Goal: Information Seeking & Learning: Learn about a topic

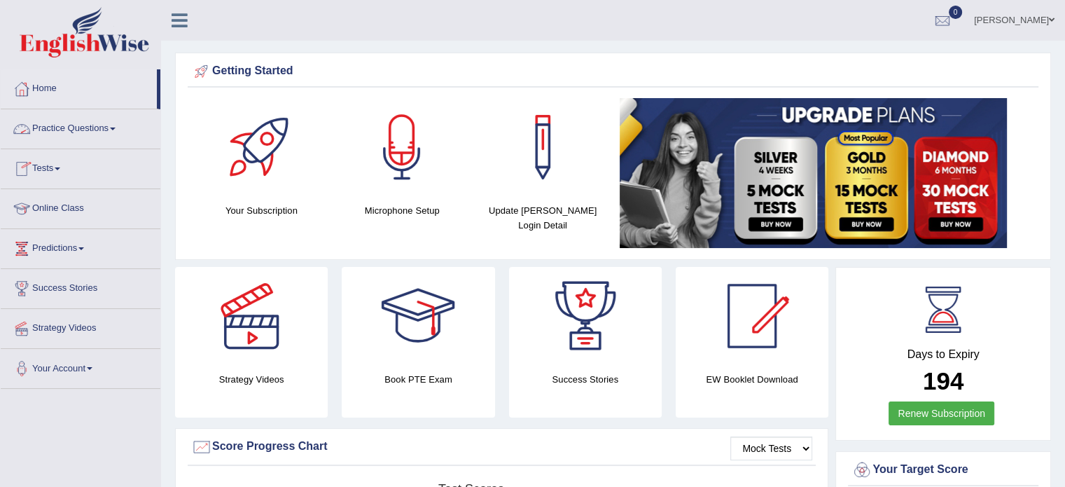
click at [130, 134] on link "Practice Questions" at bounding box center [81, 126] width 160 height 35
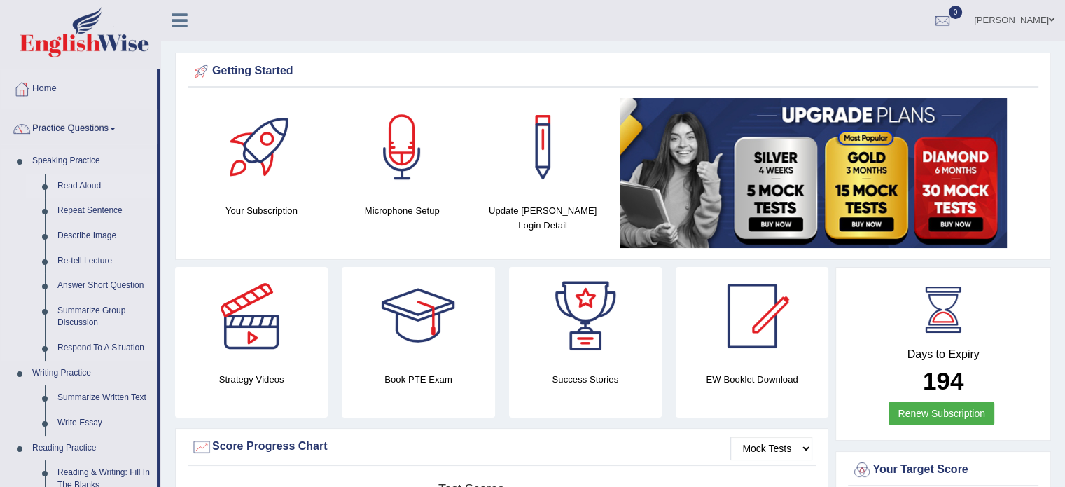
click at [84, 186] on link "Read Aloud" at bounding box center [104, 186] width 106 height 25
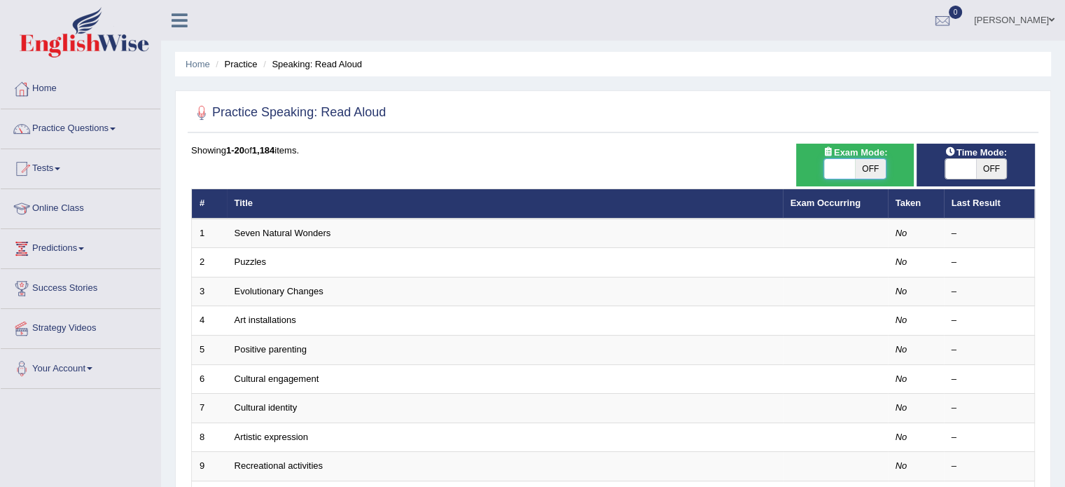
click at [838, 165] on span at bounding box center [839, 169] width 31 height 20
checkbox input "true"
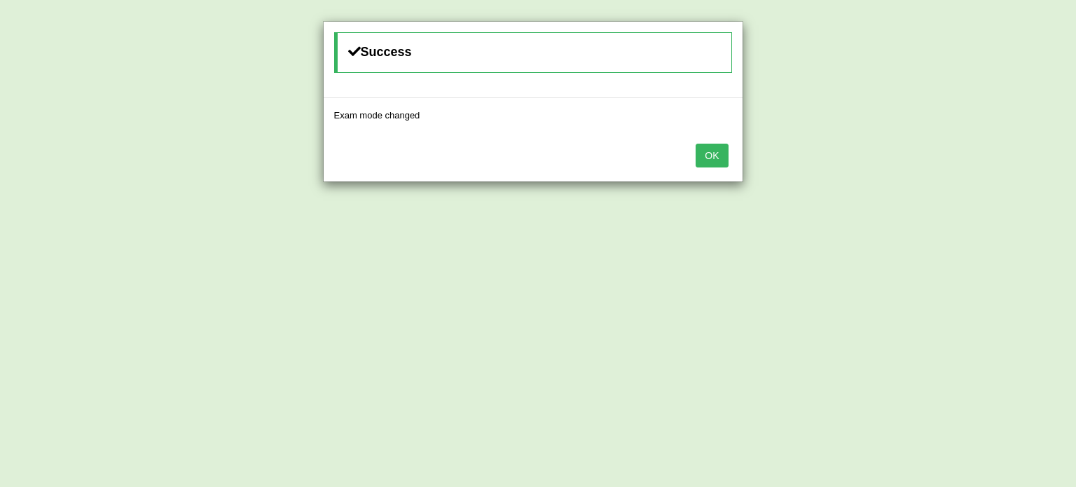
click at [720, 158] on button "OK" at bounding box center [711, 156] width 32 height 24
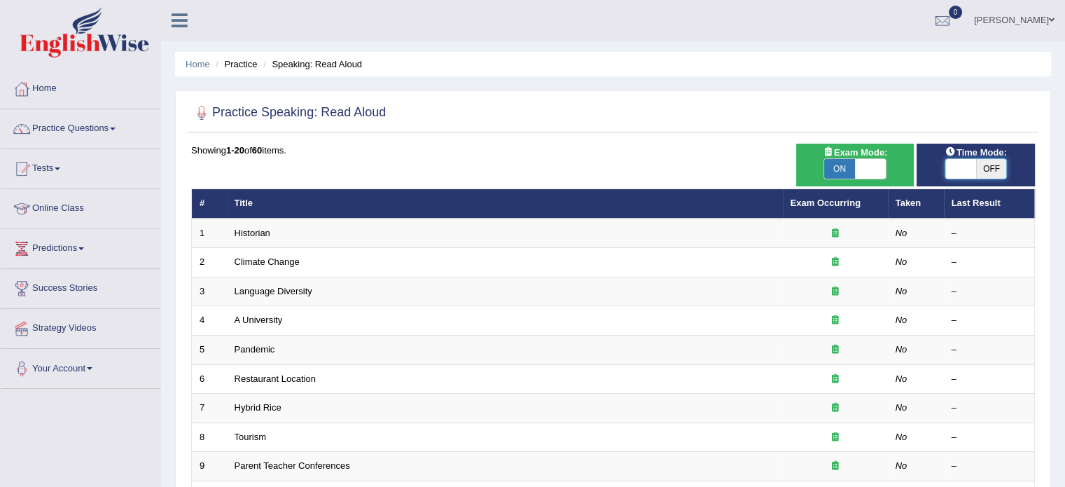
click at [961, 167] on span at bounding box center [961, 169] width 31 height 20
checkbox input "true"
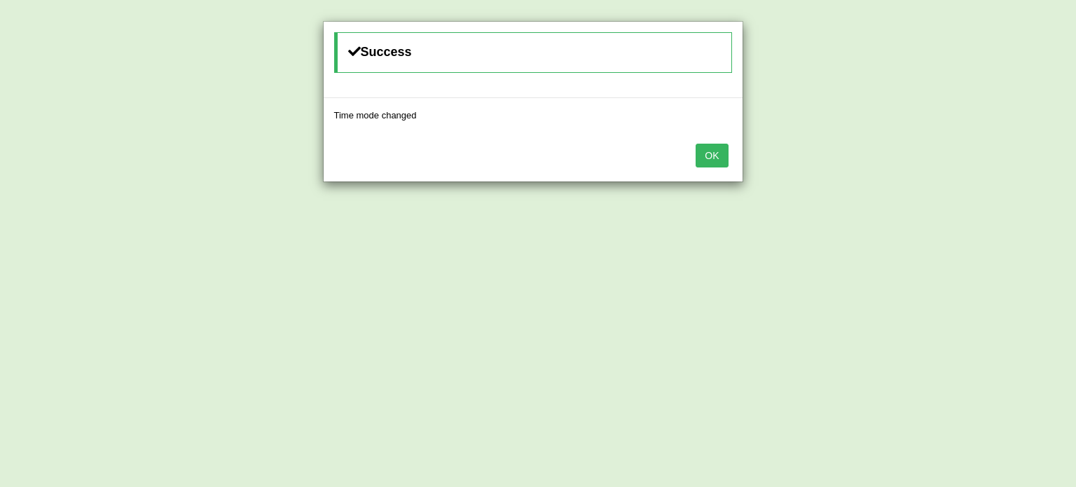
click at [695, 144] on button "OK" at bounding box center [711, 156] width 32 height 24
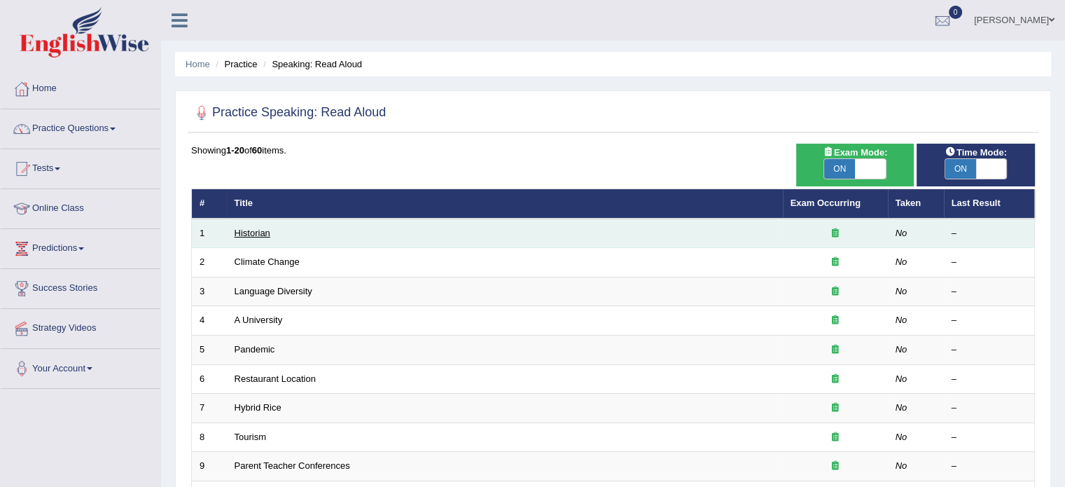
click at [254, 234] on link "Historian" at bounding box center [253, 233] width 36 height 11
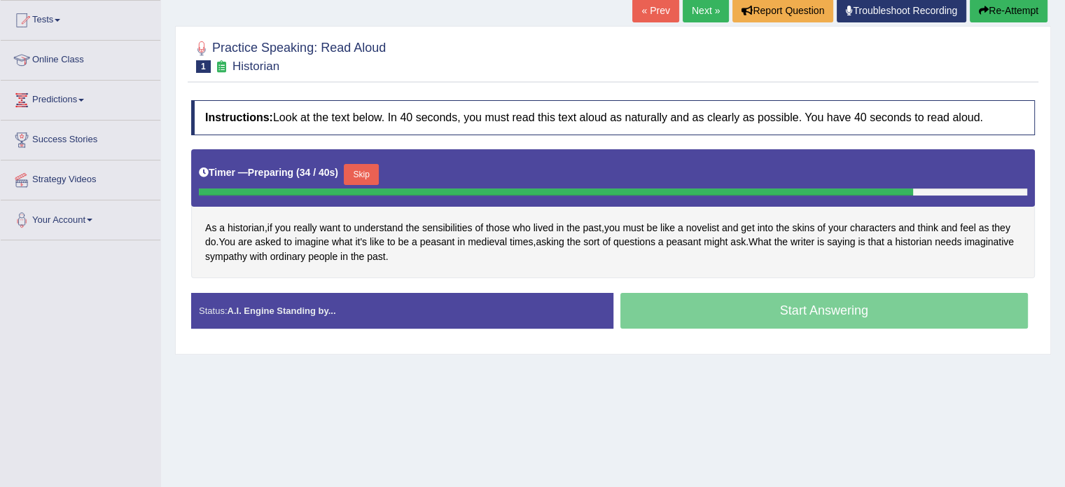
scroll to position [140, 0]
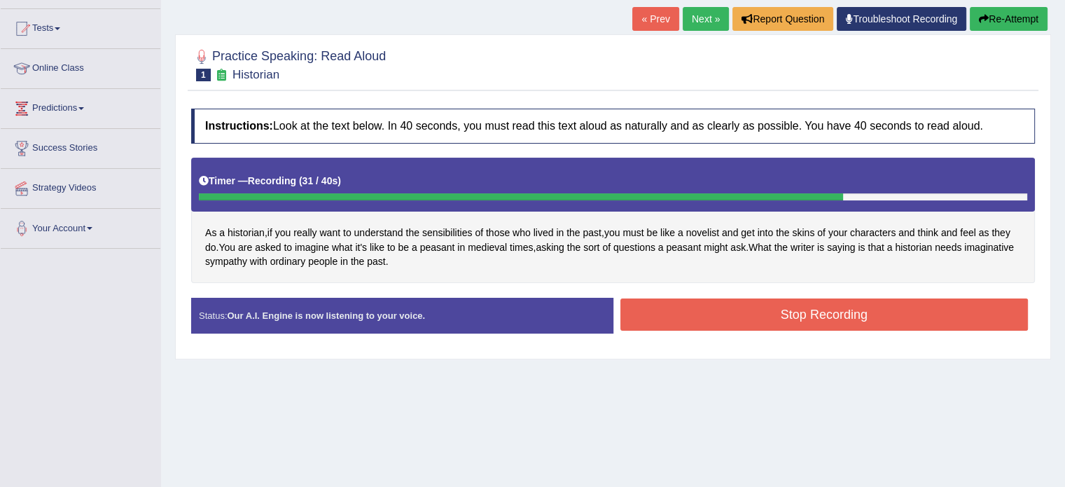
click at [824, 316] on button "Stop Recording" at bounding box center [825, 314] width 408 height 32
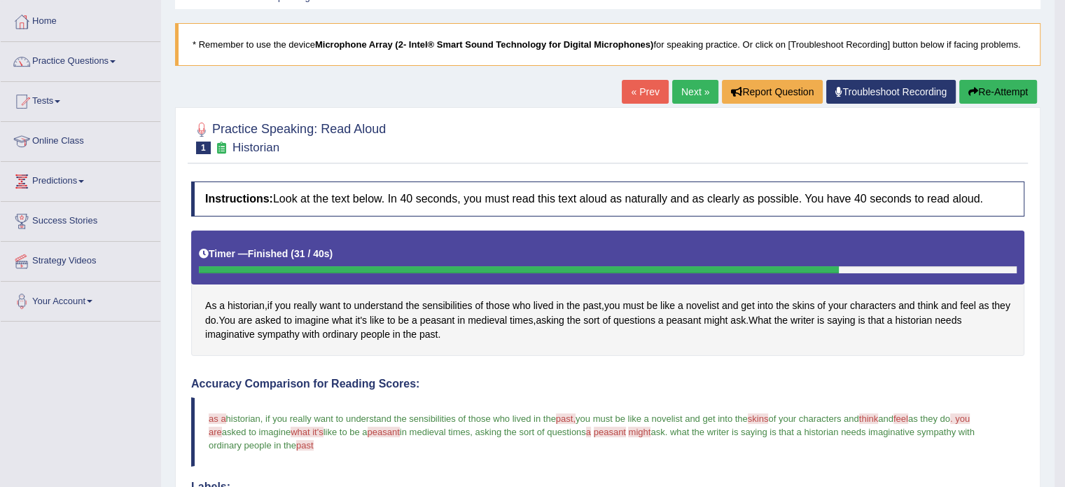
scroll to position [6, 0]
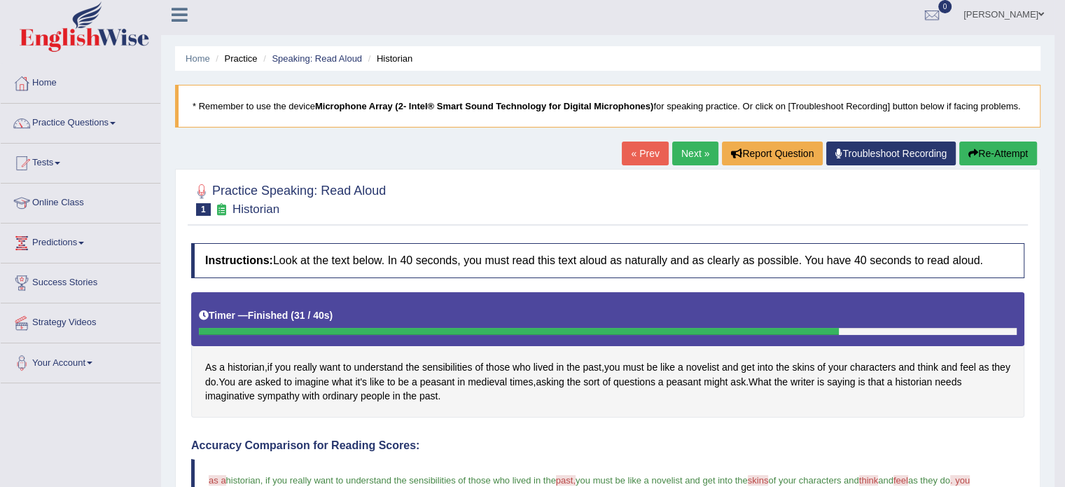
click at [693, 149] on link "Next »" at bounding box center [695, 153] width 46 height 24
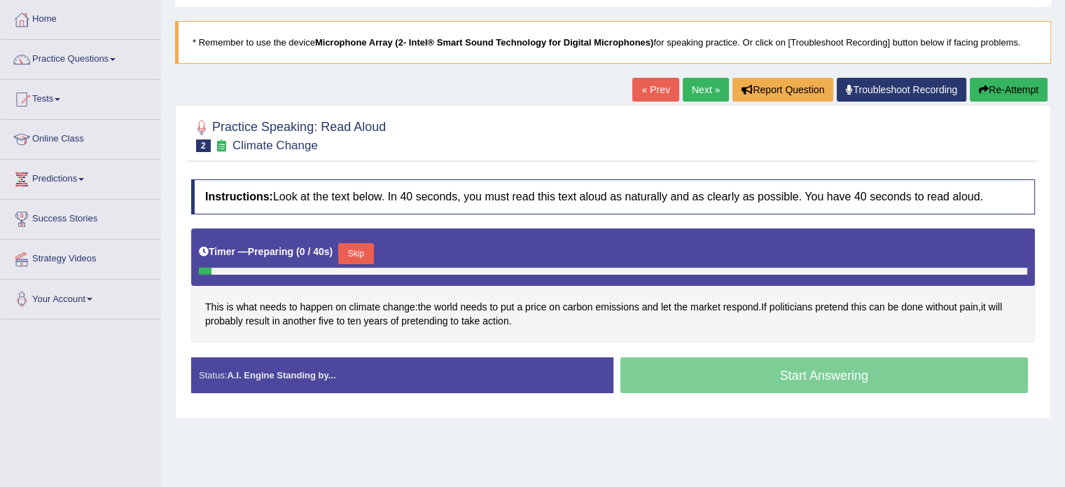
scroll to position [70, 0]
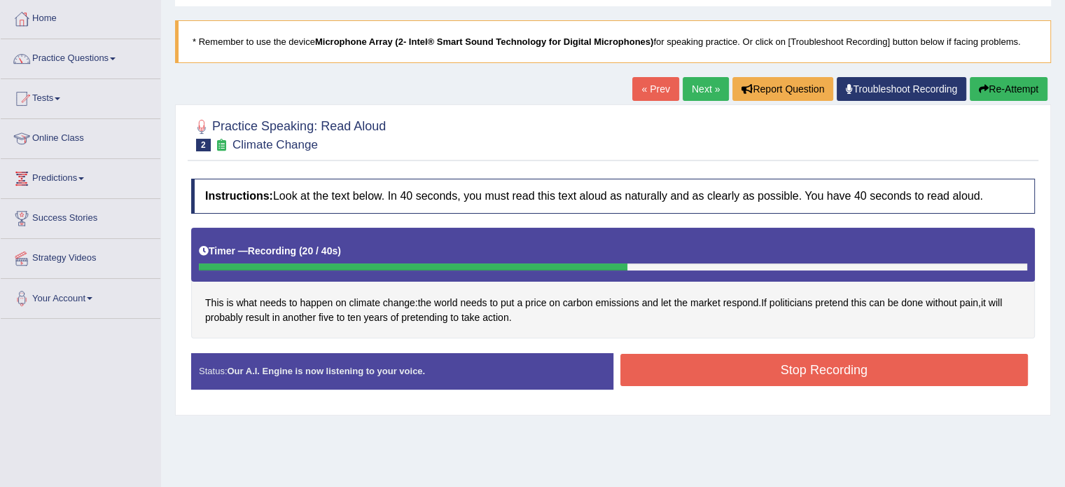
click at [812, 378] on button "Stop Recording" at bounding box center [825, 370] width 408 height 32
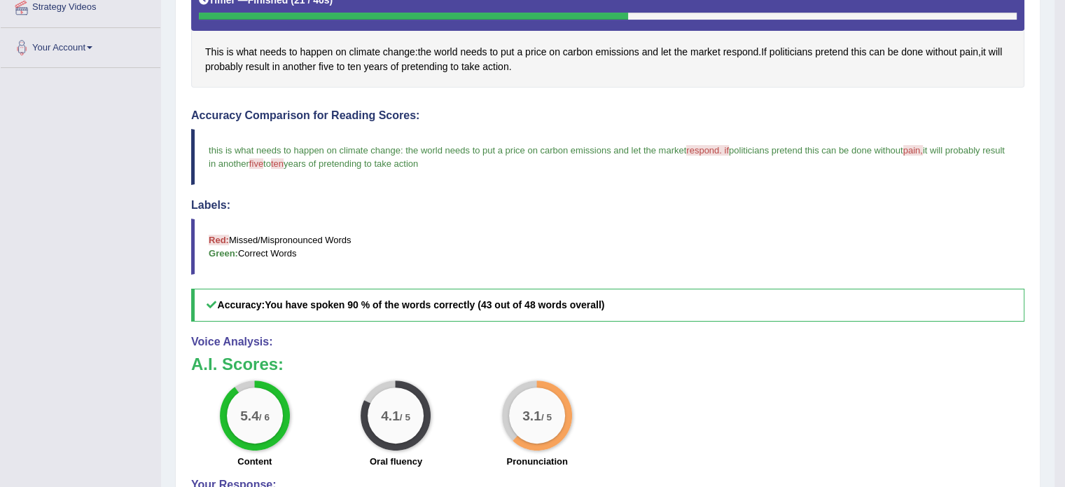
scroll to position [350, 0]
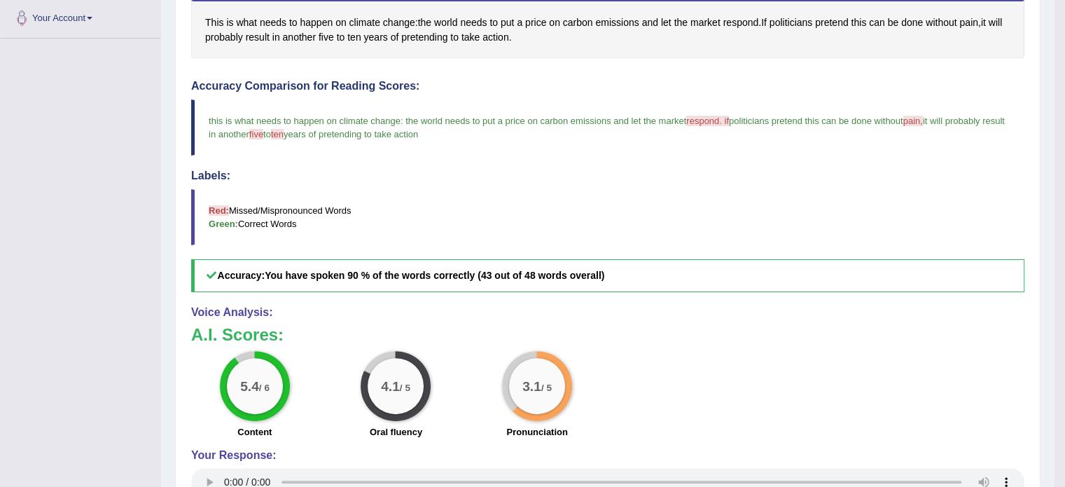
drag, startPoint x: 528, startPoint y: 314, endPoint x: 576, endPoint y: 415, distance: 112.5
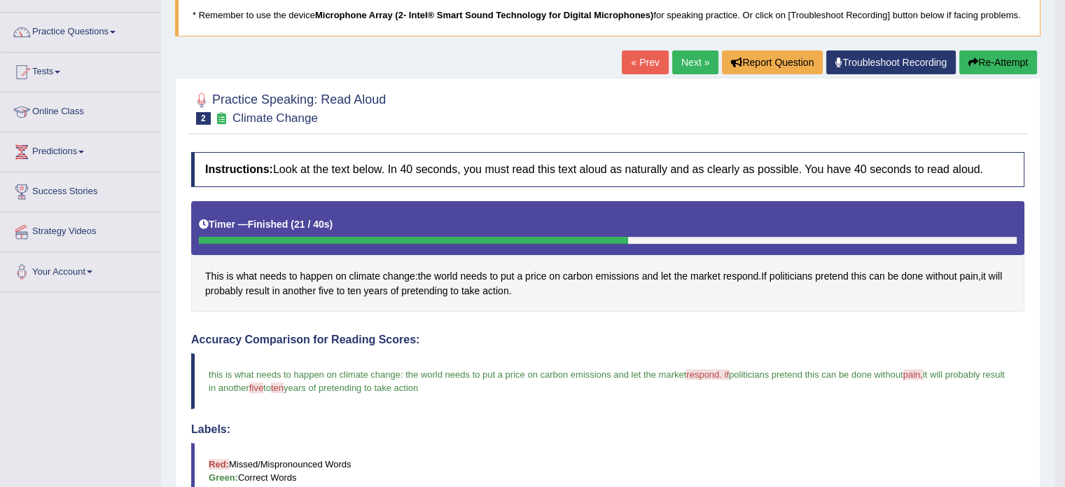
scroll to position [1, 0]
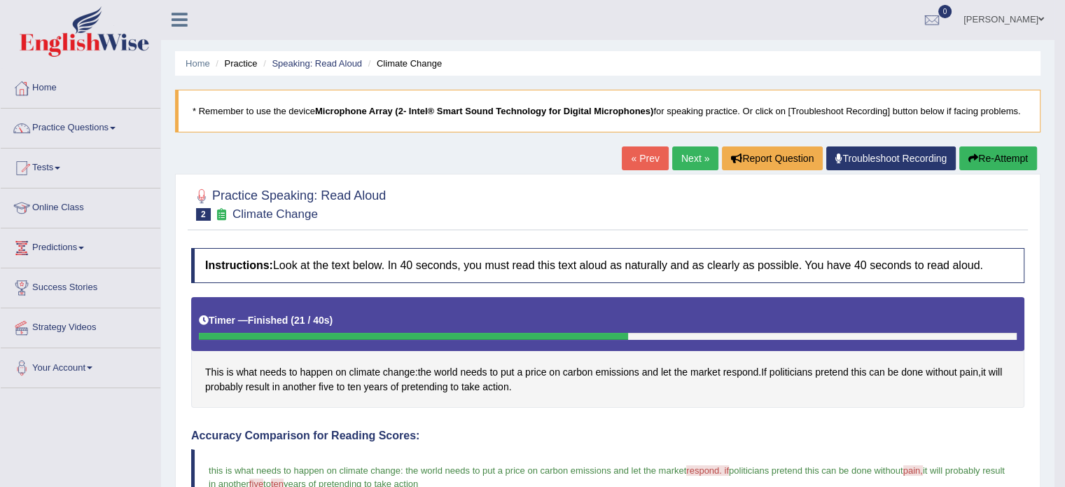
click at [686, 157] on link "Next »" at bounding box center [695, 158] width 46 height 24
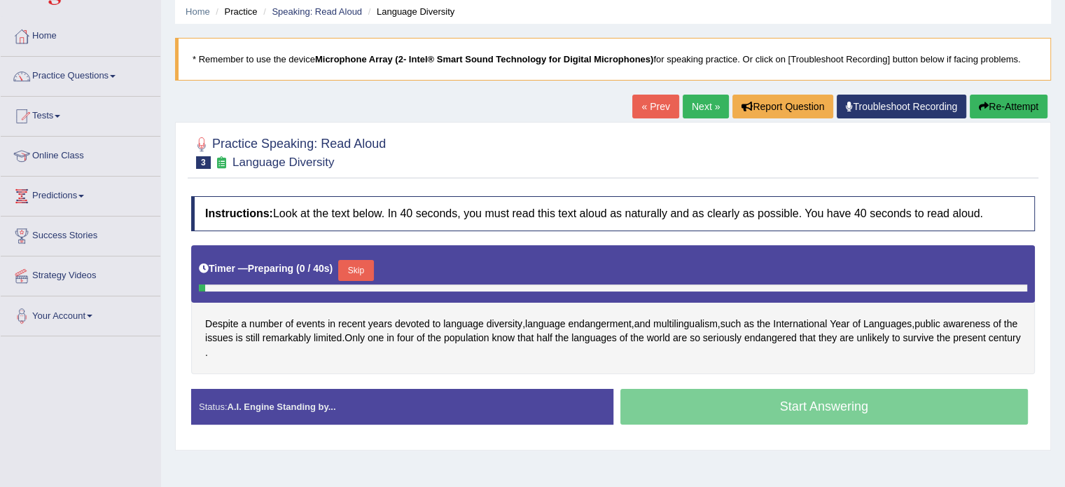
scroll to position [93, 0]
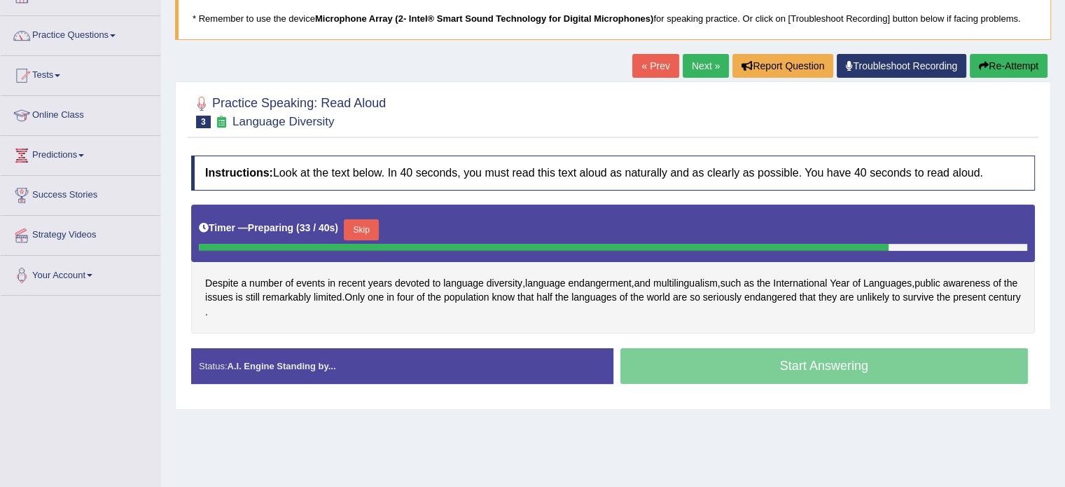
click at [371, 229] on button "Skip" at bounding box center [361, 229] width 35 height 21
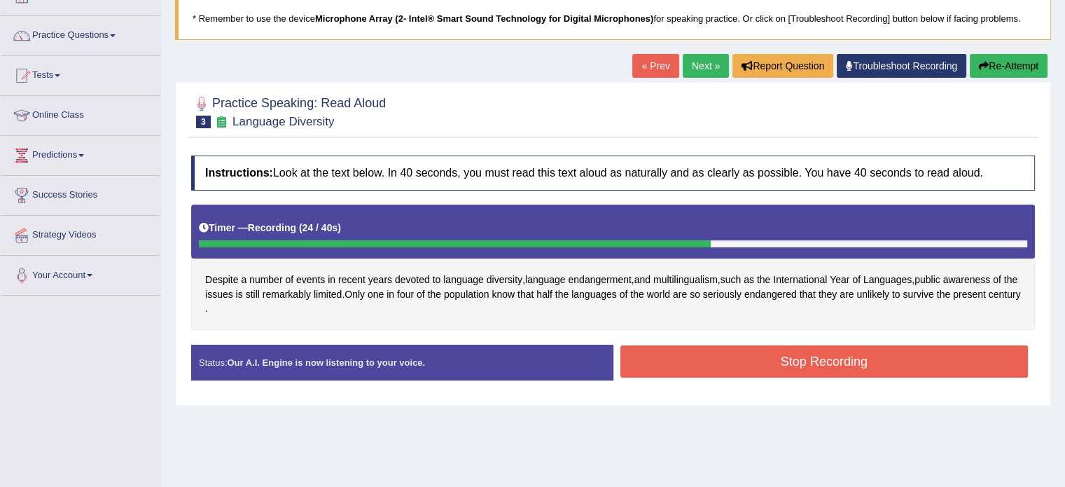
click at [730, 353] on button "Stop Recording" at bounding box center [825, 361] width 408 height 32
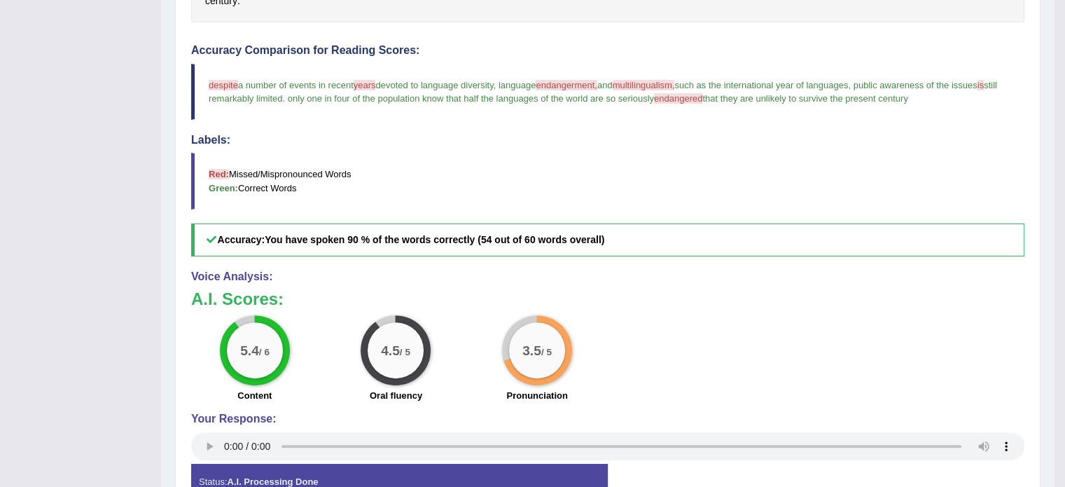
scroll to position [420, 0]
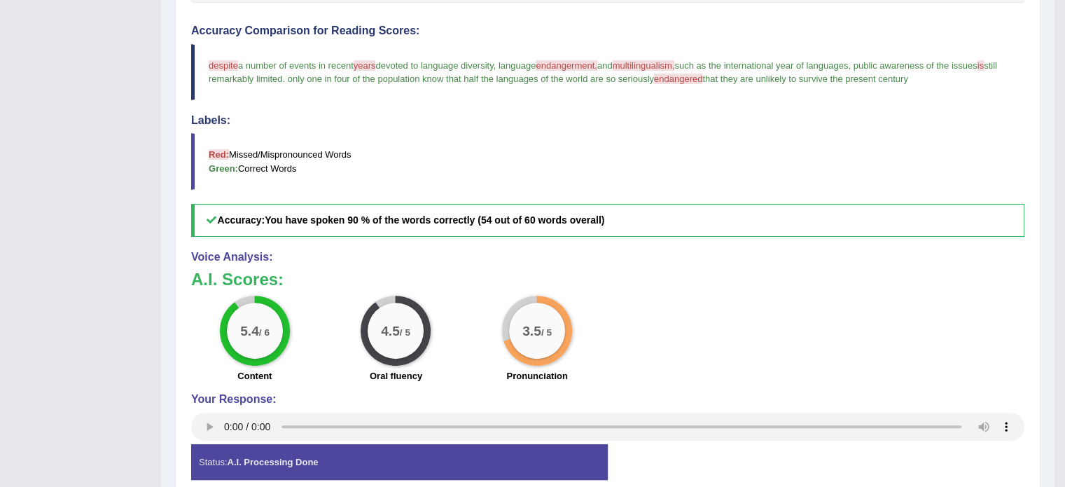
click at [227, 63] on span "despite" at bounding box center [223, 65] width 29 height 11
click at [227, 64] on span "despite" at bounding box center [223, 65] width 29 height 11
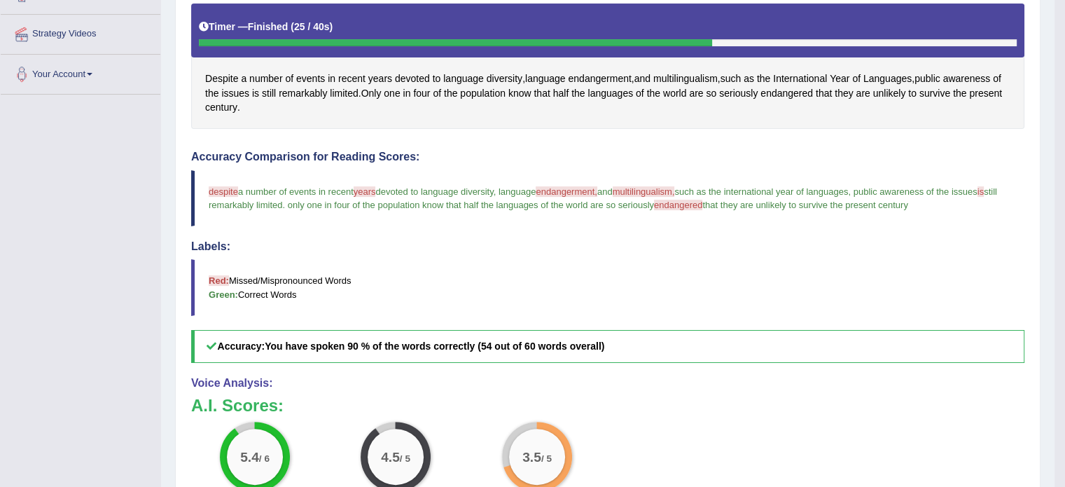
scroll to position [280, 0]
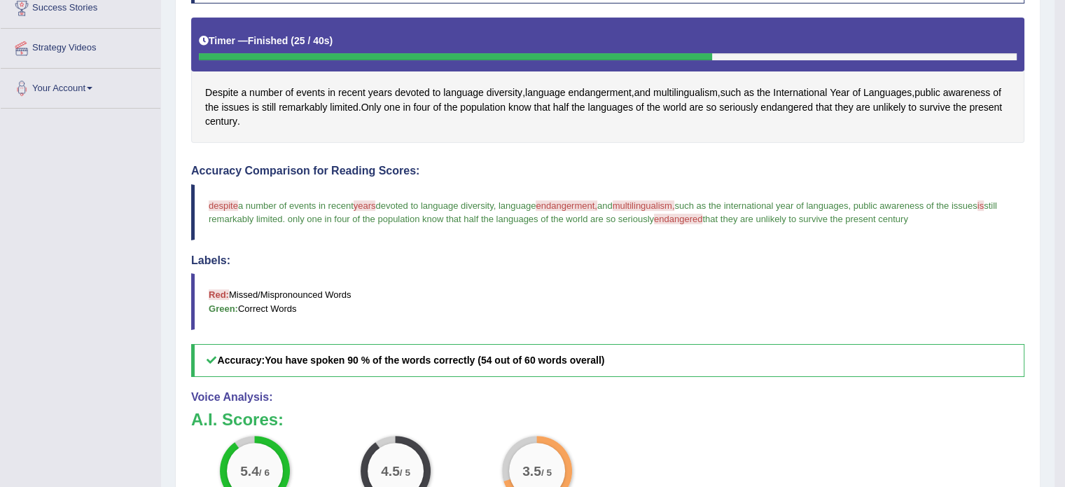
click at [219, 202] on span "despite" at bounding box center [223, 205] width 29 height 11
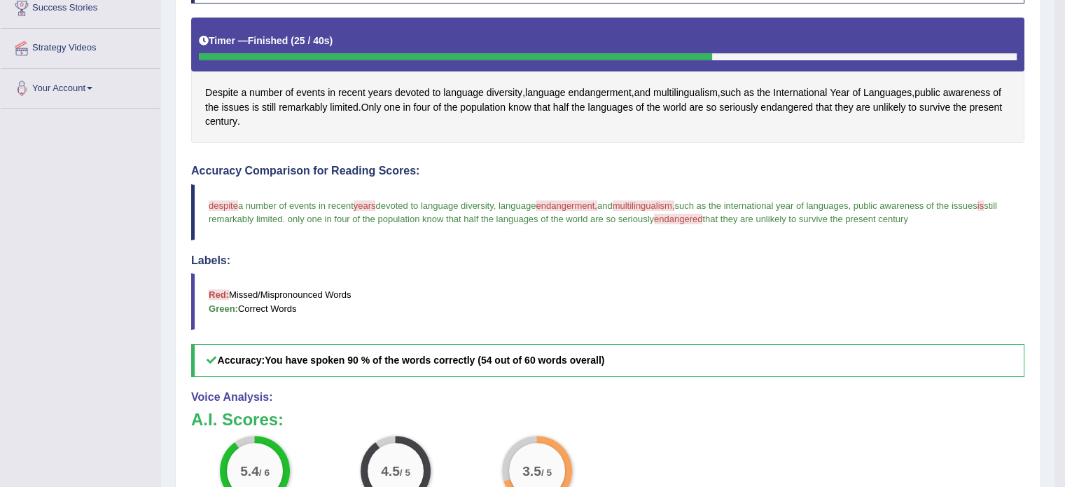
click at [219, 202] on span "despite" at bounding box center [223, 205] width 29 height 11
drag, startPoint x: 252, startPoint y: 289, endPoint x: 444, endPoint y: 306, distance: 192.6
click at [444, 306] on blockquote "Red: Missed/Mispronounced Words Green: Correct Words" at bounding box center [607, 301] width 833 height 56
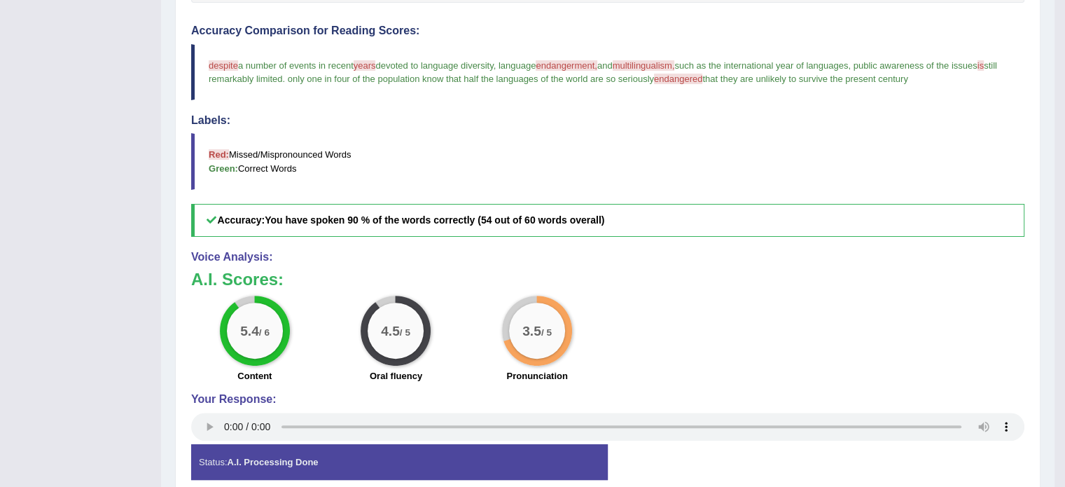
scroll to position [482, 0]
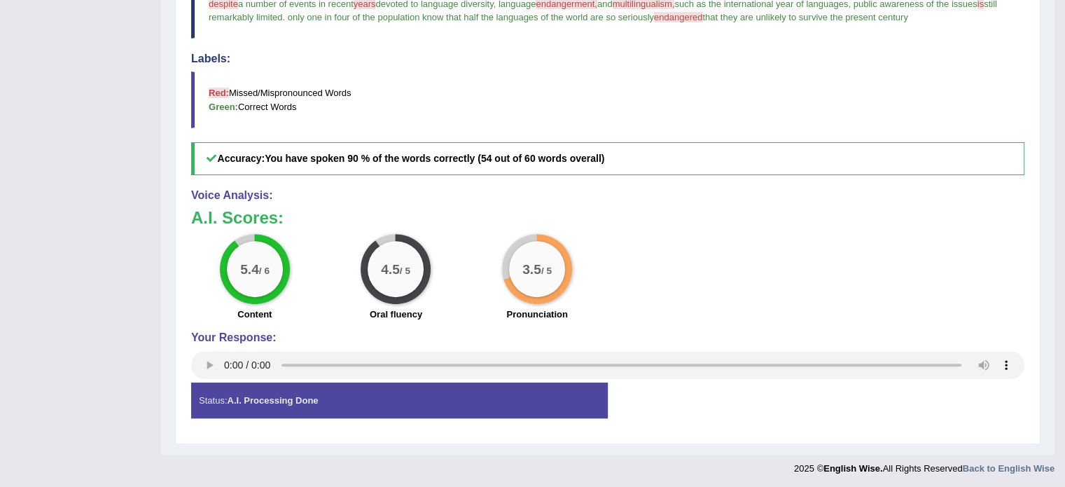
click at [490, 409] on div "Status: A.I. Processing Done" at bounding box center [399, 400] width 417 height 36
click at [490, 406] on div "Status: A.I. Processing Done" at bounding box center [399, 400] width 417 height 36
click at [1025, 359] on div "Instructions: Look at the text below. In 40 seconds, you must read this text al…" at bounding box center [608, 98] width 840 height 677
click at [988, 392] on div "Status: A.I. Processing Done Start Answering Stop Recording" at bounding box center [607, 407] width 833 height 50
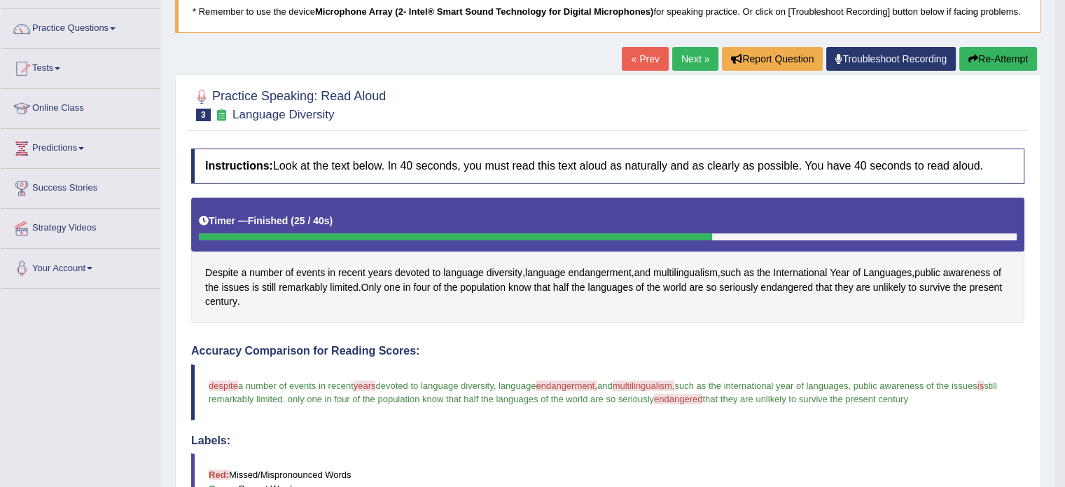
scroll to position [39, 0]
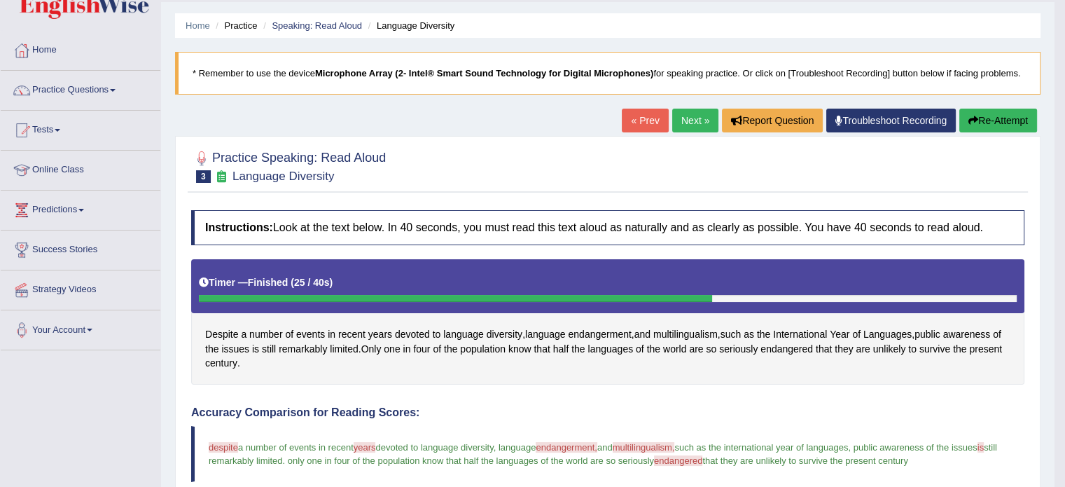
click at [672, 123] on link "Next »" at bounding box center [695, 121] width 46 height 24
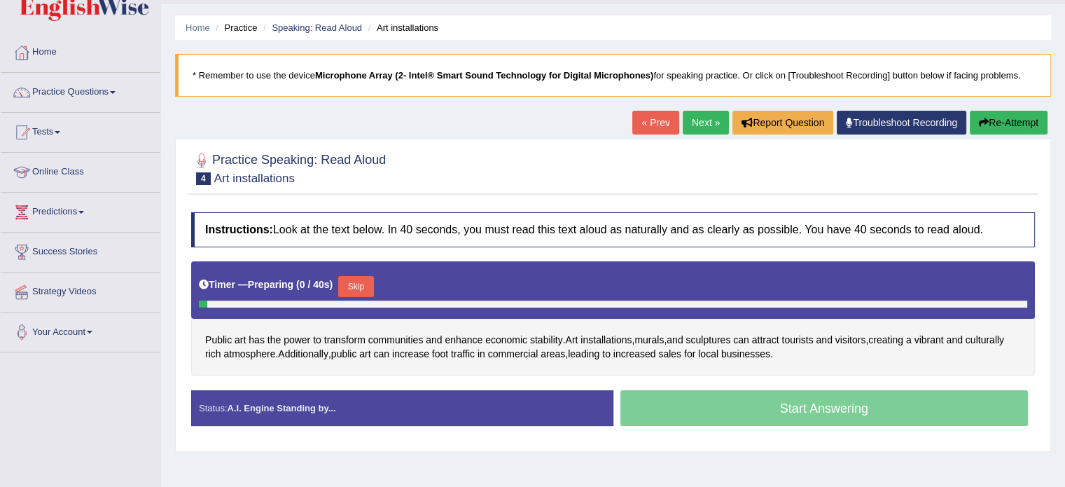
scroll to position [70, 0]
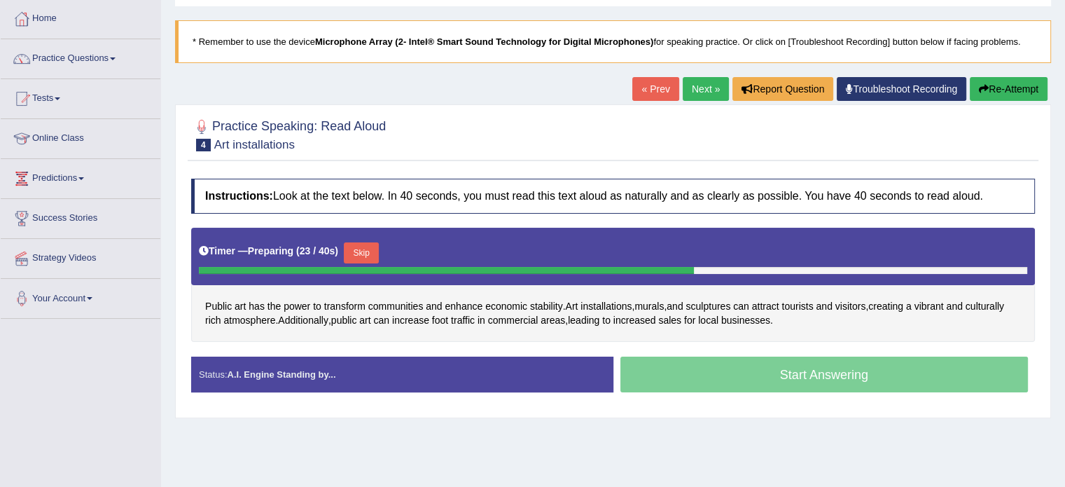
click at [373, 246] on button "Skip" at bounding box center [361, 252] width 35 height 21
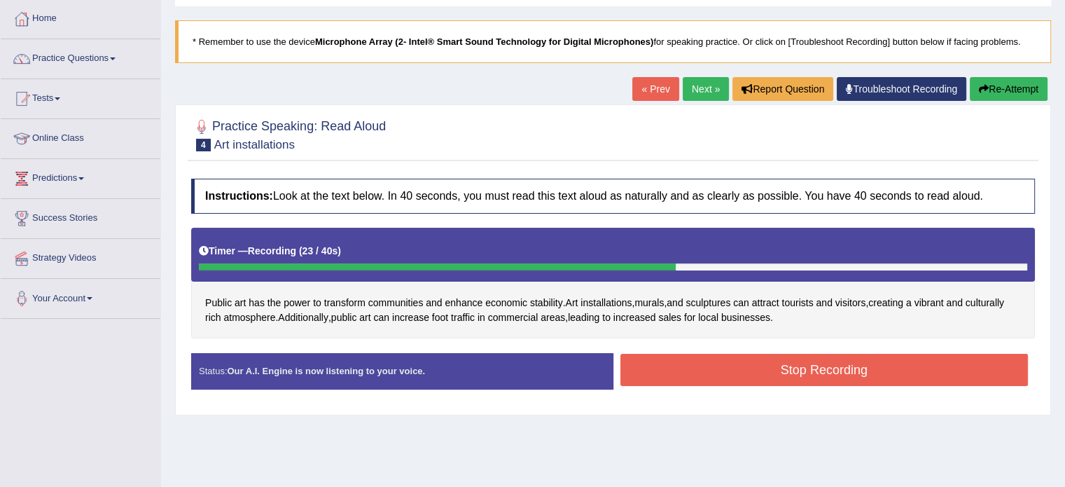
click at [684, 368] on button "Stop Recording" at bounding box center [825, 370] width 408 height 32
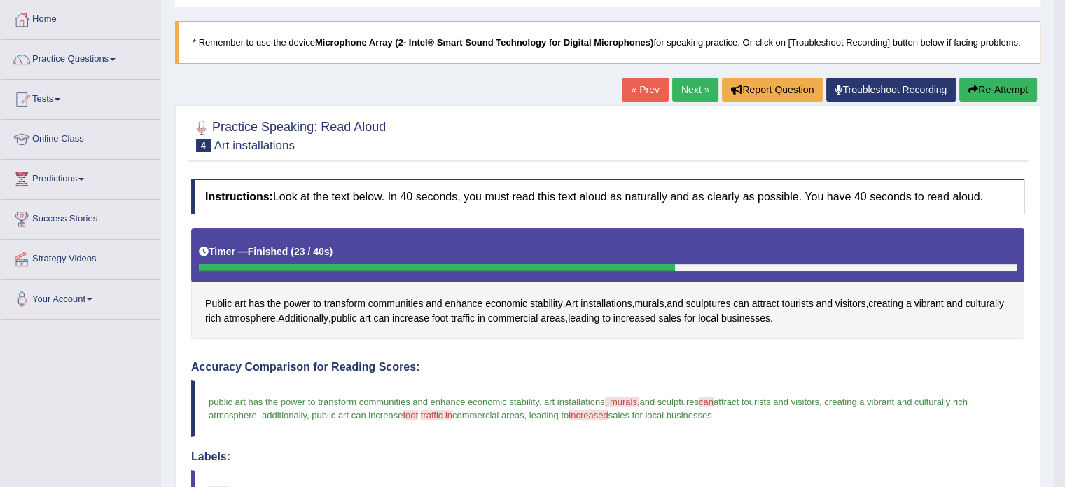
scroll to position [46, 0]
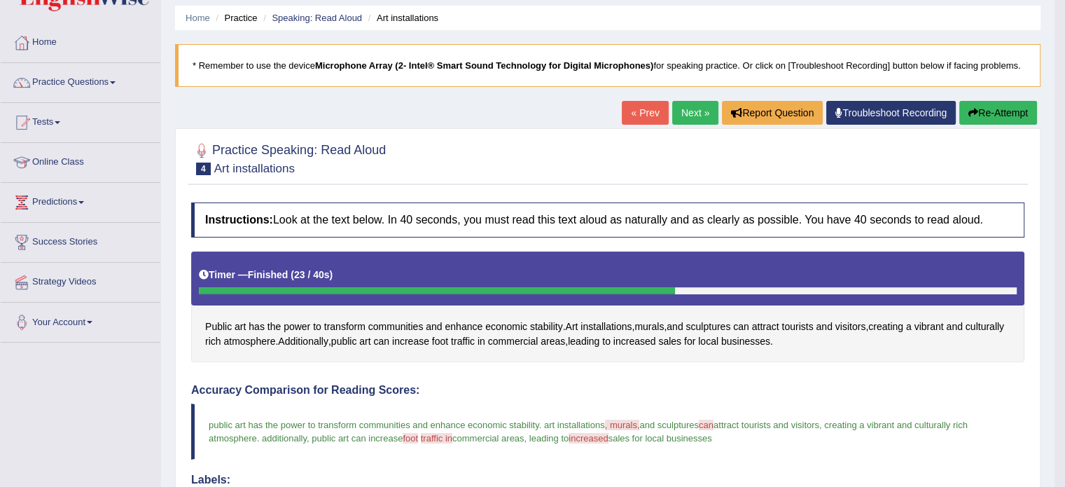
click at [995, 118] on button "Re-Attempt" at bounding box center [999, 113] width 78 height 24
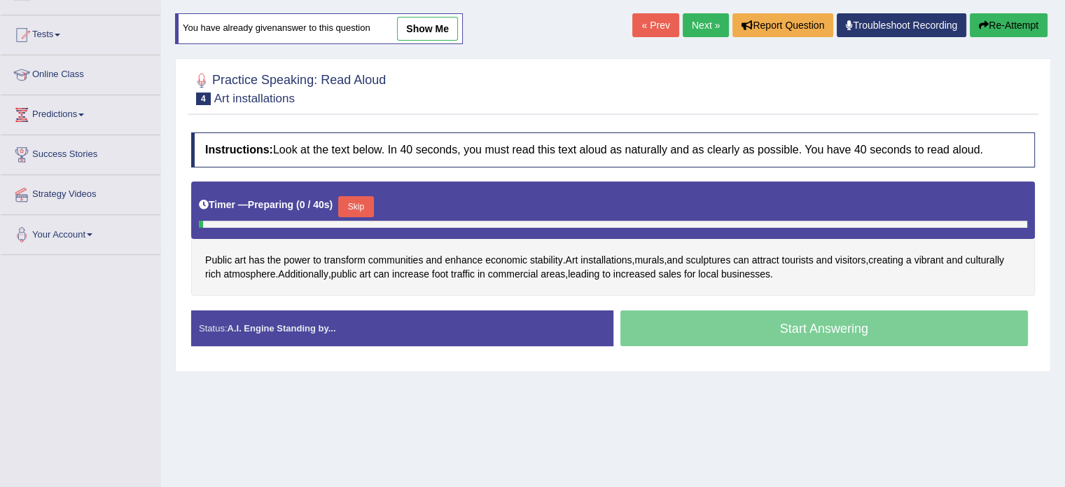
scroll to position [140, 0]
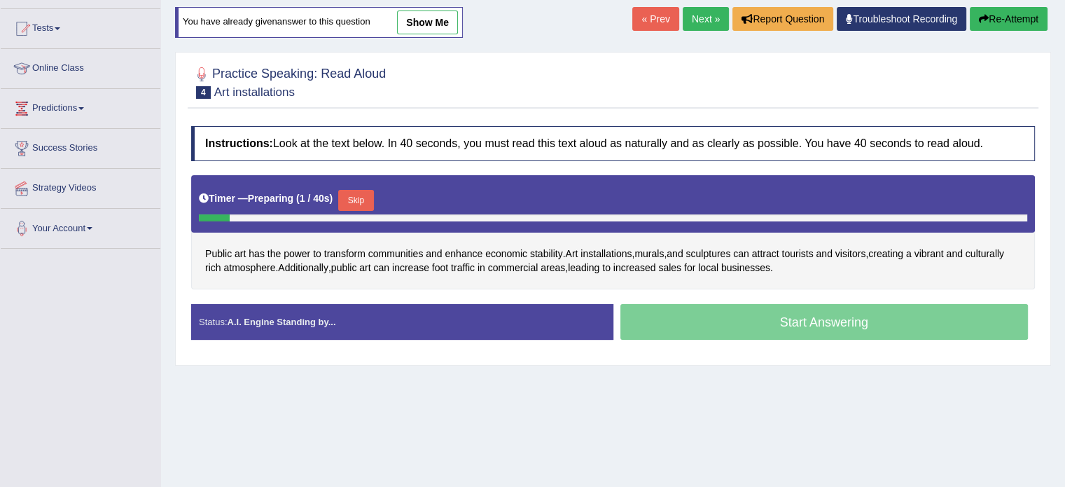
click at [359, 198] on button "Skip" at bounding box center [355, 200] width 35 height 21
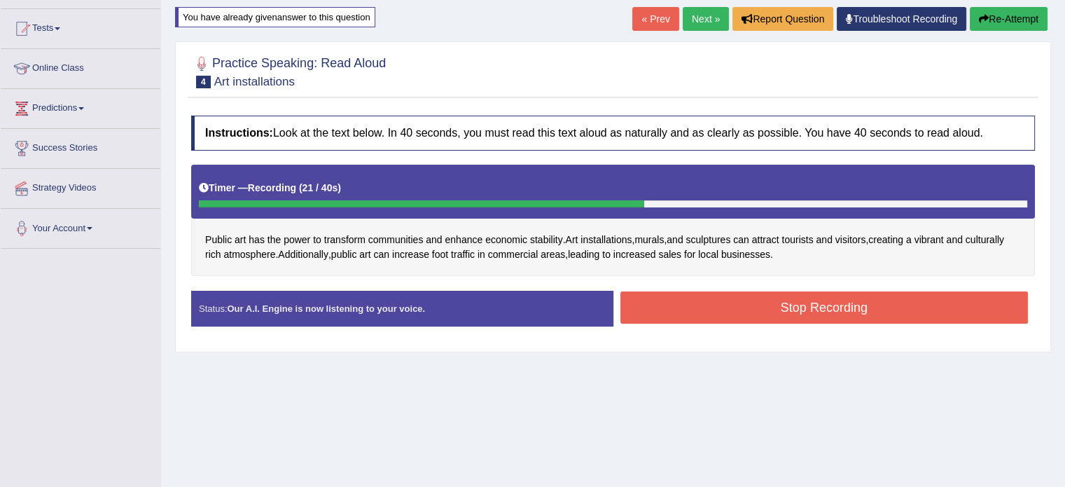
click at [808, 310] on button "Stop Recording" at bounding box center [825, 307] width 408 height 32
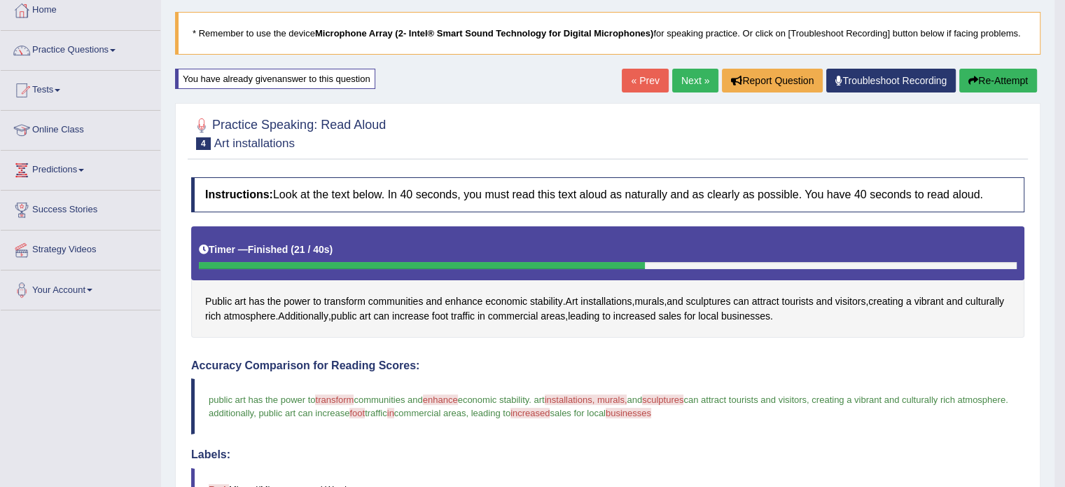
scroll to position [31, 0]
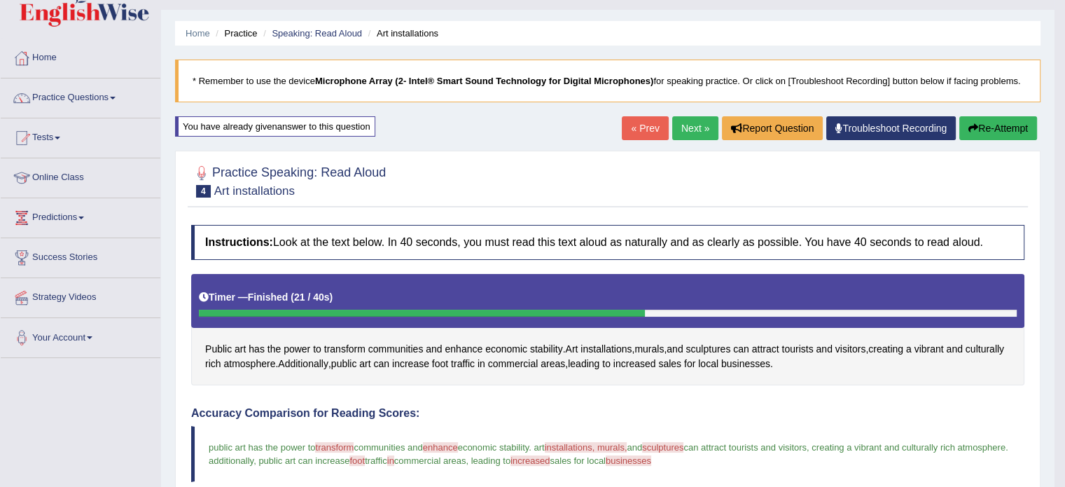
click at [689, 132] on link "Next »" at bounding box center [695, 128] width 46 height 24
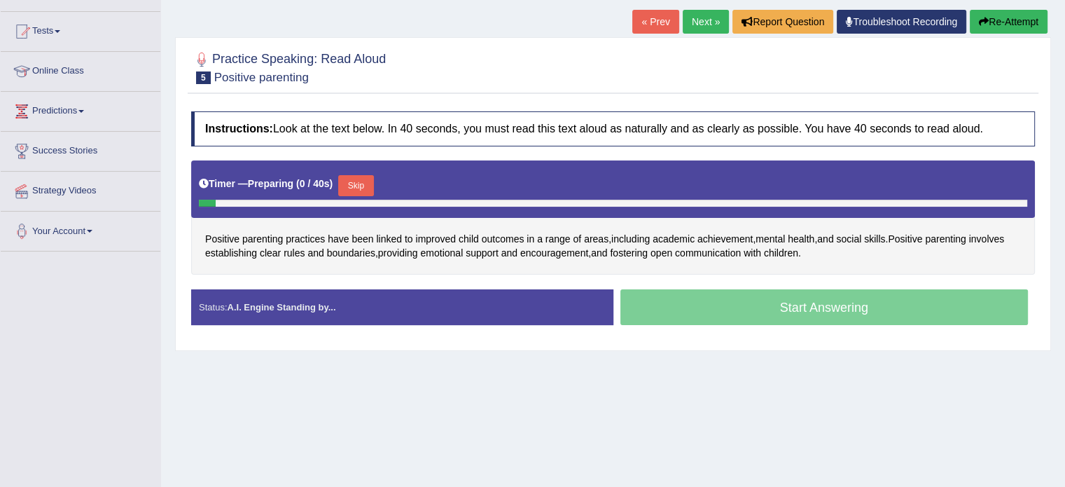
scroll to position [140, 0]
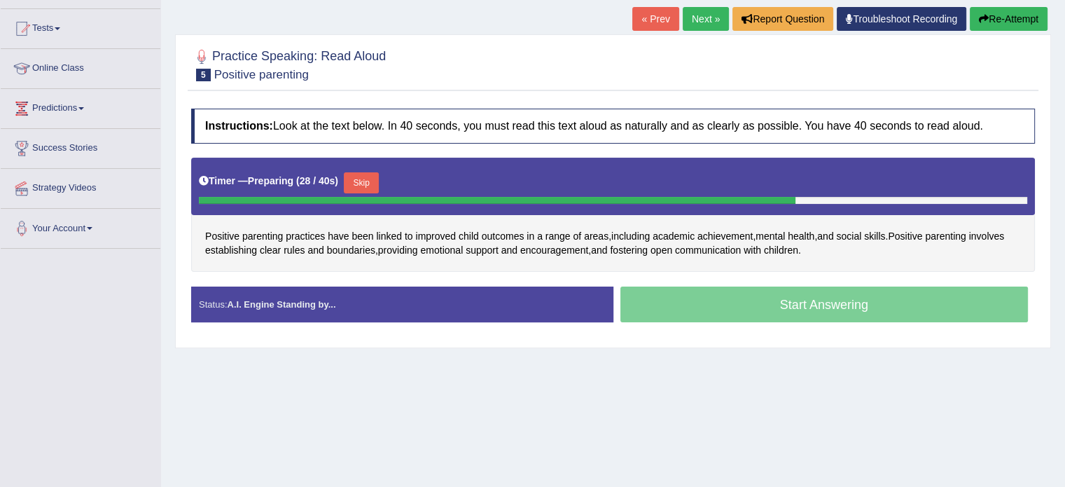
click at [367, 178] on button "Skip" at bounding box center [361, 182] width 35 height 21
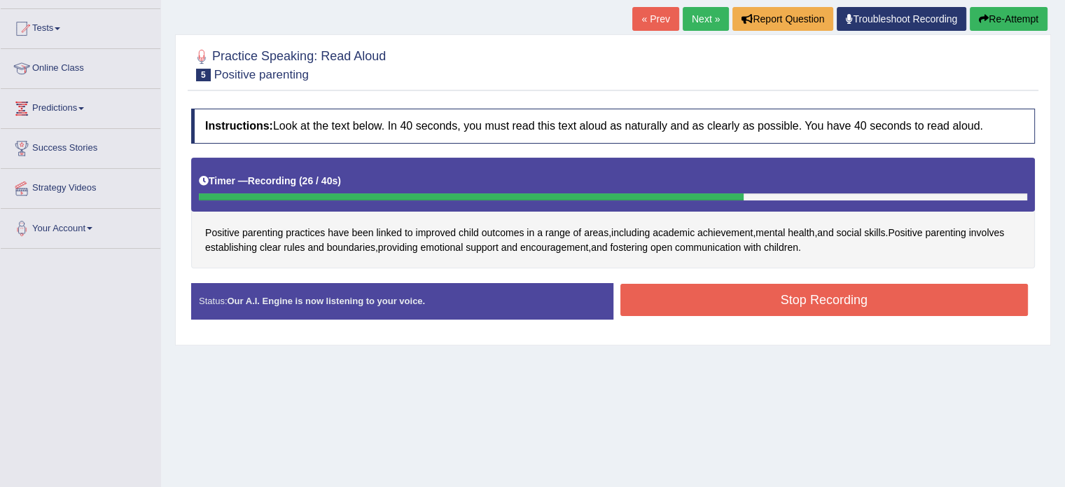
click at [776, 307] on button "Stop Recording" at bounding box center [825, 300] width 408 height 32
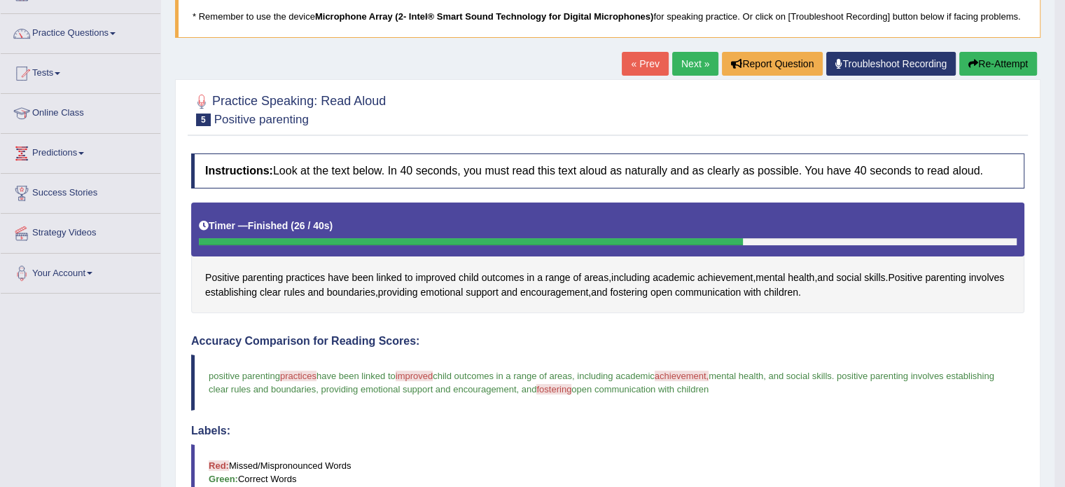
scroll to position [93, 0]
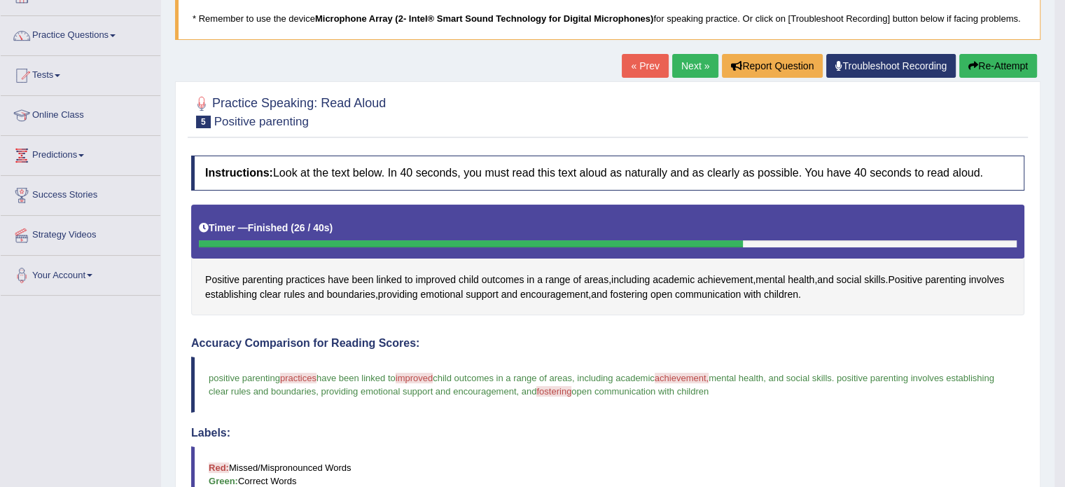
click at [1012, 64] on button "Re-Attempt" at bounding box center [999, 66] width 78 height 24
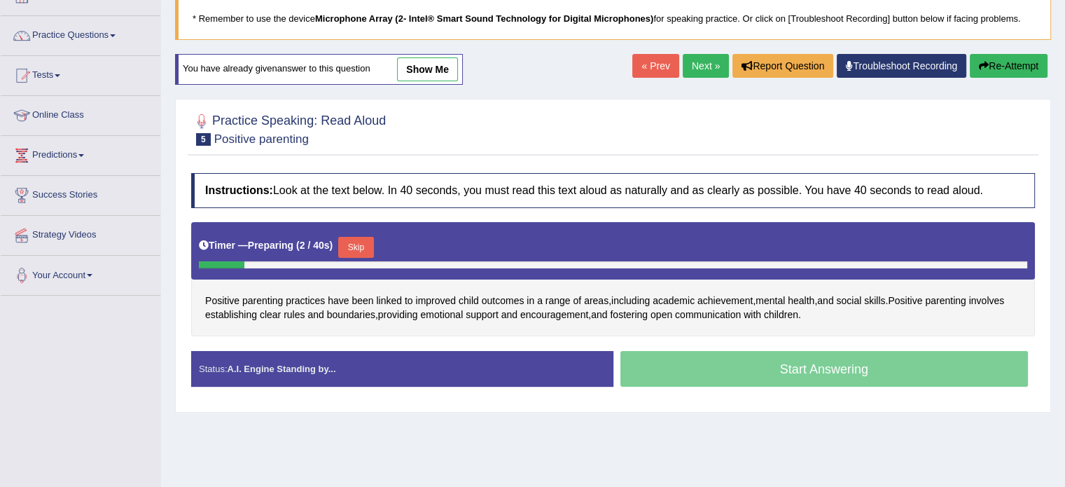
click at [364, 244] on button "Skip" at bounding box center [355, 247] width 35 height 21
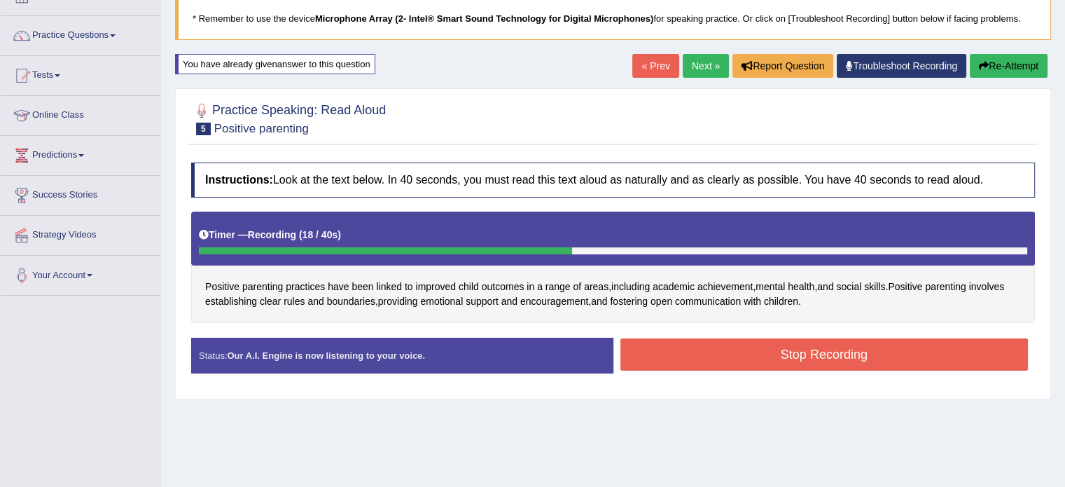
click at [749, 359] on button "Stop Recording" at bounding box center [825, 354] width 408 height 32
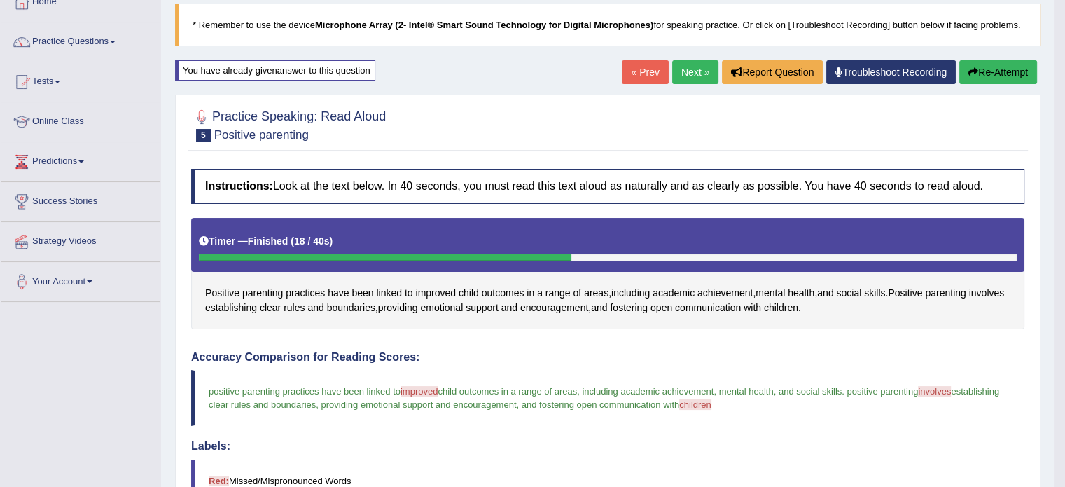
scroll to position [70, 0]
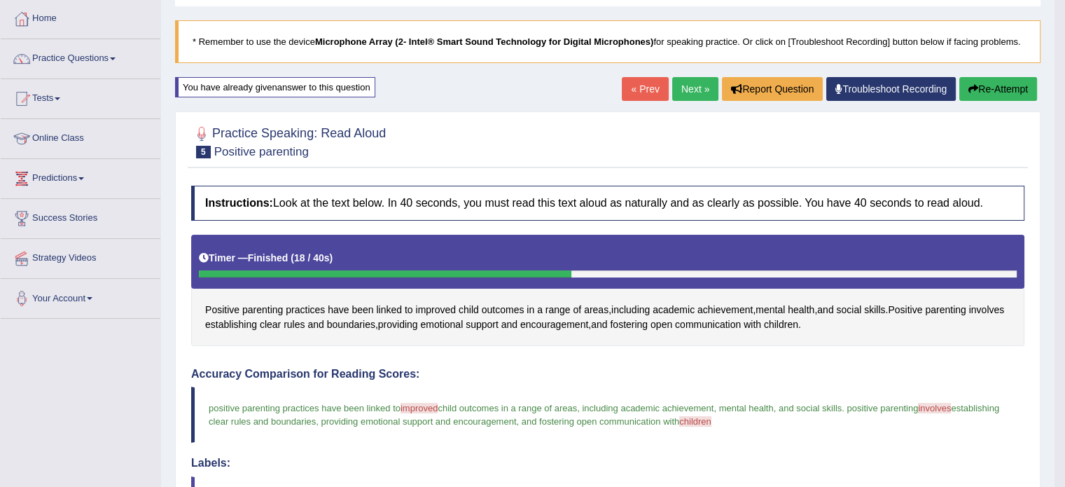
click at [679, 92] on link "Next »" at bounding box center [695, 89] width 46 height 24
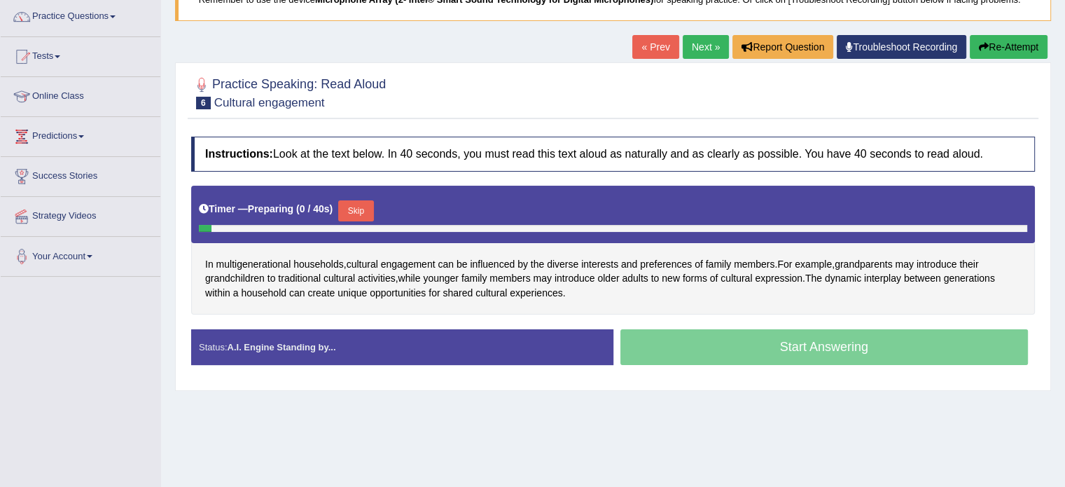
scroll to position [116, 0]
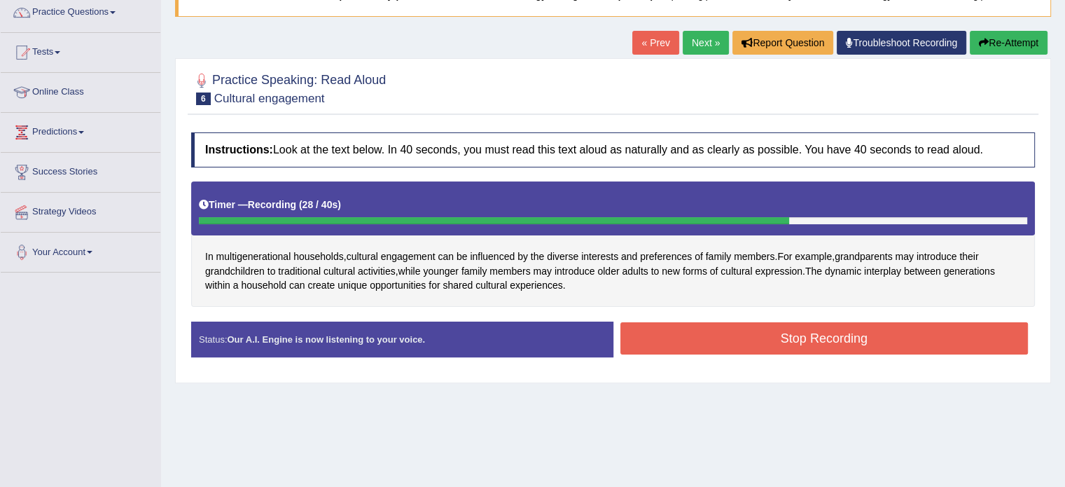
click at [817, 337] on button "Stop Recording" at bounding box center [825, 338] width 408 height 32
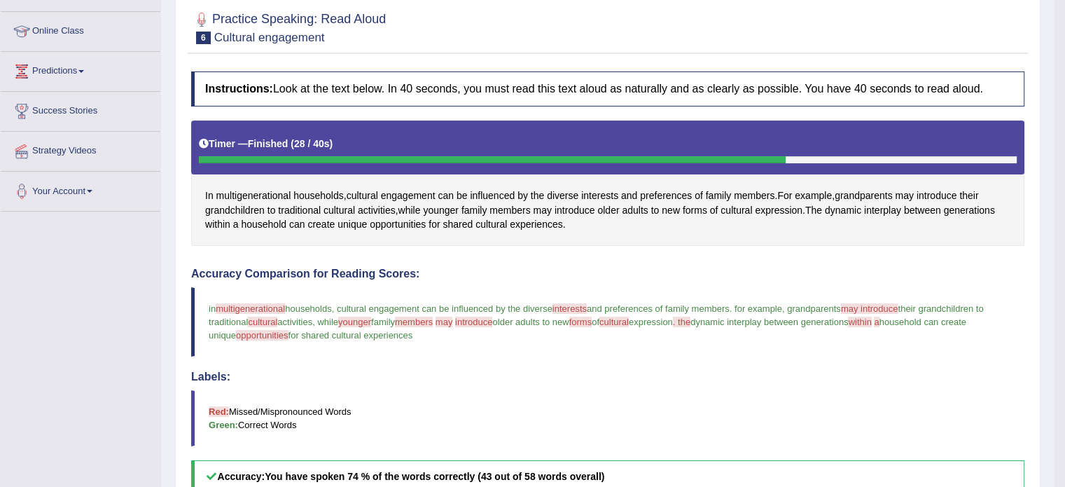
scroll to position [46, 0]
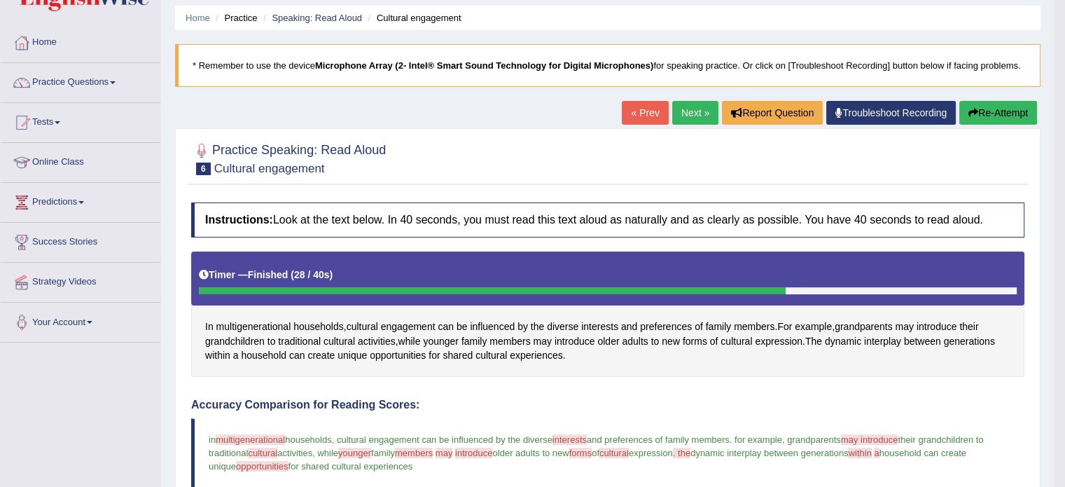
click at [1006, 114] on button "Re-Attempt" at bounding box center [999, 113] width 78 height 24
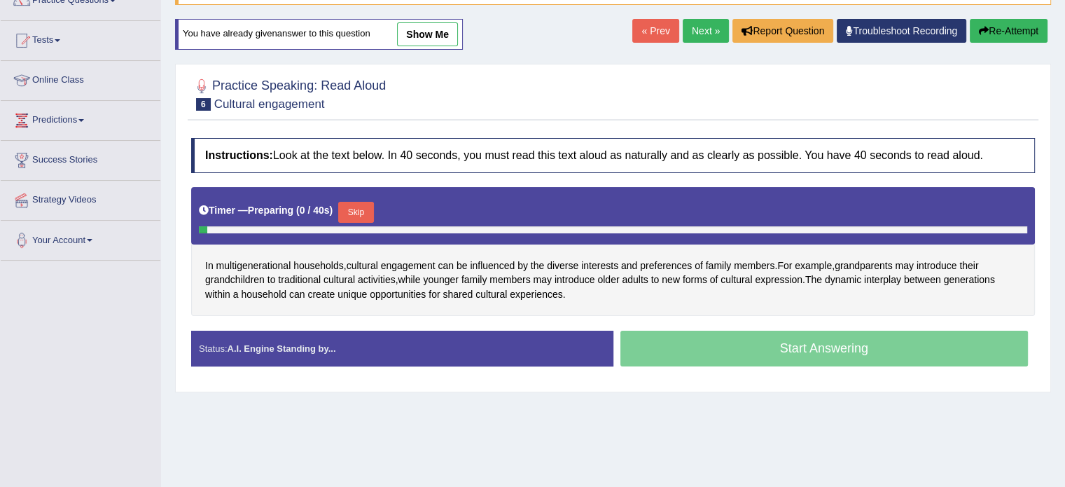
scroll to position [92, 0]
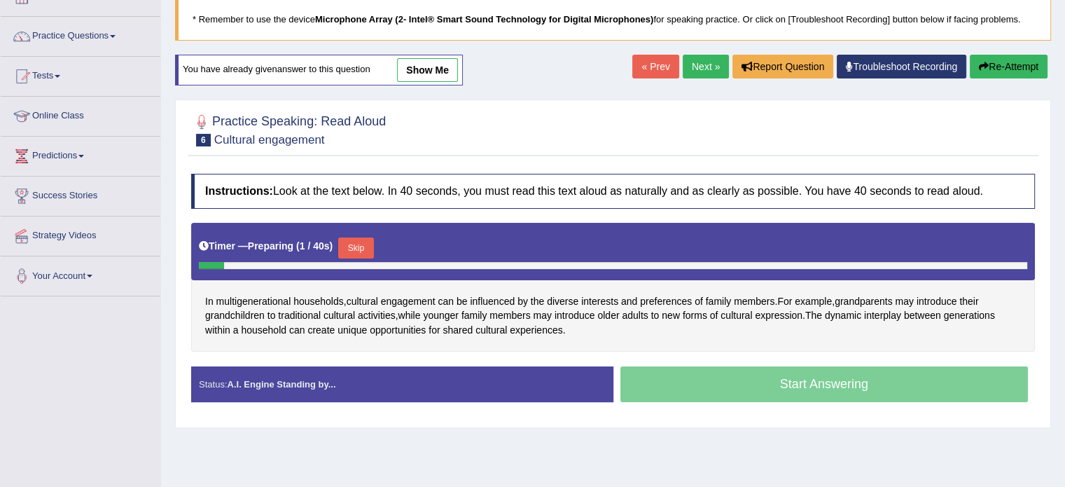
click at [355, 242] on button "Skip" at bounding box center [355, 247] width 35 height 21
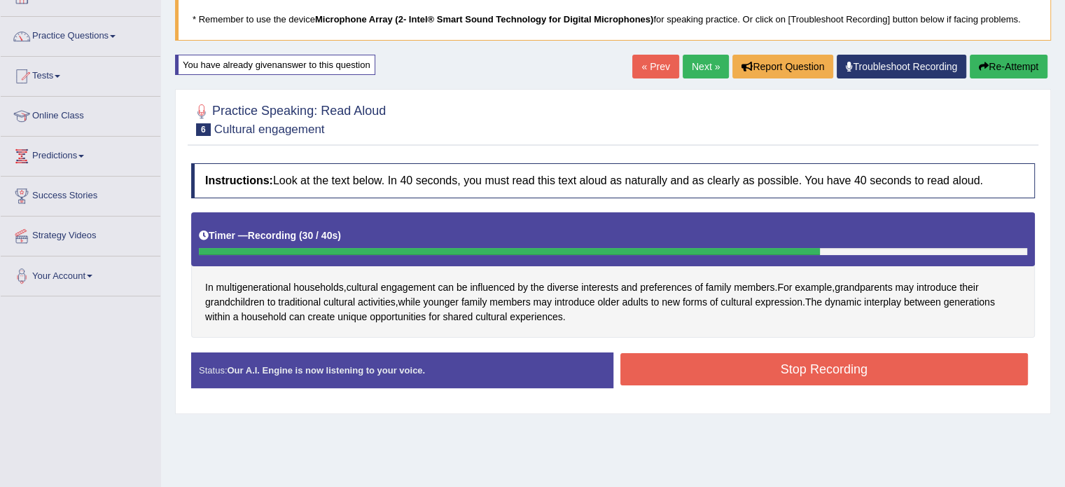
click at [723, 366] on button "Stop Recording" at bounding box center [825, 369] width 408 height 32
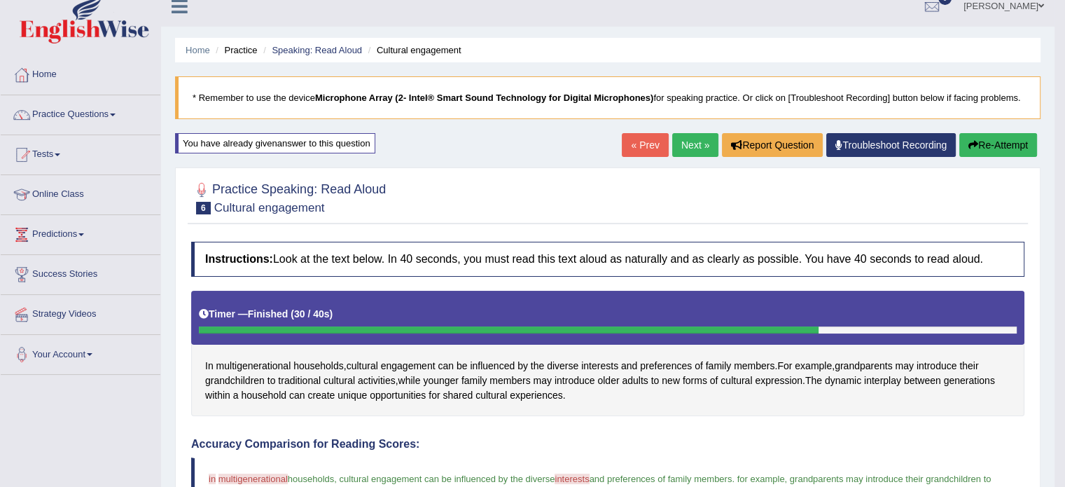
scroll to position [0, 0]
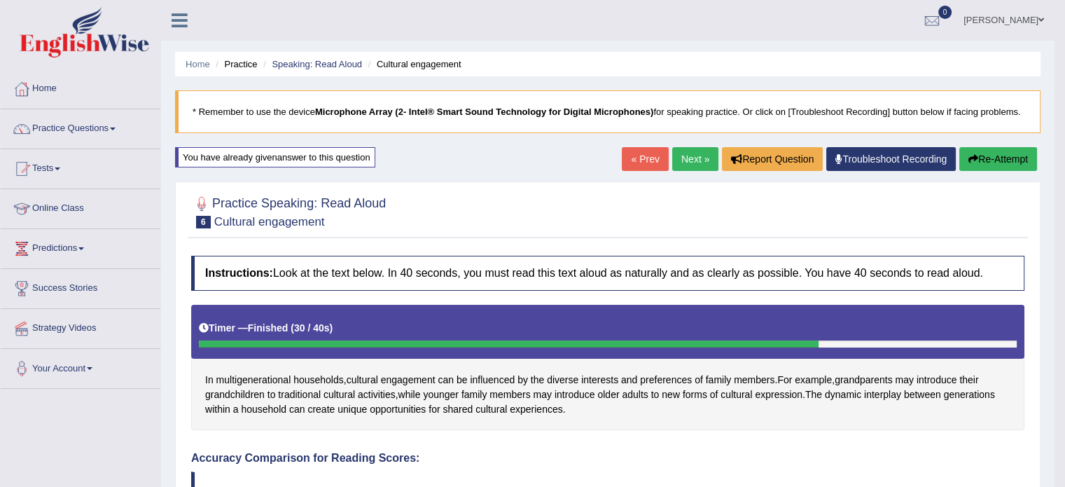
click at [692, 156] on link "Next »" at bounding box center [695, 159] width 46 height 24
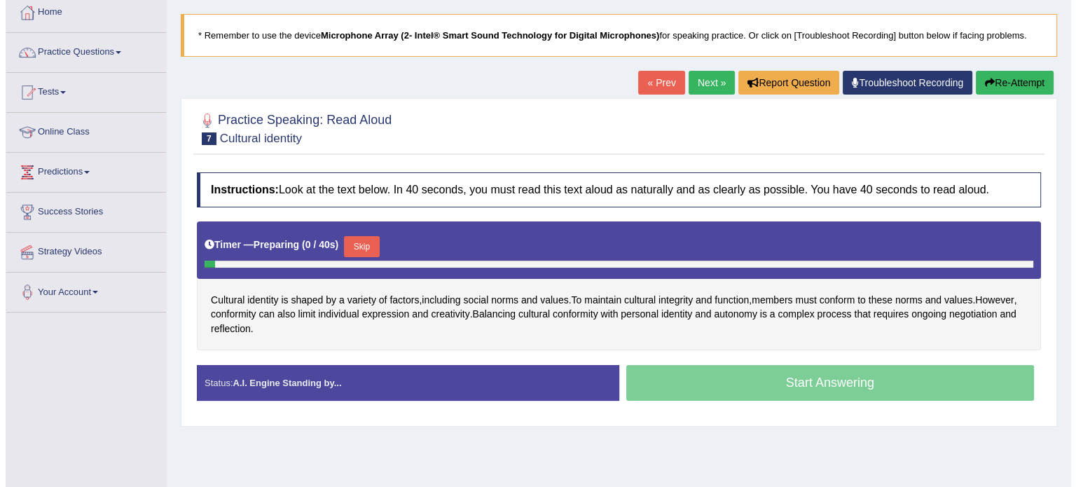
scroll to position [93, 0]
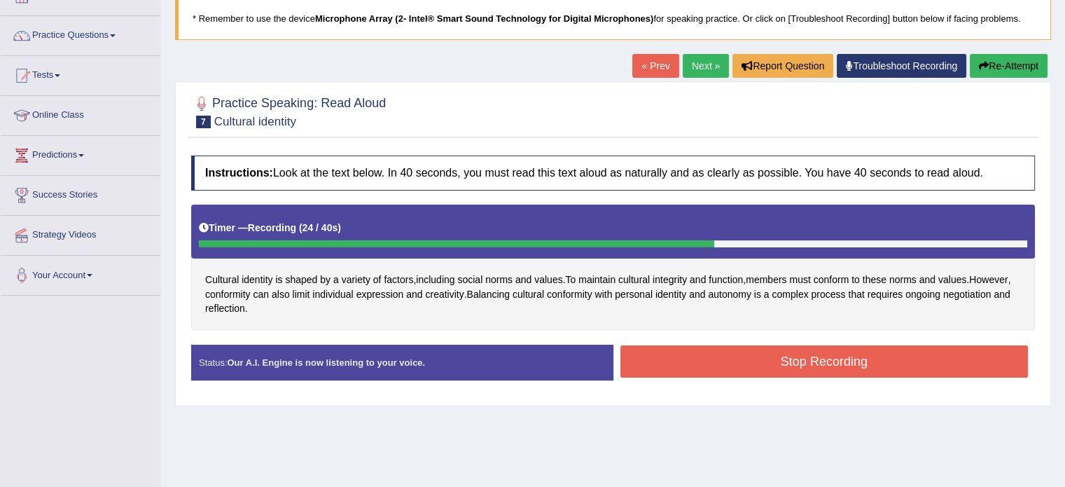
click at [791, 356] on button "Stop Recording" at bounding box center [825, 361] width 408 height 32
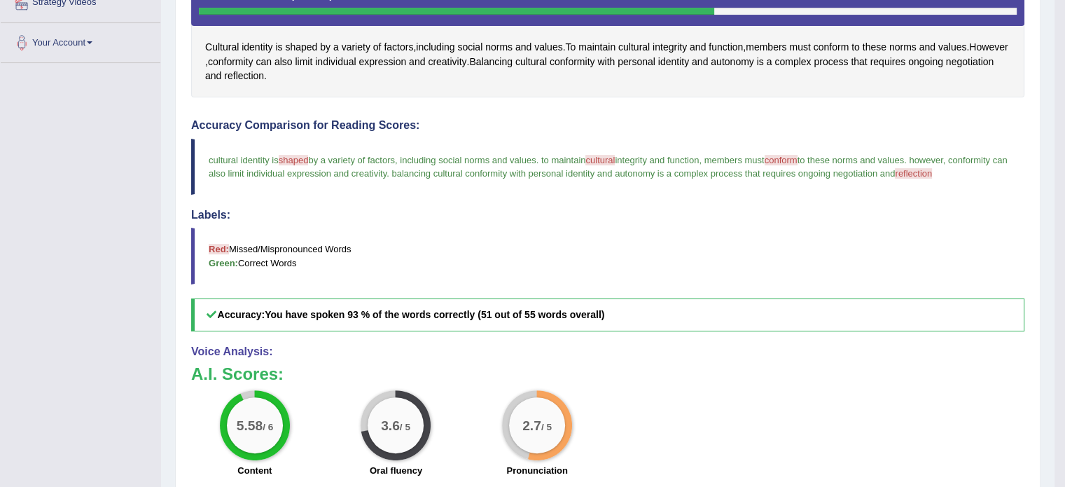
scroll to position [350, 0]
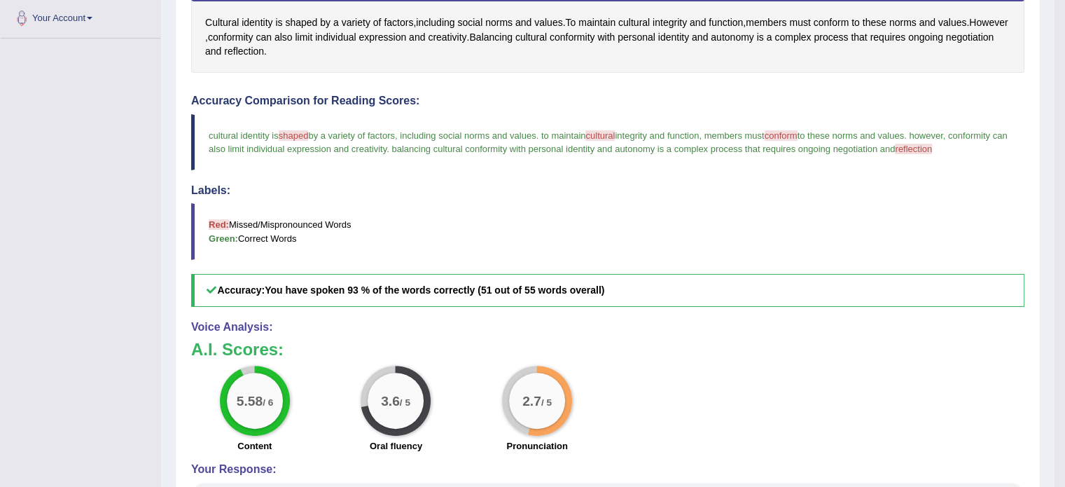
drag, startPoint x: 570, startPoint y: 328, endPoint x: 535, endPoint y: 378, distance: 60.3
click at [544, 373] on div "Voice Analysis: A.I. Scores: 5.58 / 6 Content 3.6 / 5 Oral fluency 2.7 / 5 Pron…" at bounding box center [607, 417] width 833 height 193
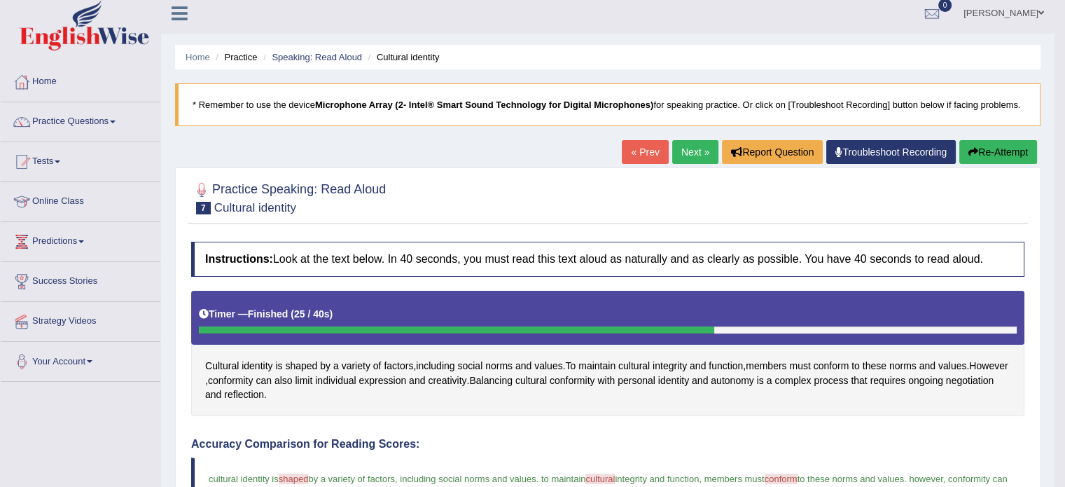
scroll to position [0, 0]
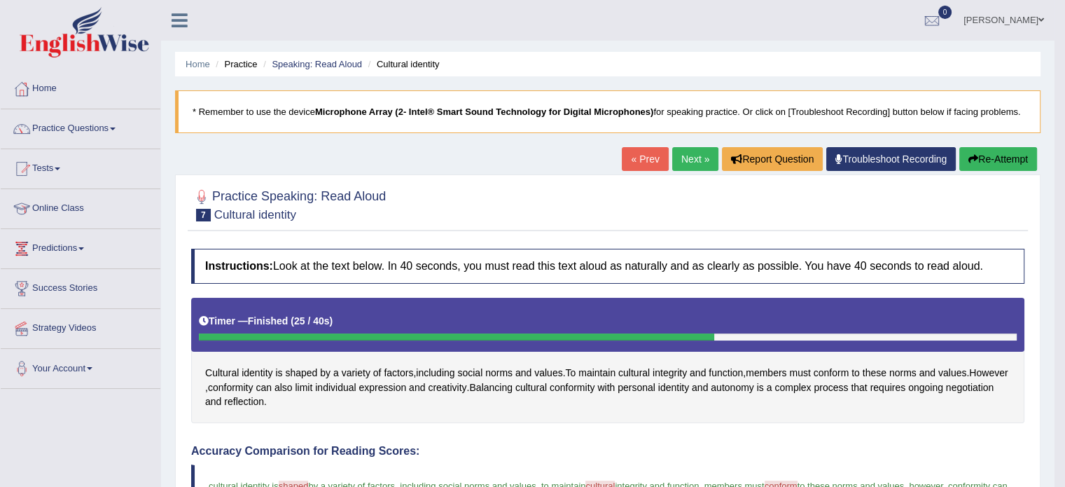
click at [689, 159] on link "Next »" at bounding box center [695, 159] width 46 height 24
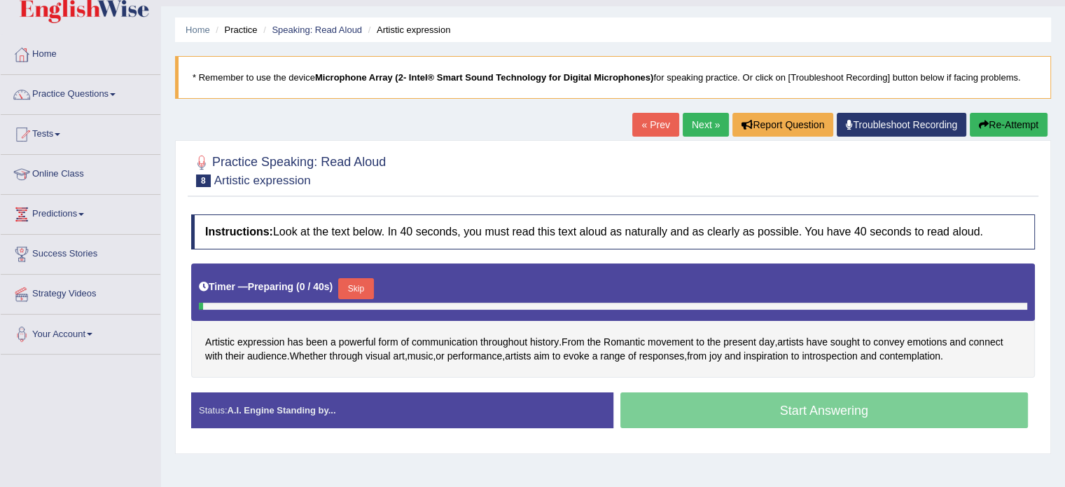
scroll to position [70, 0]
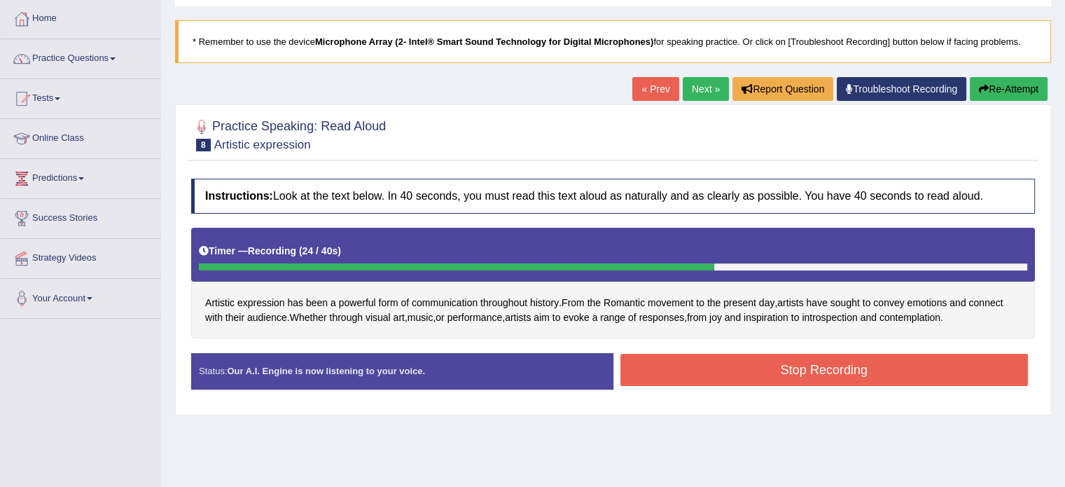
click at [723, 376] on button "Stop Recording" at bounding box center [825, 370] width 408 height 32
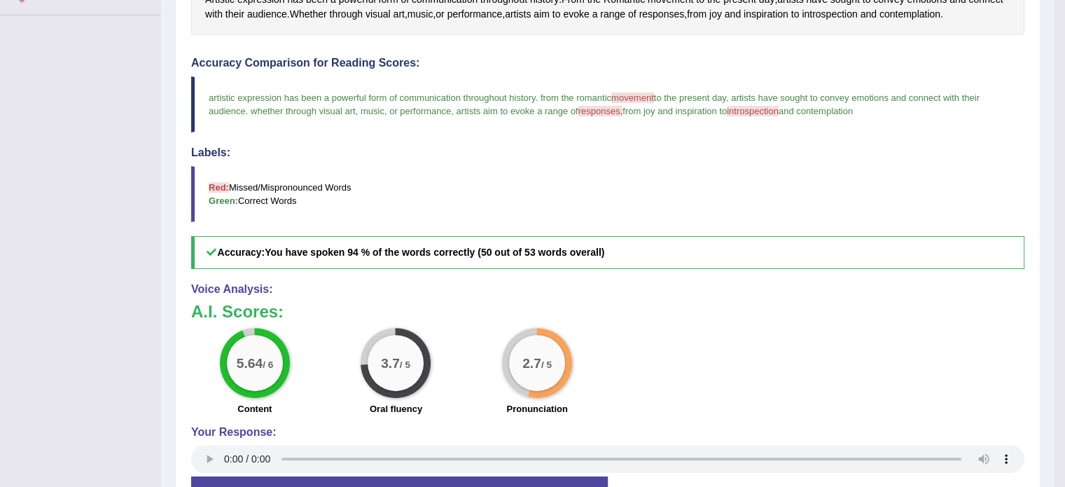
scroll to position [396, 0]
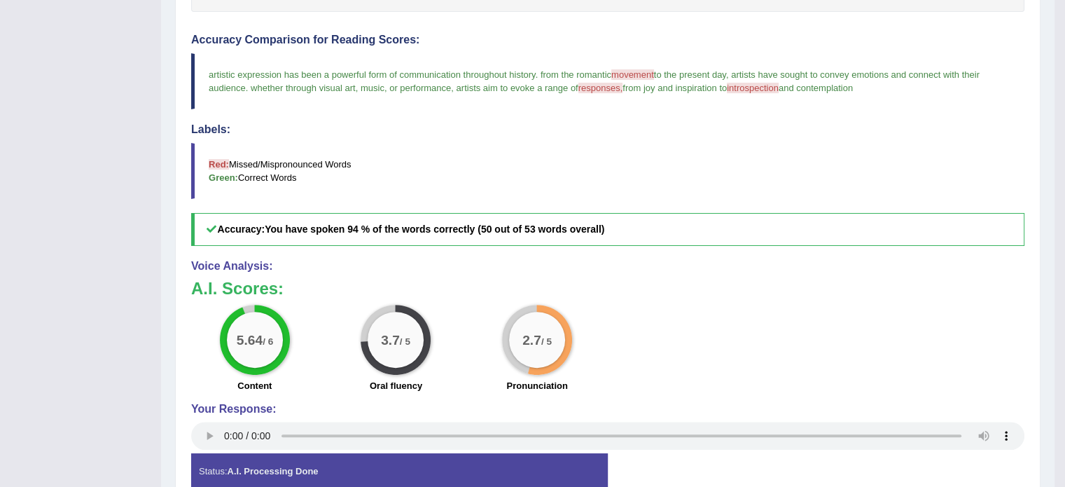
drag, startPoint x: 578, startPoint y: 279, endPoint x: 728, endPoint y: 393, distance: 188.0
click at [689, 401] on div "Voice Analysis: A.I. Scores: 5.64 / 6 Content 3.7 / 5 Oral fluency 2.7 / 5 Pron…" at bounding box center [607, 356] width 833 height 193
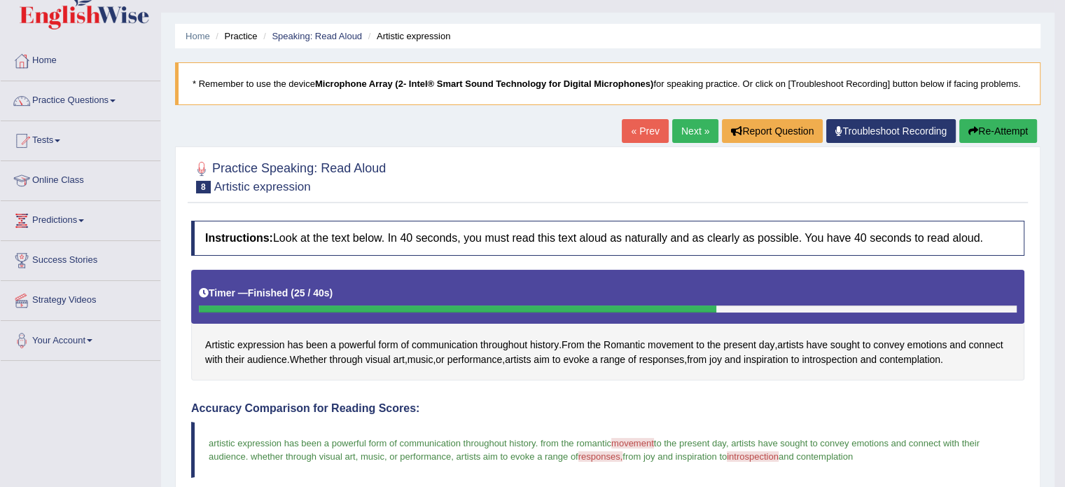
scroll to position [23, 0]
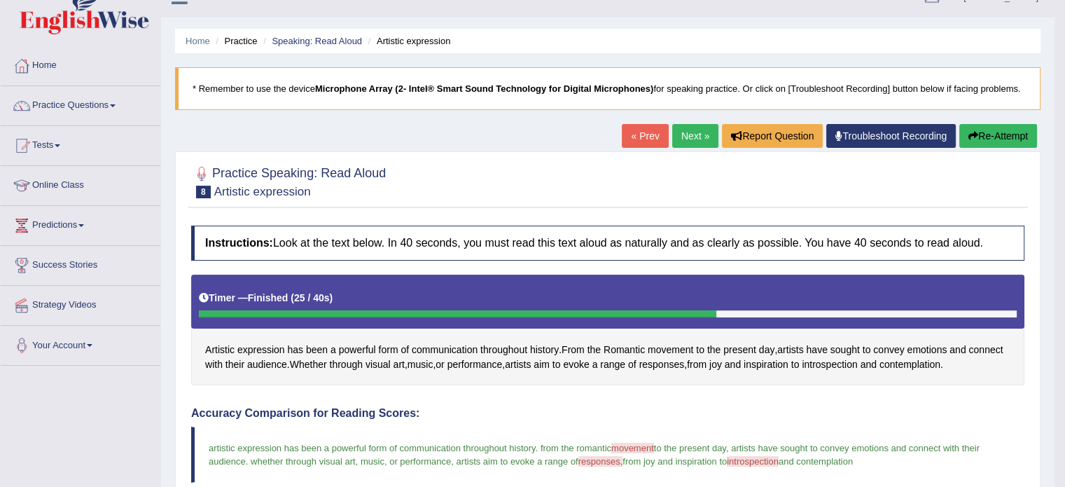
click at [692, 136] on link "Next »" at bounding box center [695, 136] width 46 height 24
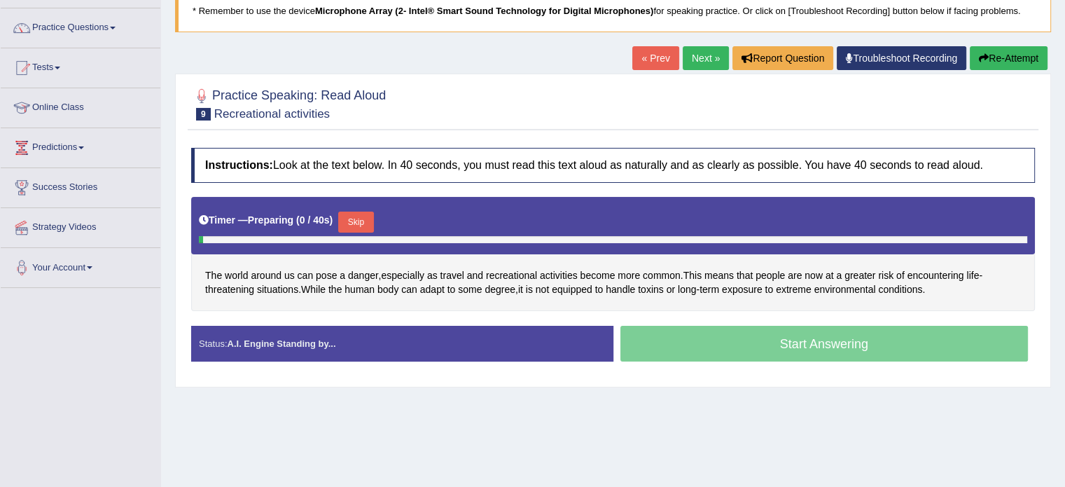
scroll to position [116, 0]
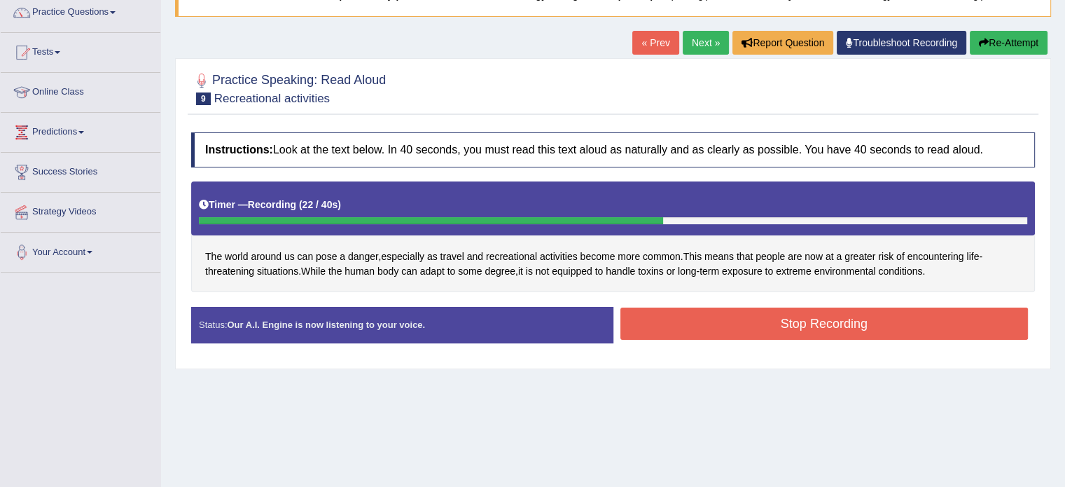
click at [823, 324] on button "Stop Recording" at bounding box center [825, 323] width 408 height 32
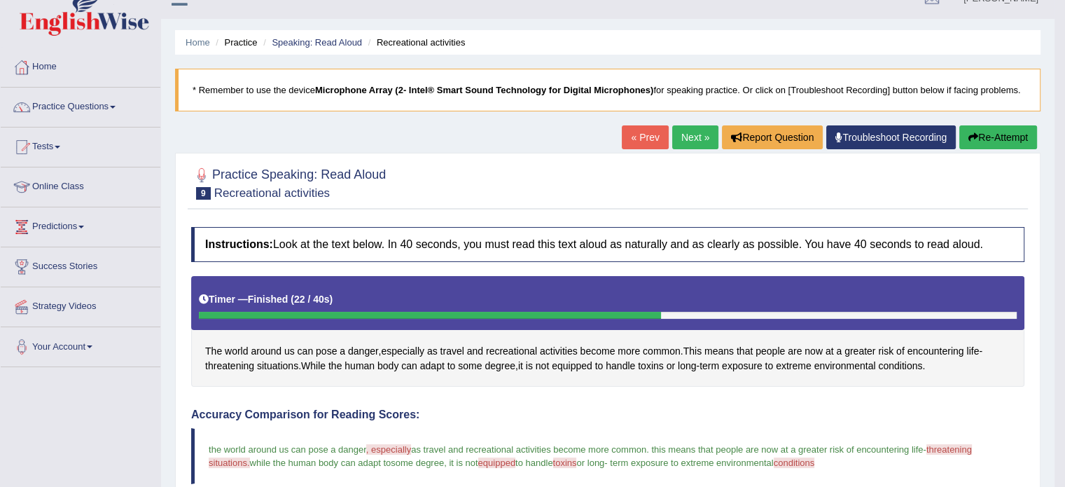
scroll to position [0, 0]
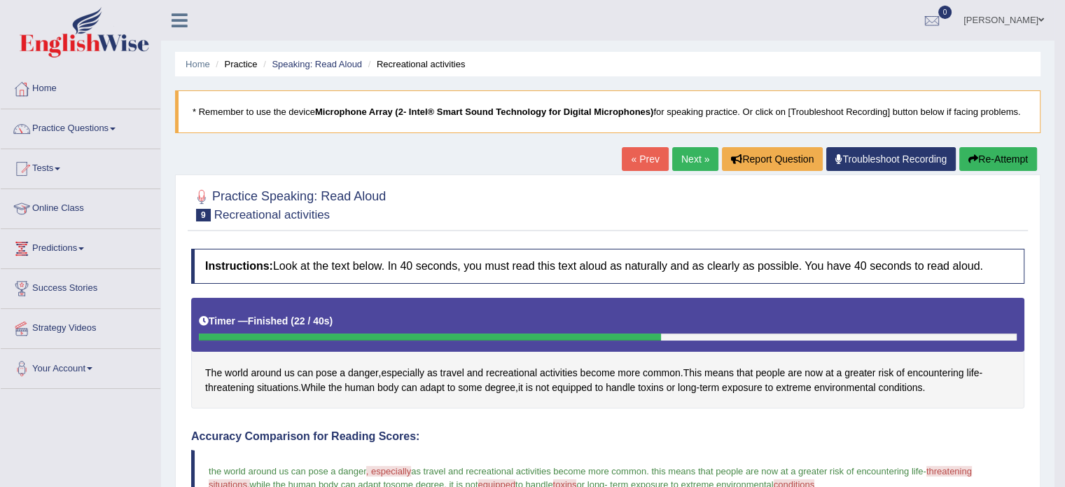
click at [688, 156] on link "Next »" at bounding box center [695, 159] width 46 height 24
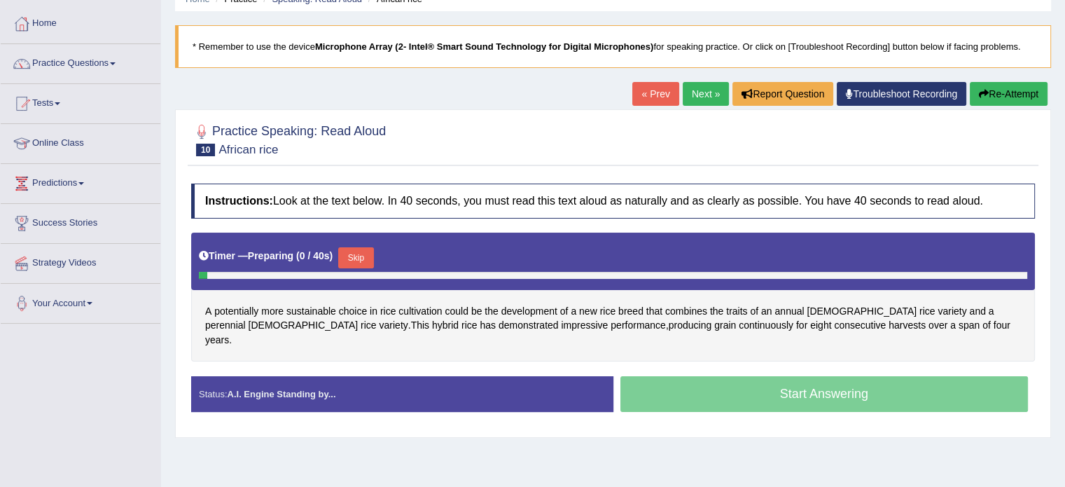
scroll to position [93, 0]
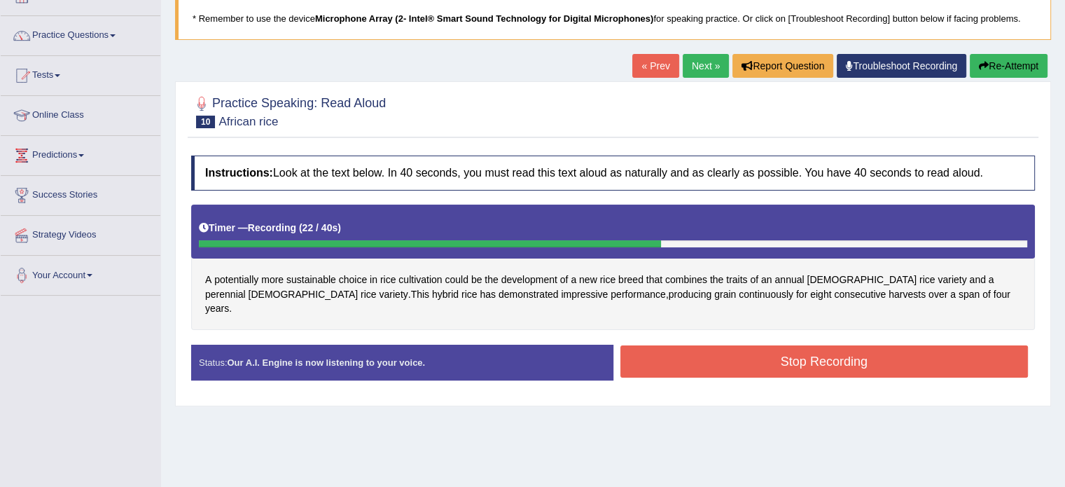
click at [797, 354] on button "Stop Recording" at bounding box center [825, 361] width 408 height 32
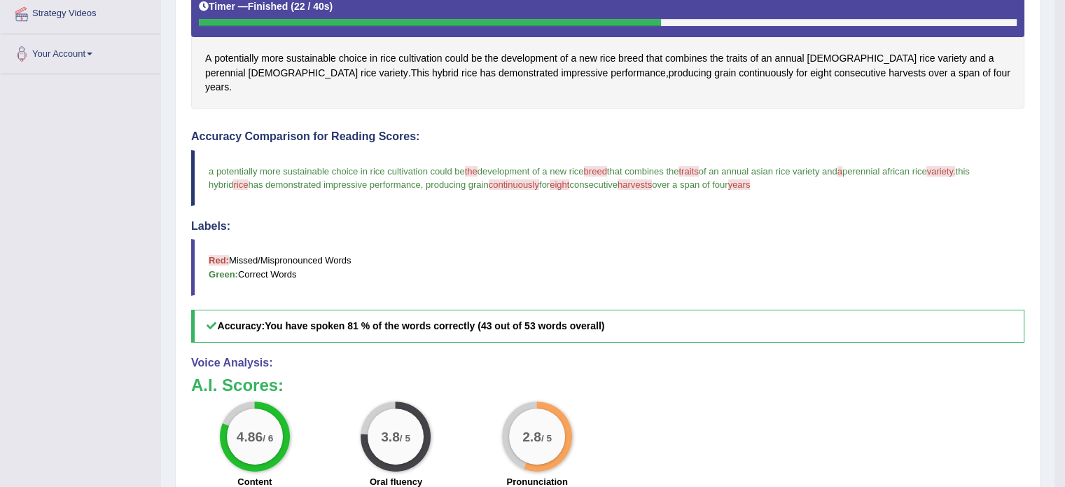
scroll to position [326, 0]
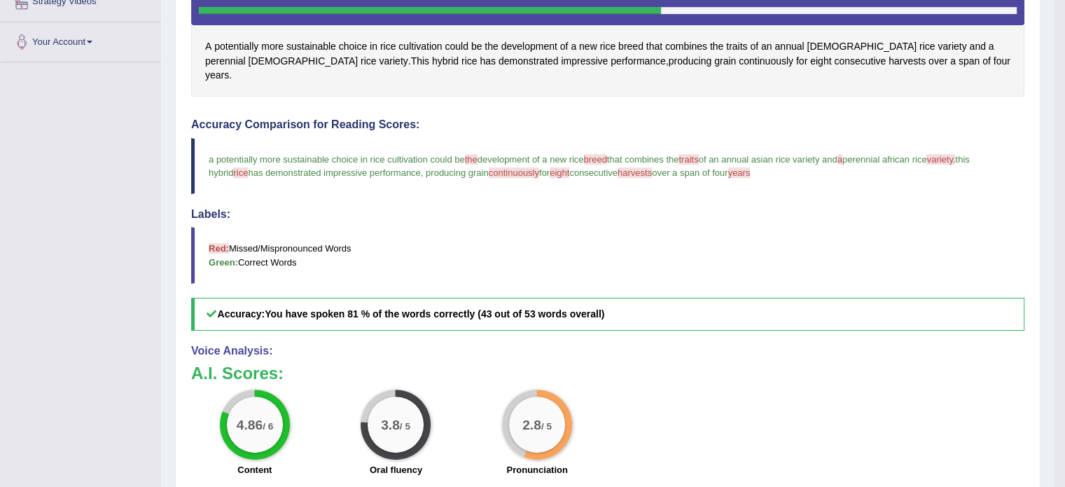
click at [775, 364] on h3 "A.I. Scores:" at bounding box center [607, 373] width 833 height 18
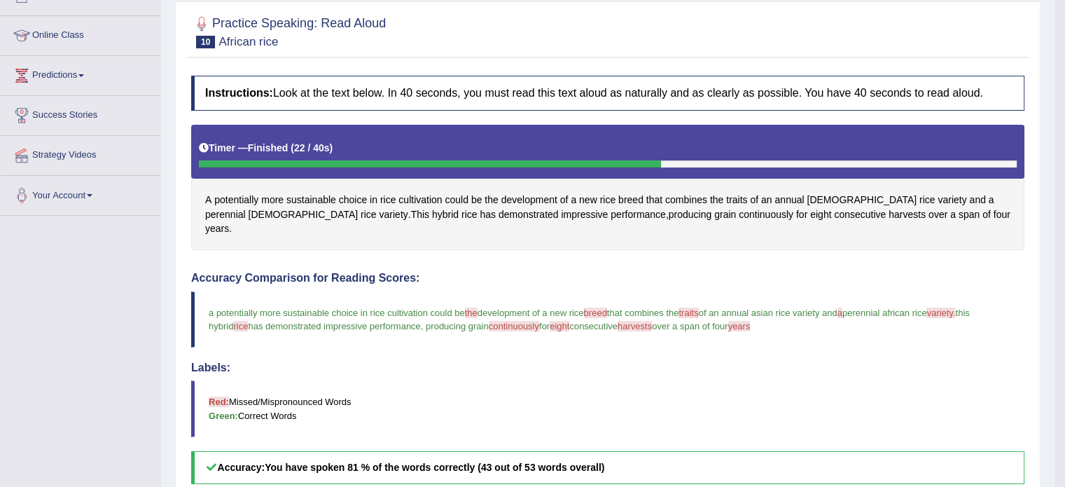
scroll to position [116, 0]
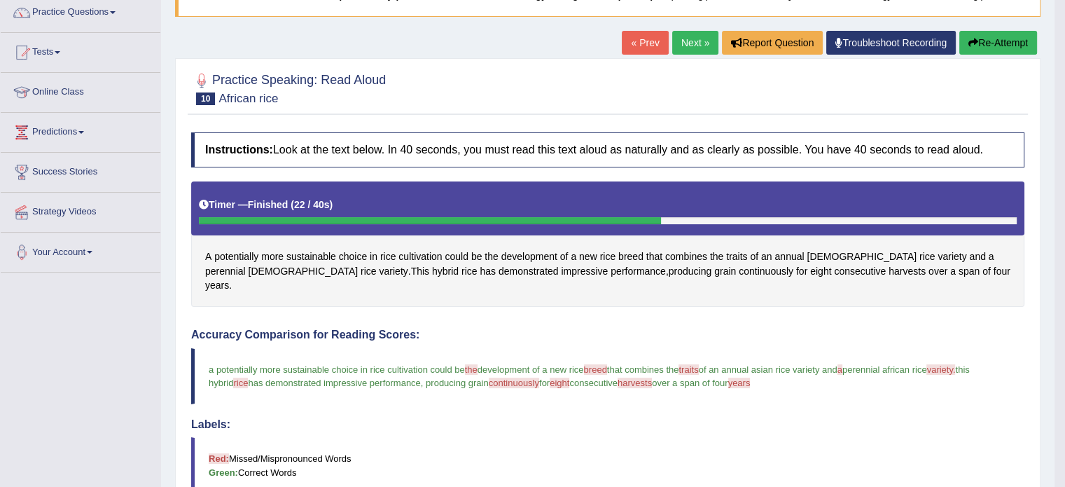
click at [695, 43] on link "Next »" at bounding box center [695, 43] width 46 height 24
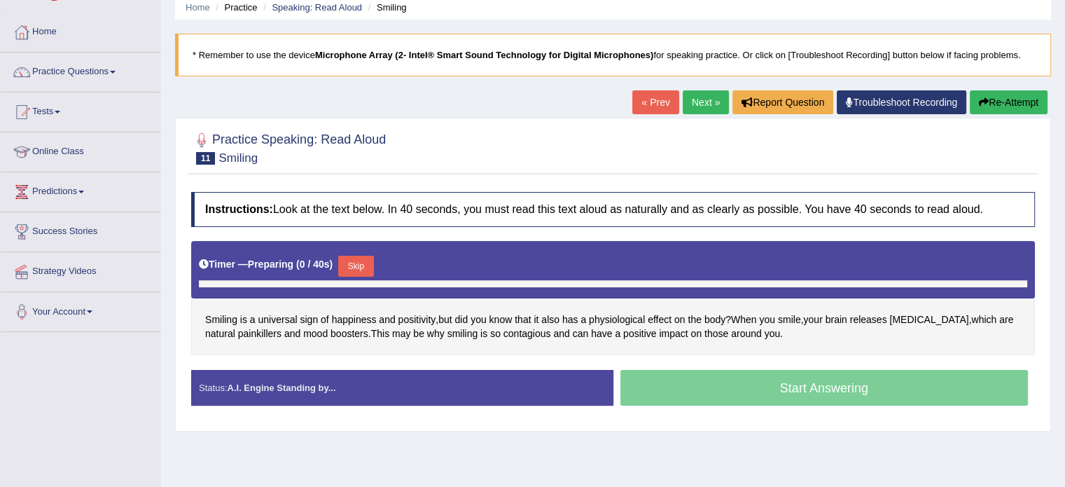
scroll to position [70, 0]
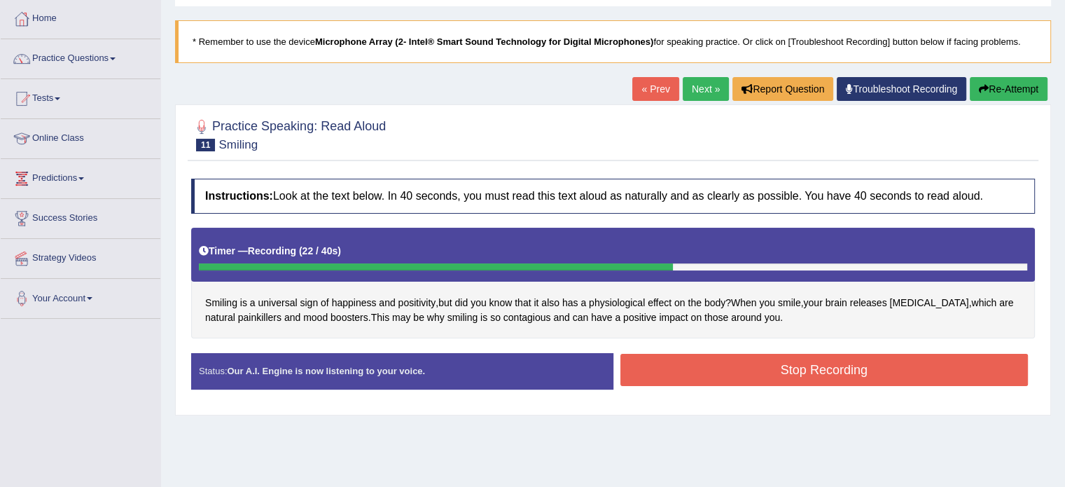
click at [737, 371] on button "Stop Recording" at bounding box center [825, 370] width 408 height 32
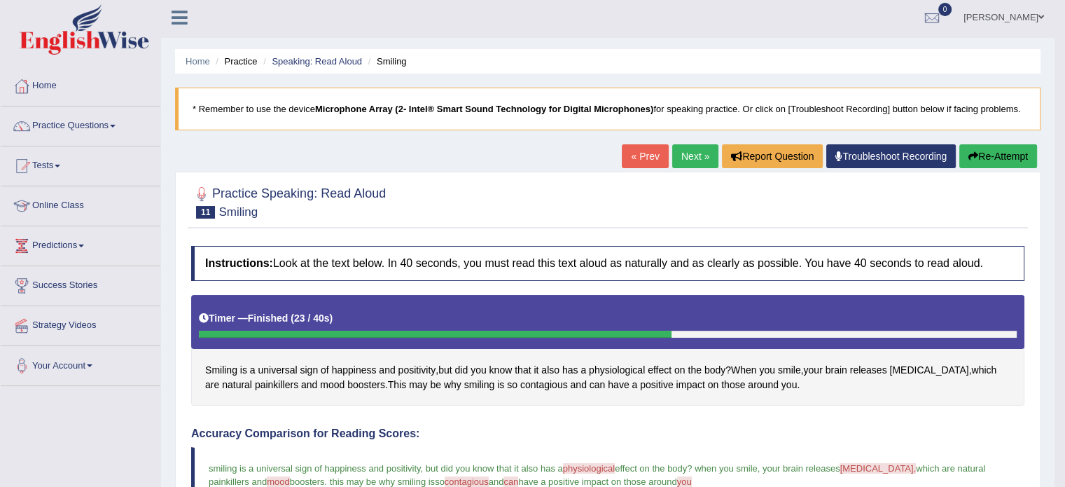
scroll to position [0, 0]
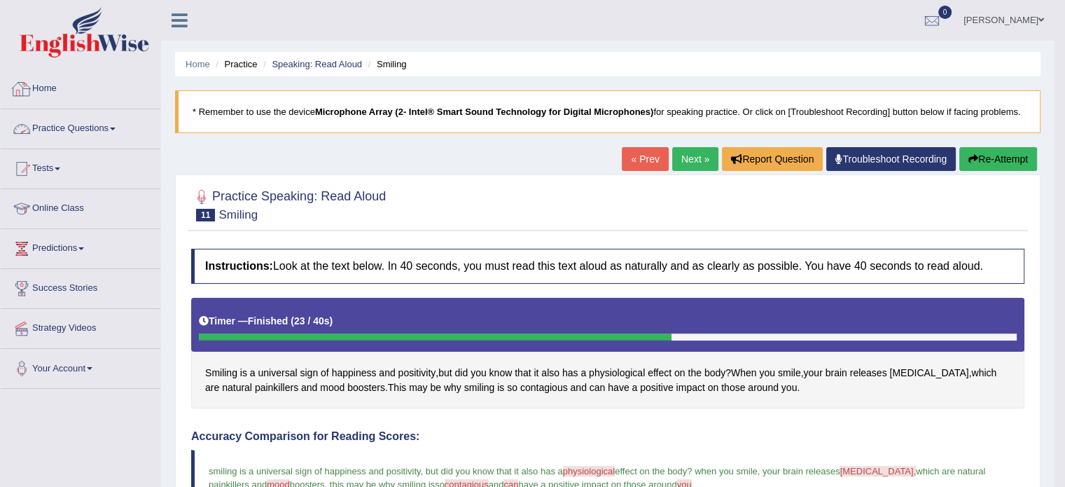
click at [70, 121] on link "Practice Questions" at bounding box center [81, 126] width 160 height 35
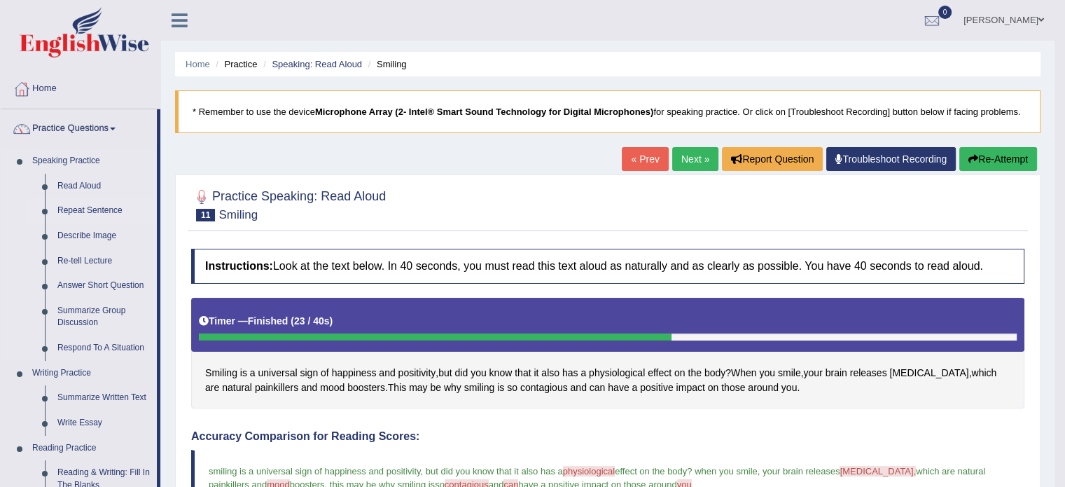
click at [78, 212] on link "Repeat Sentence" at bounding box center [104, 210] width 106 height 25
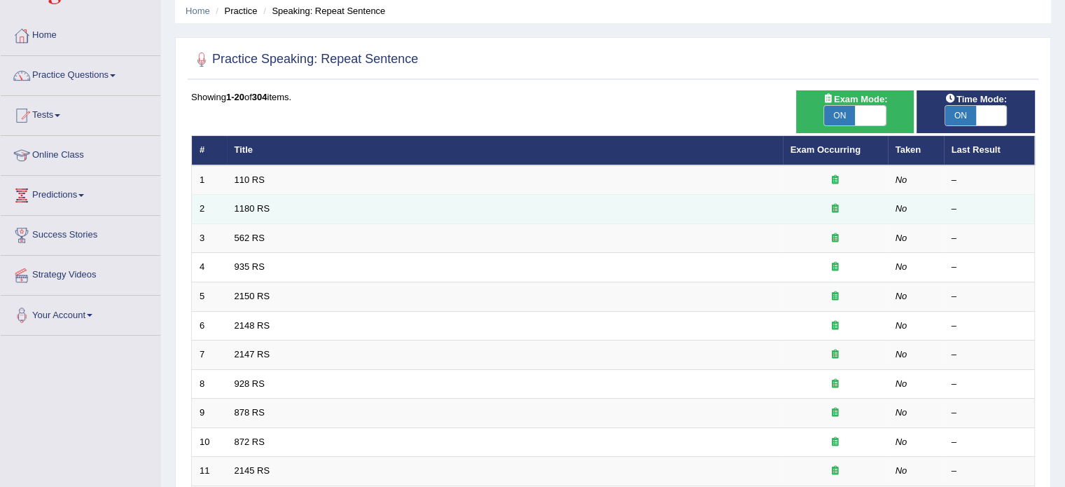
scroll to position [46, 0]
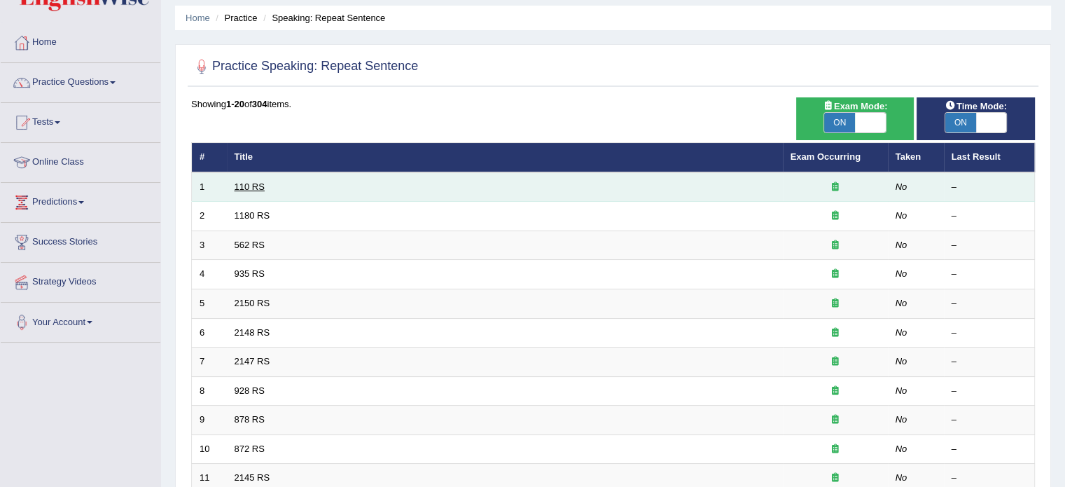
click at [250, 184] on link "110 RS" at bounding box center [250, 186] width 30 height 11
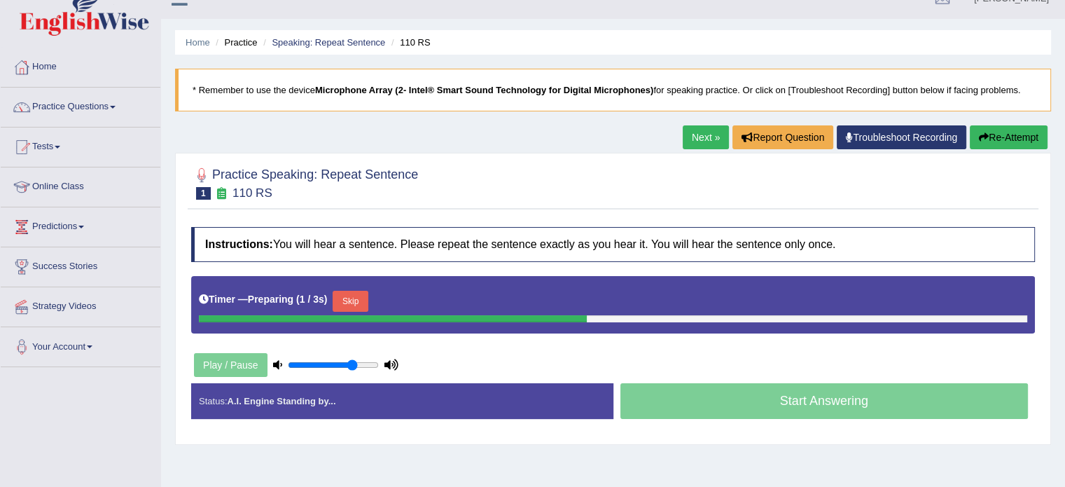
scroll to position [70, 0]
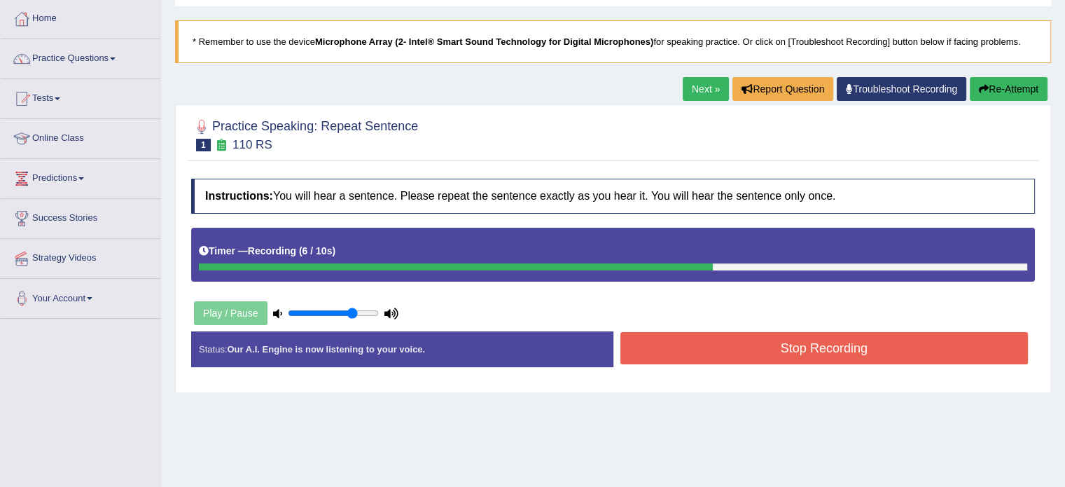
click at [761, 349] on button "Stop Recording" at bounding box center [825, 348] width 408 height 32
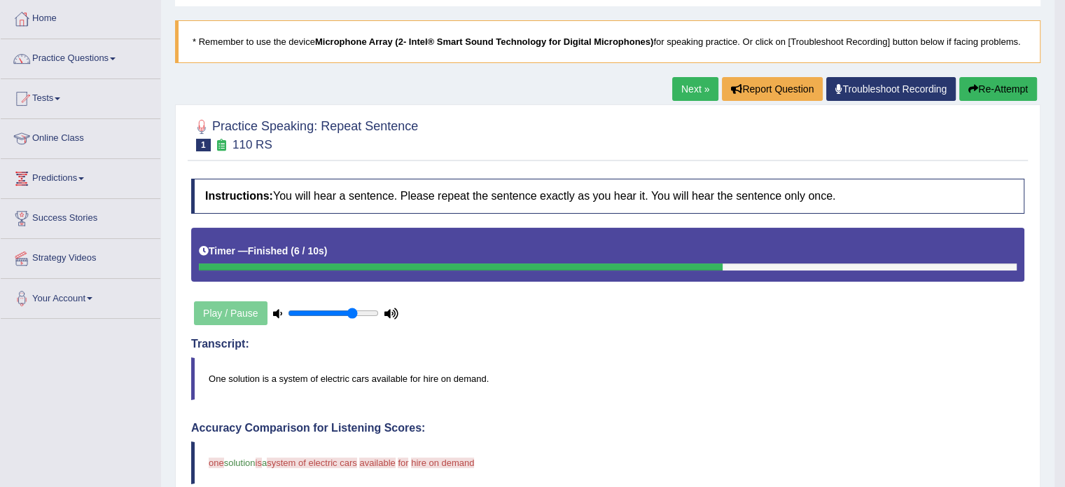
click at [674, 83] on link "Next »" at bounding box center [695, 89] width 46 height 24
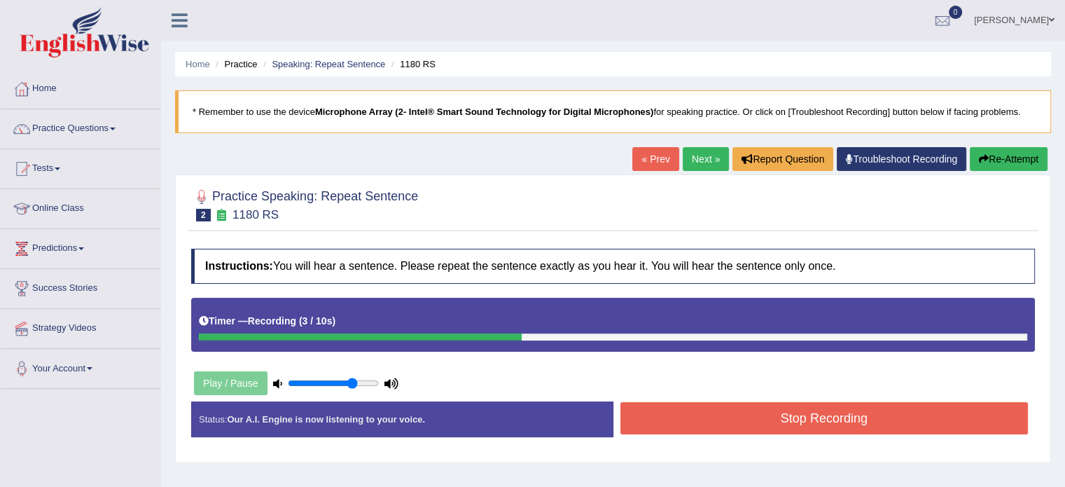
click at [838, 413] on button "Stop Recording" at bounding box center [825, 418] width 408 height 32
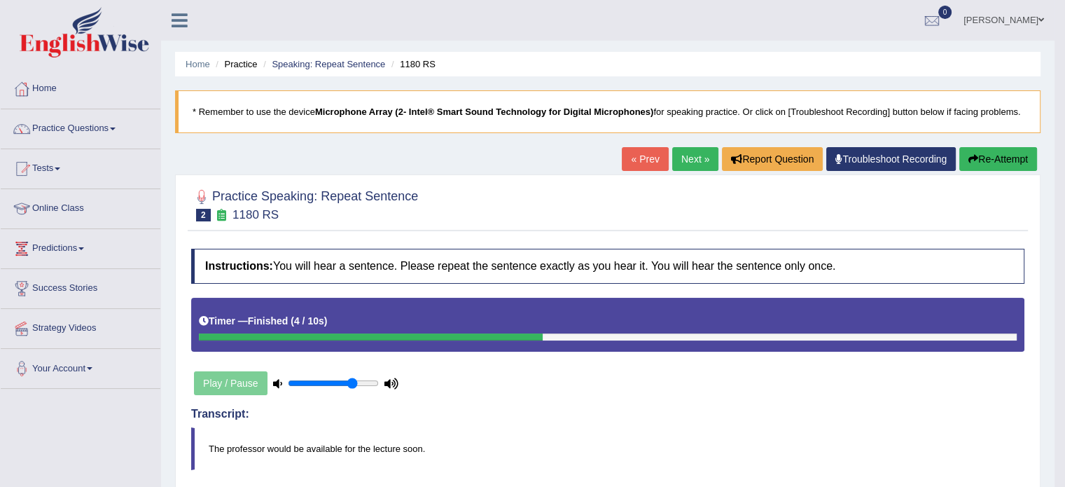
click at [674, 158] on link "Next »" at bounding box center [695, 159] width 46 height 24
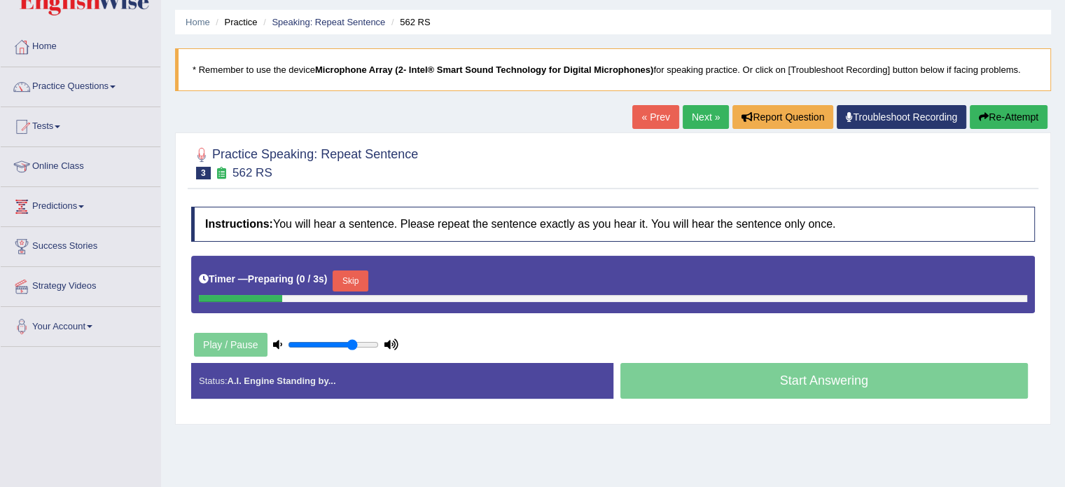
scroll to position [46, 0]
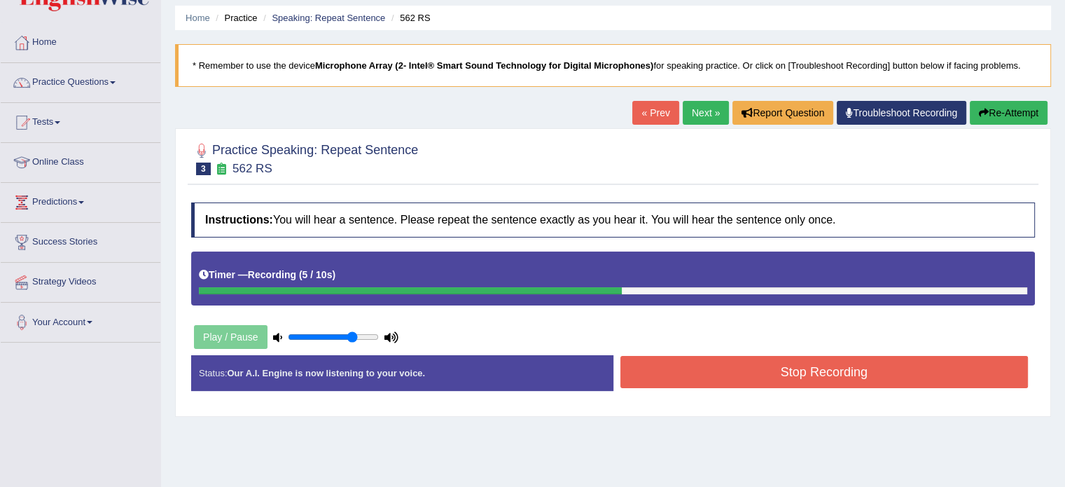
click at [790, 367] on button "Stop Recording" at bounding box center [825, 372] width 408 height 32
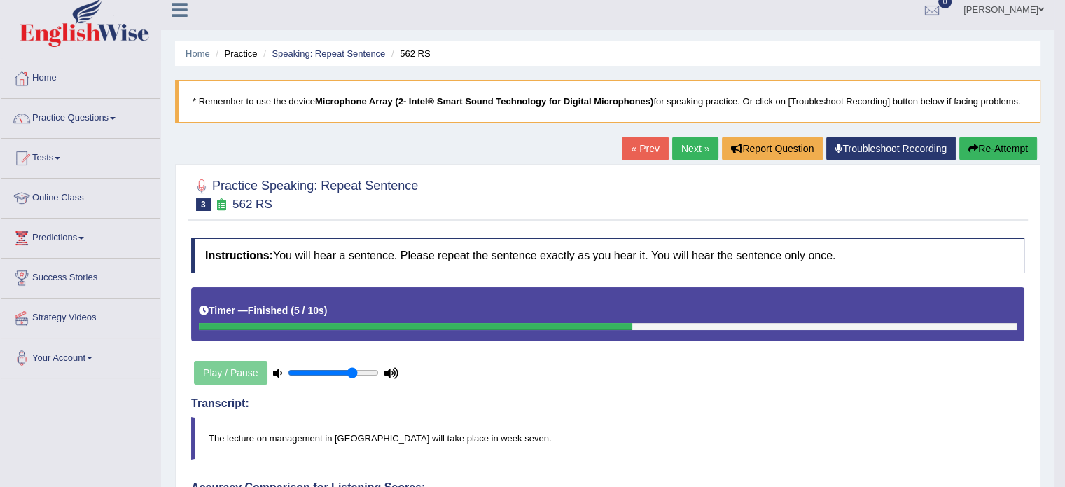
scroll to position [0, 0]
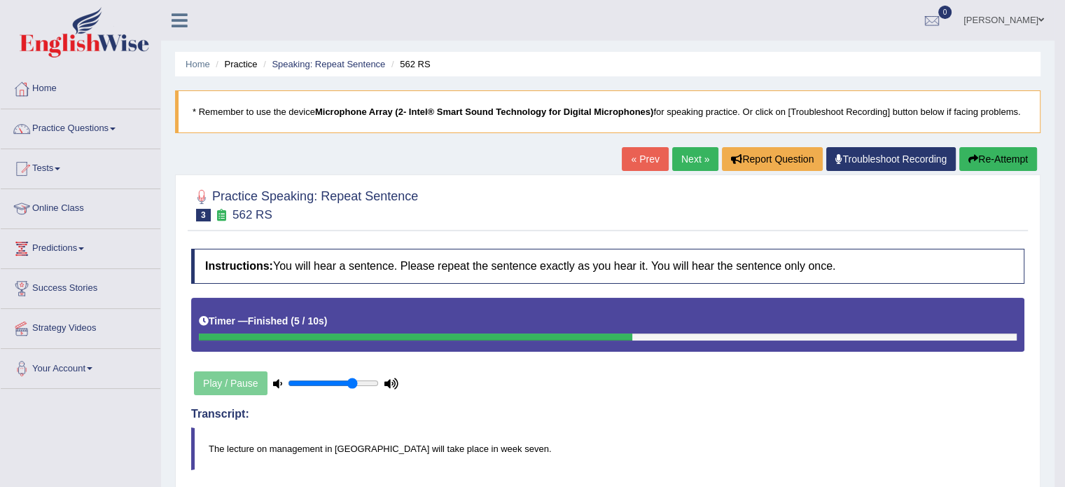
click at [684, 154] on link "Next »" at bounding box center [695, 159] width 46 height 24
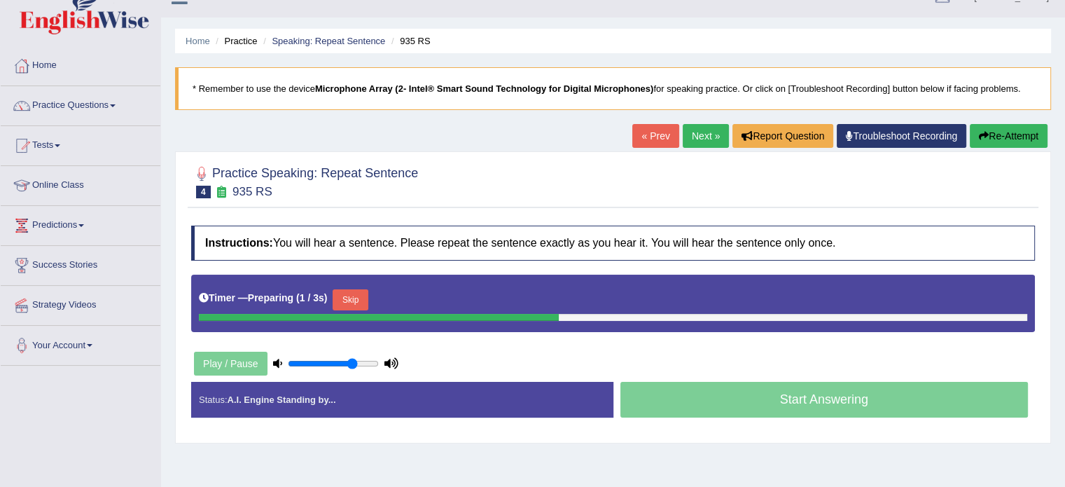
scroll to position [46, 0]
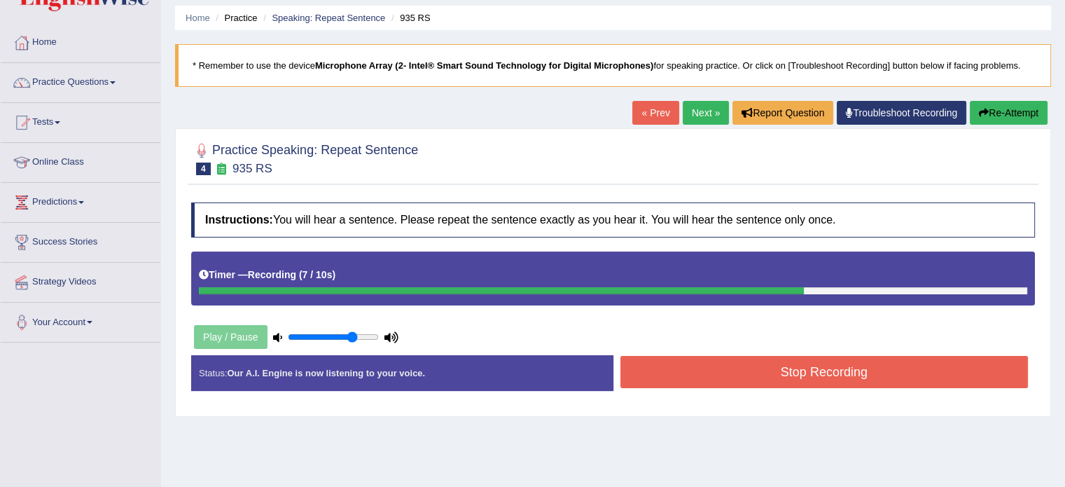
click at [821, 364] on button "Stop Recording" at bounding box center [825, 372] width 408 height 32
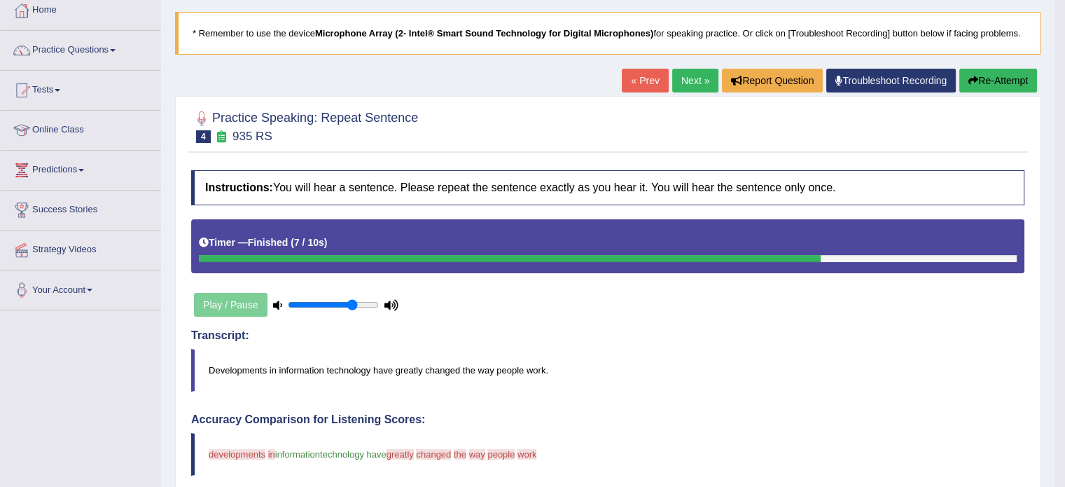
scroll to position [70, 0]
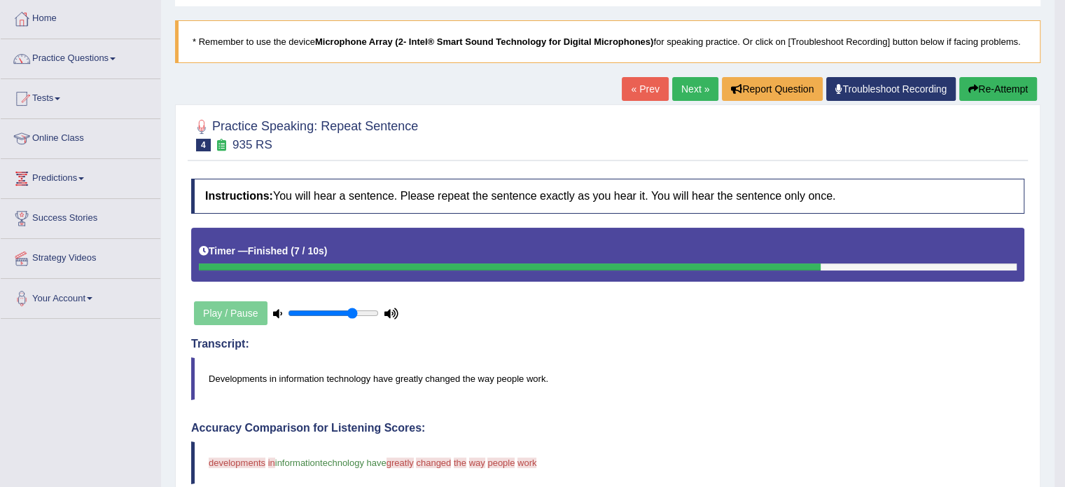
click at [688, 91] on link "Next »" at bounding box center [695, 89] width 46 height 24
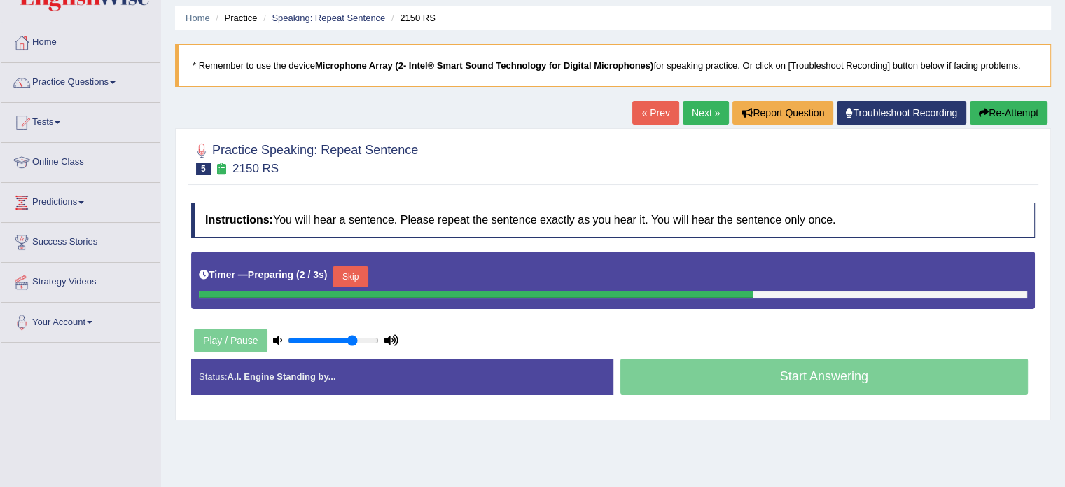
scroll to position [70, 0]
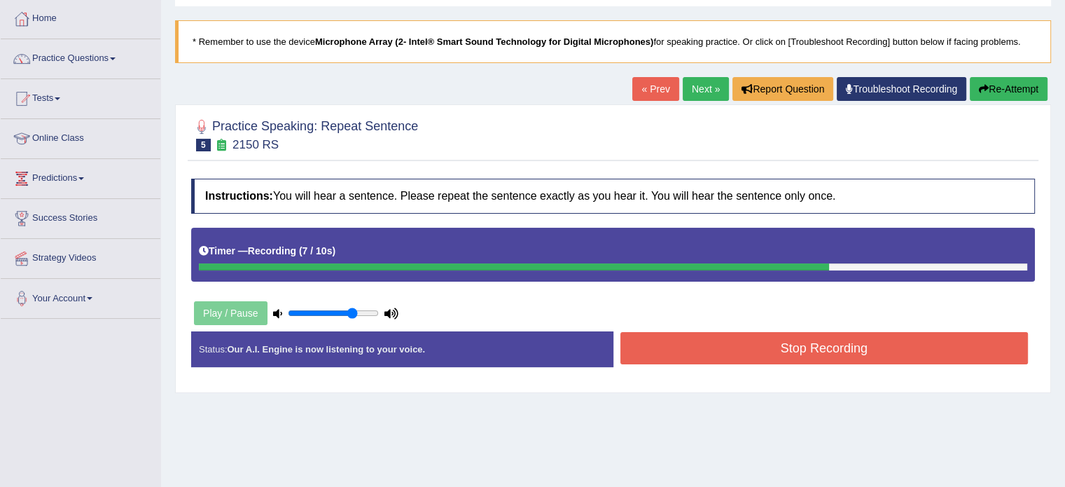
click at [840, 349] on button "Stop Recording" at bounding box center [825, 348] width 408 height 32
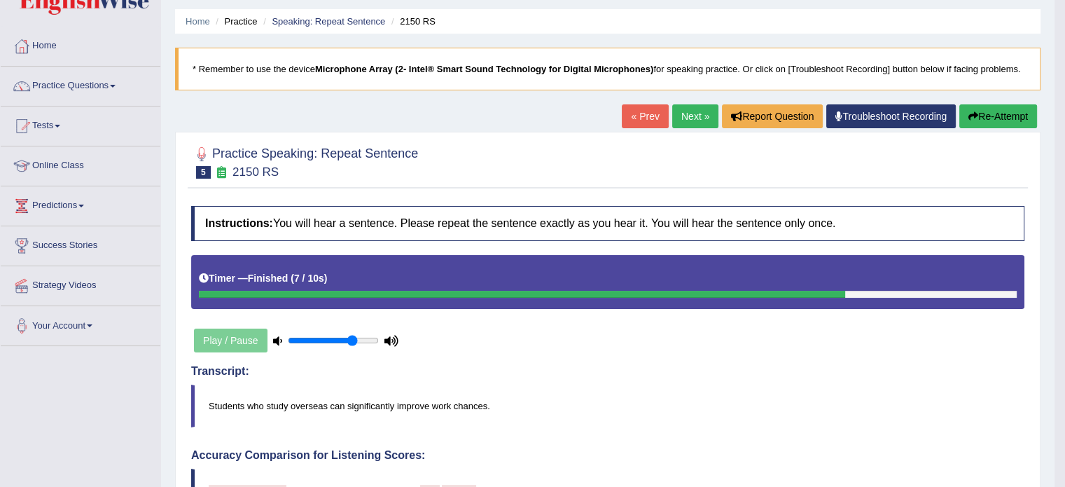
scroll to position [0, 0]
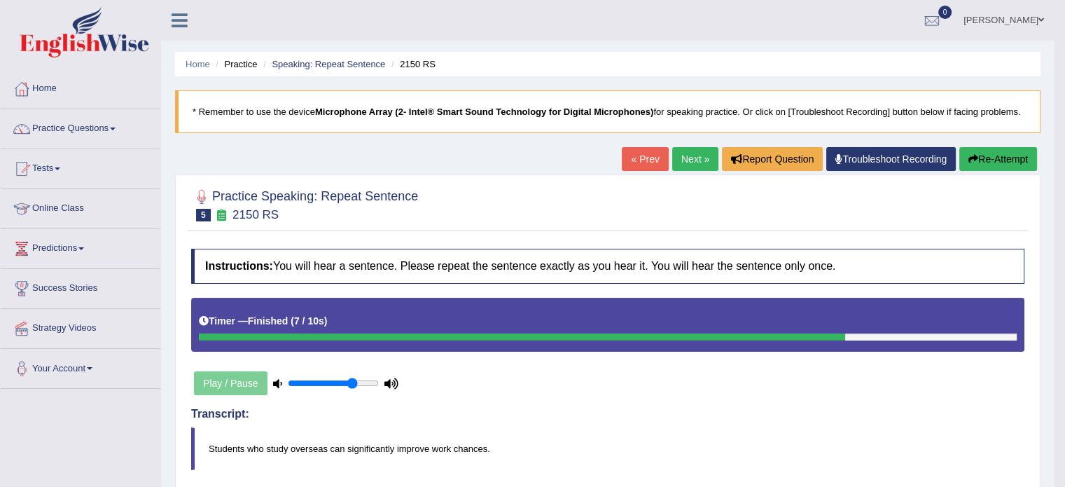
click at [681, 165] on link "Next »" at bounding box center [695, 159] width 46 height 24
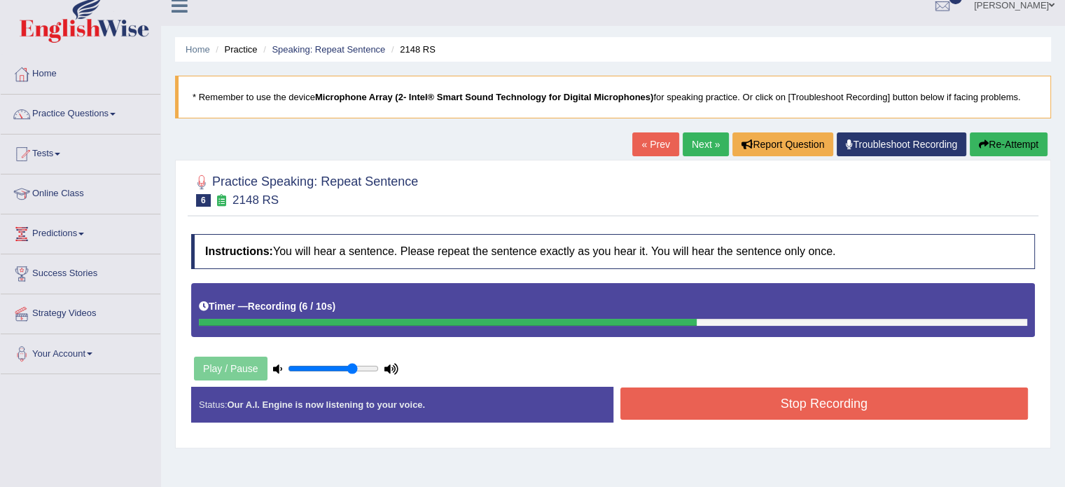
scroll to position [23, 0]
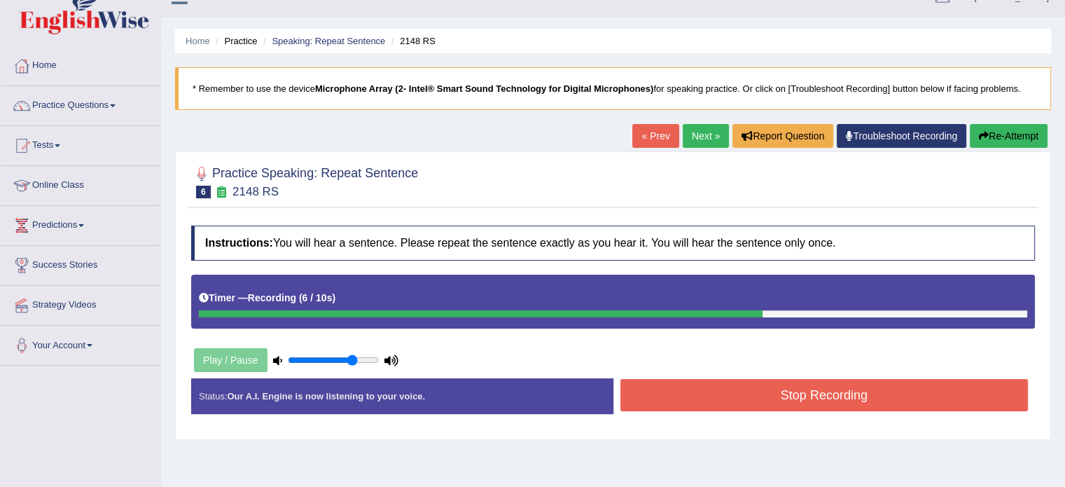
click at [804, 388] on button "Stop Recording" at bounding box center [825, 395] width 408 height 32
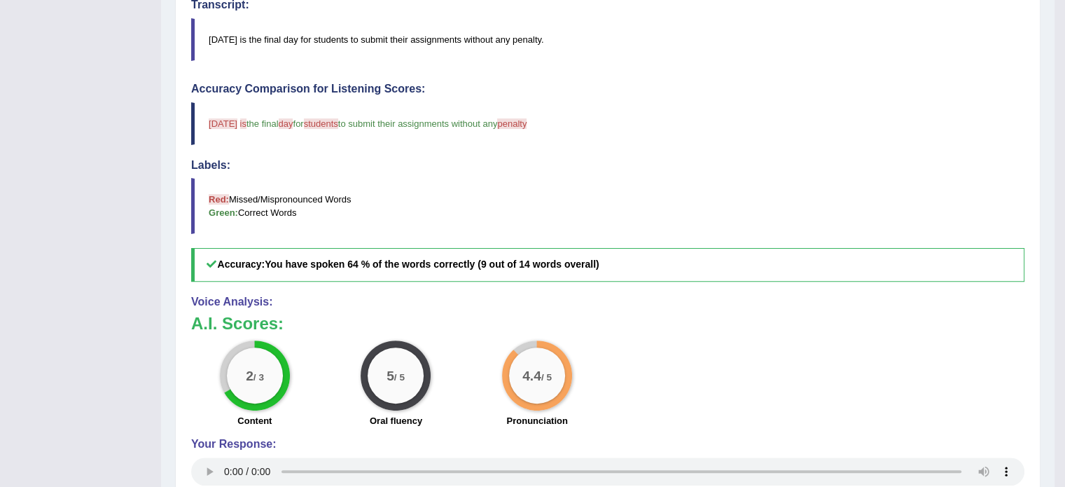
scroll to position [420, 0]
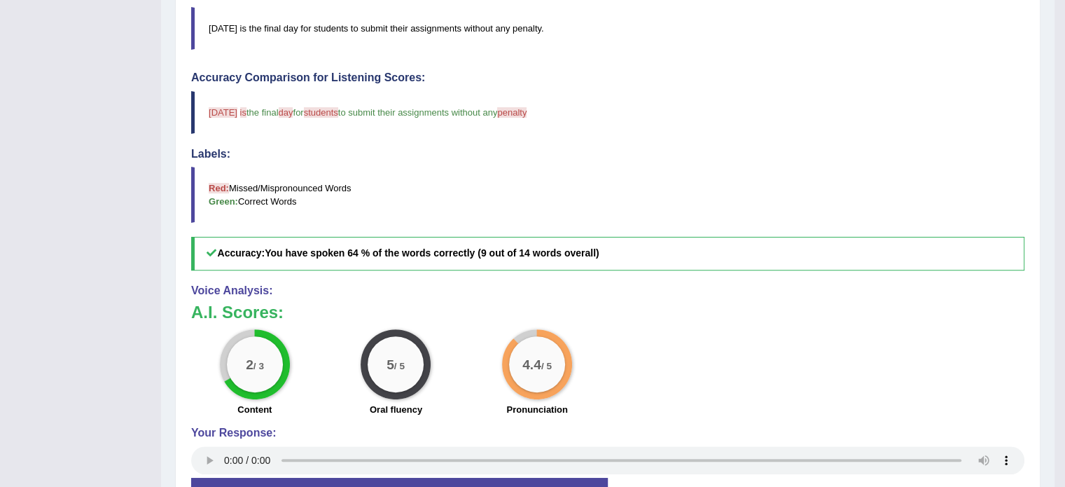
drag, startPoint x: 754, startPoint y: 332, endPoint x: 250, endPoint y: 363, distance: 505.2
click at [173, 335] on div "Home Practice Speaking: Repeat Sentence 2148 RS * Remember to use the device Mi…" at bounding box center [608, 65] width 894 height 970
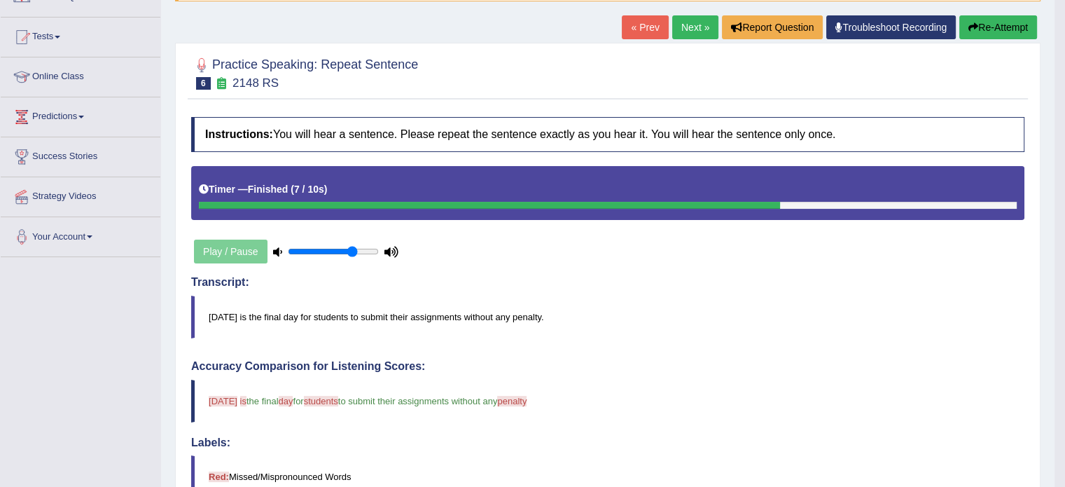
scroll to position [46, 0]
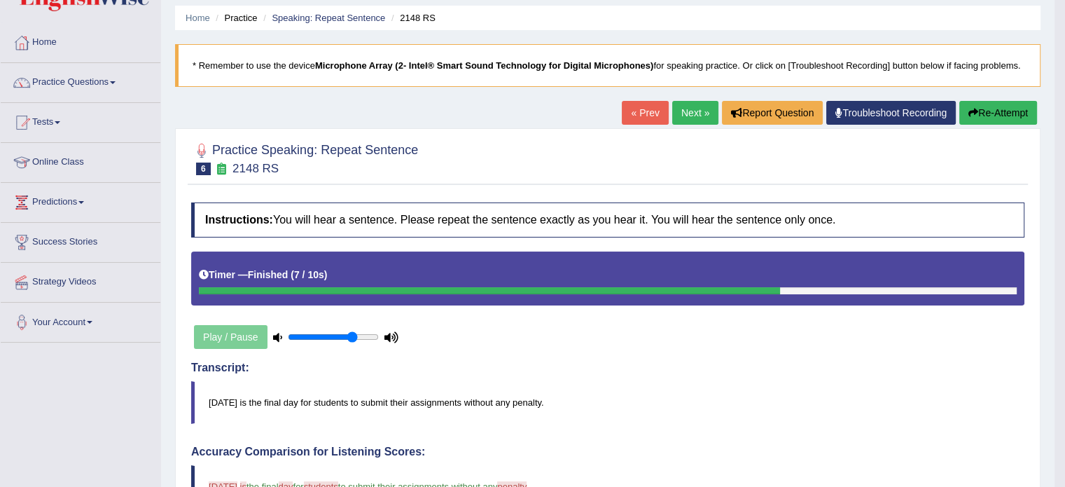
click at [684, 111] on link "Next »" at bounding box center [695, 113] width 46 height 24
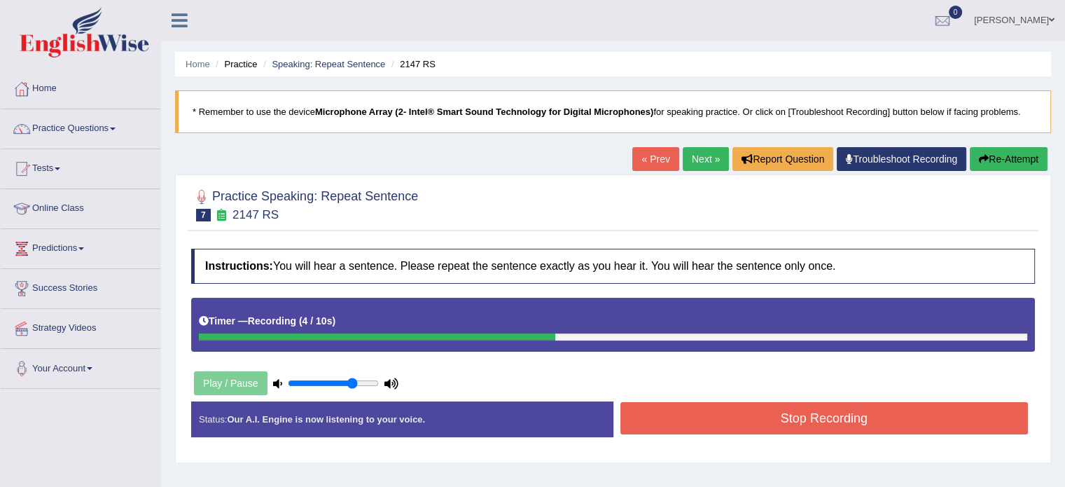
click at [829, 418] on button "Stop Recording" at bounding box center [825, 418] width 408 height 32
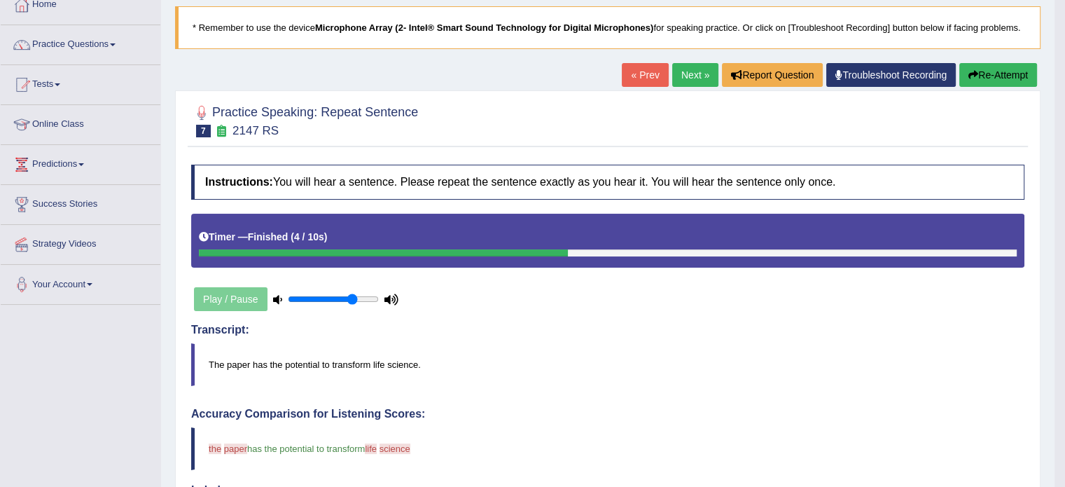
scroll to position [46, 0]
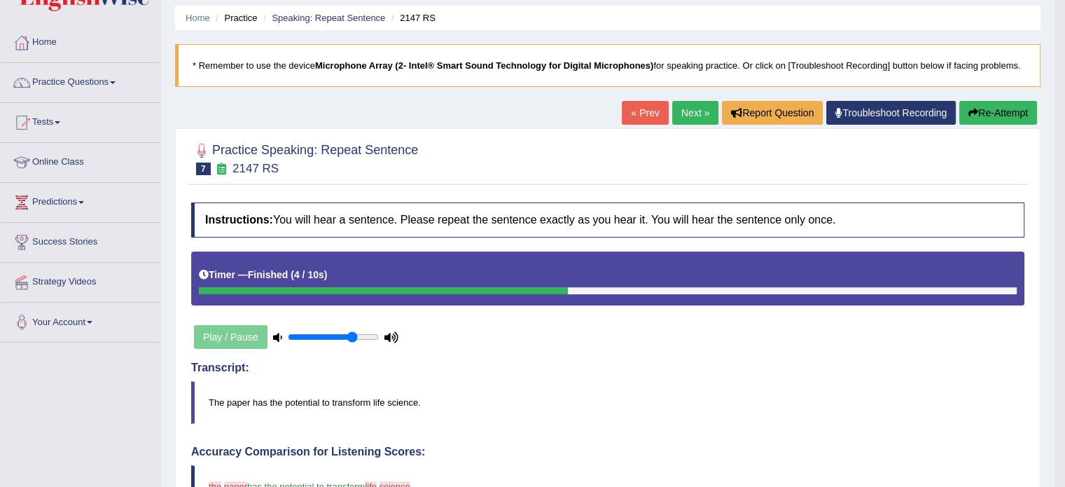
click at [686, 113] on link "Next »" at bounding box center [695, 113] width 46 height 24
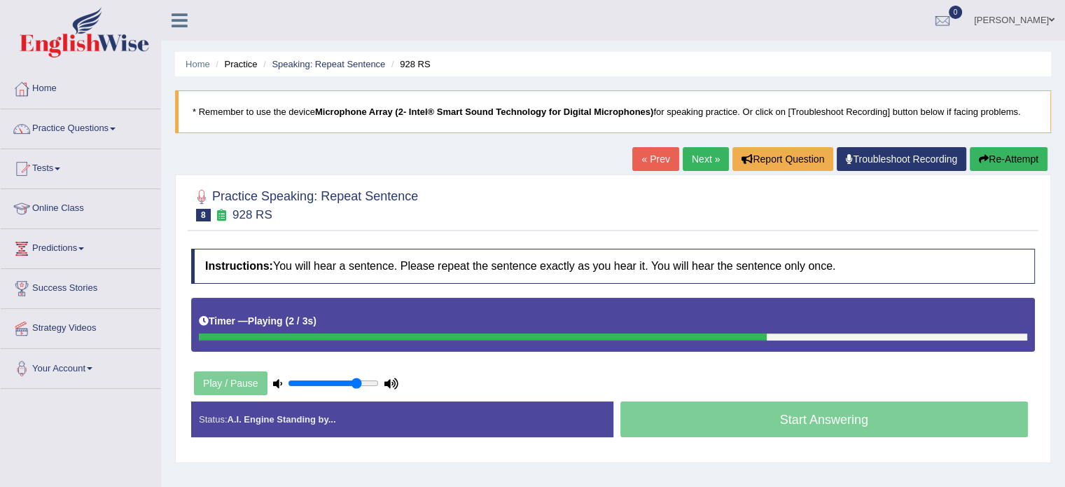
type input "0.8"
click at [357, 382] on input "range" at bounding box center [333, 383] width 91 height 11
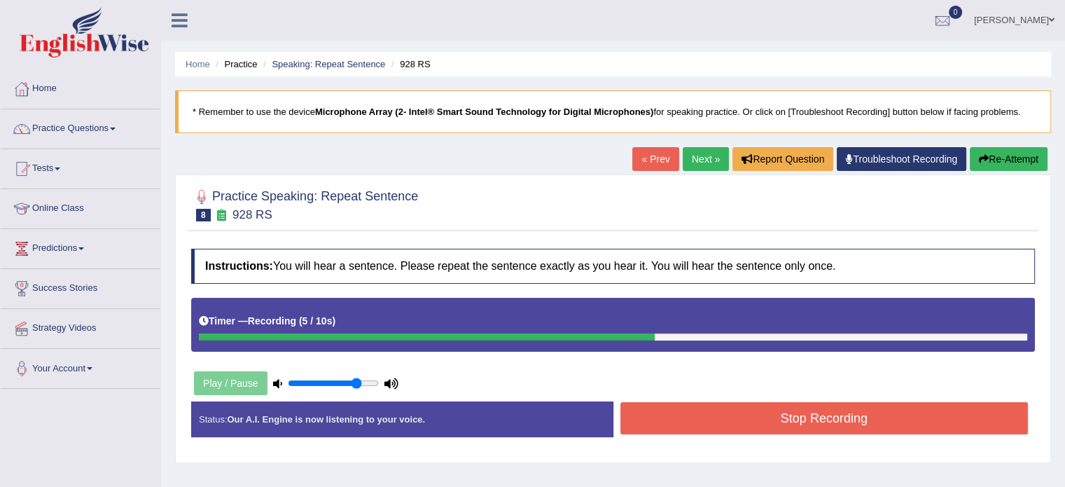
click at [819, 414] on button "Stop Recording" at bounding box center [825, 418] width 408 height 32
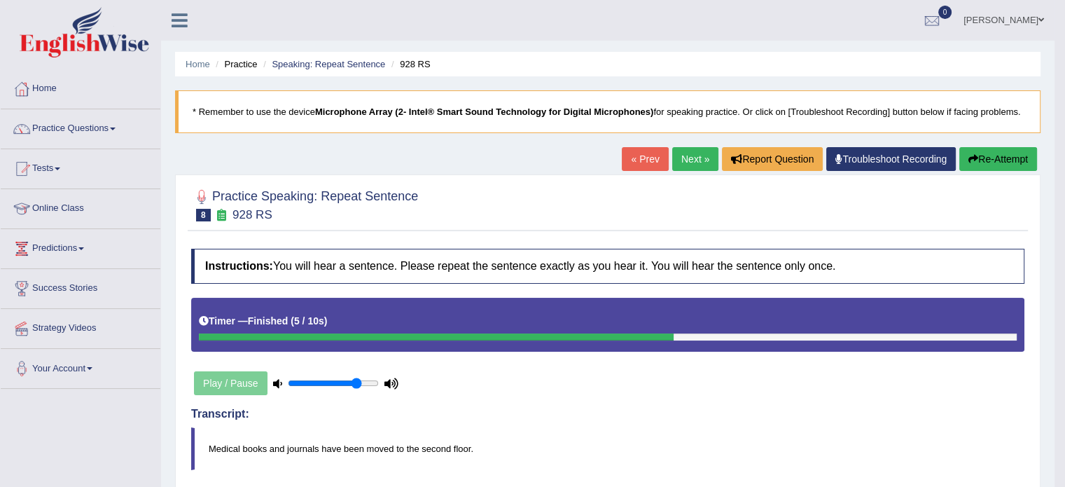
click at [677, 153] on link "Next »" at bounding box center [695, 159] width 46 height 24
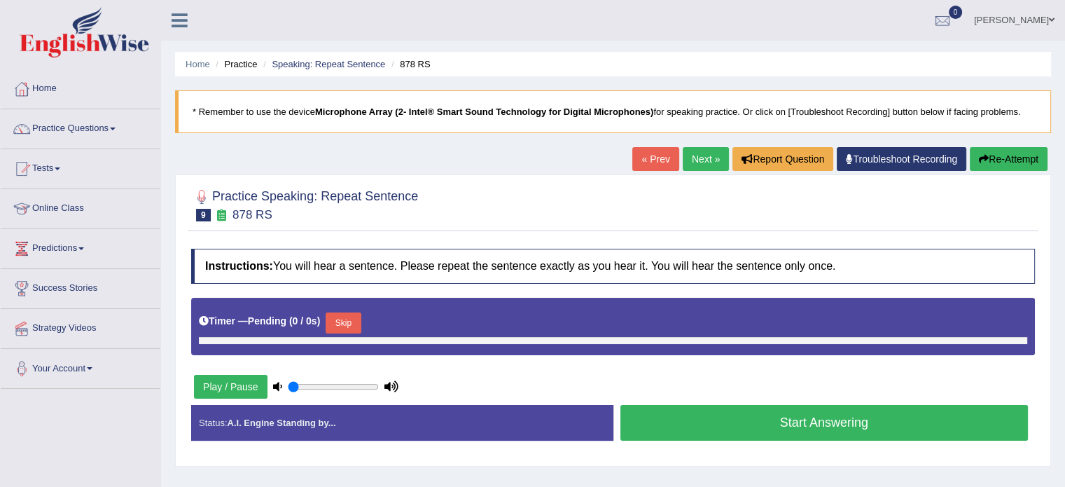
type input "0.8"
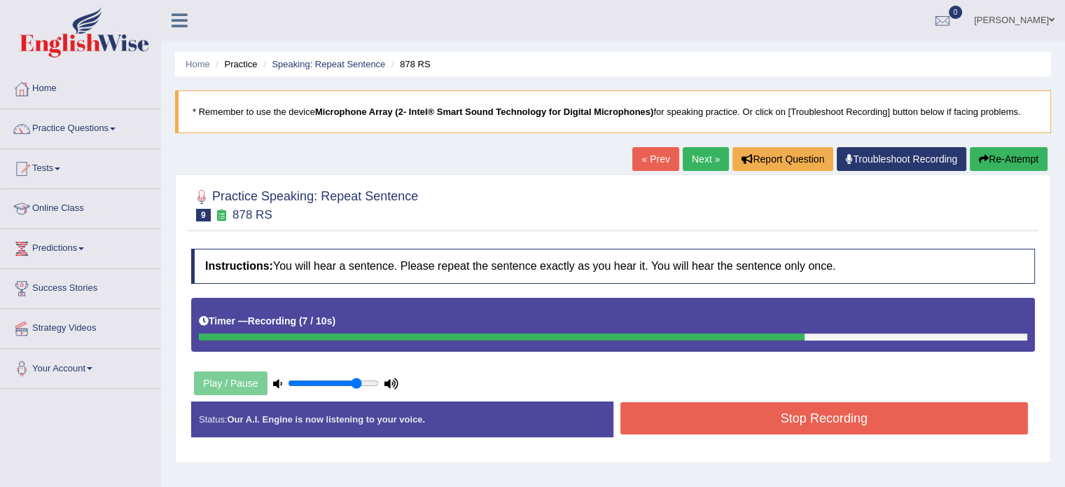
click at [747, 429] on button "Stop Recording" at bounding box center [825, 418] width 408 height 32
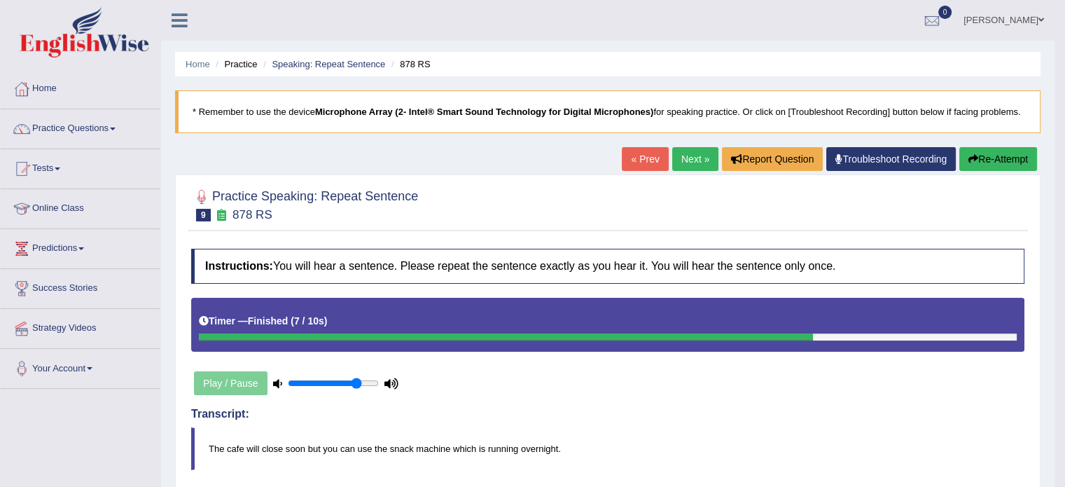
click at [678, 157] on link "Next »" at bounding box center [695, 159] width 46 height 24
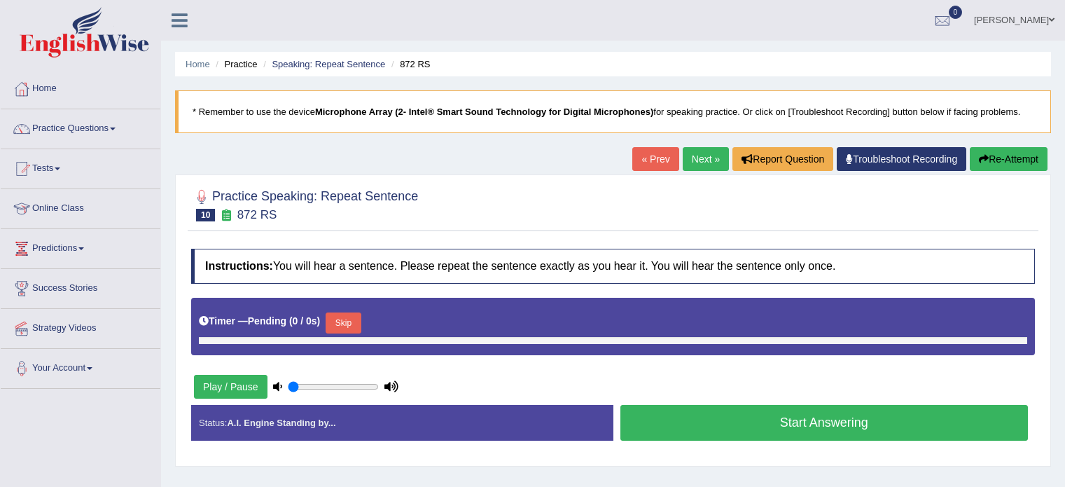
type input "0.8"
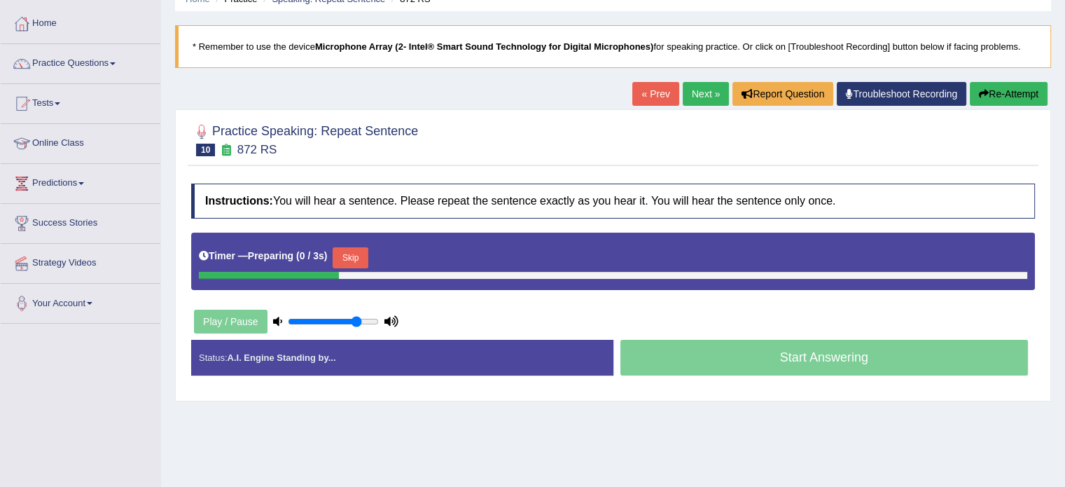
scroll to position [70, 0]
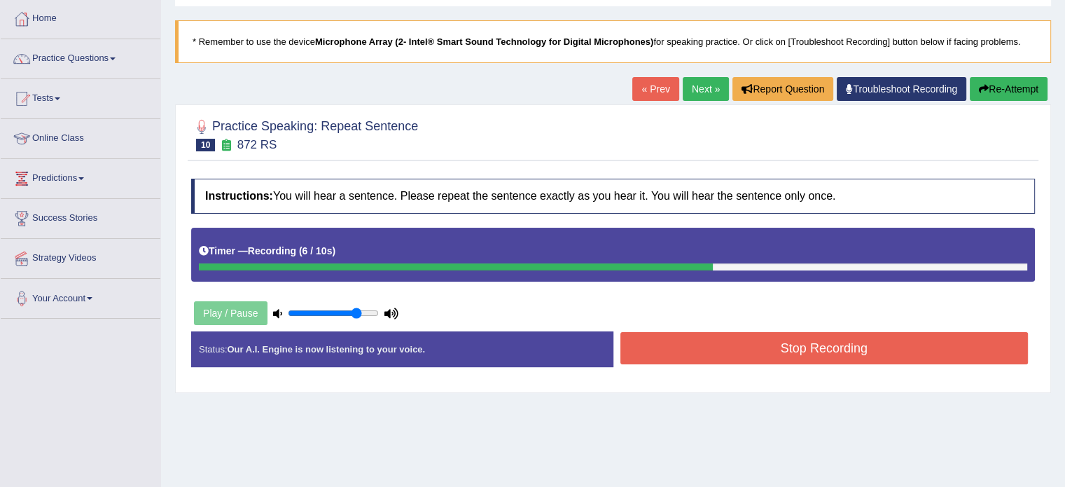
click at [775, 349] on button "Stop Recording" at bounding box center [825, 348] width 408 height 32
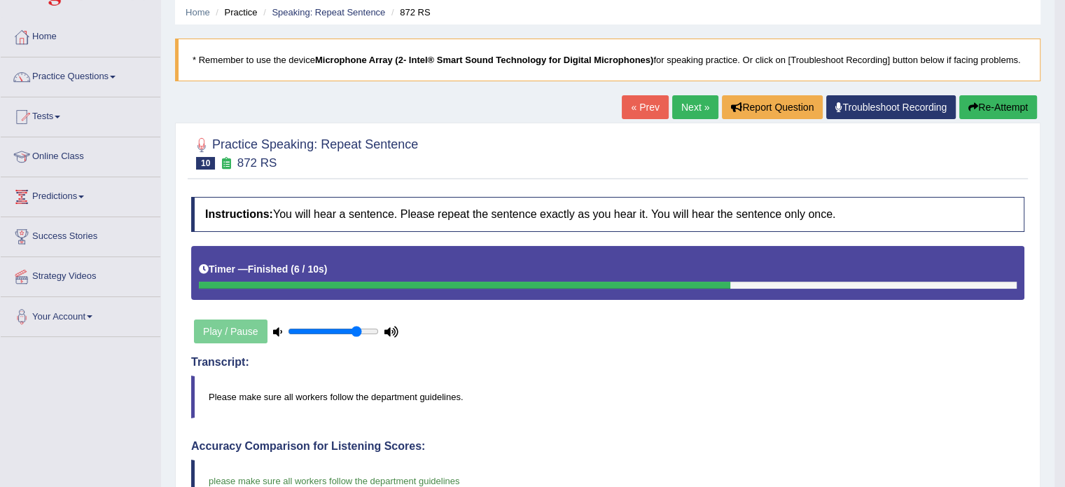
scroll to position [46, 0]
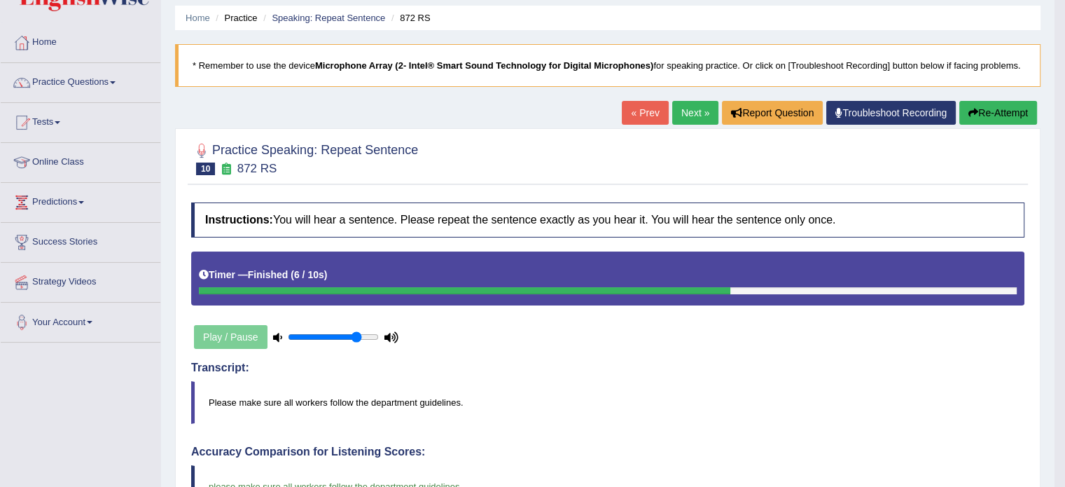
click at [997, 111] on button "Re-Attempt" at bounding box center [999, 113] width 78 height 24
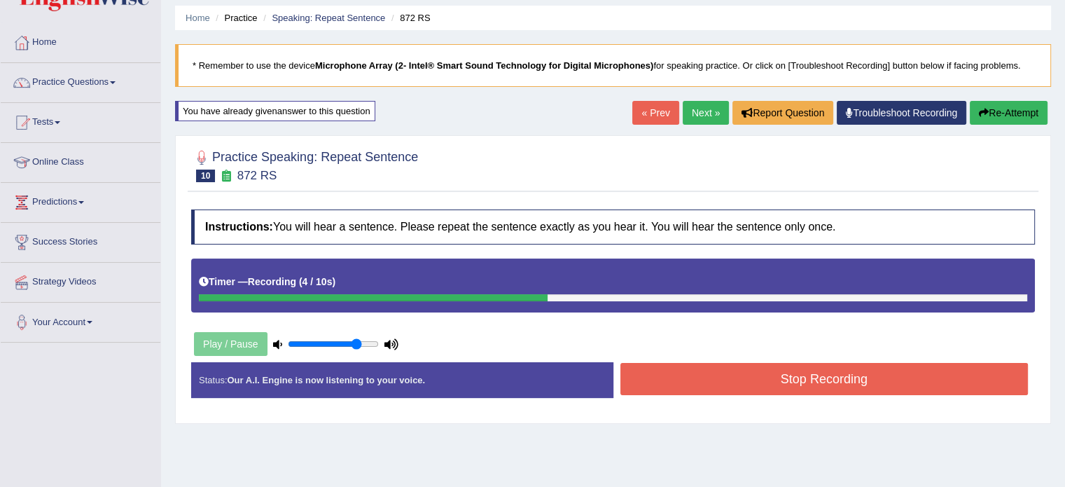
click at [826, 378] on button "Stop Recording" at bounding box center [825, 379] width 408 height 32
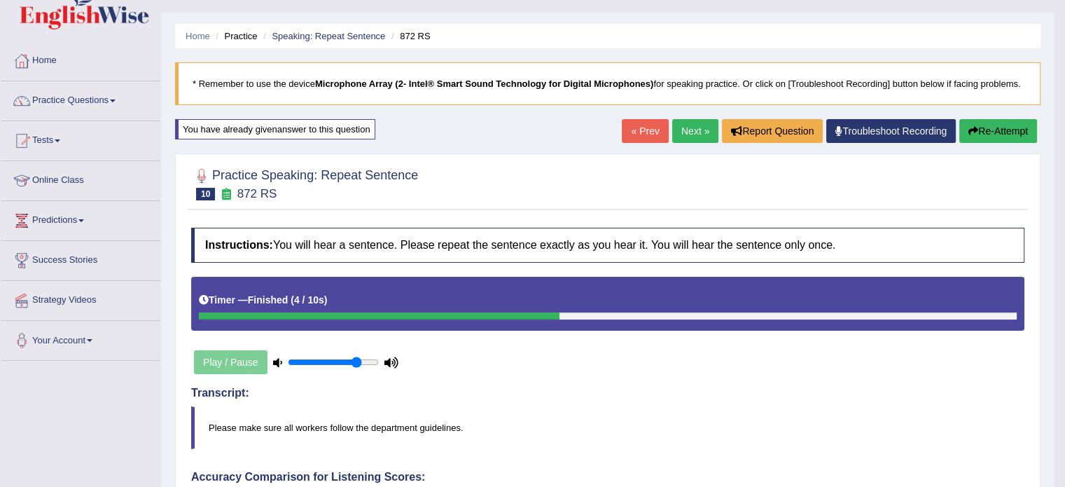
scroll to position [8, 0]
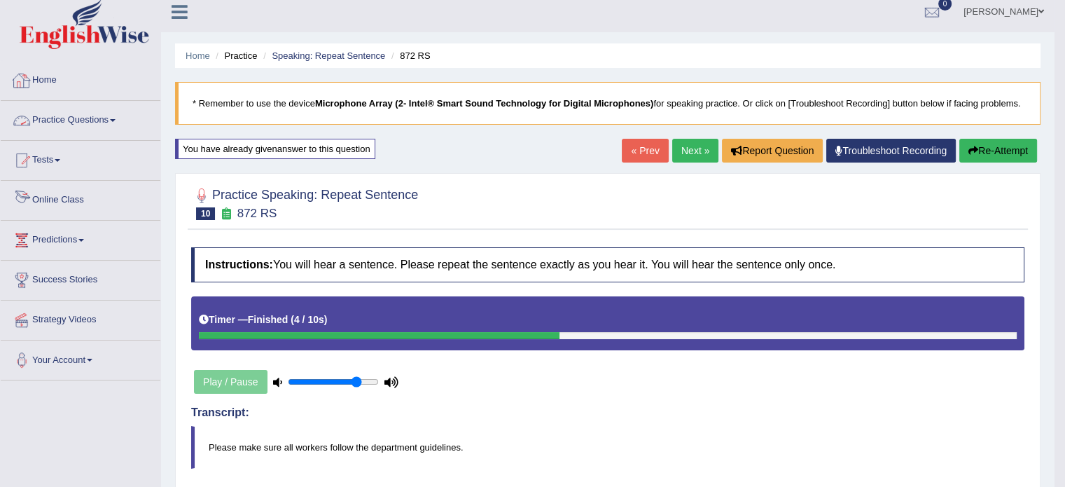
click at [125, 133] on link "Practice Questions" at bounding box center [81, 118] width 160 height 35
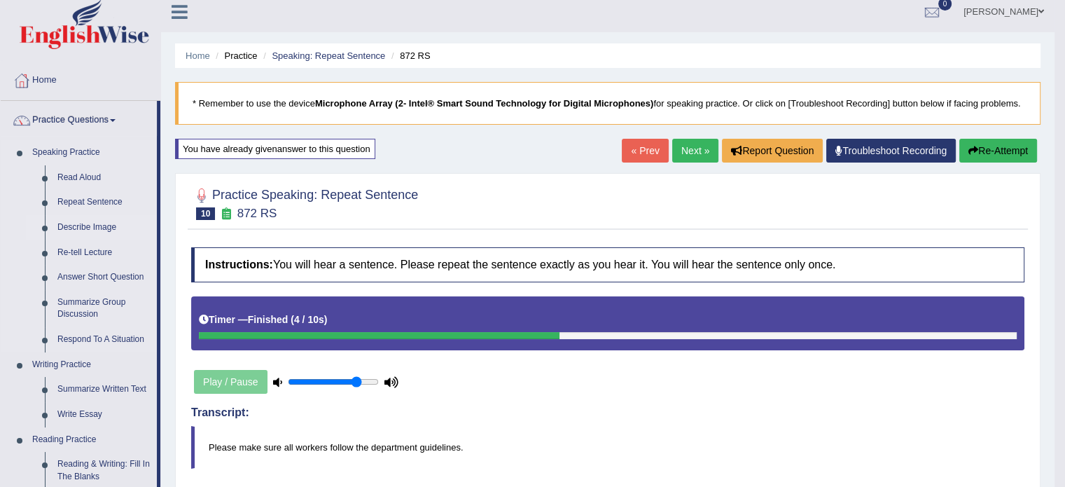
click at [91, 226] on link "Describe Image" at bounding box center [104, 227] width 106 height 25
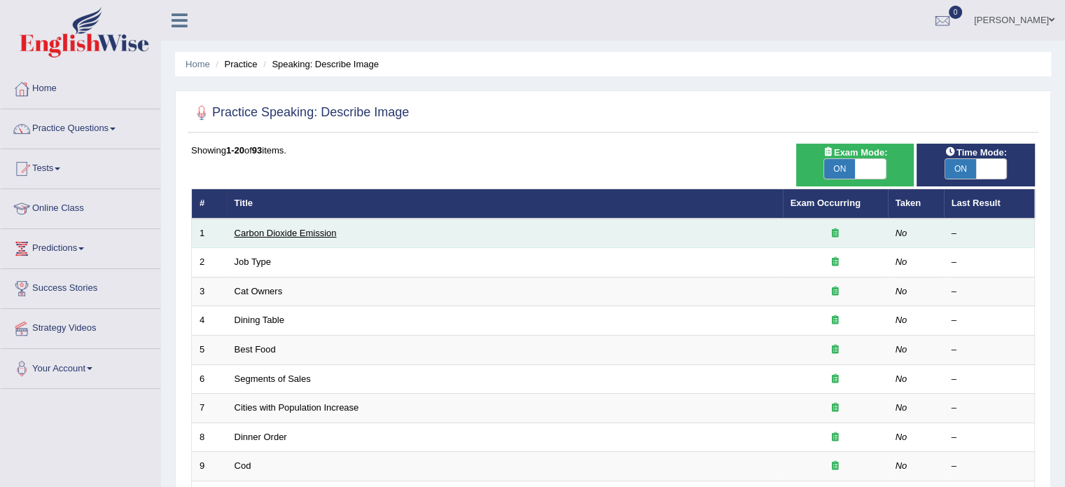
click at [293, 232] on link "Carbon Dioxide Emission" at bounding box center [286, 233] width 102 height 11
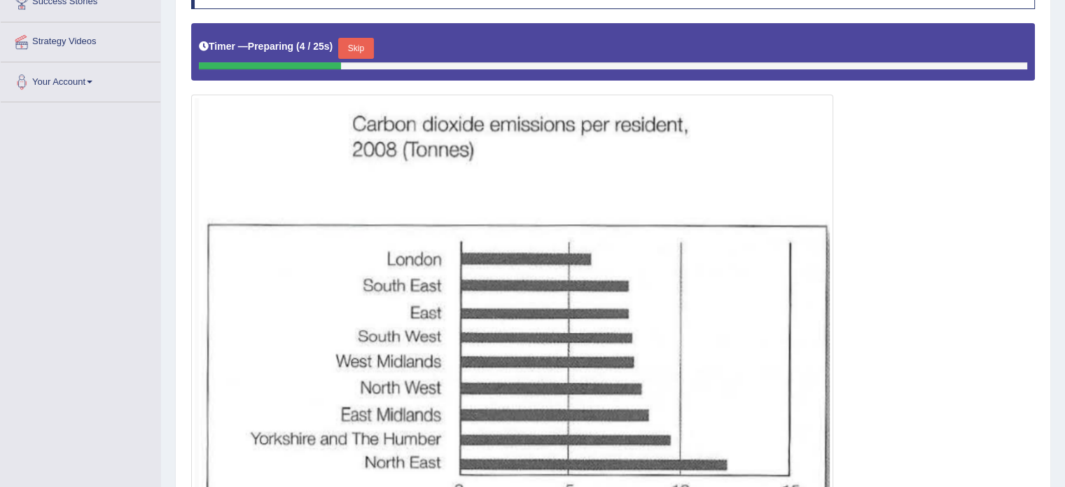
scroll to position [263, 0]
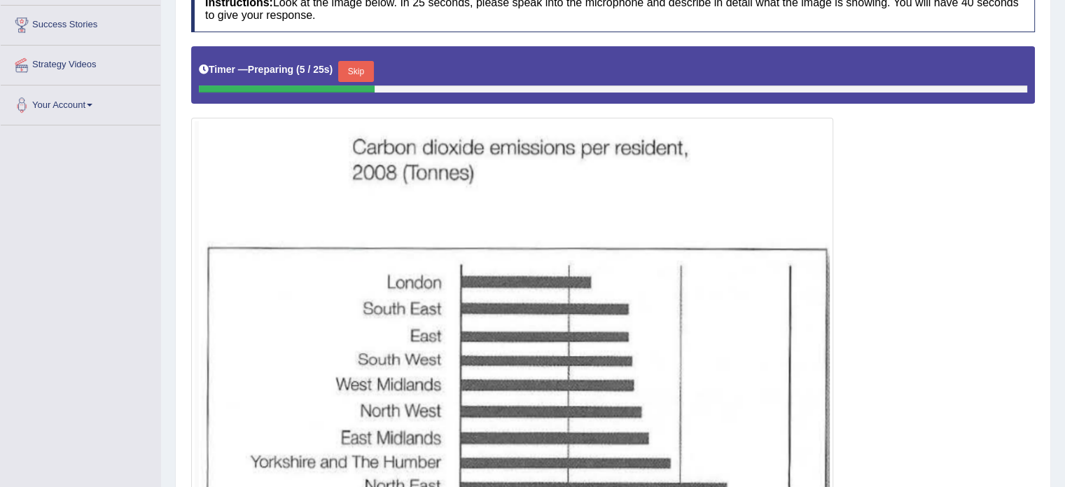
click at [359, 72] on button "Skip" at bounding box center [355, 71] width 35 height 21
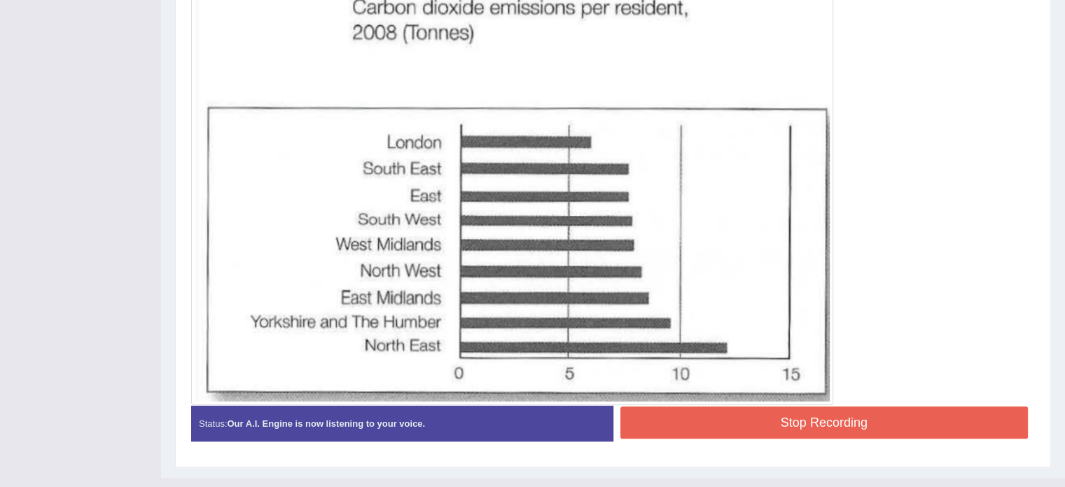
scroll to position [424, 0]
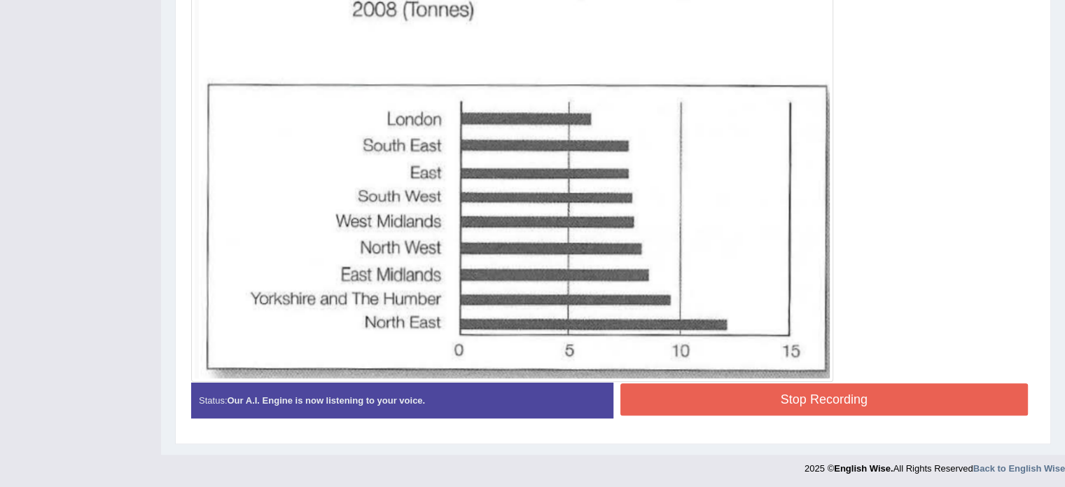
click at [757, 398] on button "Stop Recording" at bounding box center [825, 399] width 408 height 32
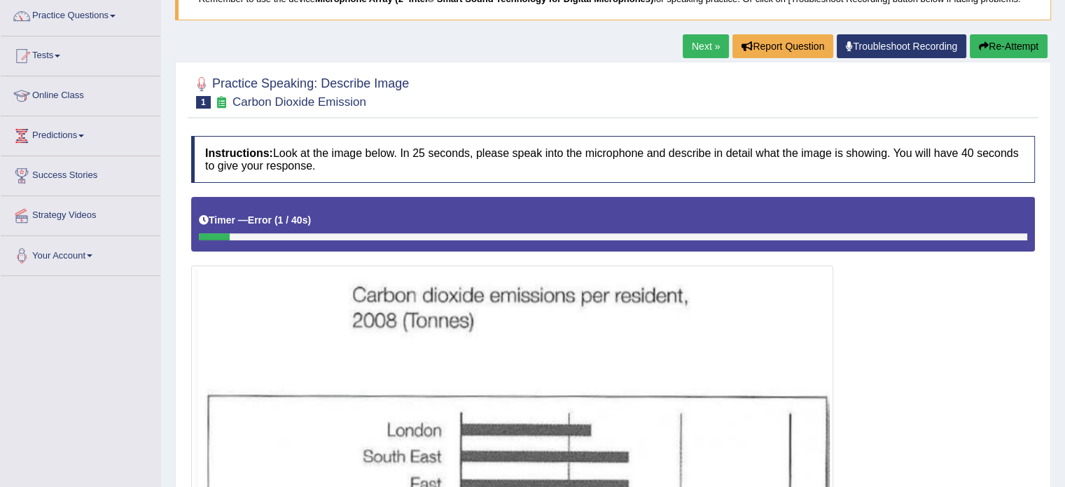
scroll to position [0, 0]
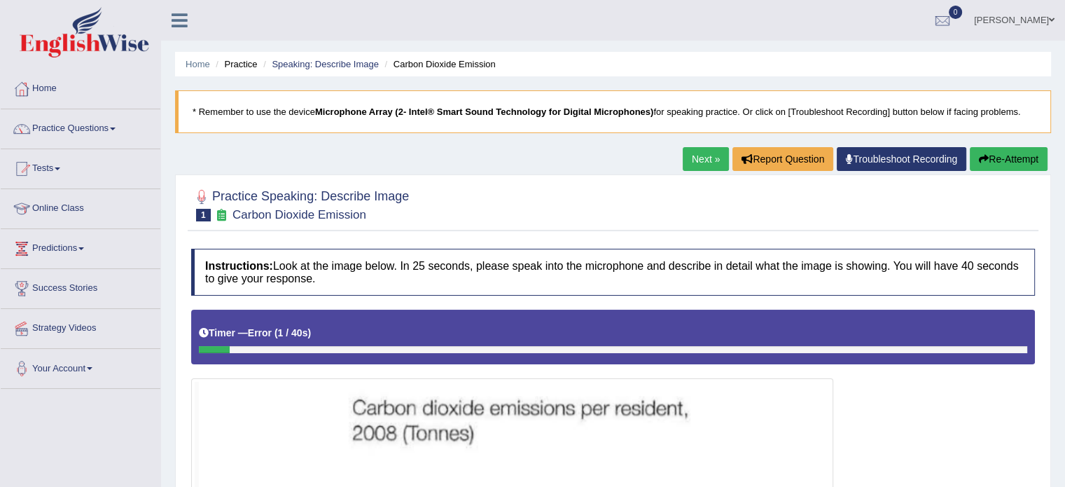
click at [1025, 162] on button "Re-Attempt" at bounding box center [1009, 159] width 78 height 24
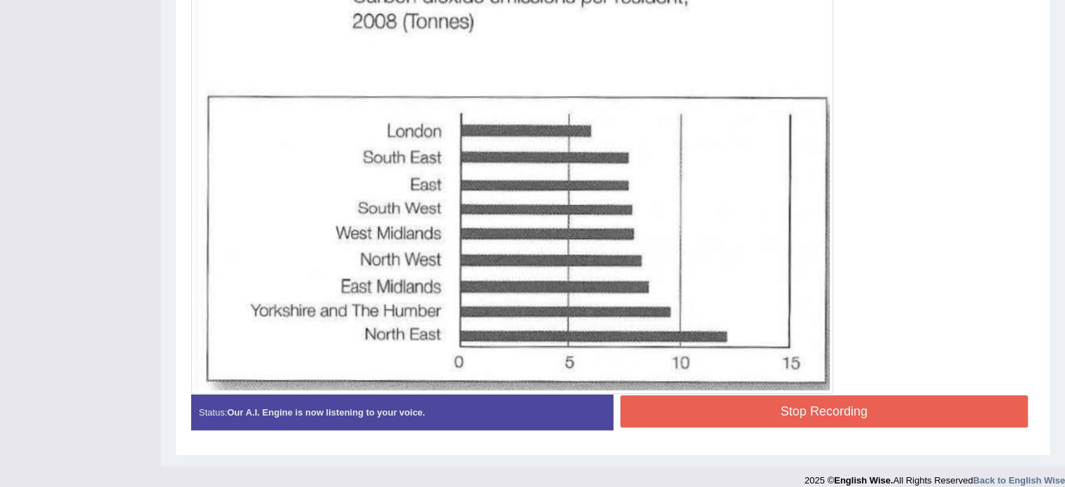
scroll to position [423, 0]
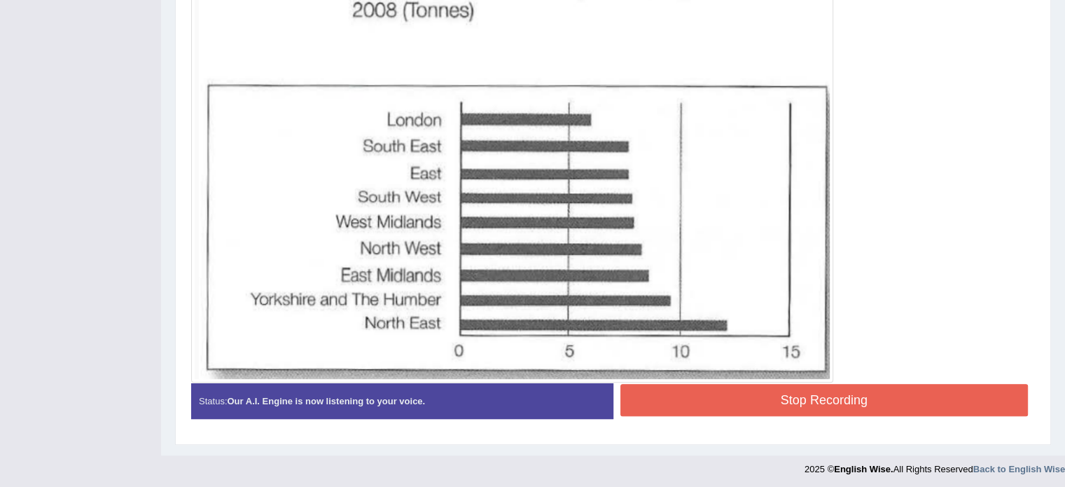
click at [829, 404] on button "Stop Recording" at bounding box center [825, 400] width 408 height 32
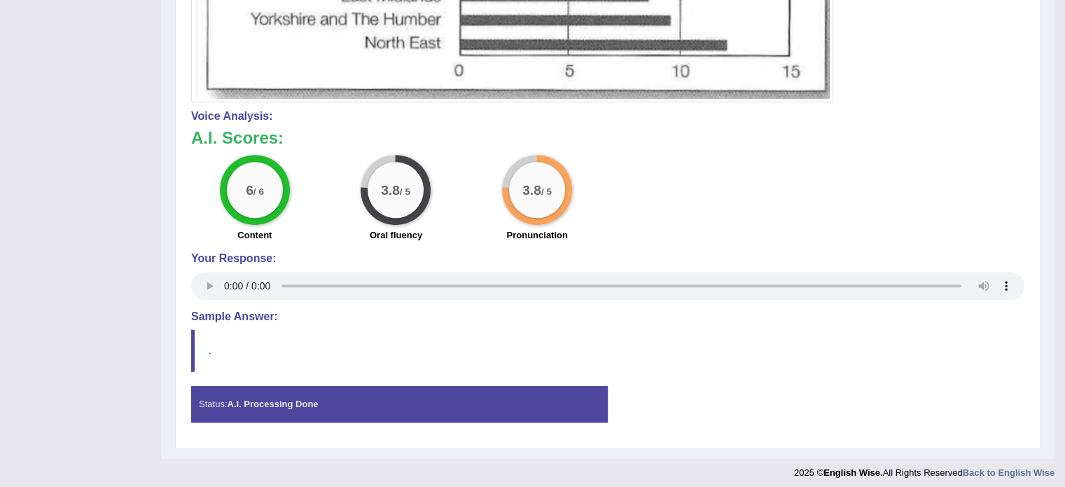
scroll to position [708, 0]
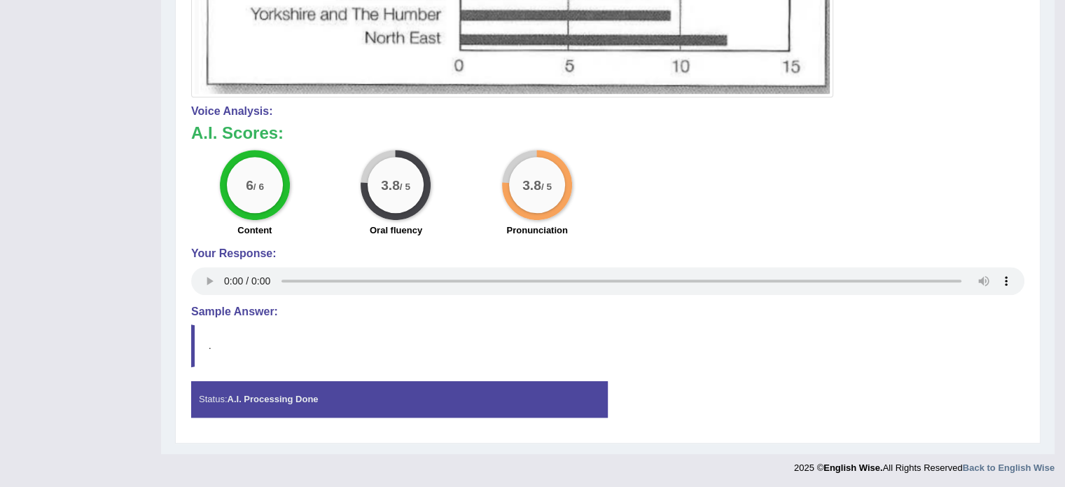
click at [196, 344] on blockquote "." at bounding box center [607, 345] width 833 height 43
click at [412, 346] on blockquote "." at bounding box center [607, 345] width 833 height 43
click at [412, 347] on blockquote "." at bounding box center [607, 345] width 833 height 43
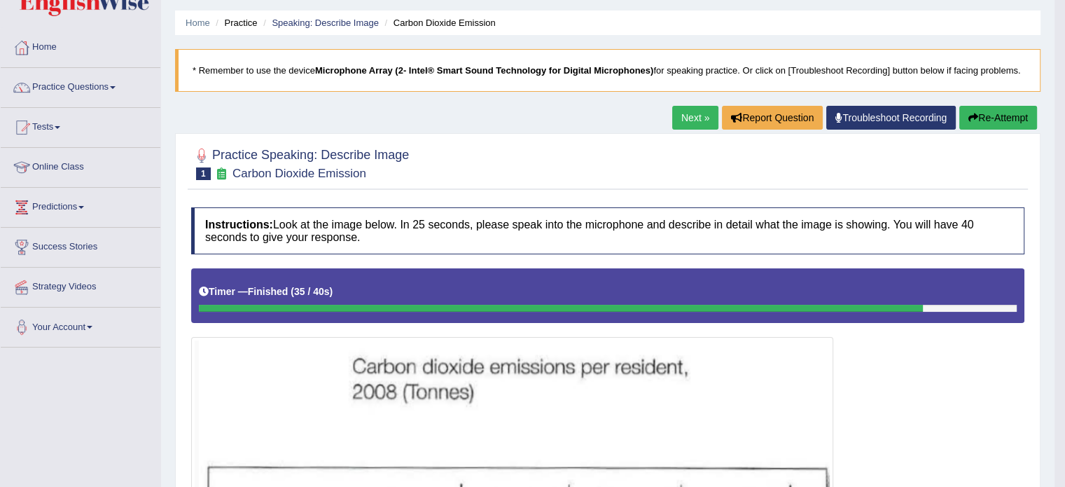
scroll to position [0, 0]
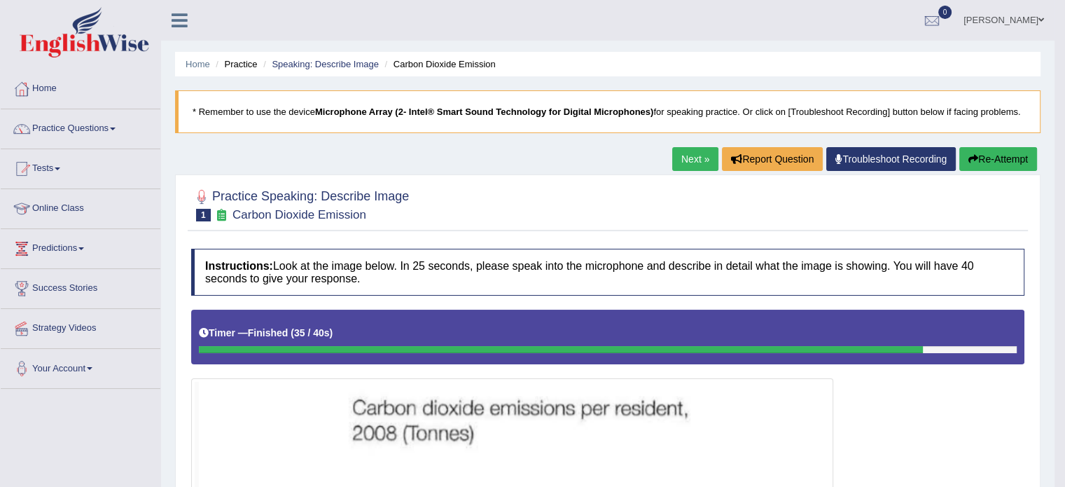
click at [676, 155] on link "Next »" at bounding box center [695, 159] width 46 height 24
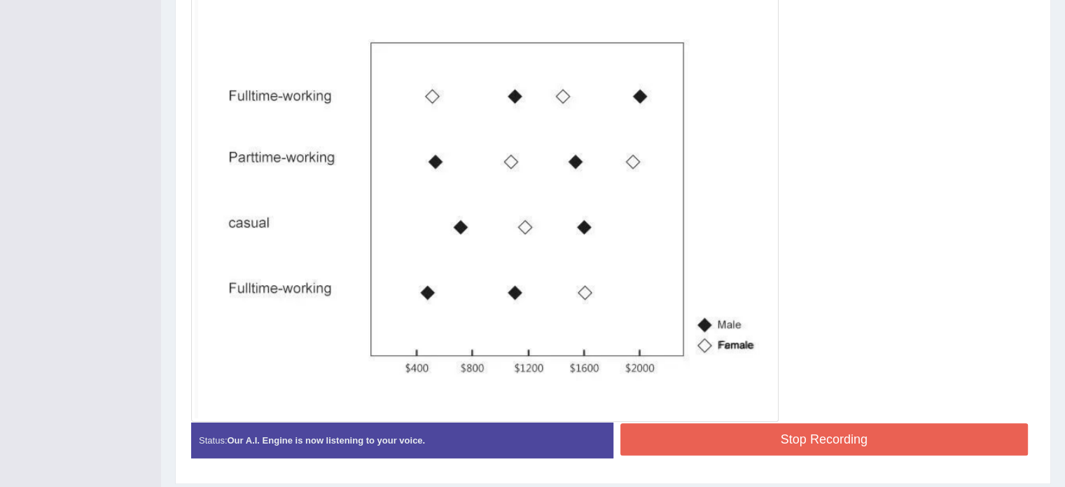
scroll to position [443, 0]
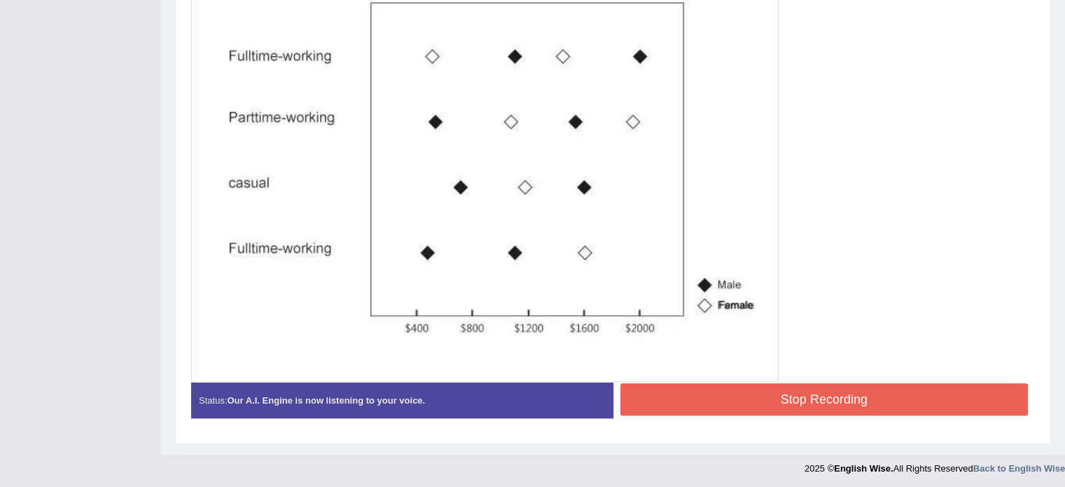
click at [751, 397] on button "Stop Recording" at bounding box center [825, 399] width 408 height 32
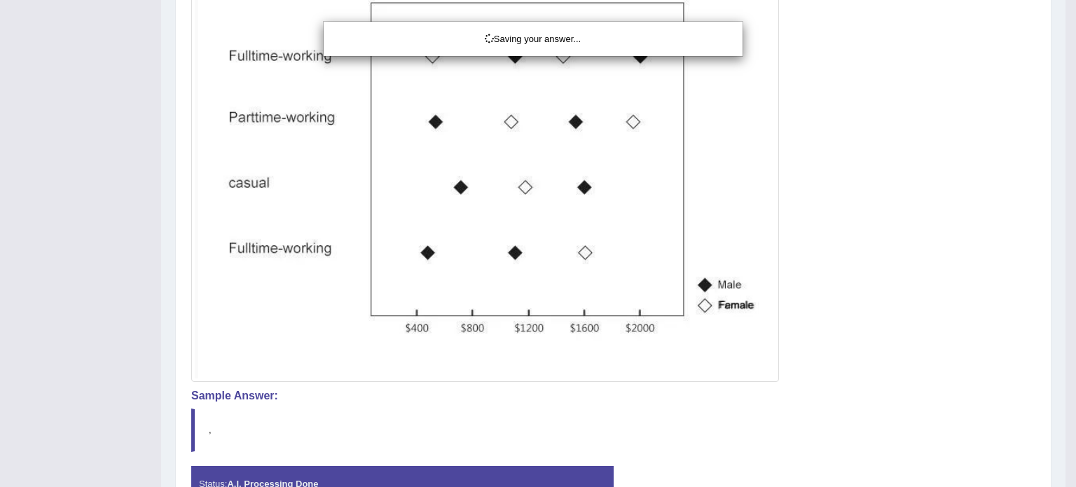
drag, startPoint x: 578, startPoint y: 331, endPoint x: 679, endPoint y: 333, distance: 100.9
click at [679, 333] on div "Saving your answer..." at bounding box center [538, 243] width 1076 height 487
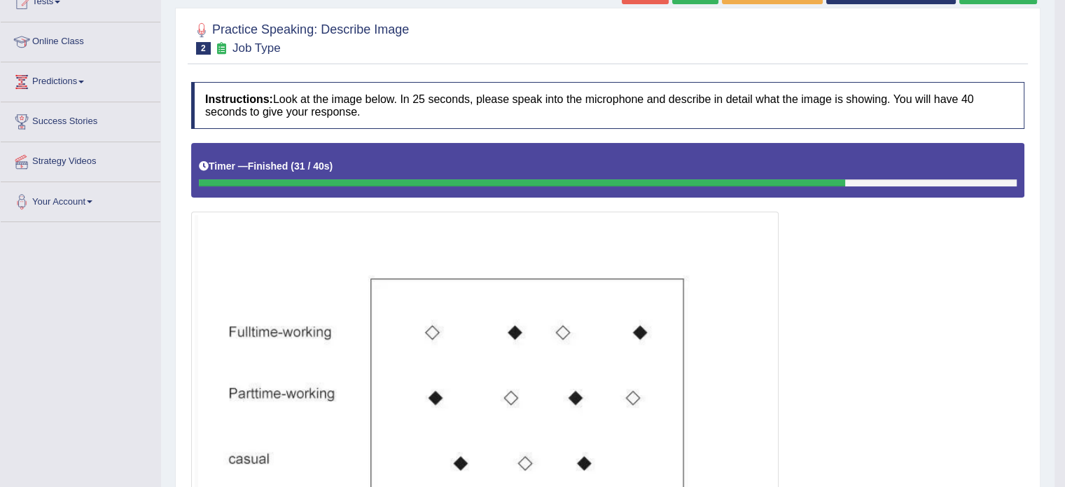
scroll to position [116, 0]
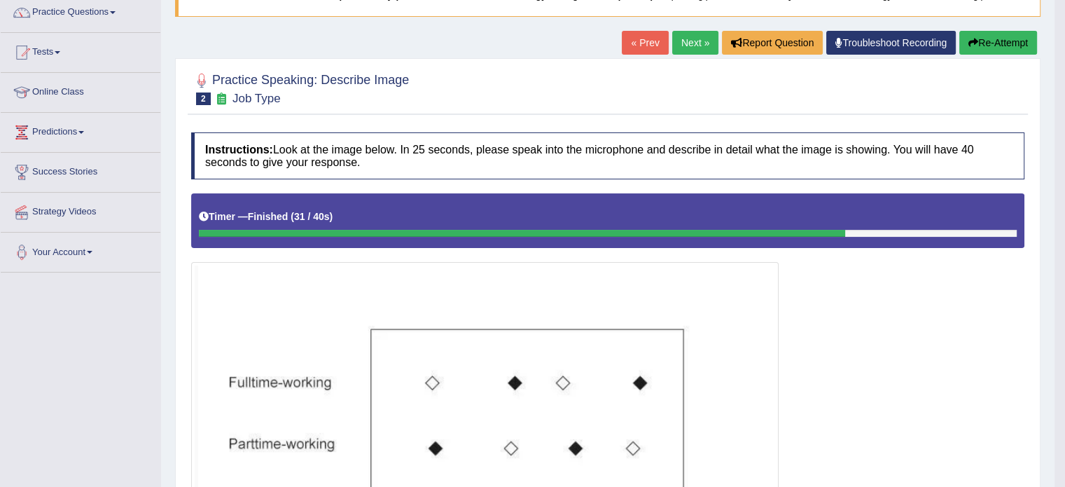
click at [978, 43] on button "Re-Attempt" at bounding box center [999, 43] width 78 height 24
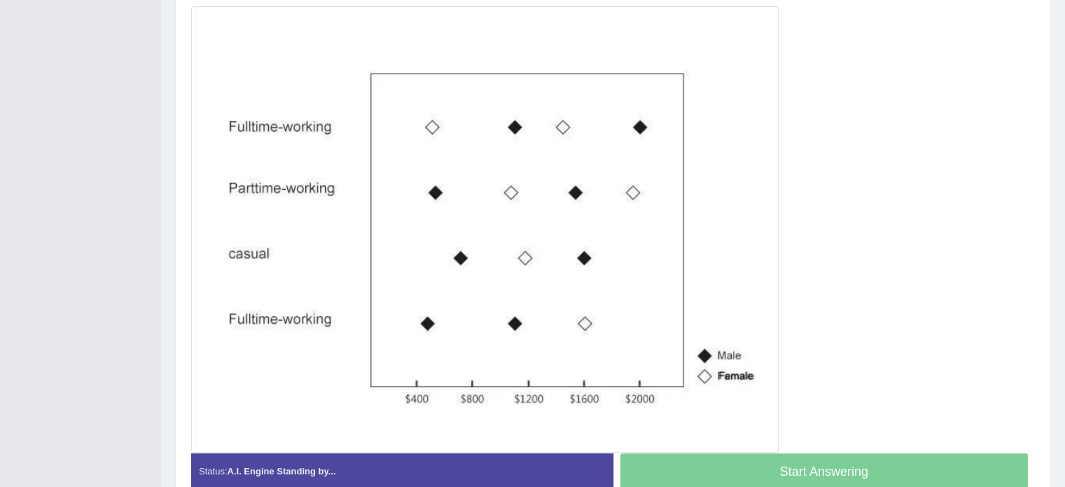
scroll to position [401, 0]
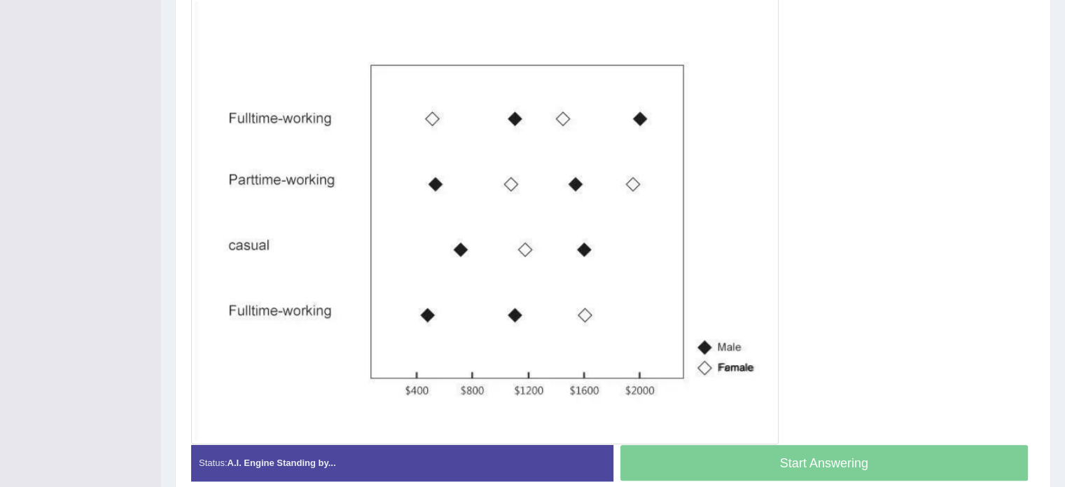
click at [805, 453] on div "Start Answering" at bounding box center [825, 464] width 422 height 39
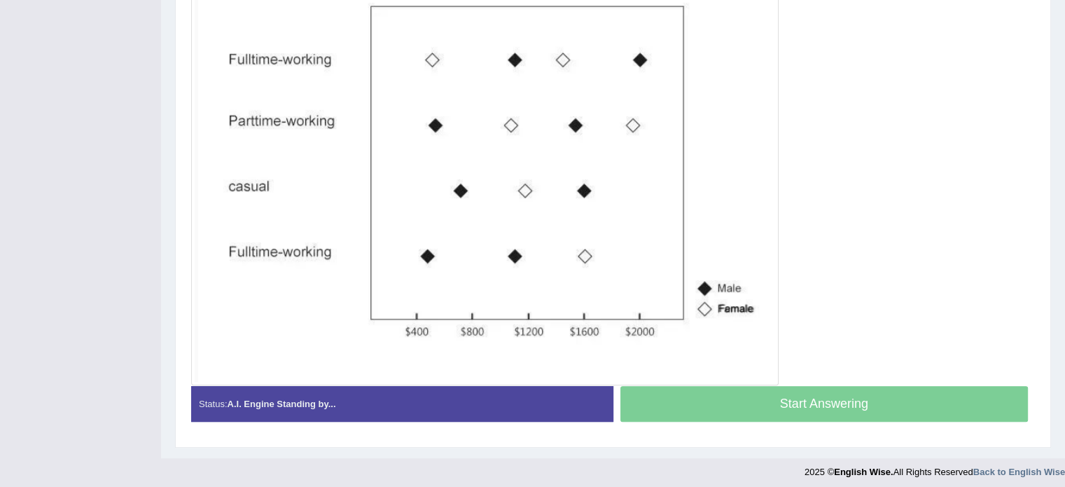
scroll to position [448, 0]
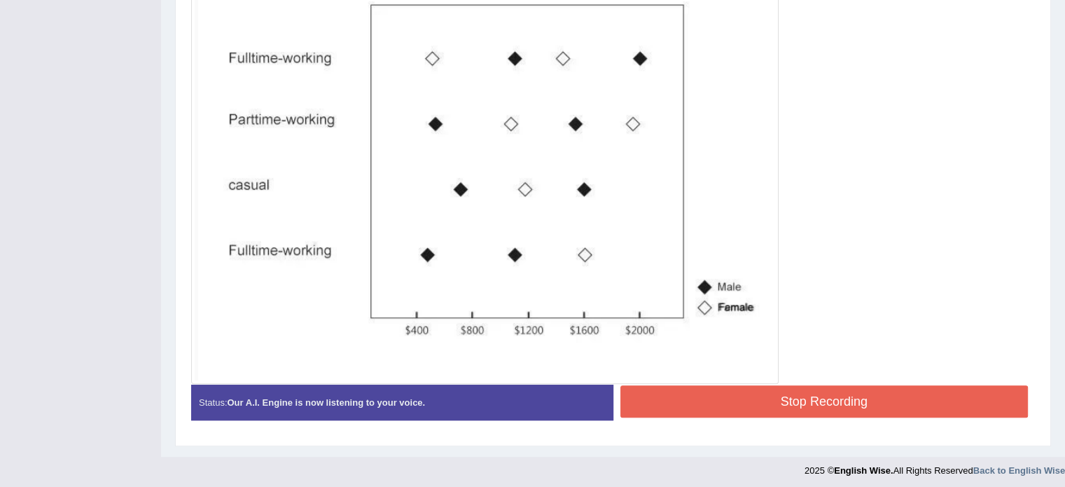
click at [798, 391] on button "Stop Recording" at bounding box center [825, 401] width 408 height 32
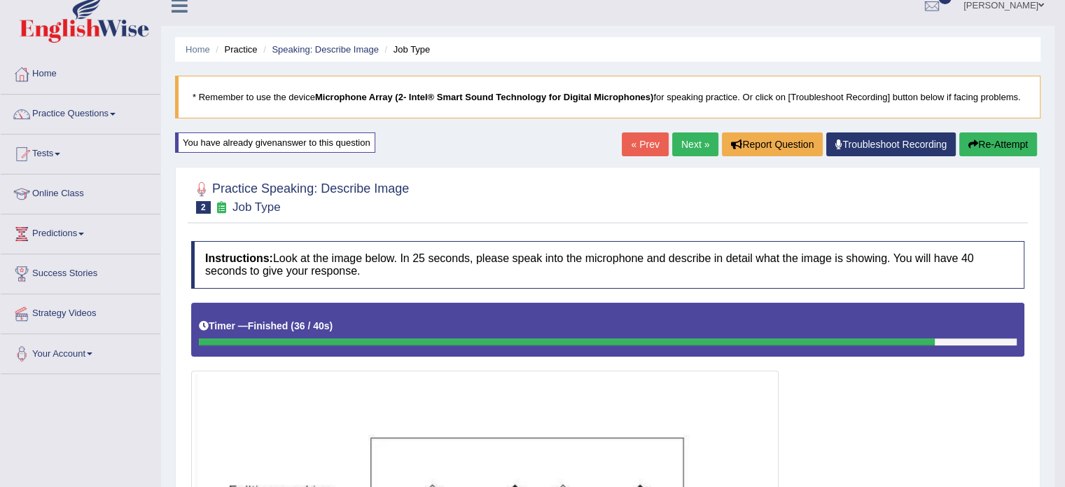
scroll to position [0, 0]
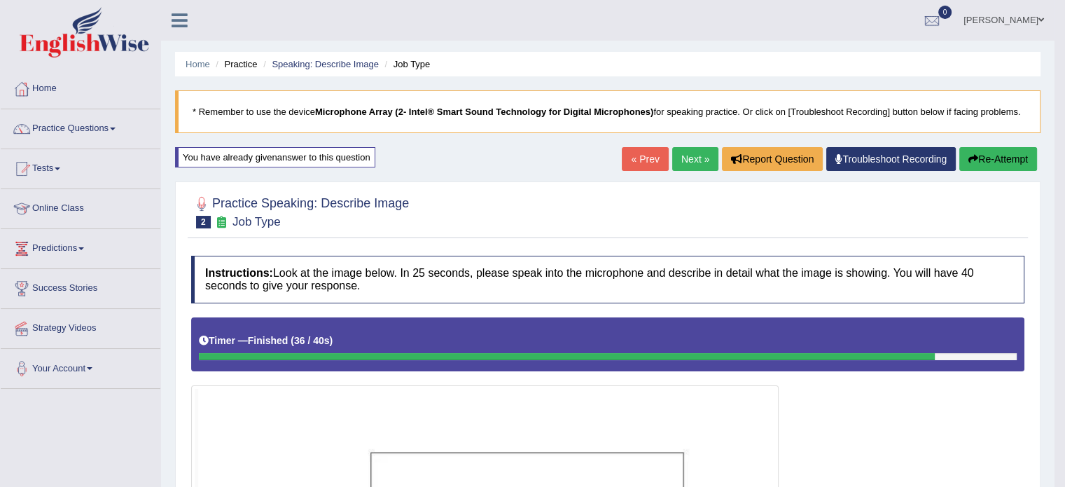
click at [689, 157] on link "Next »" at bounding box center [695, 159] width 46 height 24
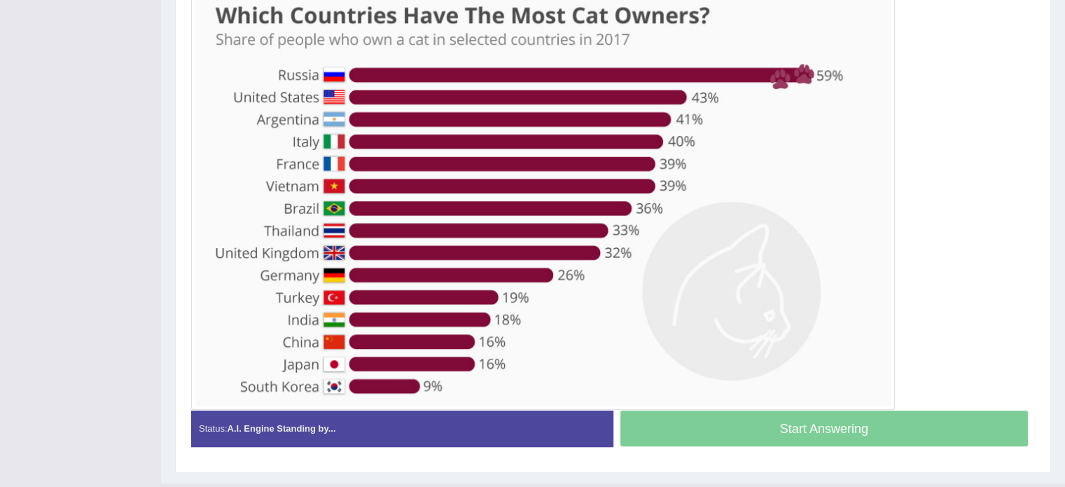
scroll to position [384, 0]
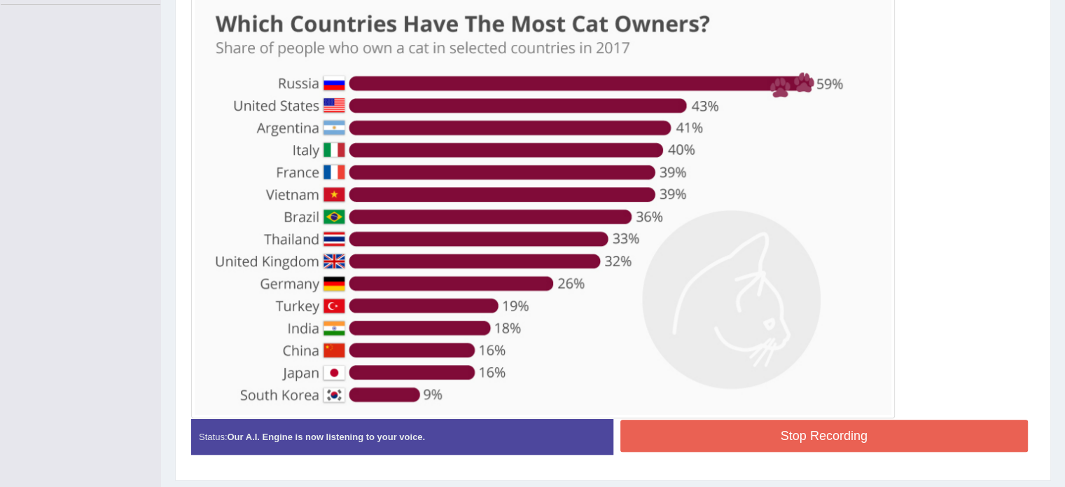
click at [796, 433] on button "Stop Recording" at bounding box center [825, 436] width 408 height 32
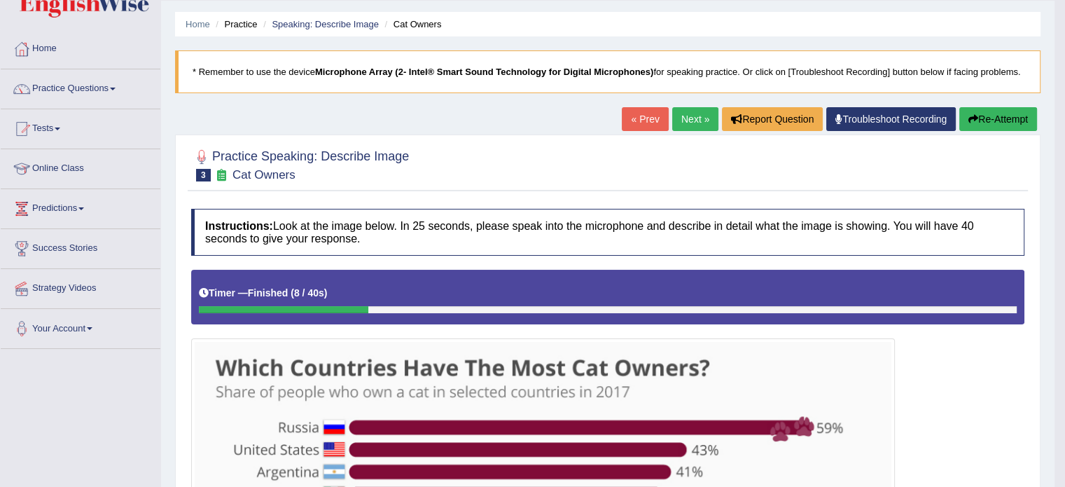
scroll to position [34, 0]
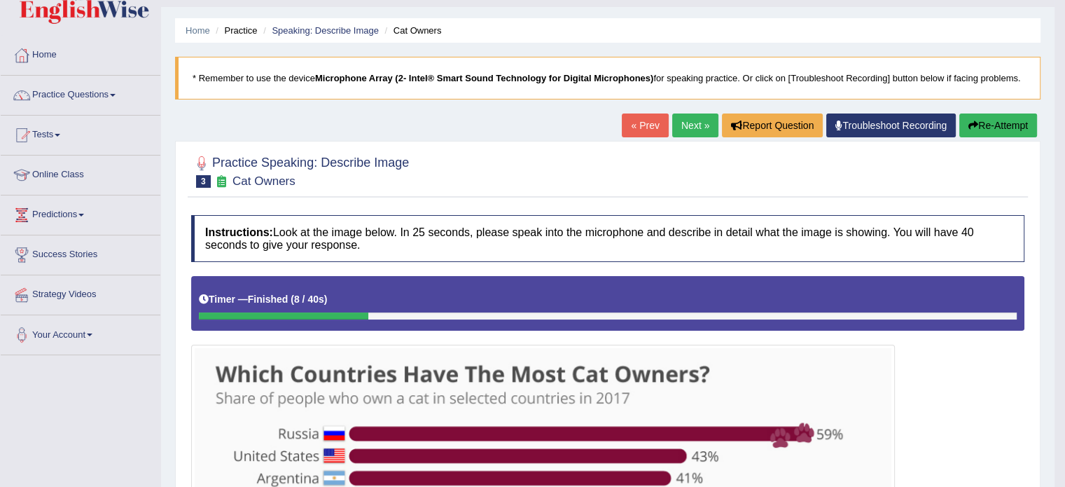
click at [985, 130] on button "Re-Attempt" at bounding box center [999, 125] width 78 height 24
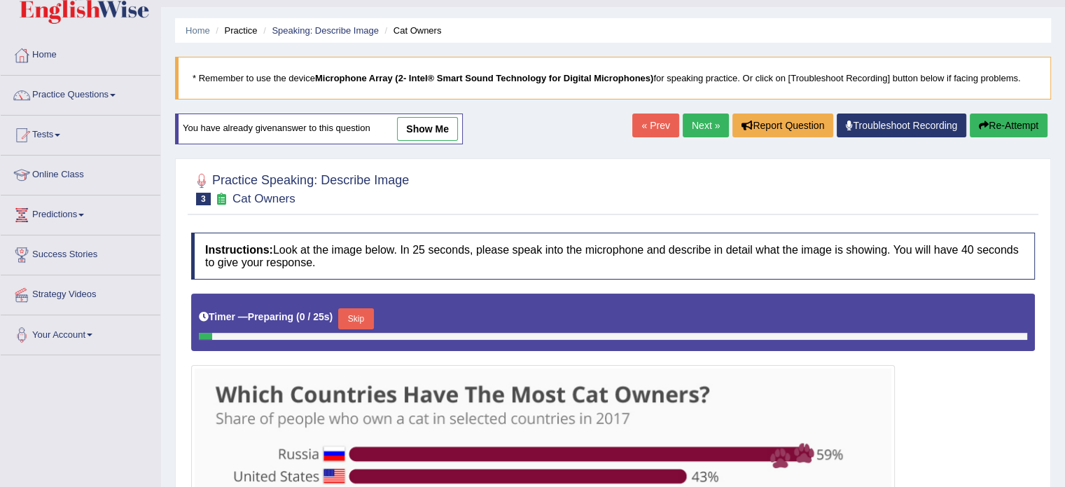
click at [423, 131] on link "show me" at bounding box center [427, 129] width 61 height 24
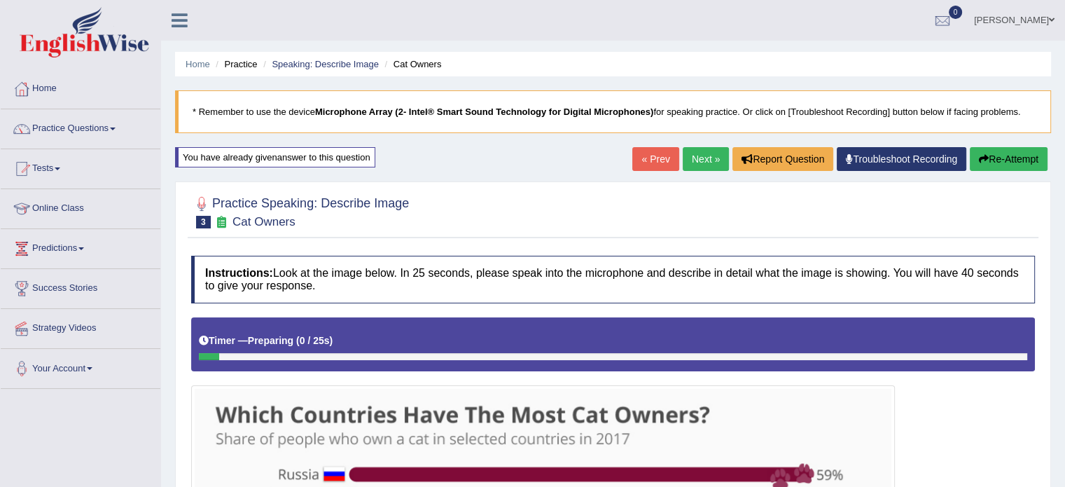
click at [1006, 153] on button "Re-Attempt" at bounding box center [1009, 159] width 78 height 24
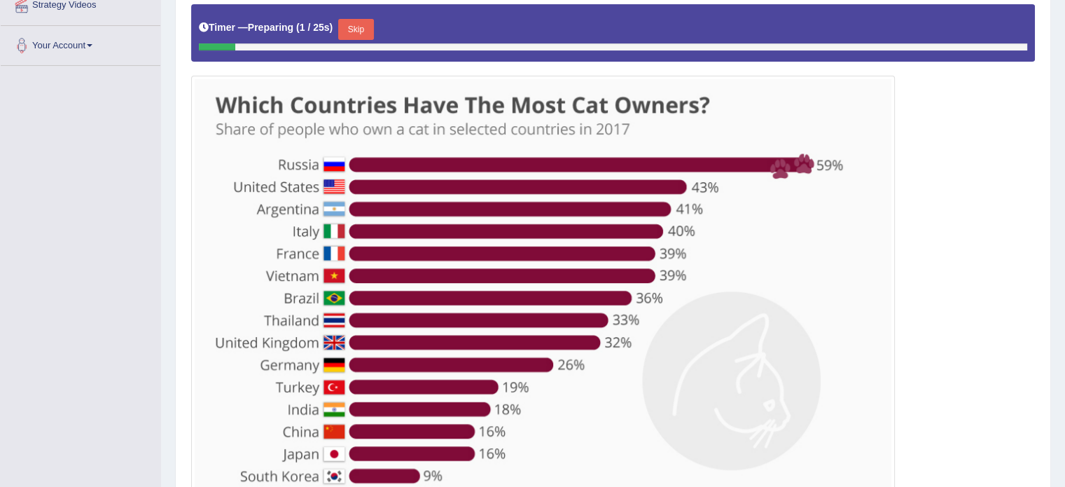
scroll to position [298, 0]
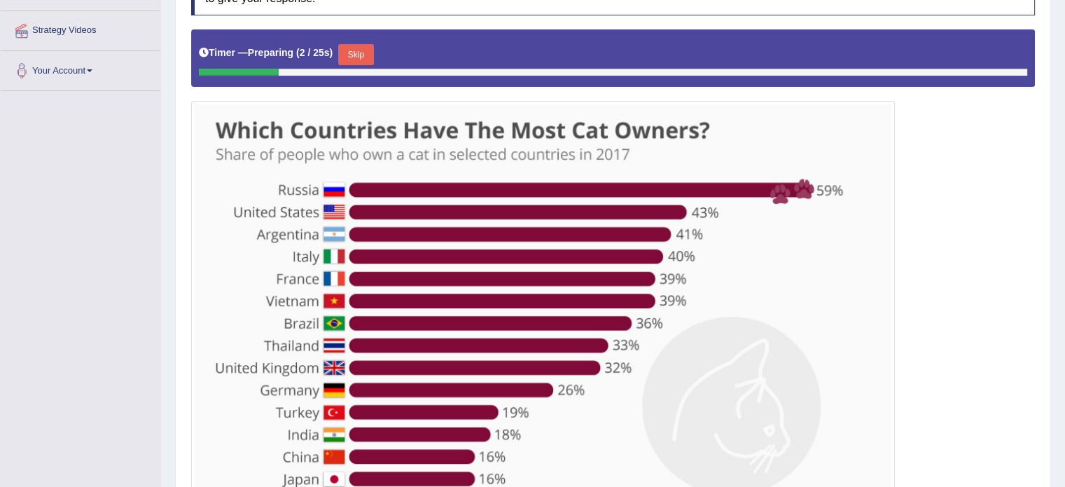
click at [359, 50] on button "Skip" at bounding box center [355, 54] width 35 height 21
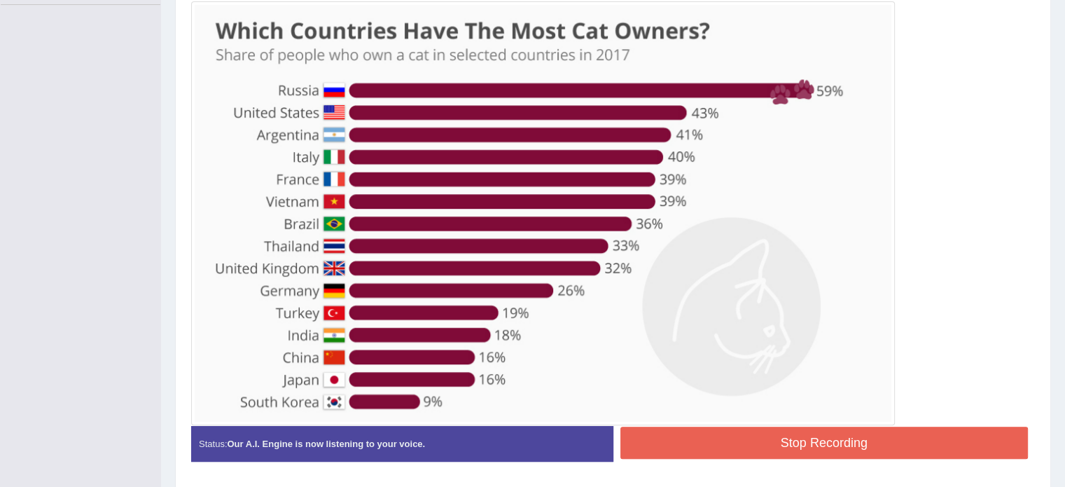
scroll to position [428, 0]
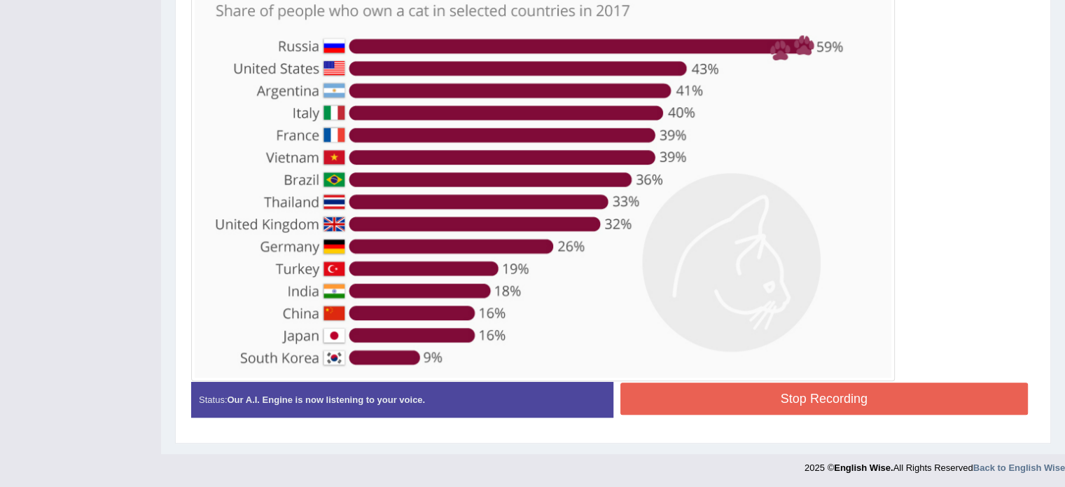
click at [803, 395] on button "Stop Recording" at bounding box center [825, 398] width 408 height 32
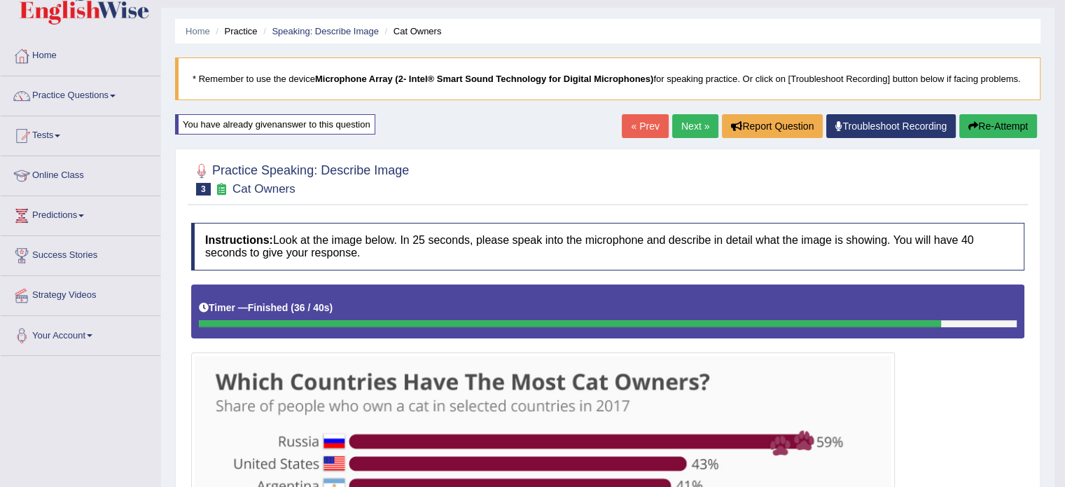
scroll to position [31, 0]
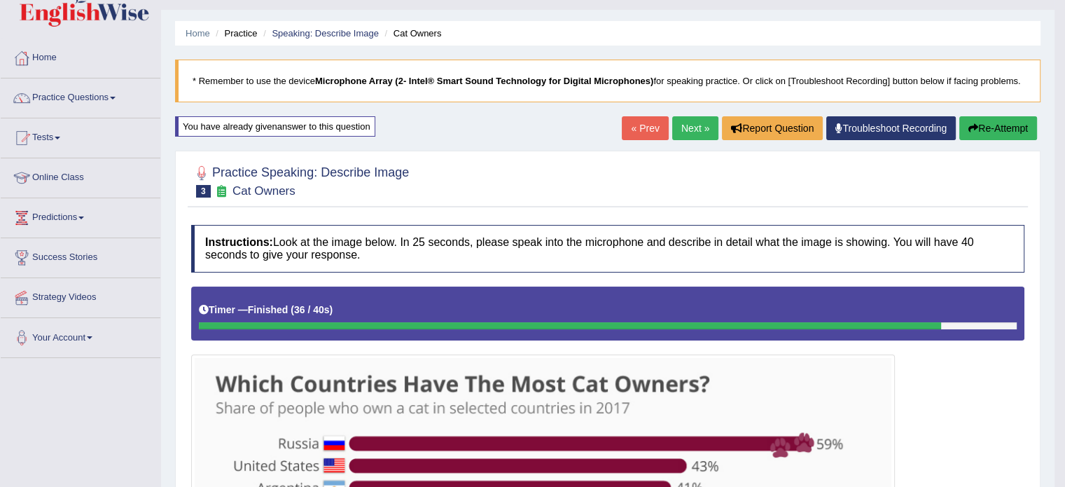
click at [673, 124] on link "Next »" at bounding box center [695, 128] width 46 height 24
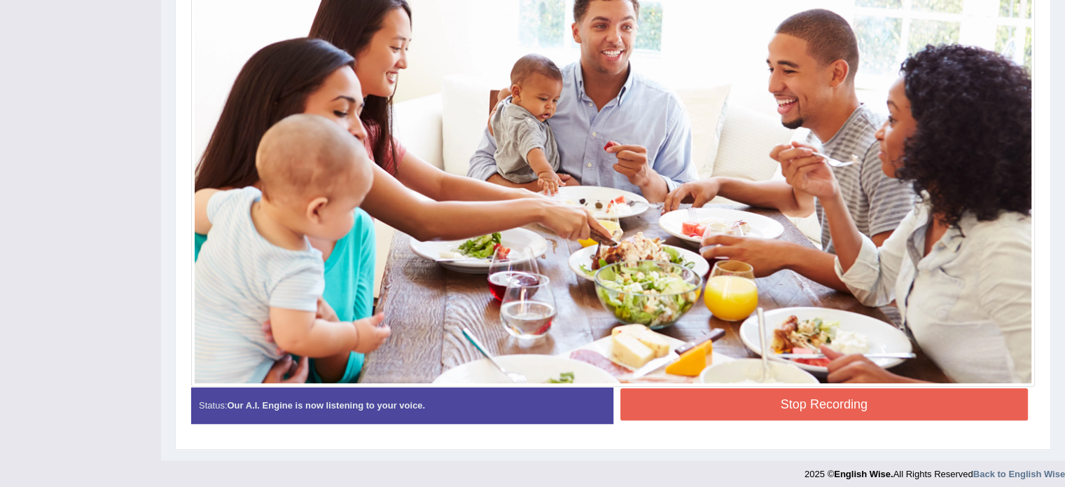
scroll to position [443, 0]
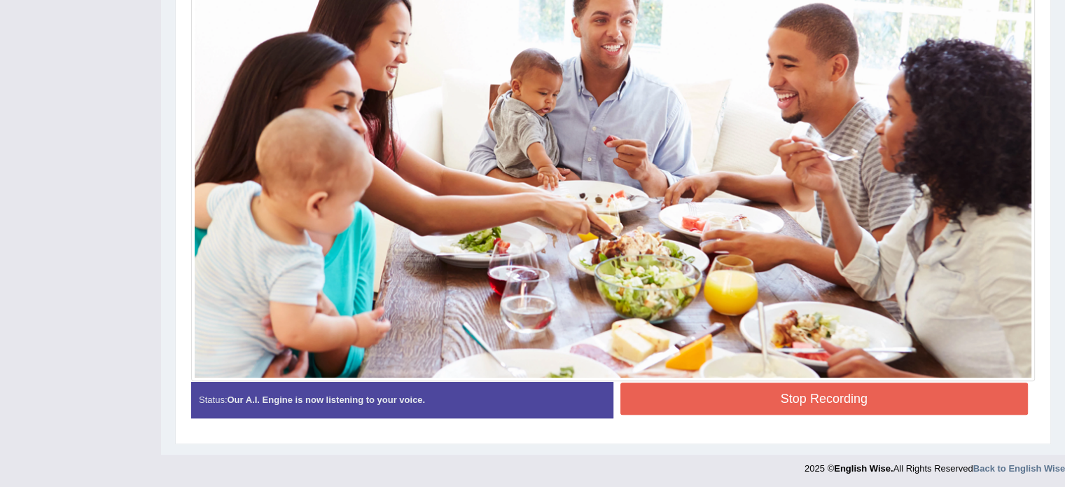
click at [779, 406] on button "Stop Recording" at bounding box center [825, 398] width 408 height 32
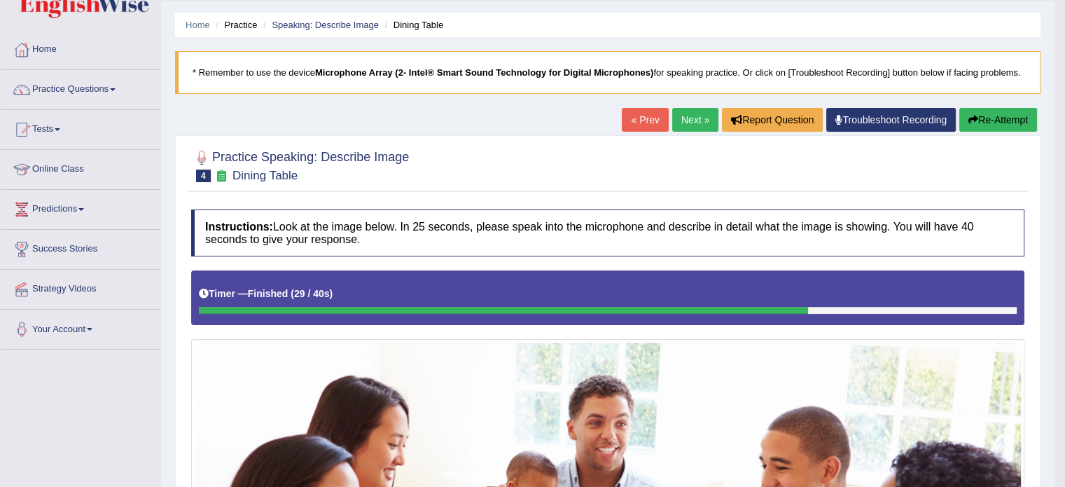
scroll to position [0, 0]
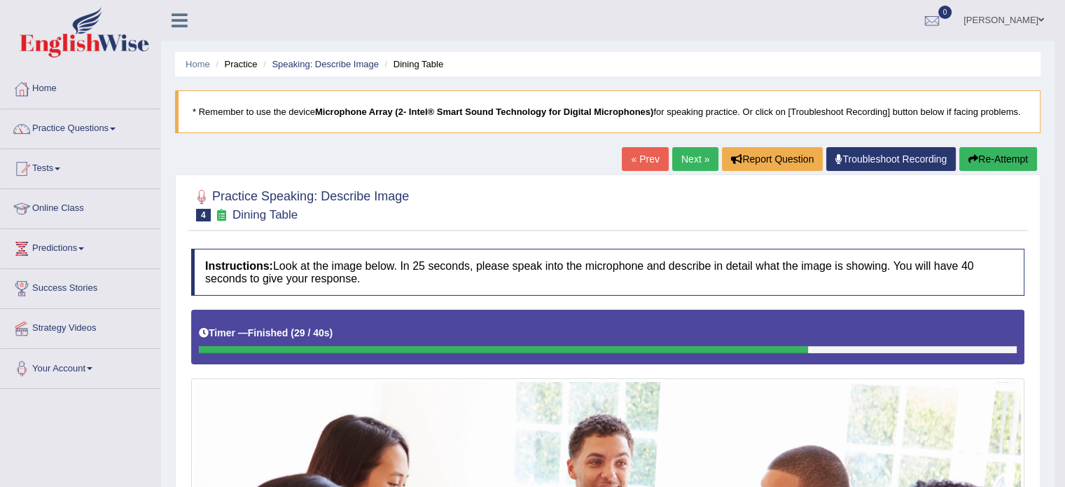
click at [1002, 157] on button "Re-Attempt" at bounding box center [999, 159] width 78 height 24
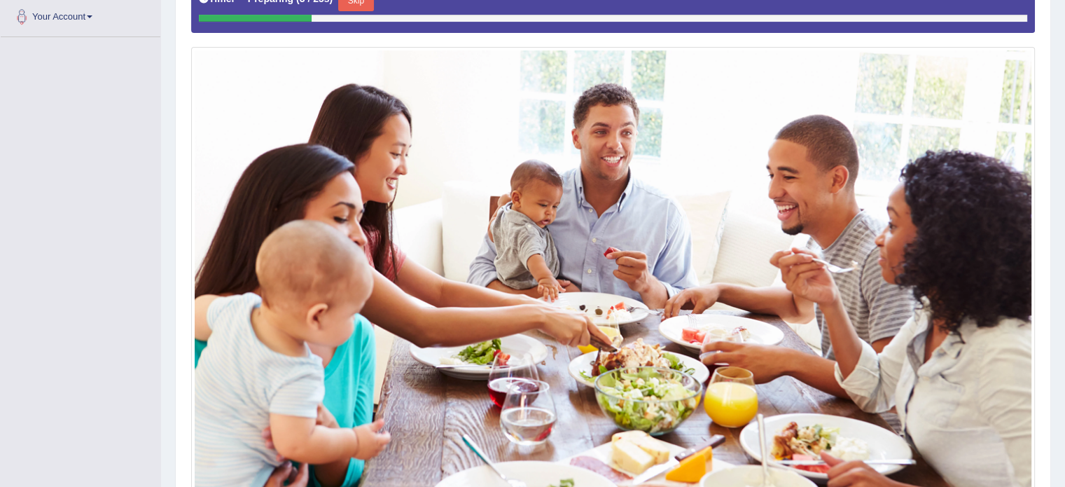
scroll to position [353, 0]
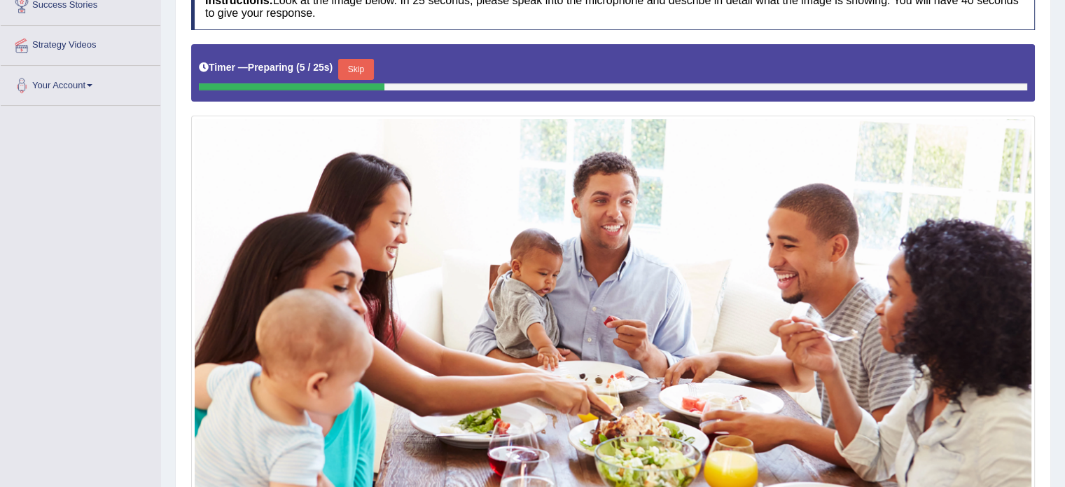
click at [361, 71] on button "Skip" at bounding box center [355, 69] width 35 height 21
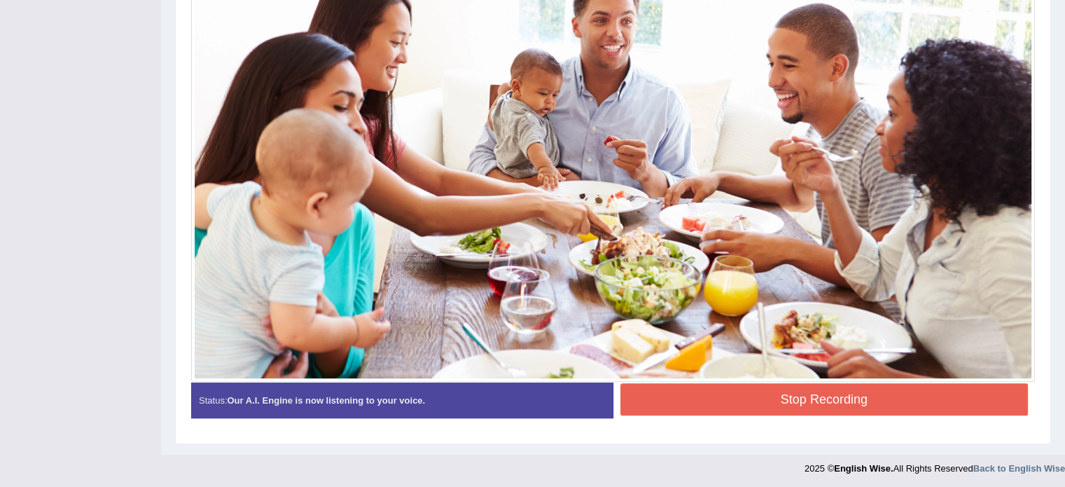
scroll to position [450, 0]
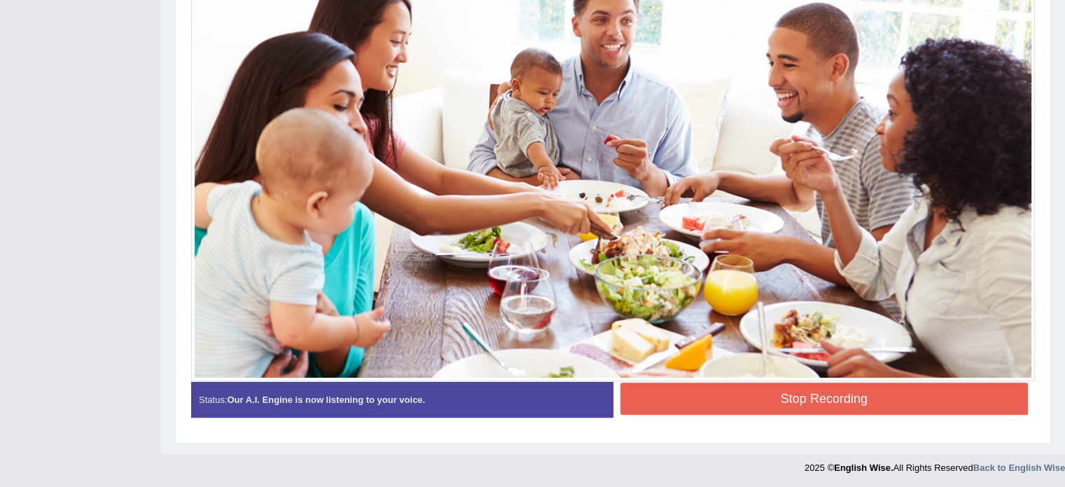
click at [801, 392] on button "Stop Recording" at bounding box center [825, 398] width 408 height 32
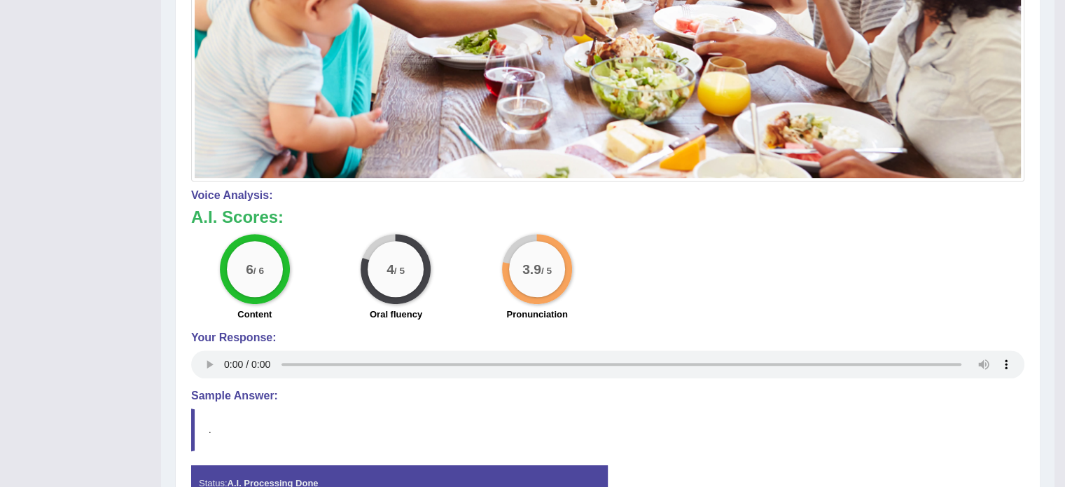
scroll to position [728, 0]
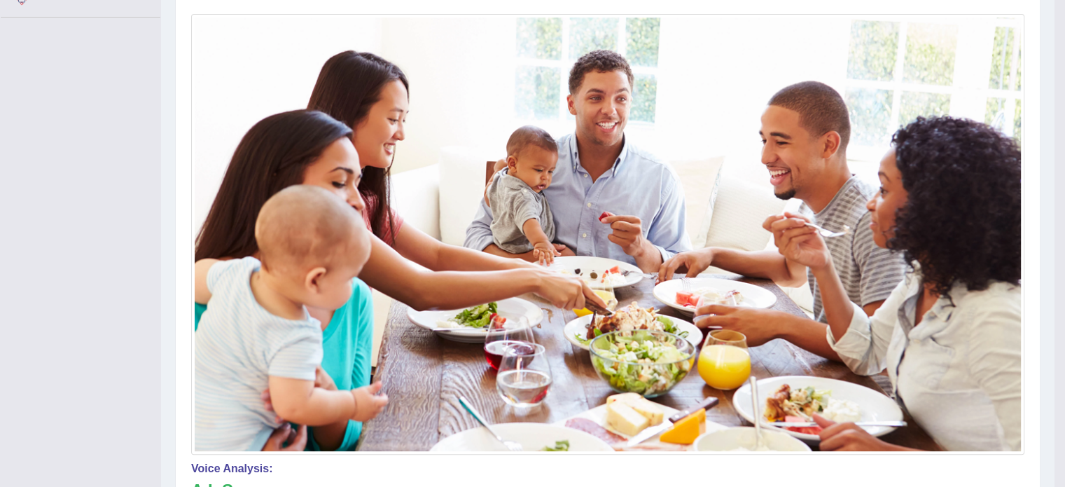
drag, startPoint x: 700, startPoint y: 405, endPoint x: 757, endPoint y: 438, distance: 65.9
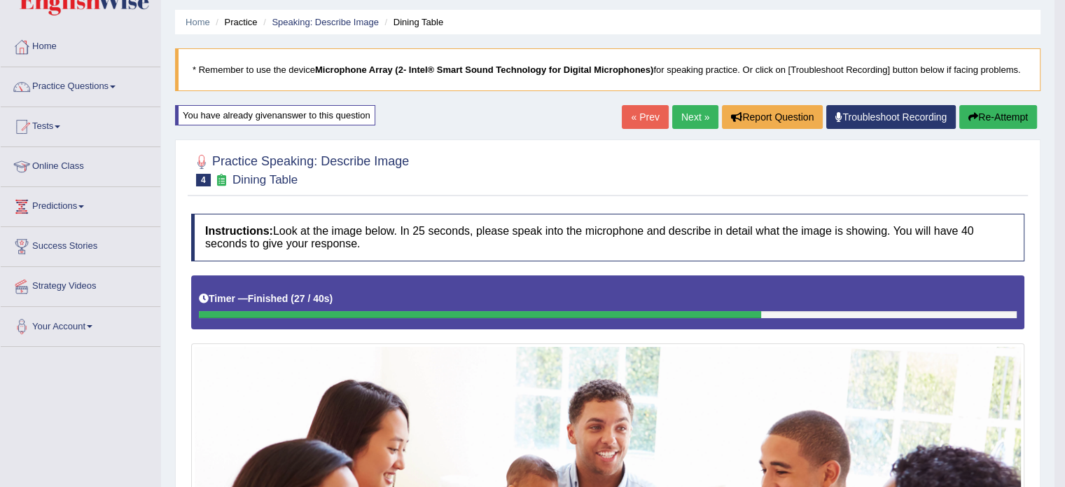
scroll to position [20, 0]
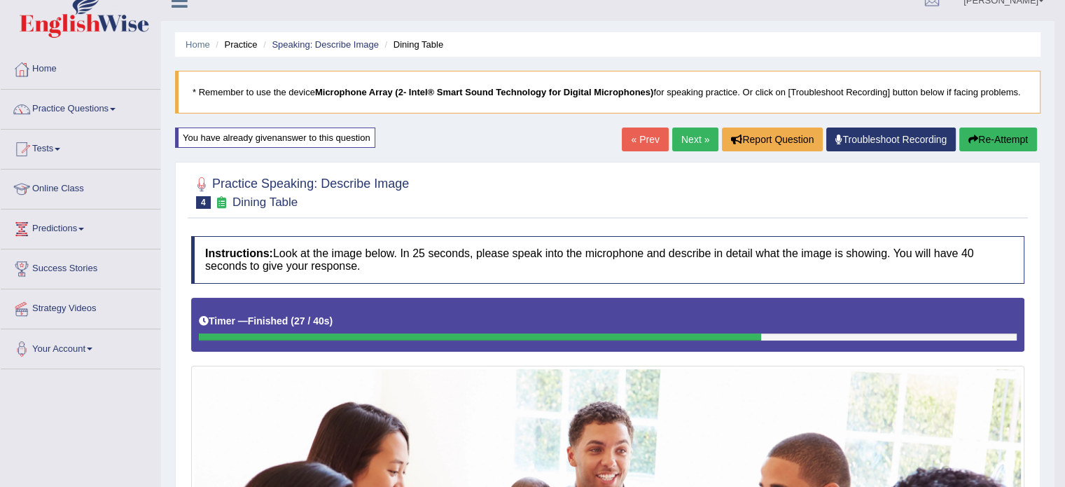
click at [692, 139] on link "Next »" at bounding box center [695, 139] width 46 height 24
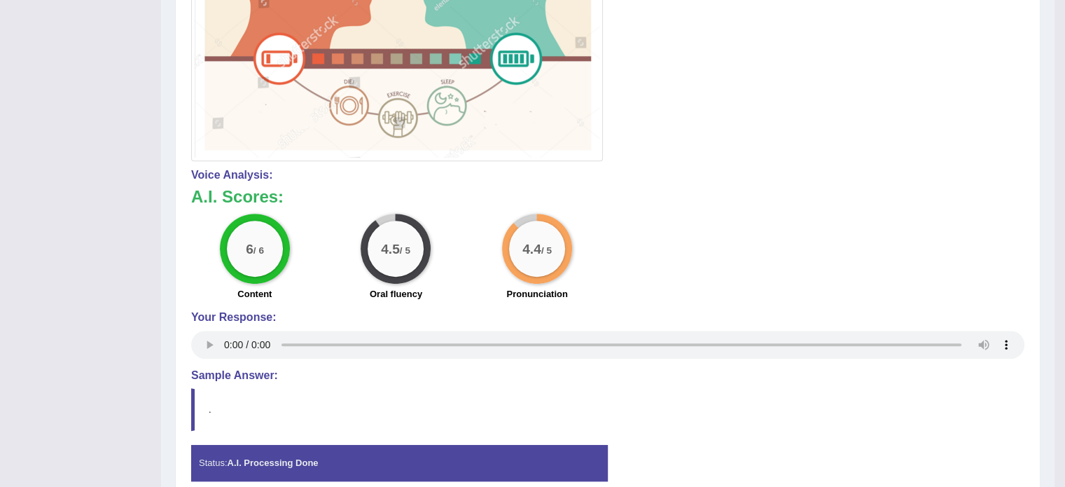
scroll to position [630, 0]
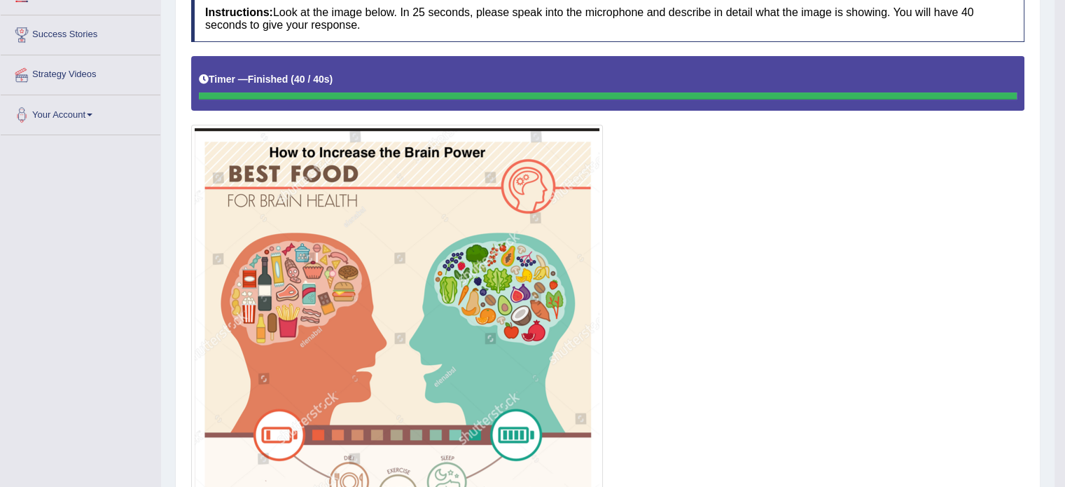
drag, startPoint x: 695, startPoint y: 159, endPoint x: 715, endPoint y: 199, distance: 44.5
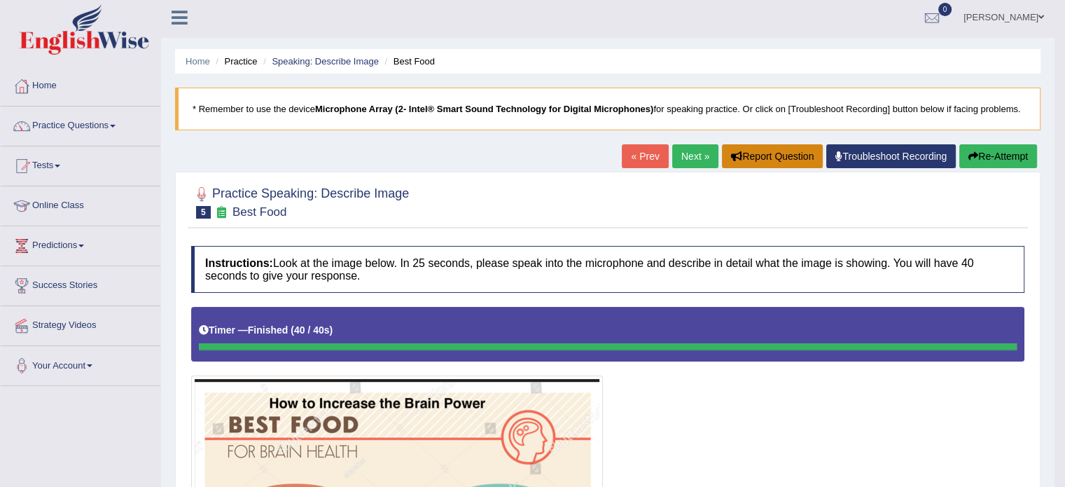
scroll to position [0, 0]
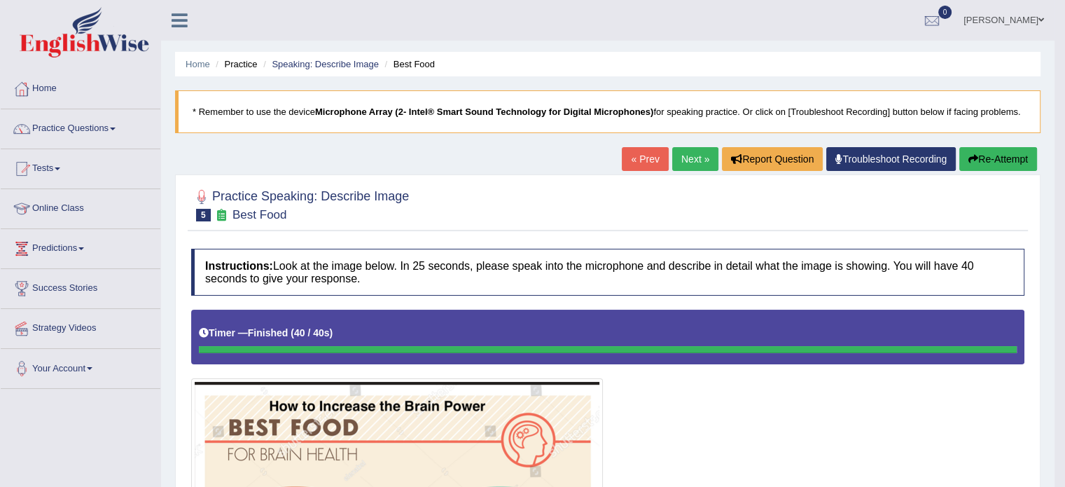
click at [679, 162] on link "Next »" at bounding box center [695, 159] width 46 height 24
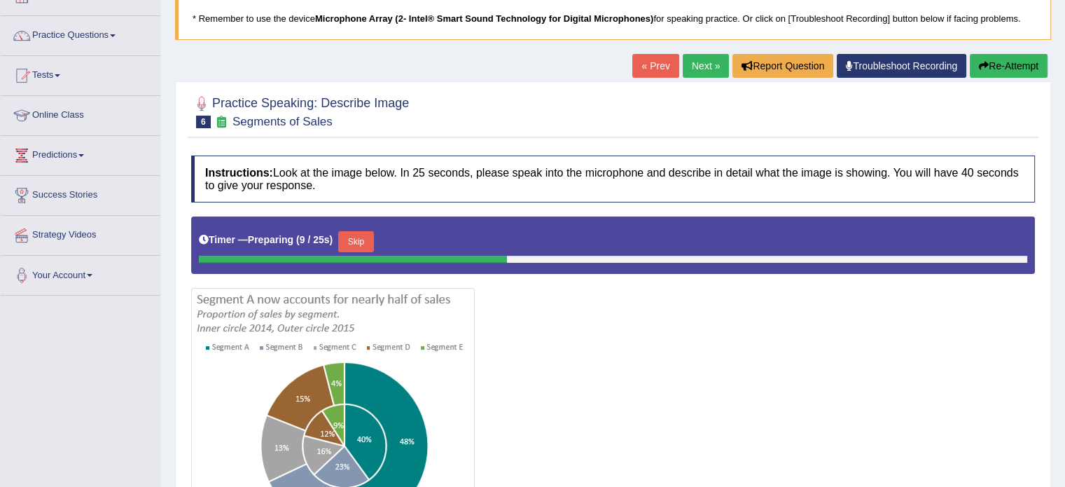
scroll to position [23, 0]
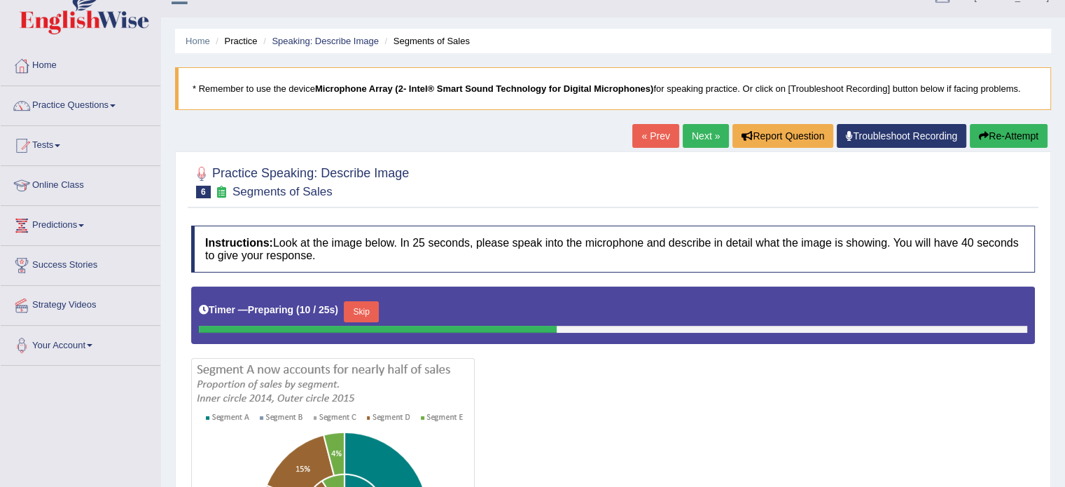
click at [1011, 132] on button "Re-Attempt" at bounding box center [1009, 136] width 78 height 24
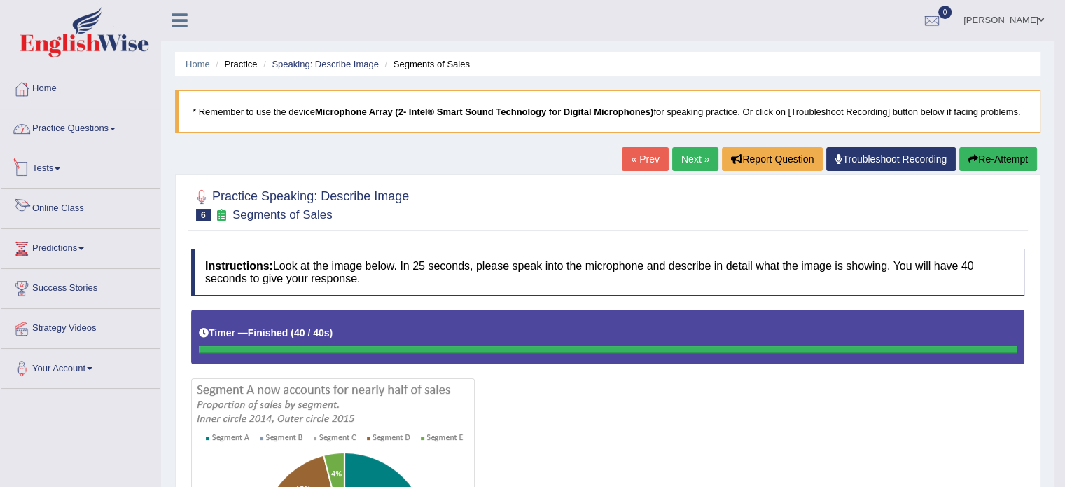
click at [132, 135] on link "Practice Questions" at bounding box center [81, 126] width 160 height 35
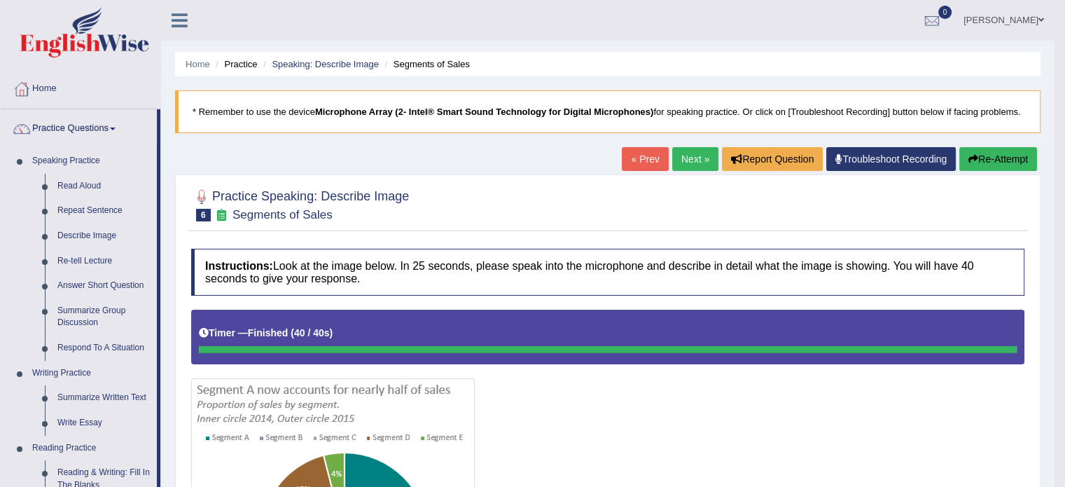
click at [686, 152] on link "Next »" at bounding box center [695, 159] width 46 height 24
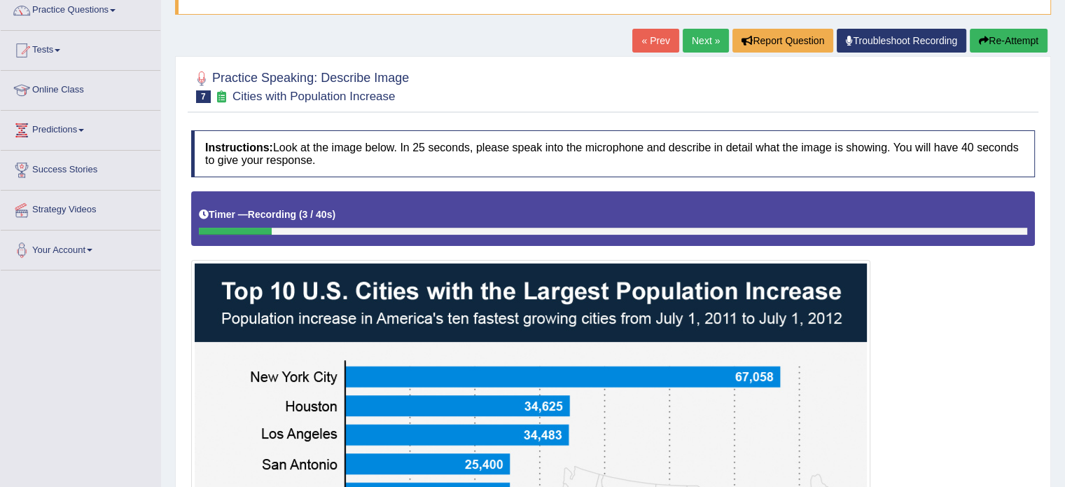
scroll to position [116, 0]
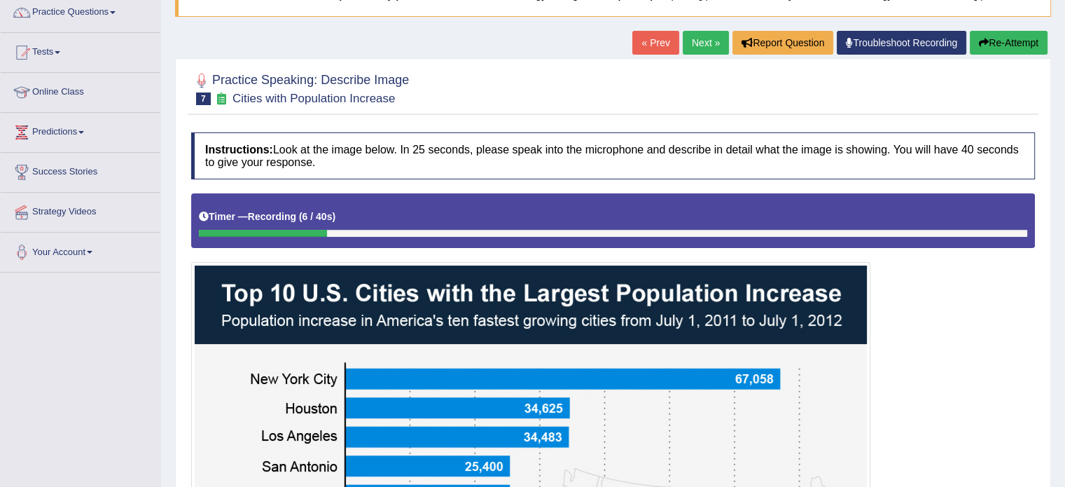
click at [1003, 41] on button "Re-Attempt" at bounding box center [1009, 43] width 78 height 24
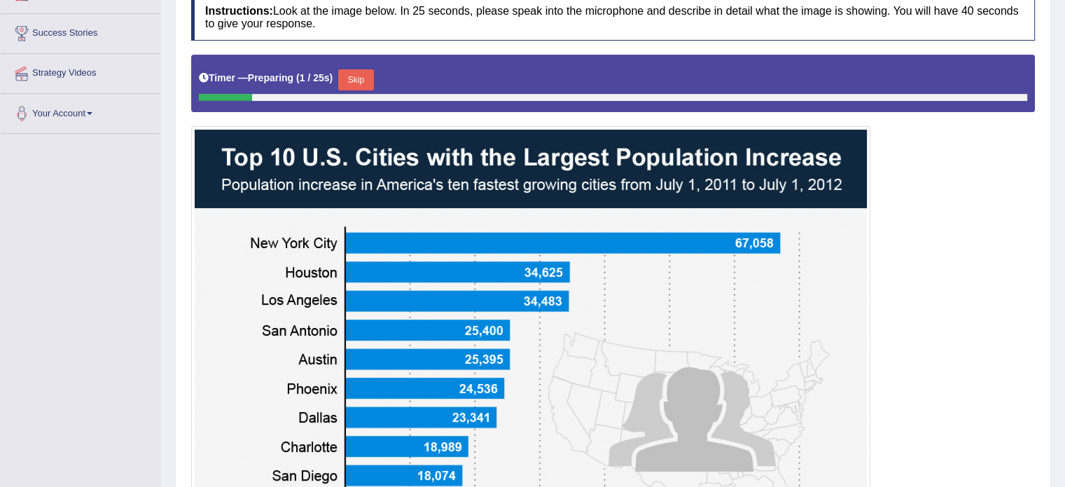
scroll to position [237, 0]
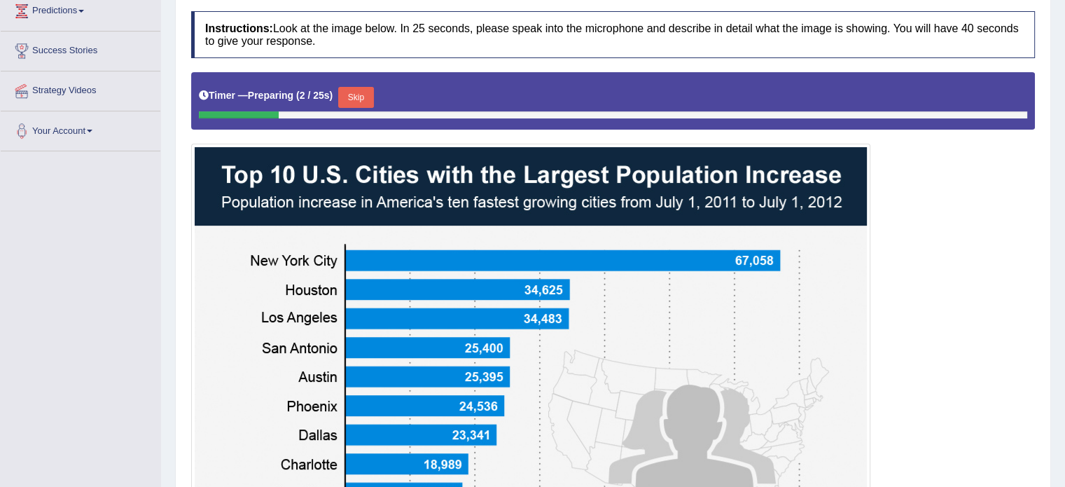
click at [356, 92] on button "Skip" at bounding box center [355, 97] width 35 height 21
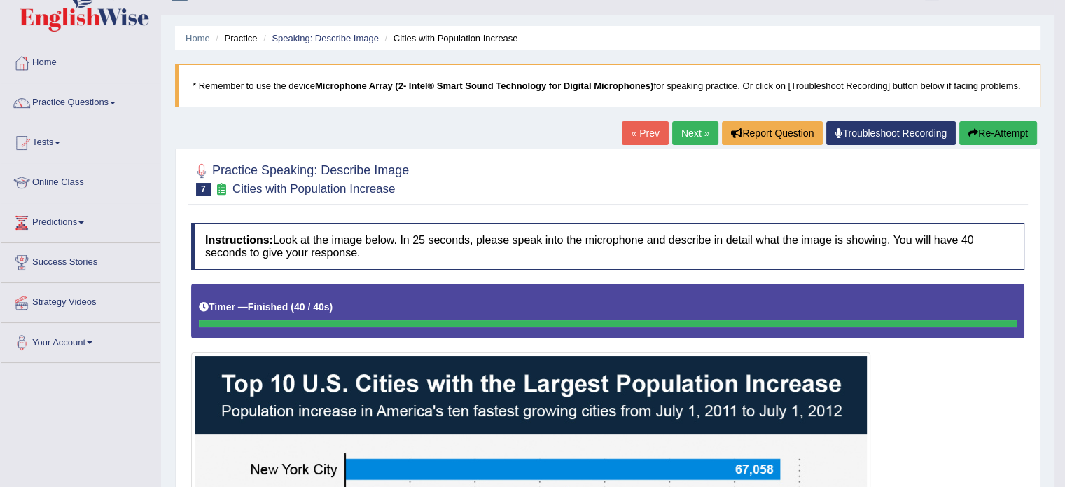
scroll to position [0, 0]
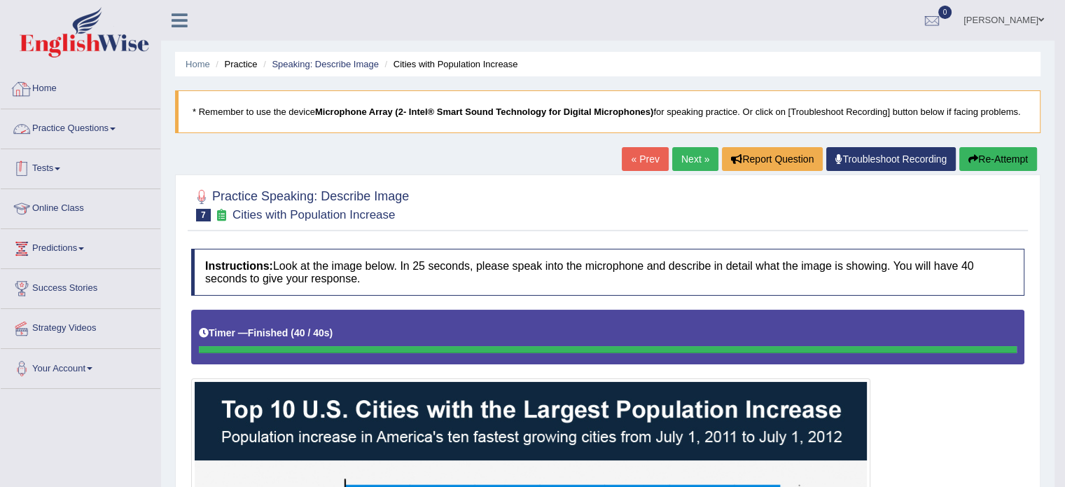
click at [92, 138] on link "Practice Questions" at bounding box center [81, 126] width 160 height 35
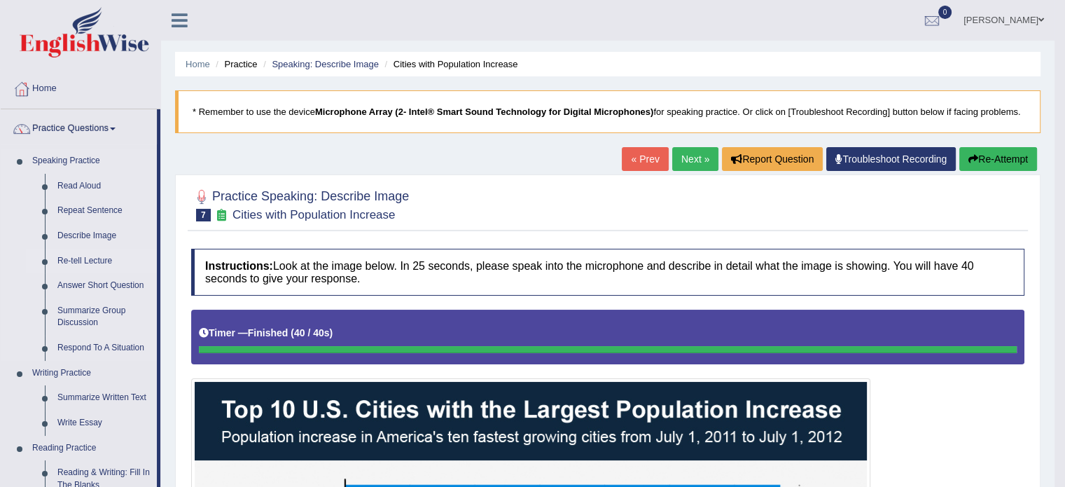
click at [88, 258] on link "Re-tell Lecture" at bounding box center [104, 261] width 106 height 25
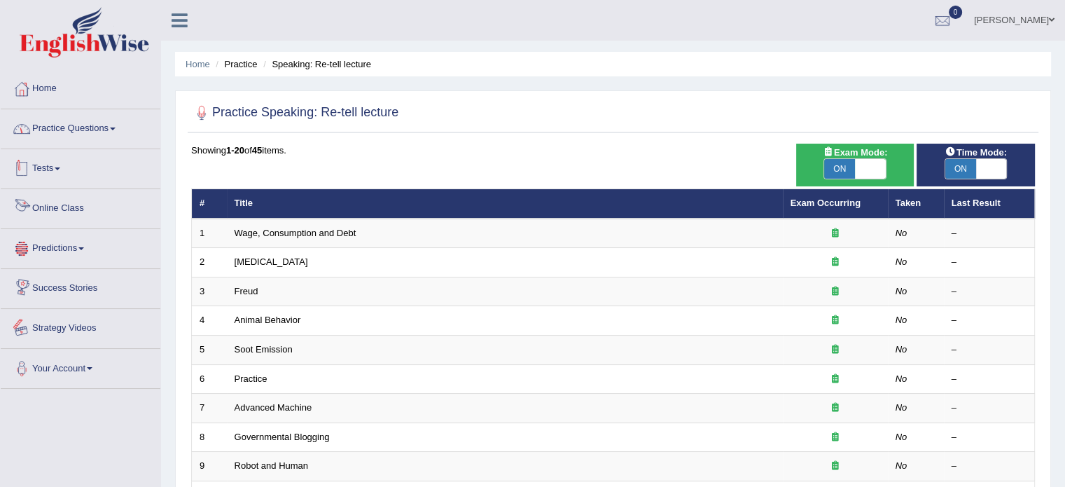
click at [108, 125] on link "Practice Questions" at bounding box center [81, 126] width 160 height 35
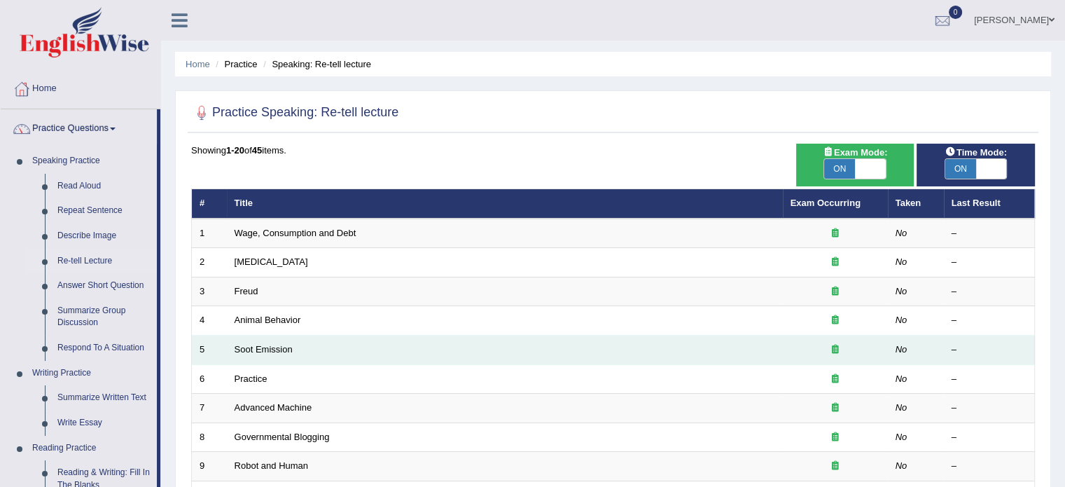
click at [647, 337] on td "Soot Emission" at bounding box center [505, 349] width 556 height 29
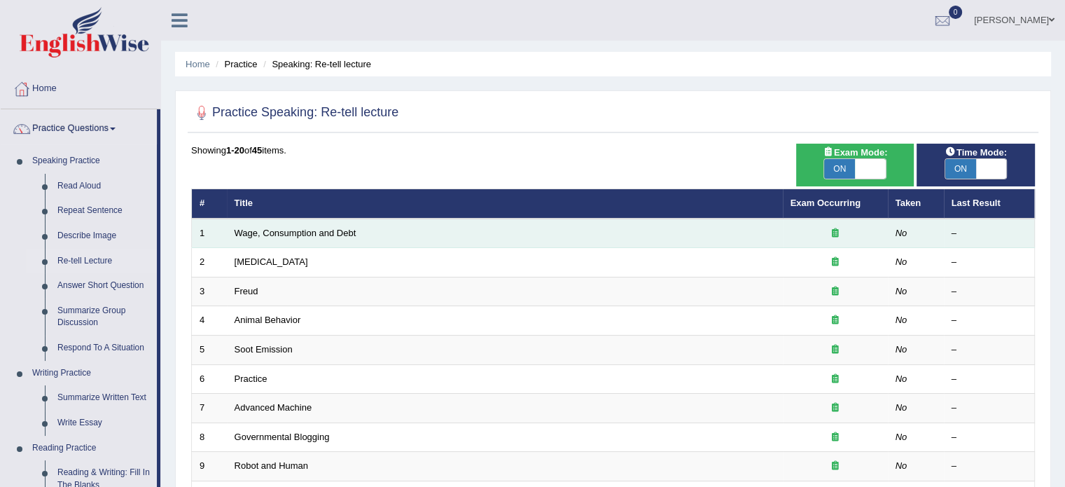
click at [305, 224] on td "Wage, Consumption and Debt" at bounding box center [505, 233] width 556 height 29
click at [302, 232] on link "Wage, Consumption and Debt" at bounding box center [296, 233] width 122 height 11
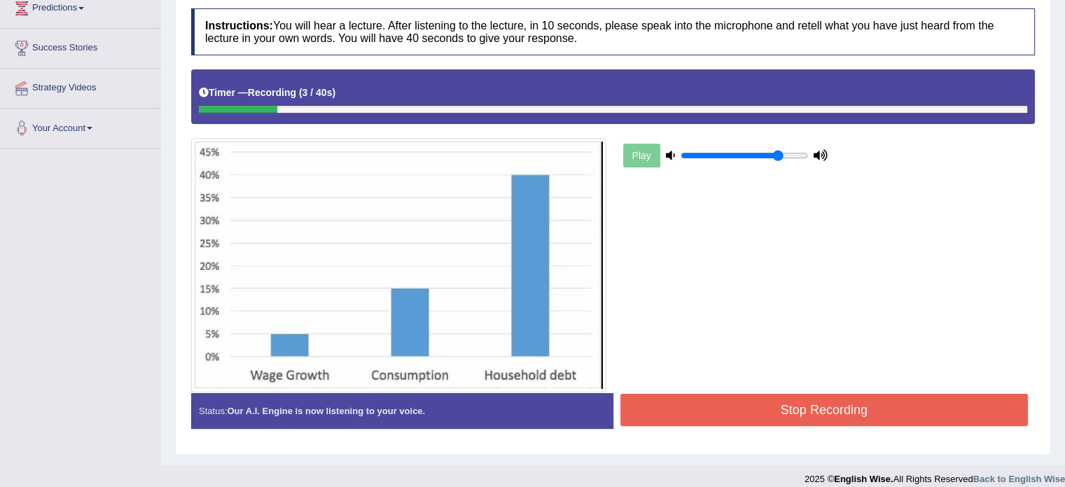
scroll to position [251, 0]
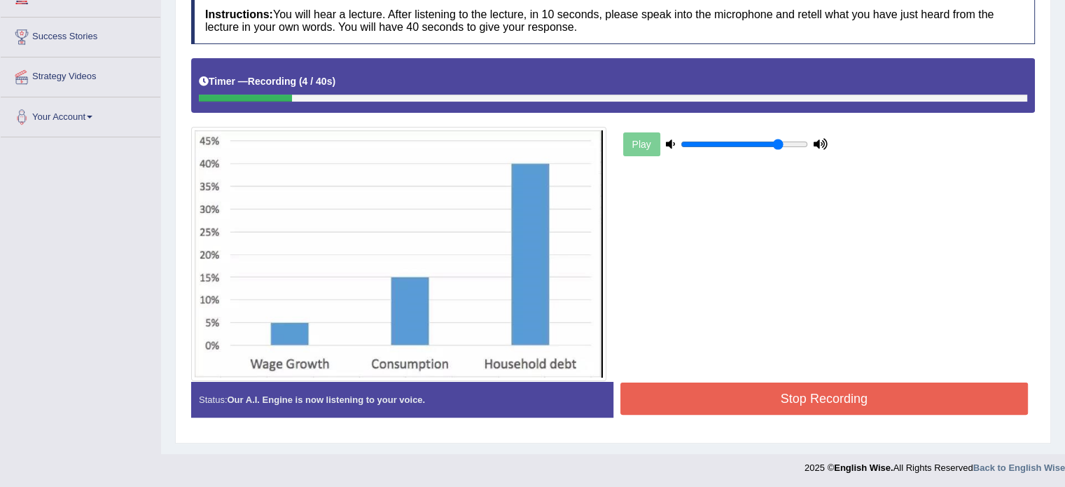
click at [744, 400] on button "Stop Recording" at bounding box center [825, 398] width 408 height 32
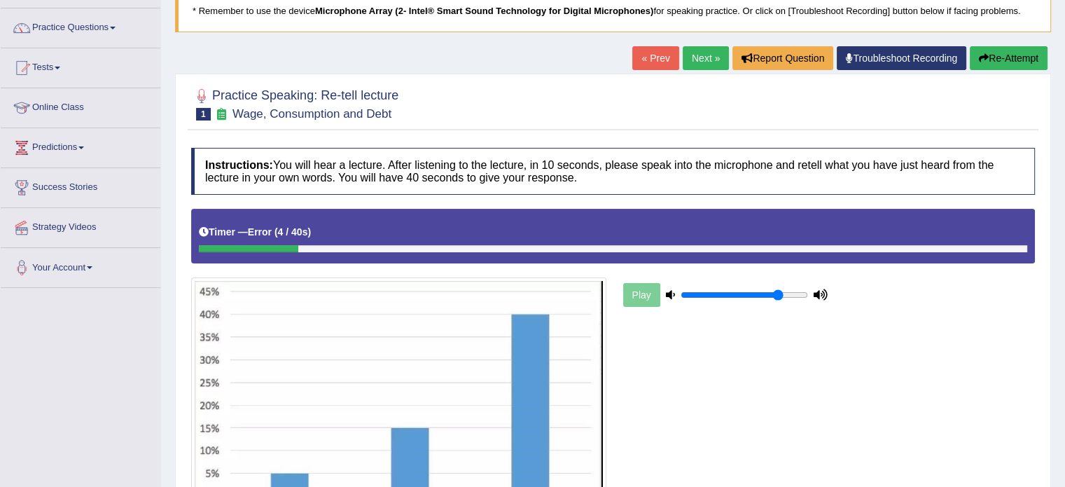
scroll to position [99, 0]
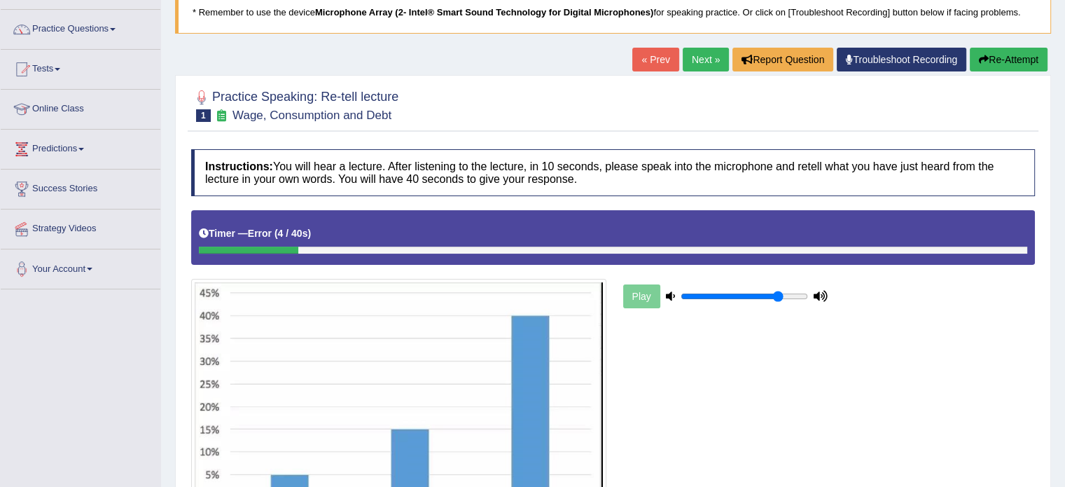
click at [1010, 53] on button "Re-Attempt" at bounding box center [1009, 60] width 78 height 24
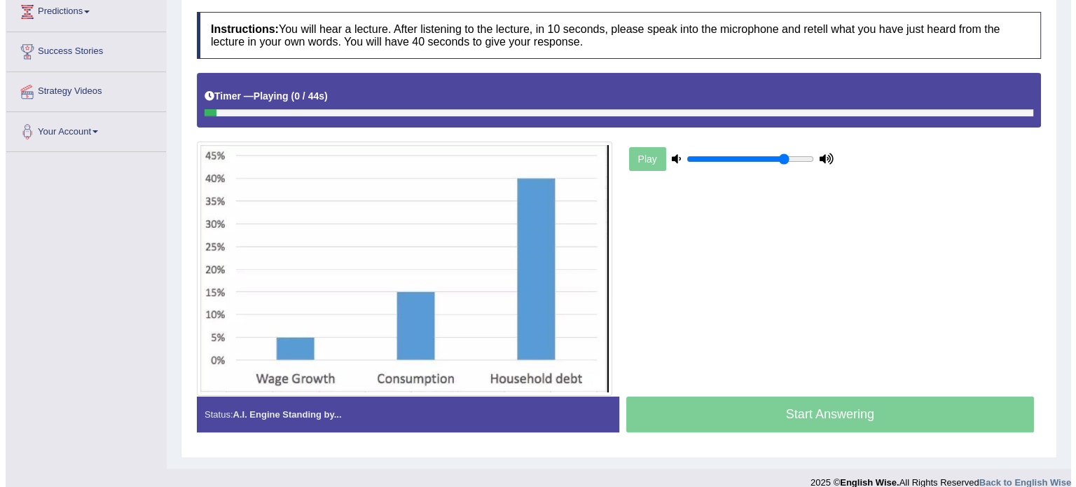
scroll to position [240, 0]
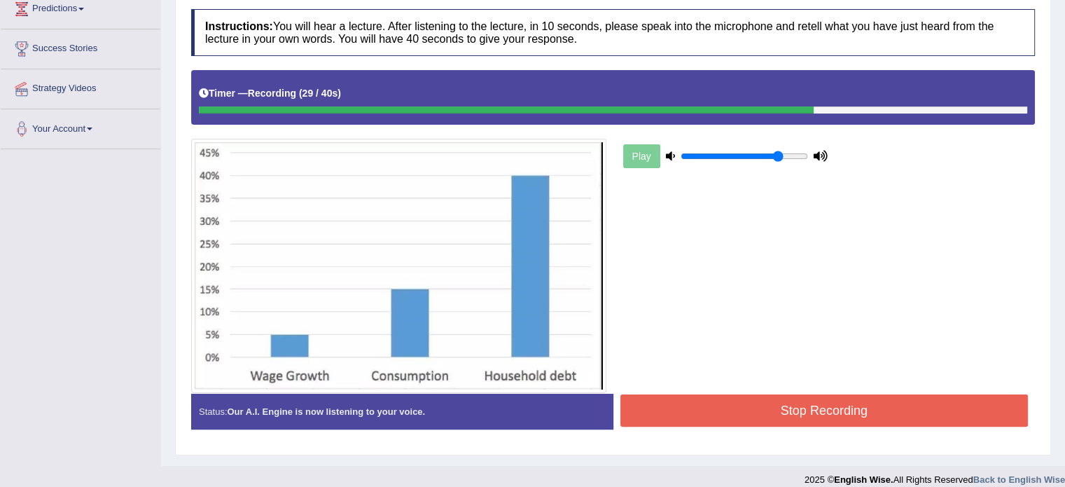
click at [865, 400] on button "Stop Recording" at bounding box center [825, 410] width 408 height 32
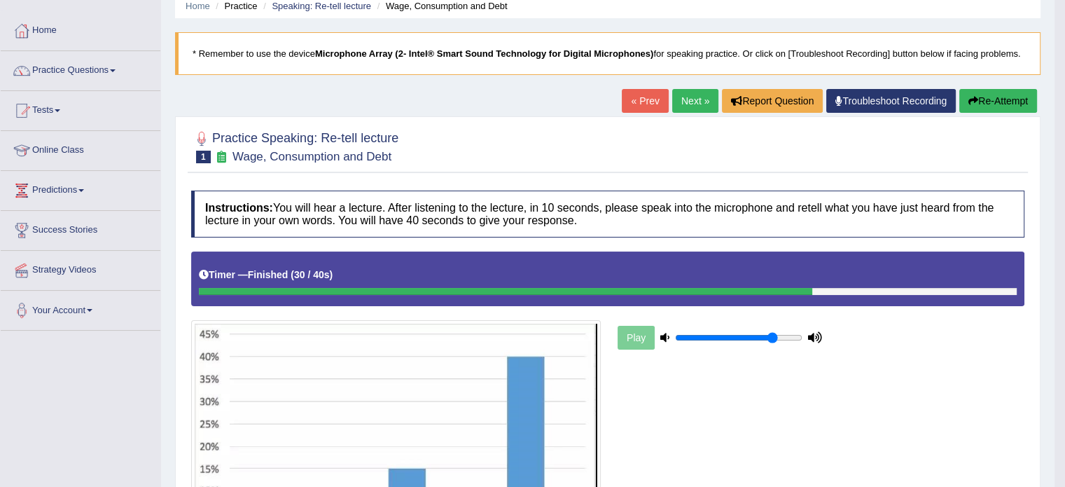
scroll to position [0, 0]
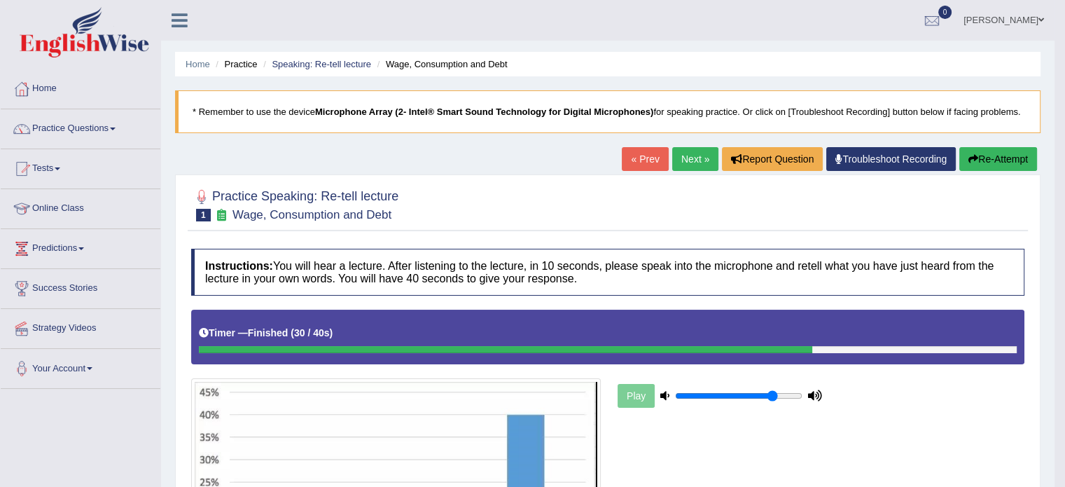
click at [688, 160] on link "Next »" at bounding box center [695, 159] width 46 height 24
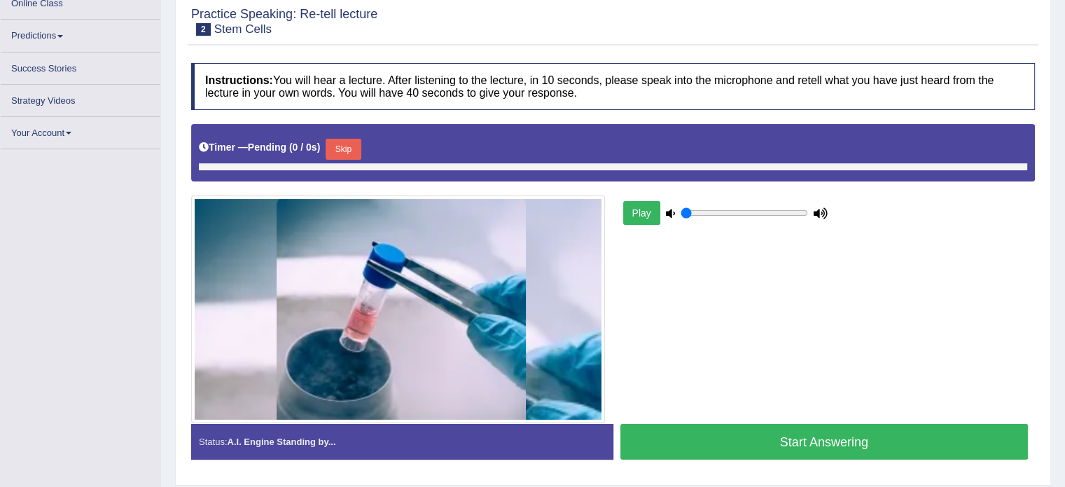
type input "0.8"
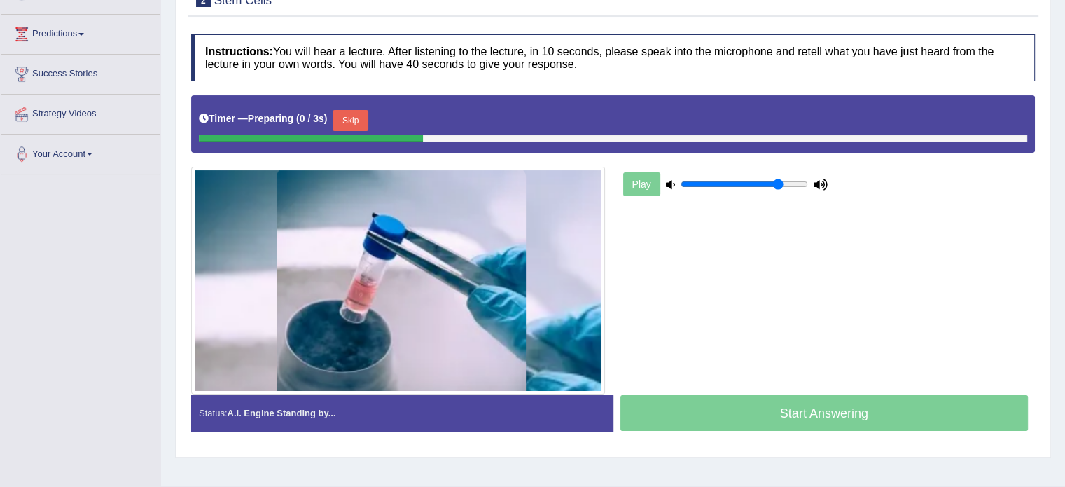
scroll to position [226, 0]
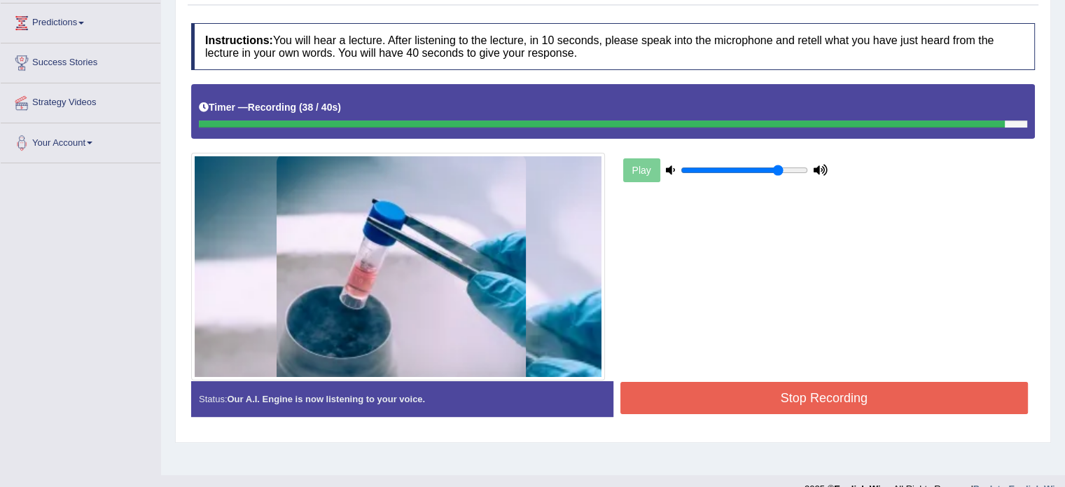
click at [828, 398] on button "Stop Recording" at bounding box center [825, 398] width 408 height 32
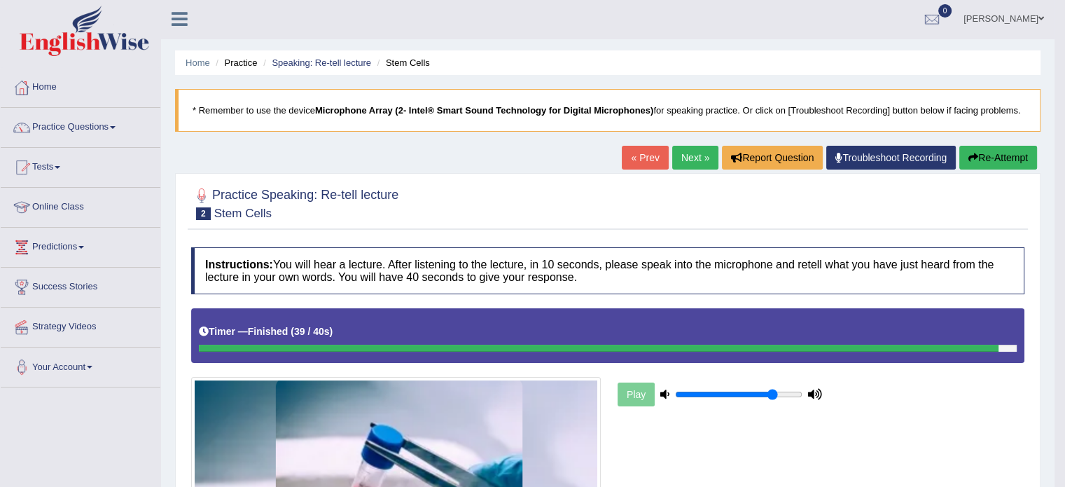
scroll to position [0, 0]
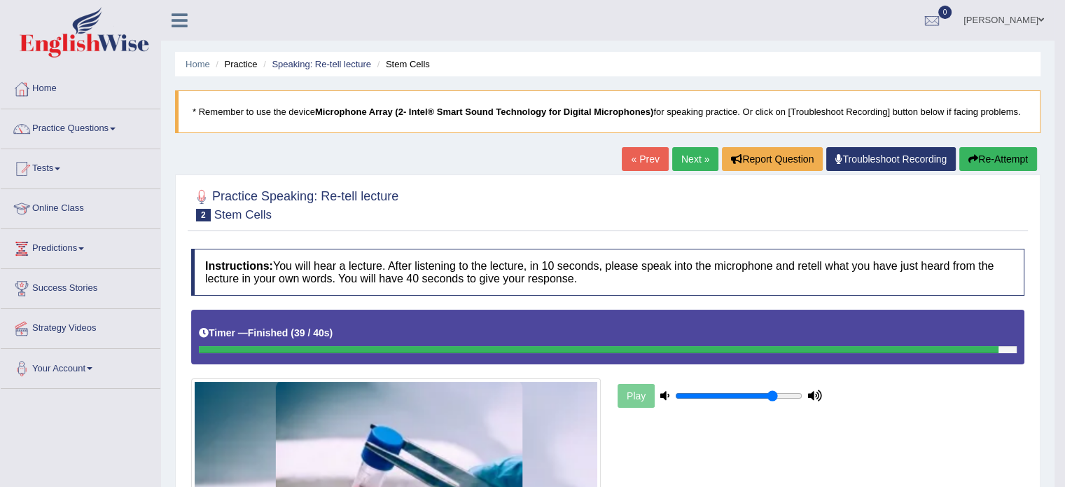
click at [687, 158] on link "Next »" at bounding box center [695, 159] width 46 height 24
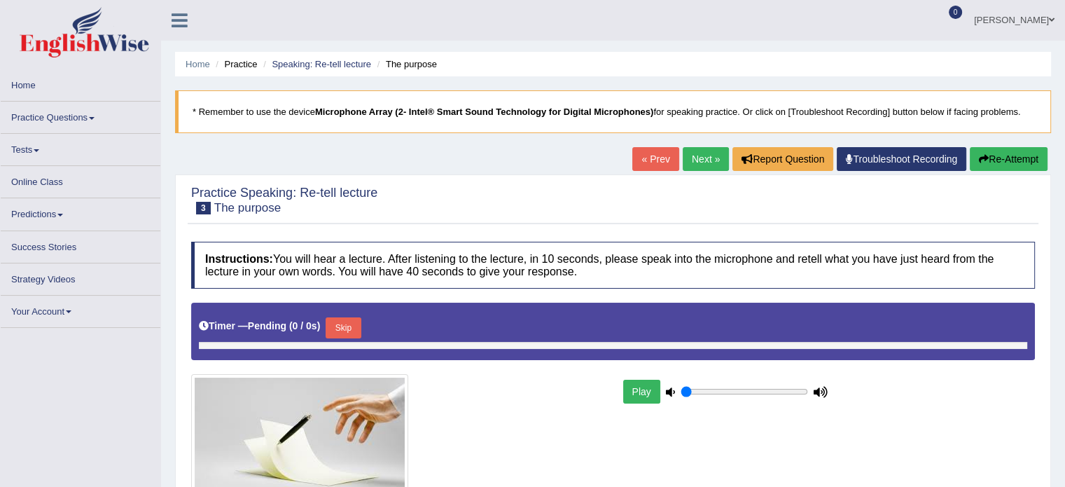
type input "0.8"
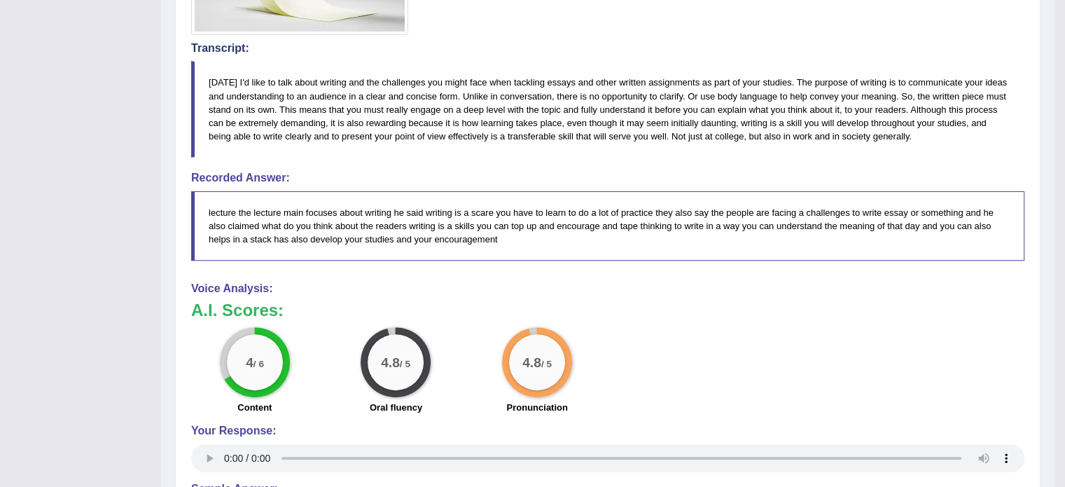
drag, startPoint x: 565, startPoint y: 335, endPoint x: 568, endPoint y: 342, distance: 7.8
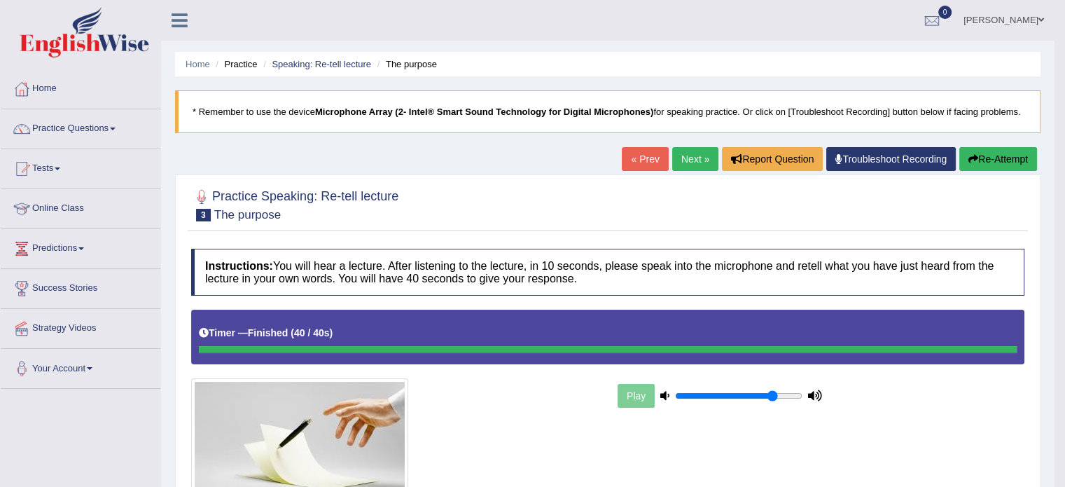
click at [699, 161] on link "Next »" at bounding box center [695, 159] width 46 height 24
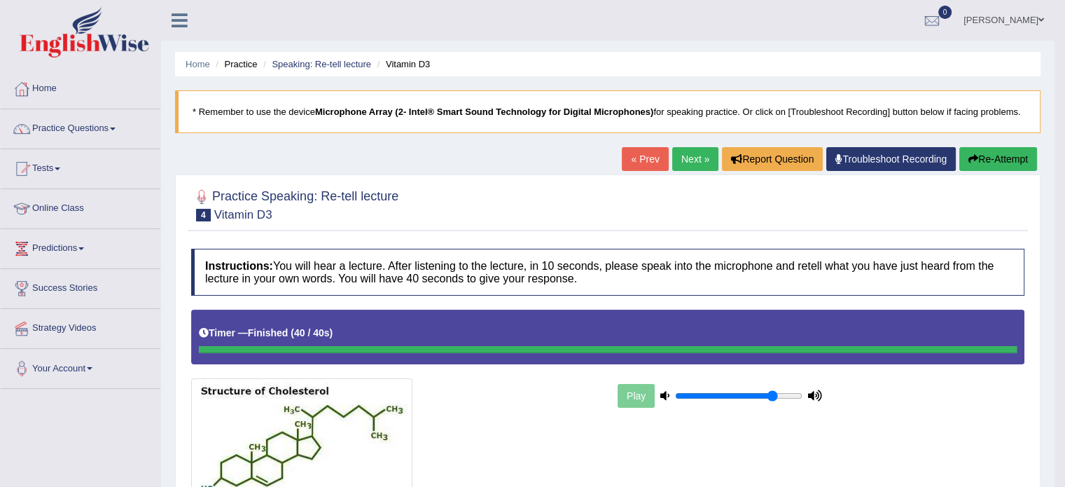
click at [1011, 152] on button "Re-Attempt" at bounding box center [999, 159] width 78 height 24
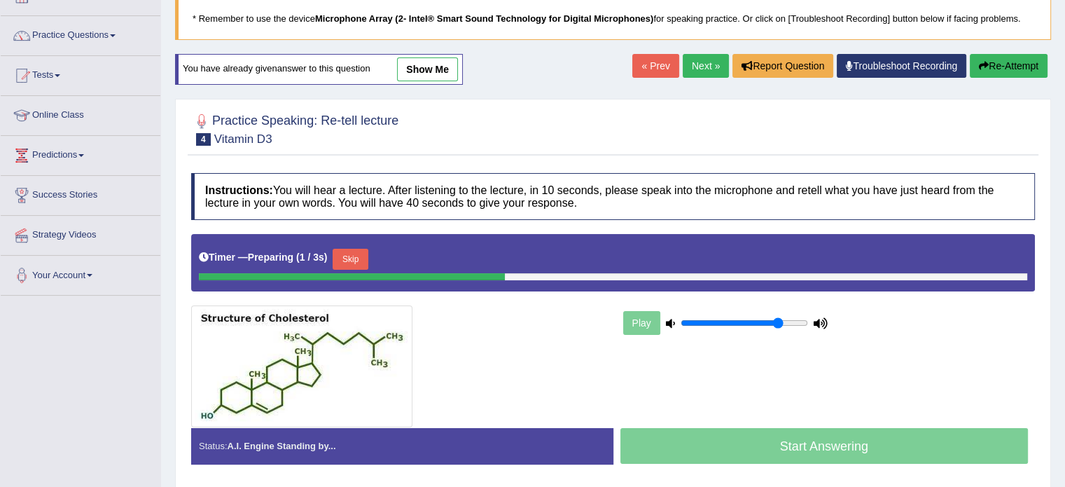
click at [350, 250] on button "Skip" at bounding box center [350, 259] width 35 height 21
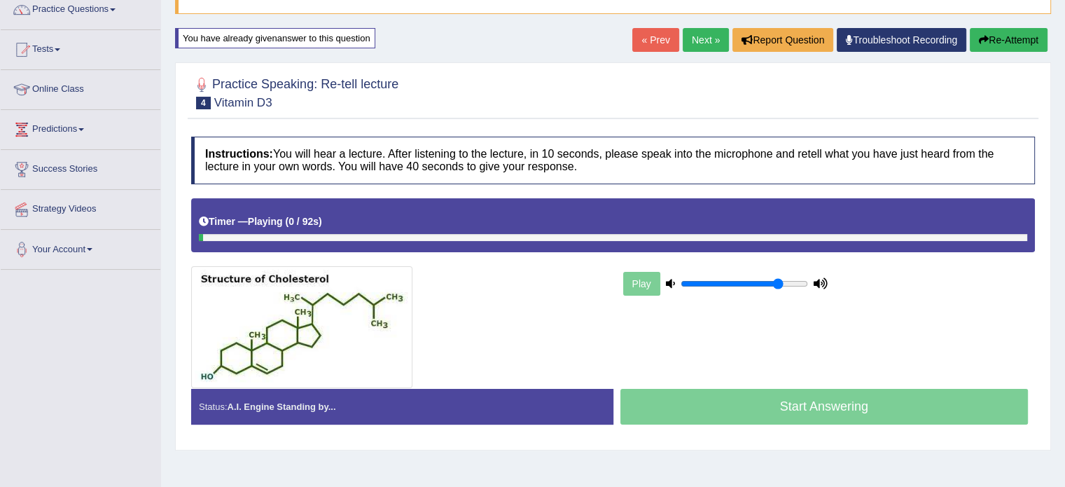
scroll to position [163, 0]
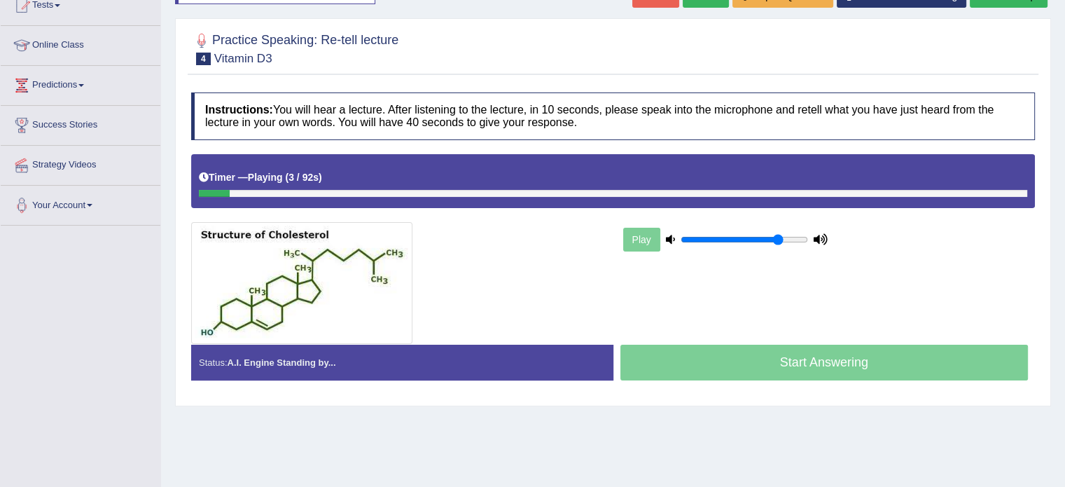
click at [457, 190] on div at bounding box center [613, 193] width 829 height 7
click at [504, 190] on div at bounding box center [613, 193] width 829 height 7
click at [506, 190] on div at bounding box center [613, 193] width 829 height 7
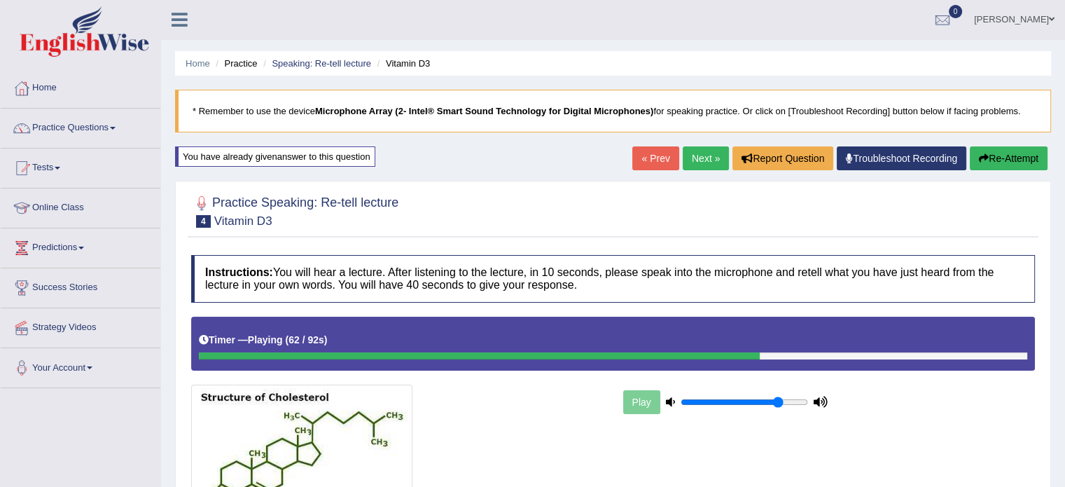
scroll to position [0, 0]
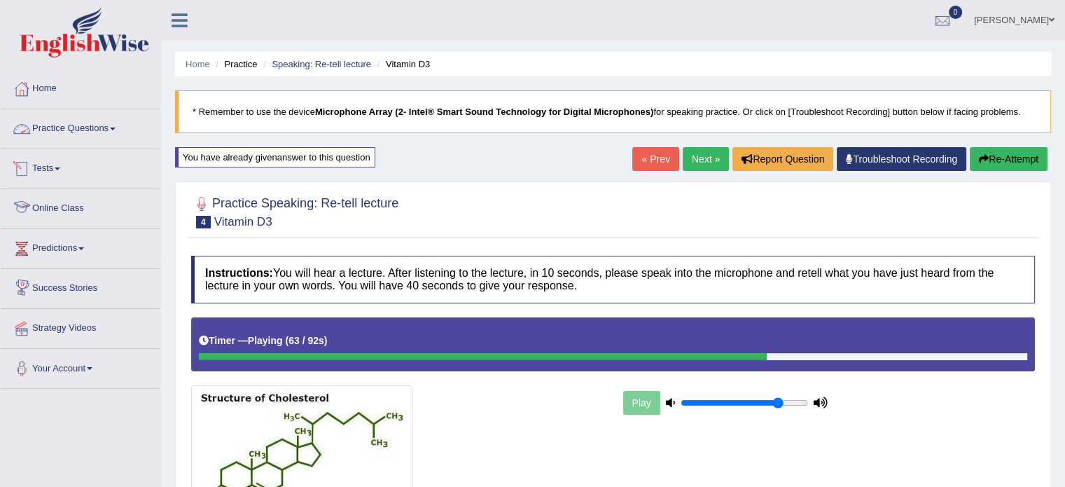
click at [109, 139] on link "Practice Questions" at bounding box center [81, 126] width 160 height 35
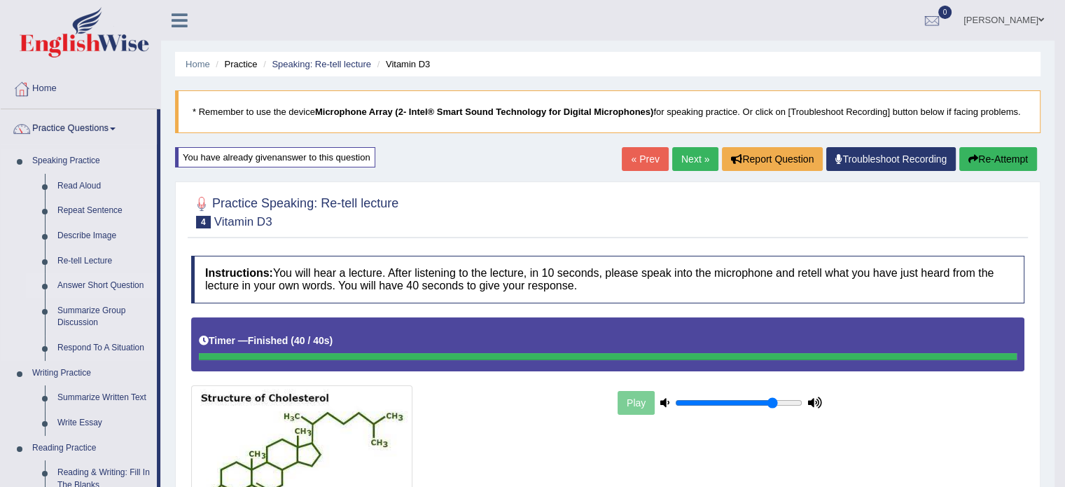
click at [111, 292] on link "Answer Short Question" at bounding box center [104, 285] width 106 height 25
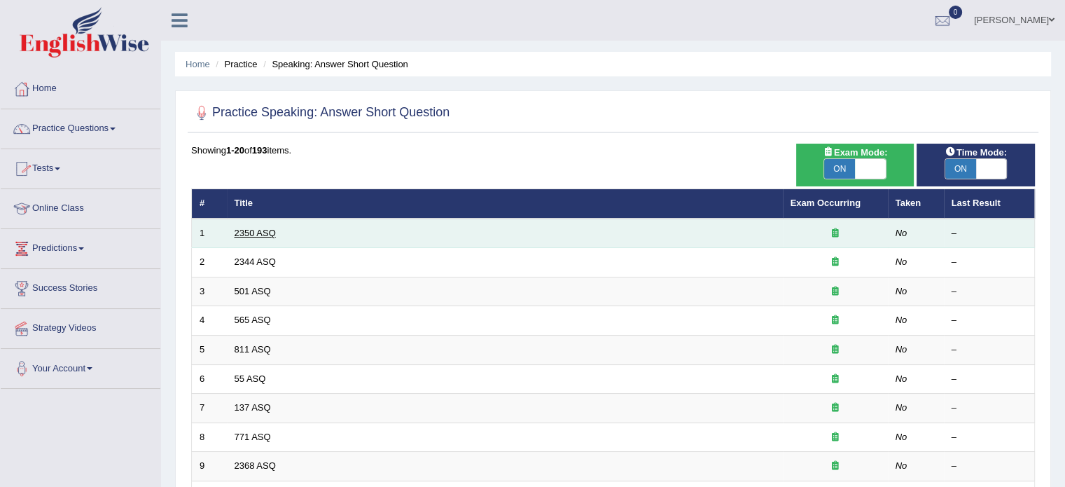
click at [251, 236] on link "2350 ASQ" at bounding box center [255, 233] width 41 height 11
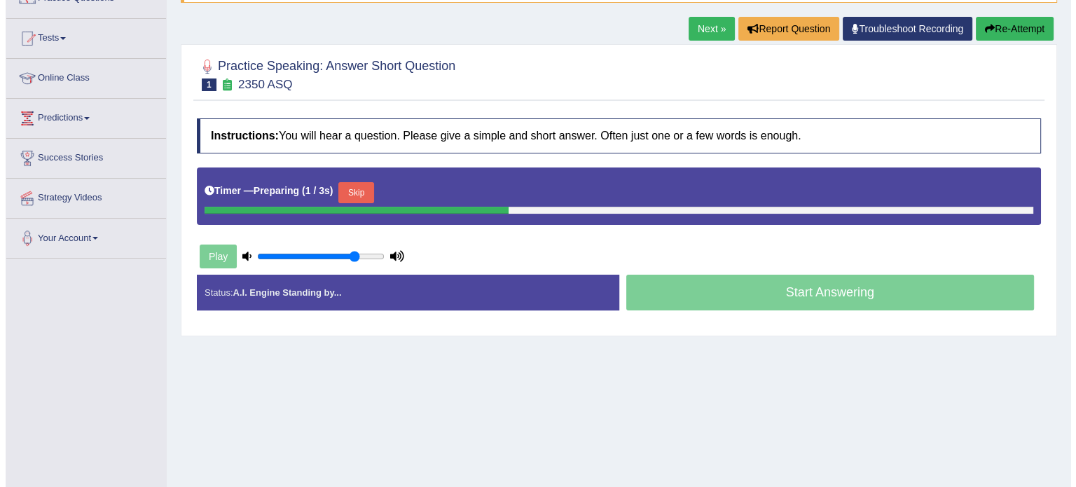
scroll to position [140, 0]
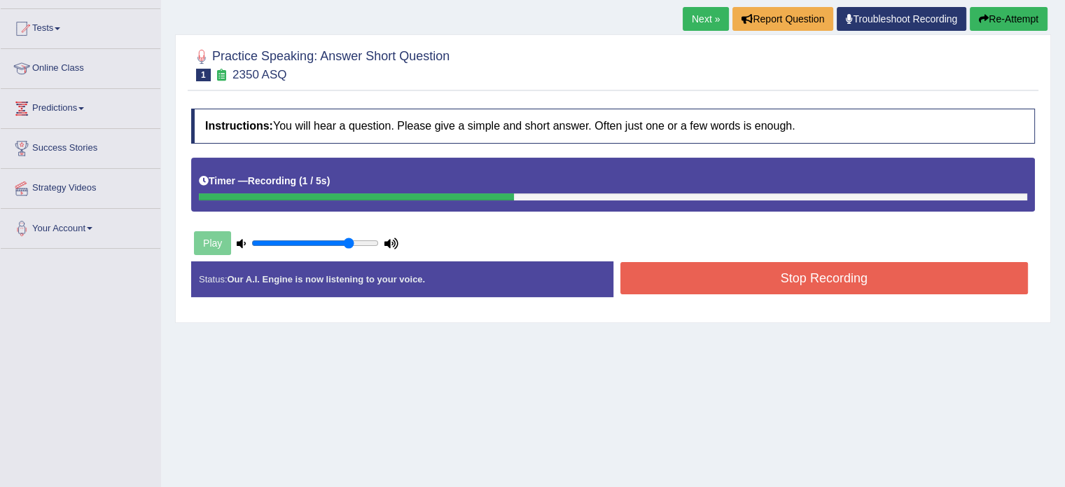
click at [815, 269] on button "Stop Recording" at bounding box center [825, 278] width 408 height 32
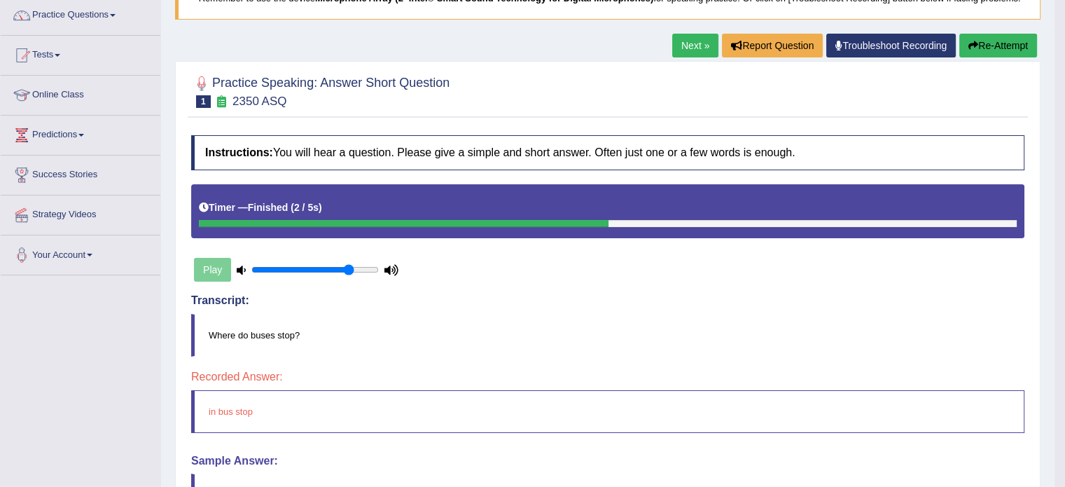
scroll to position [88, 0]
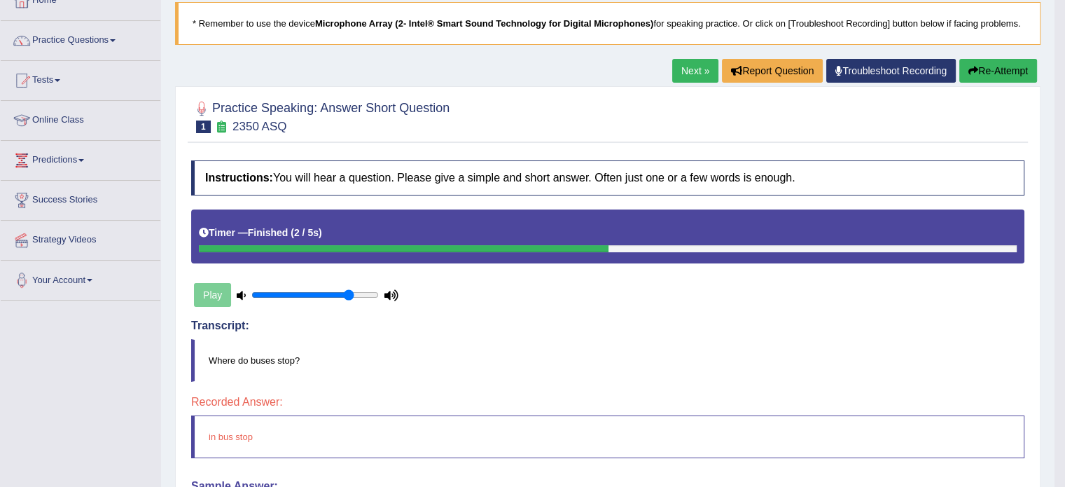
click at [983, 72] on button "Re-Attempt" at bounding box center [999, 71] width 78 height 24
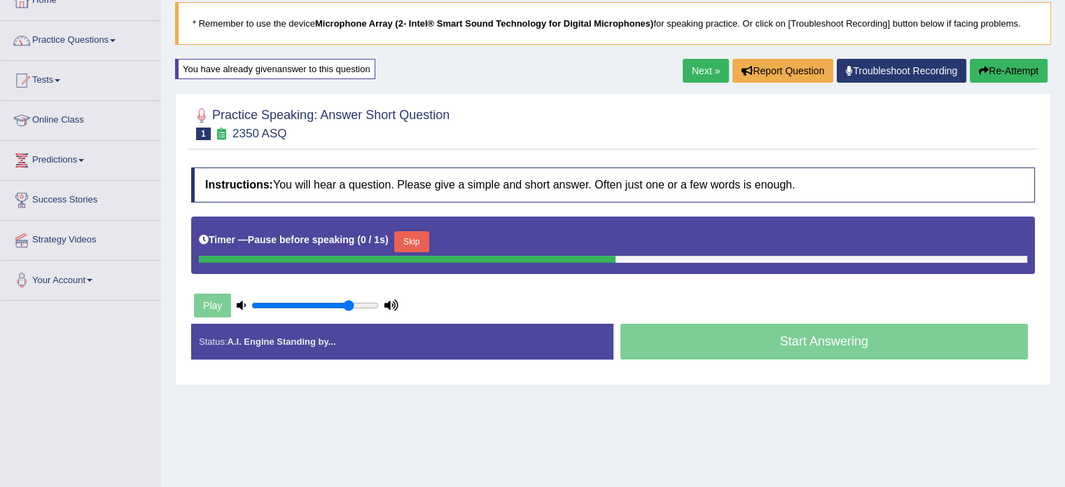
click at [796, 339] on div "Start Answering" at bounding box center [825, 343] width 422 height 39
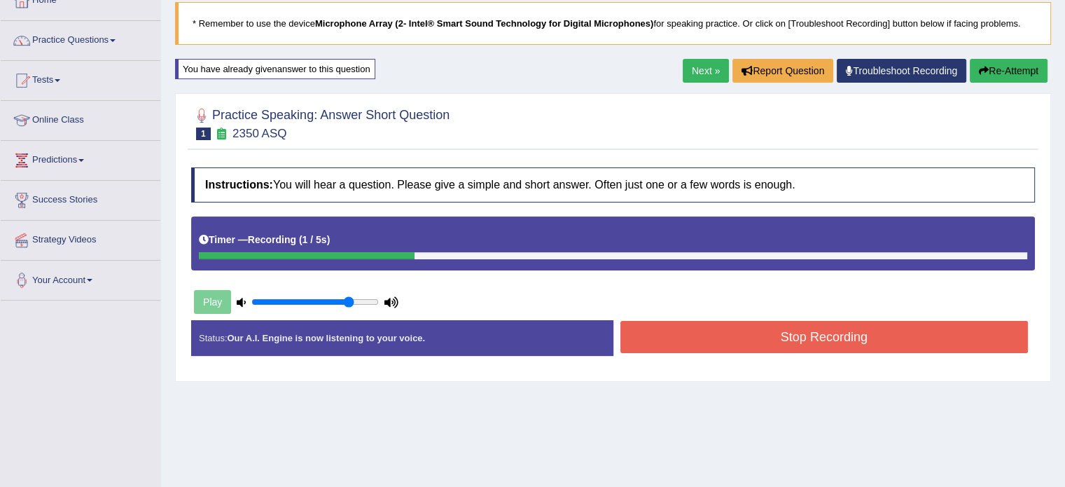
click at [796, 339] on button "Stop Recording" at bounding box center [825, 337] width 408 height 32
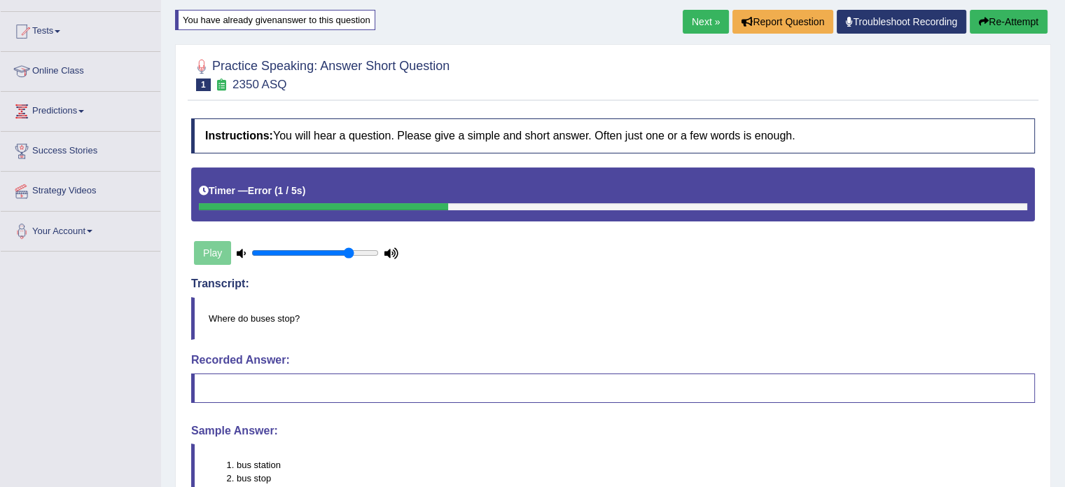
scroll to position [112, 0]
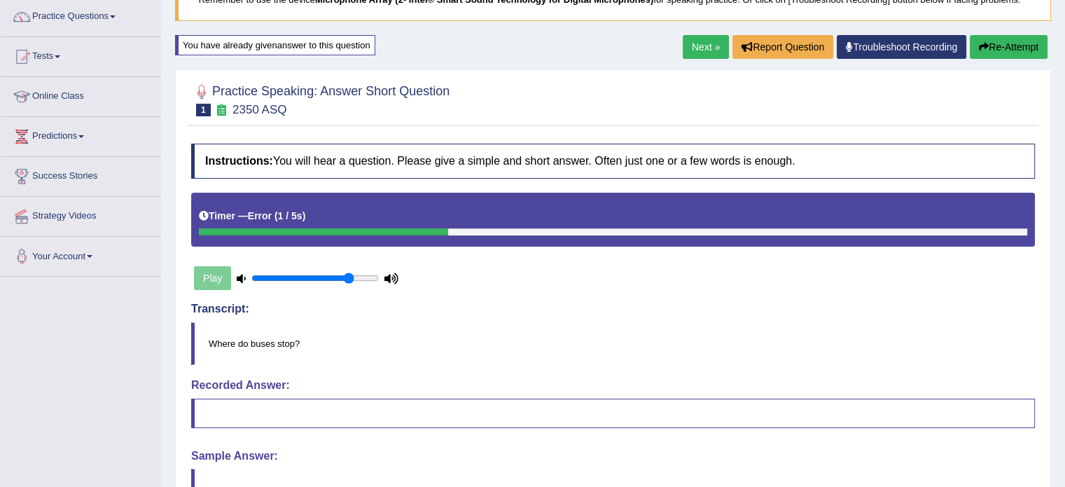
click at [1008, 60] on div "Next » Report Question Troubleshoot Recording Re-Attempt" at bounding box center [867, 48] width 368 height 27
click at [1009, 43] on button "Re-Attempt" at bounding box center [1009, 47] width 78 height 24
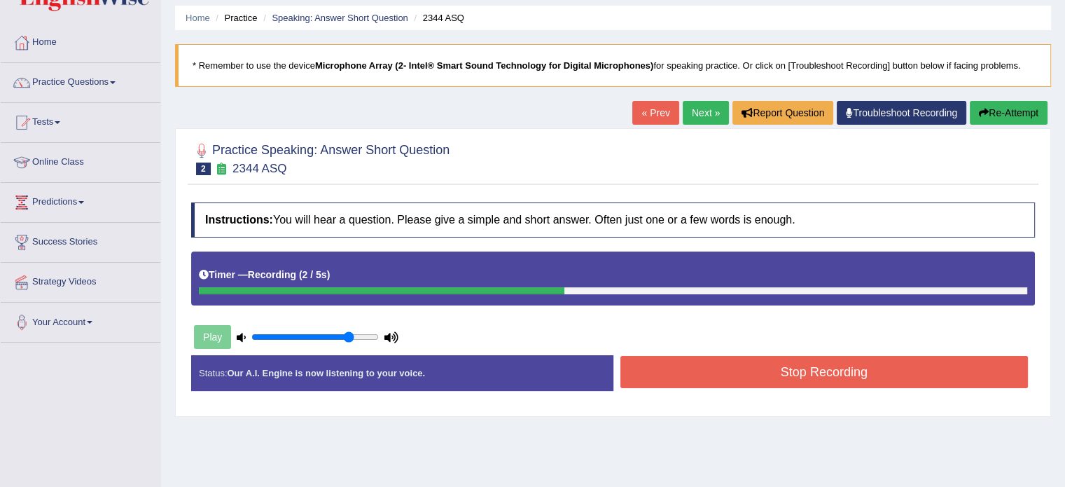
click at [835, 373] on button "Stop Recording" at bounding box center [825, 372] width 408 height 32
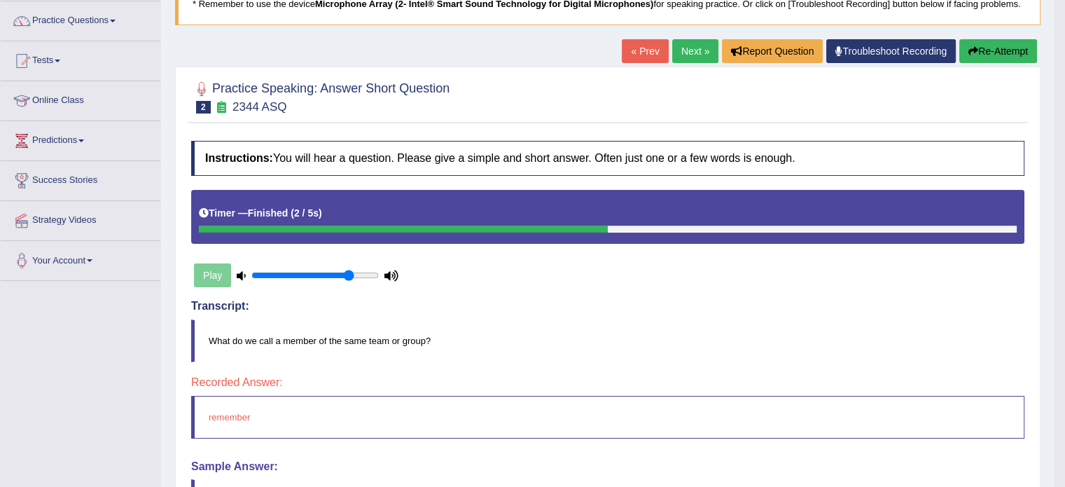
scroll to position [18, 0]
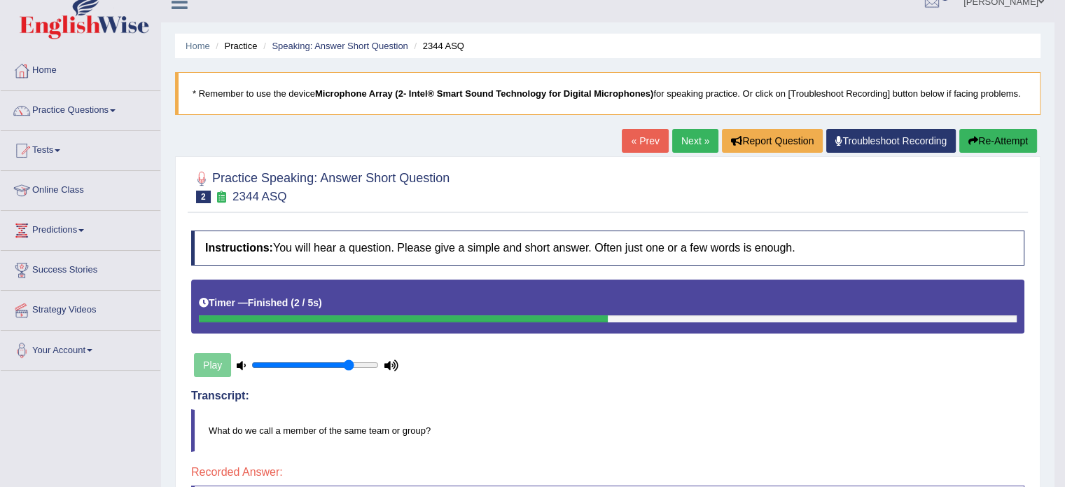
click at [693, 141] on link "Next »" at bounding box center [695, 141] width 46 height 24
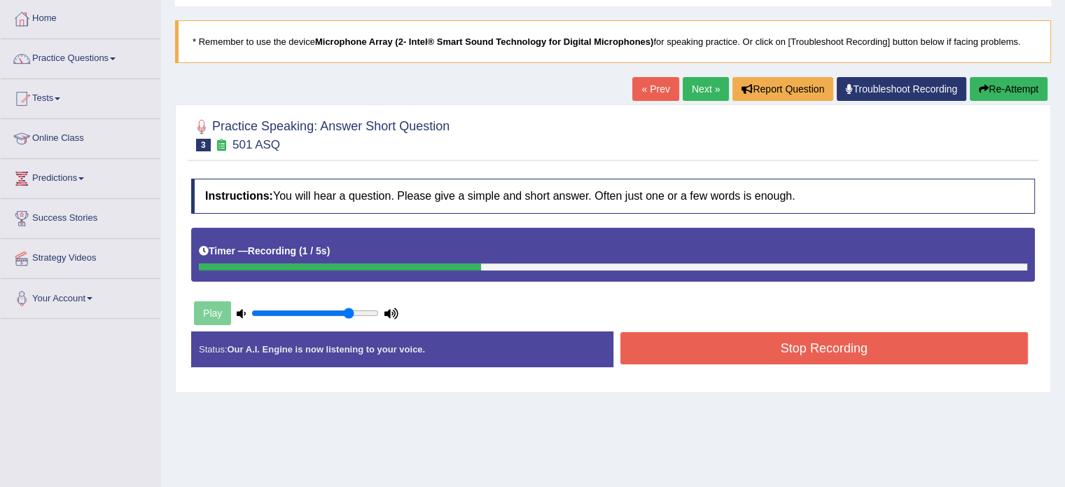
click at [801, 344] on button "Stop Recording" at bounding box center [825, 348] width 408 height 32
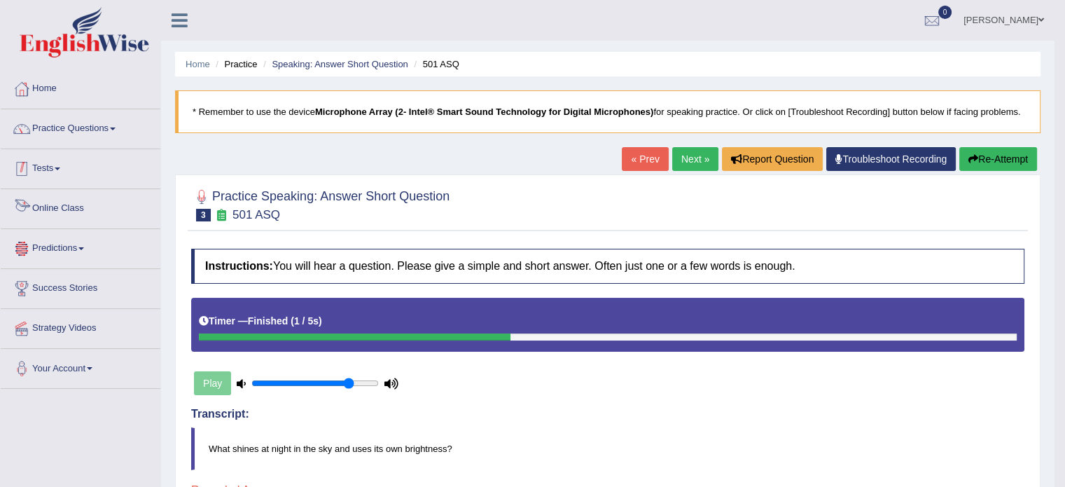
click at [104, 127] on link "Practice Questions" at bounding box center [81, 126] width 160 height 35
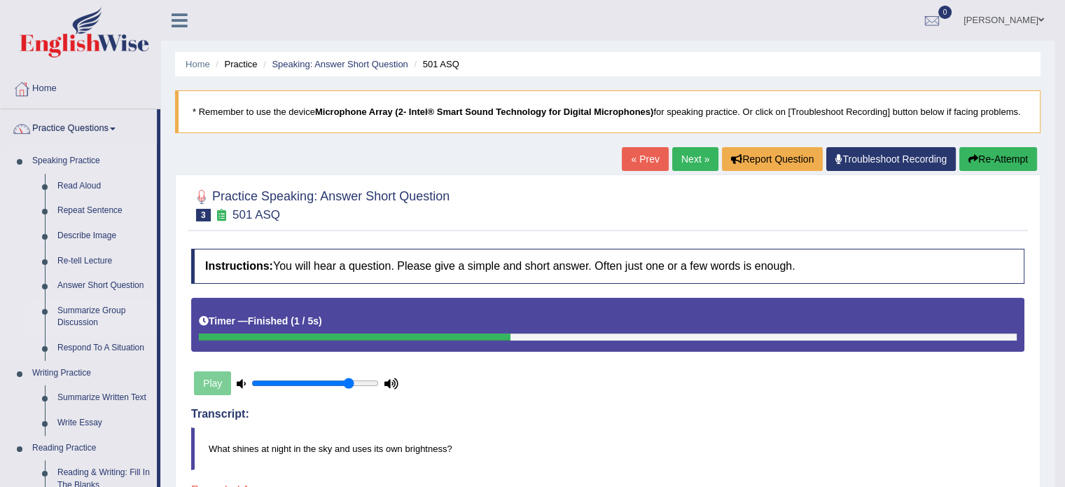
click at [90, 311] on link "Summarize Group Discussion" at bounding box center [104, 316] width 106 height 37
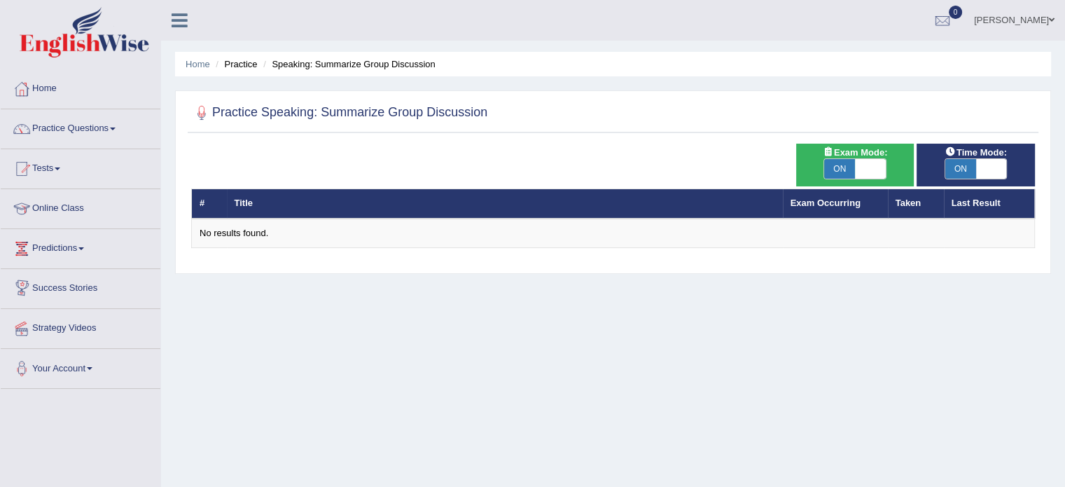
click at [877, 165] on span at bounding box center [870, 169] width 31 height 20
checkbox input "false"
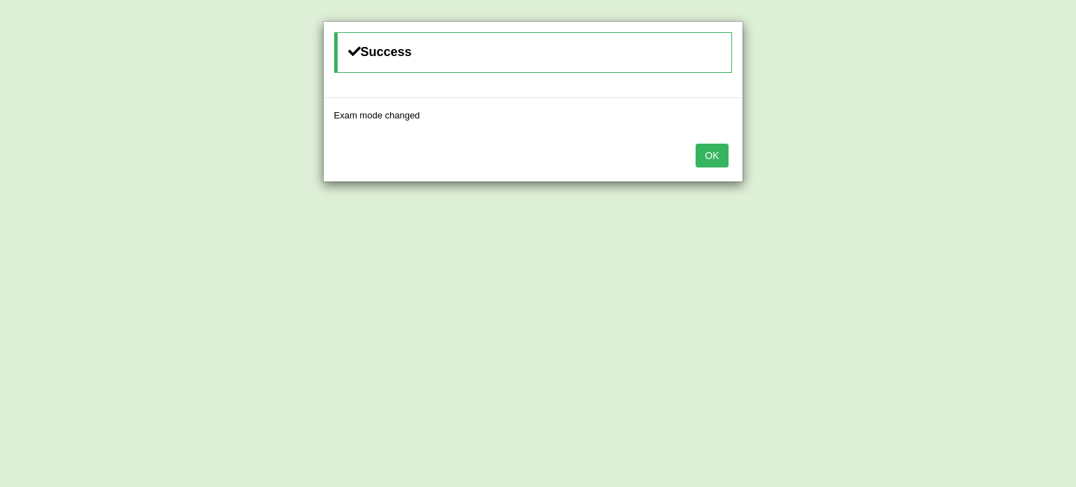
click at [703, 153] on button "OK" at bounding box center [711, 156] width 32 height 24
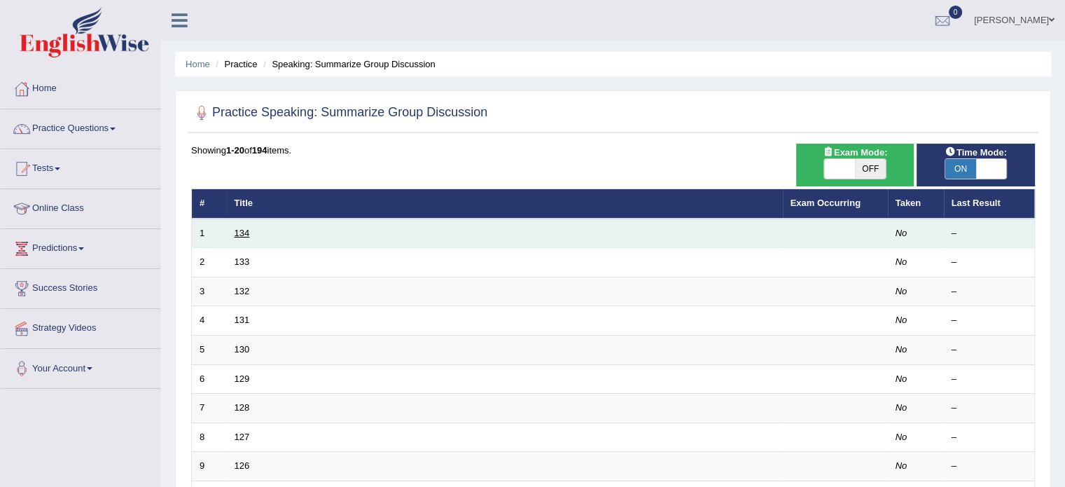
click at [244, 228] on link "134" at bounding box center [242, 233] width 15 height 11
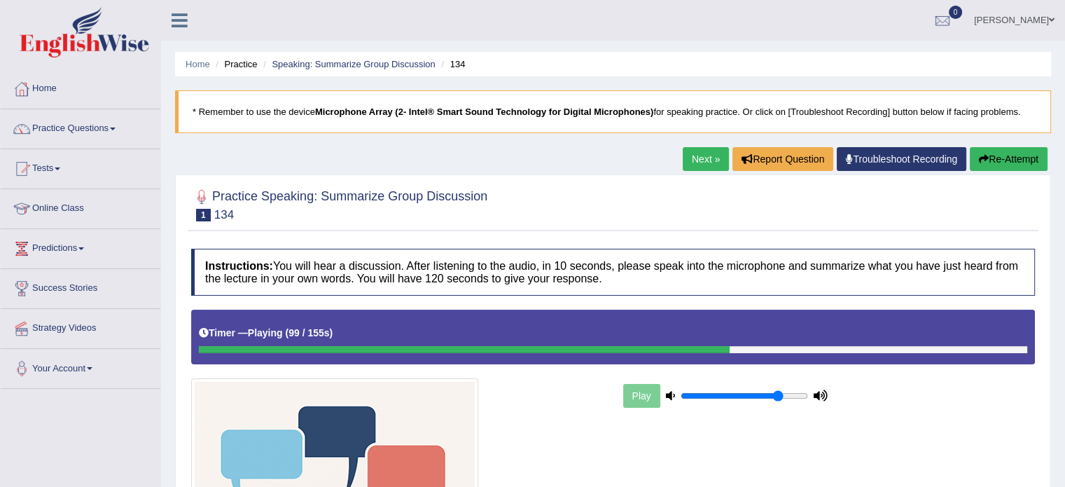
click at [707, 162] on link "Next »" at bounding box center [706, 159] width 46 height 24
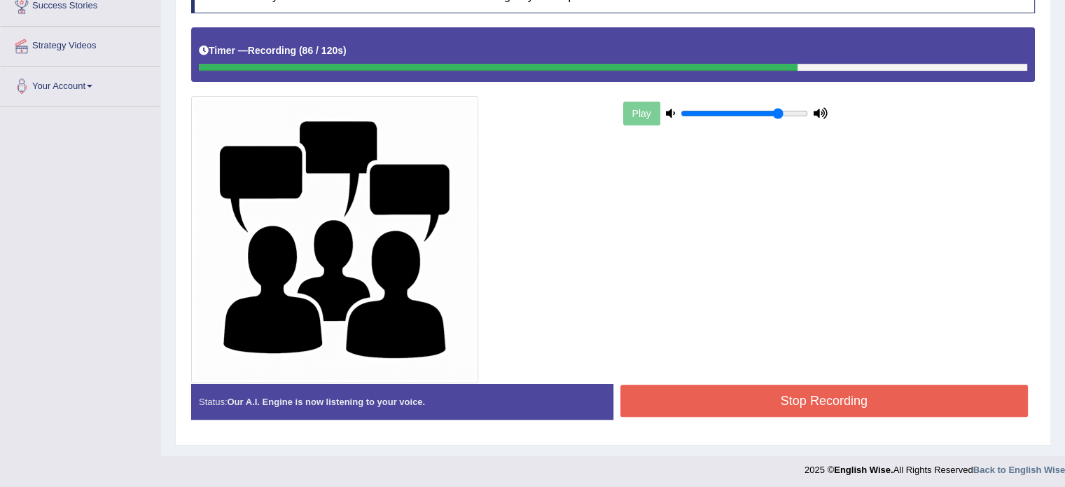
scroll to position [284, 0]
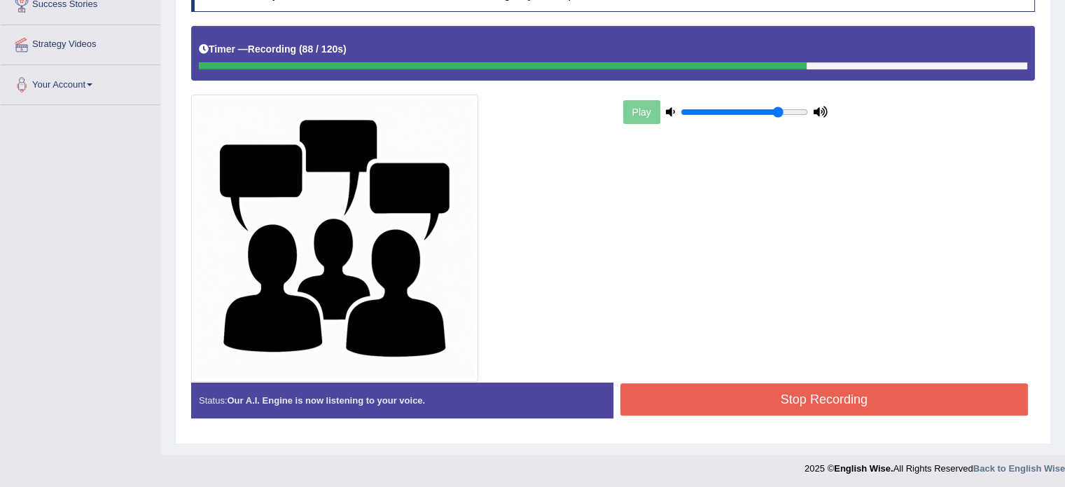
click at [810, 408] on button "Stop Recording" at bounding box center [825, 399] width 408 height 32
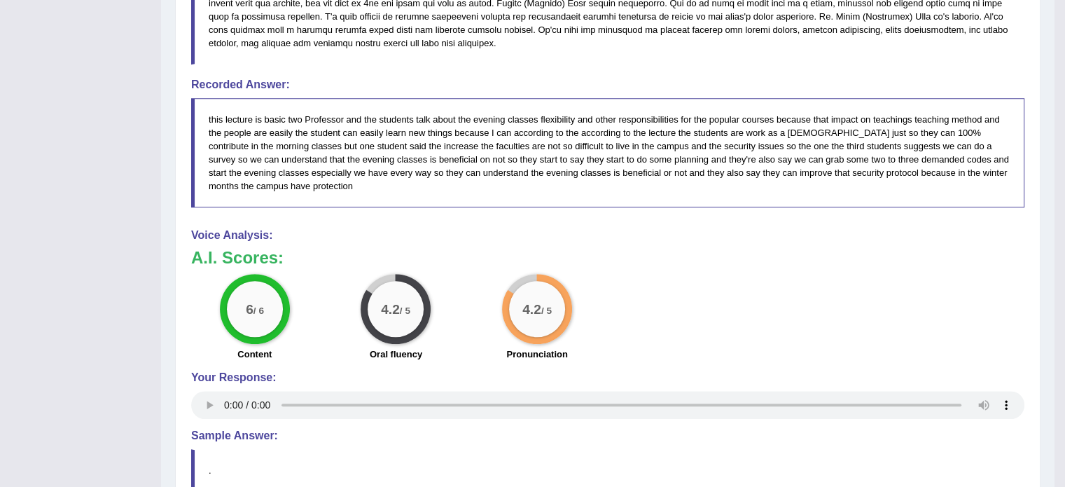
scroll to position [868, 0]
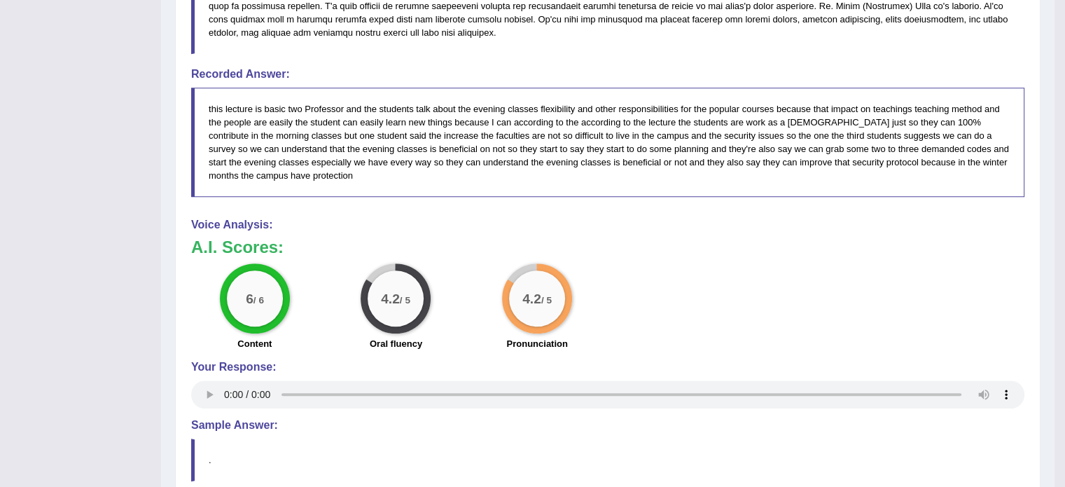
drag, startPoint x: 440, startPoint y: 229, endPoint x: 532, endPoint y: 304, distance: 118.5
click at [443, 330] on div "A.I. Scores: 6 / 6 Content 4.2 / 5 Oral fluency 4.2 / 5 Pronunciation" at bounding box center [607, 296] width 833 height 116
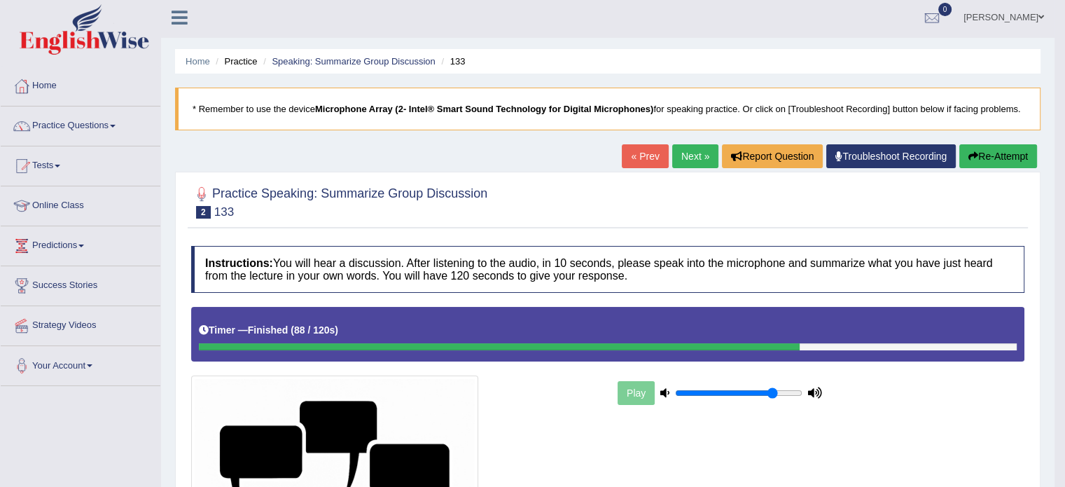
scroll to position [0, 0]
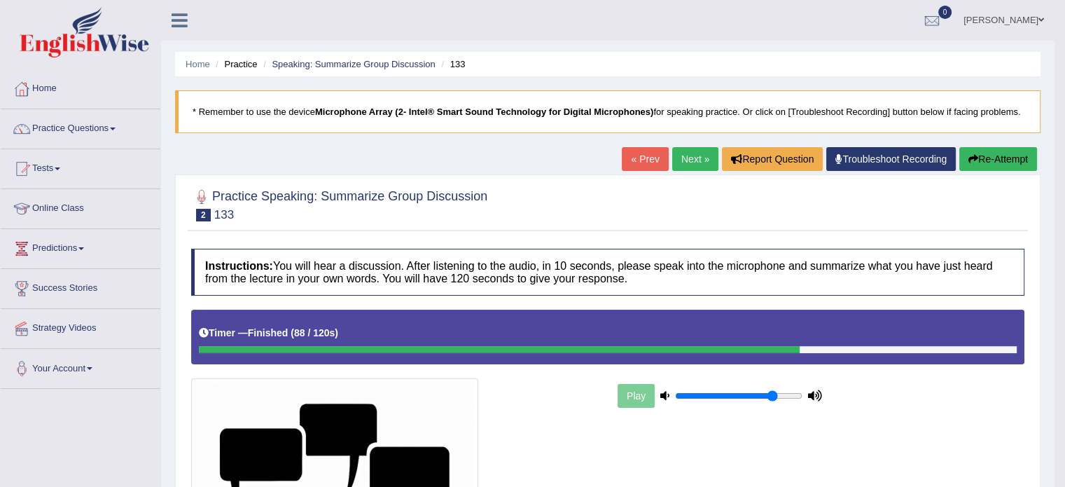
click at [686, 160] on link "Next »" at bounding box center [695, 159] width 46 height 24
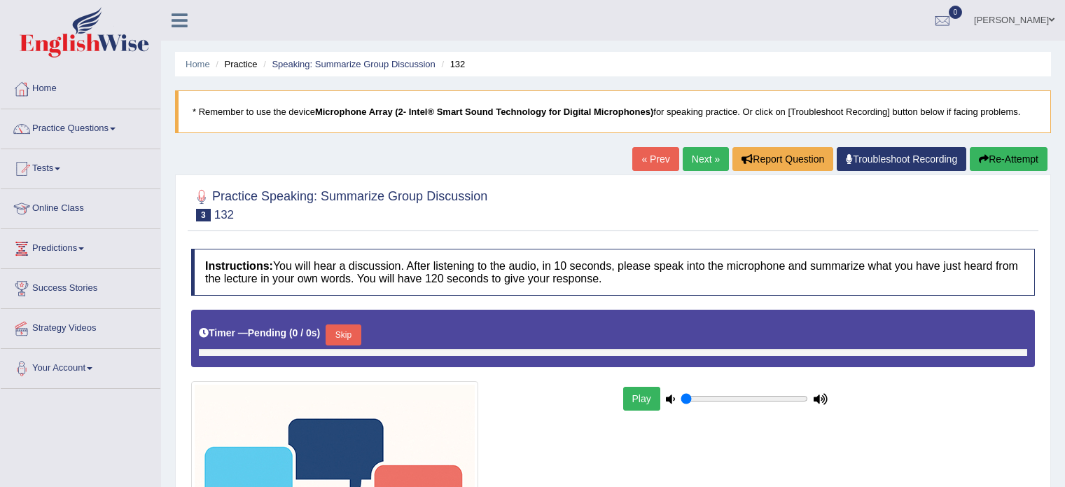
type input "0.8"
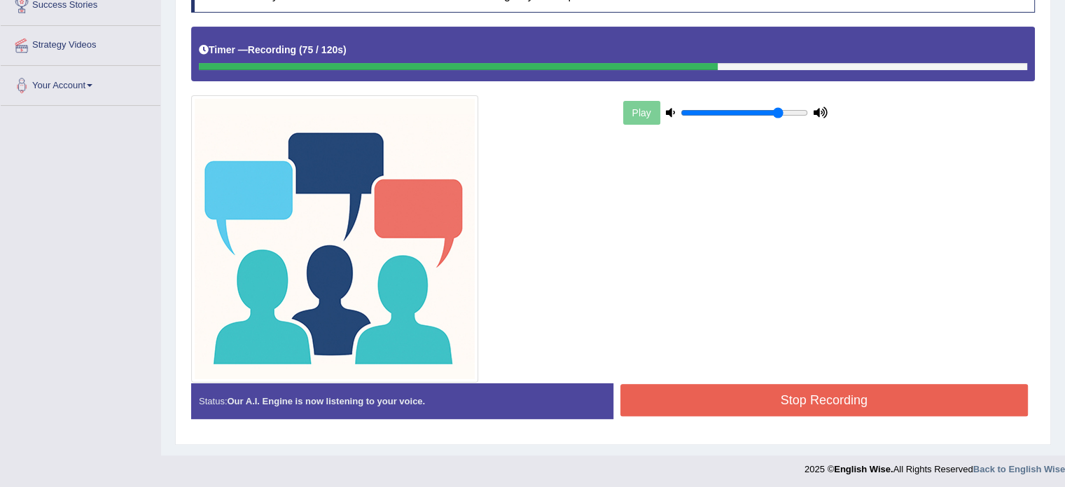
scroll to position [284, 0]
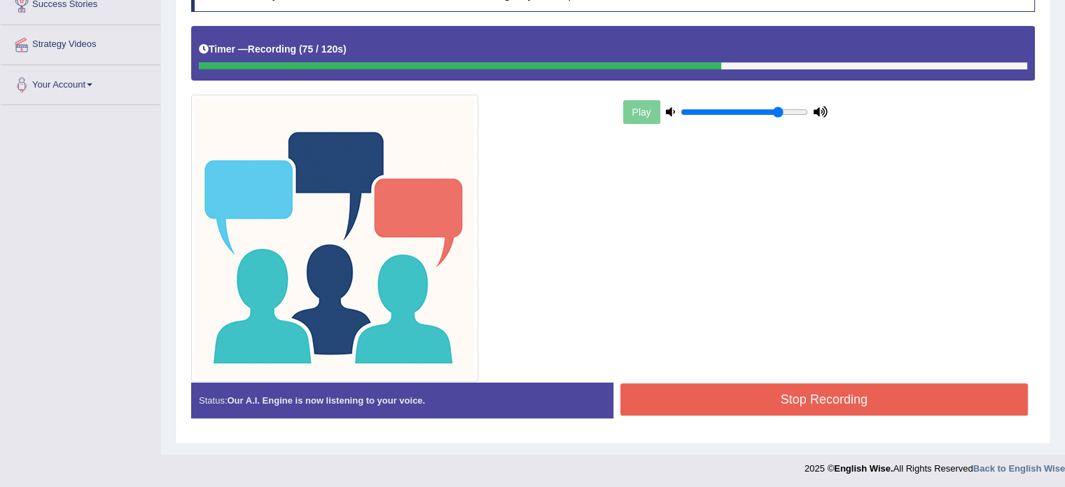
click at [751, 394] on button "Stop Recording" at bounding box center [825, 399] width 408 height 32
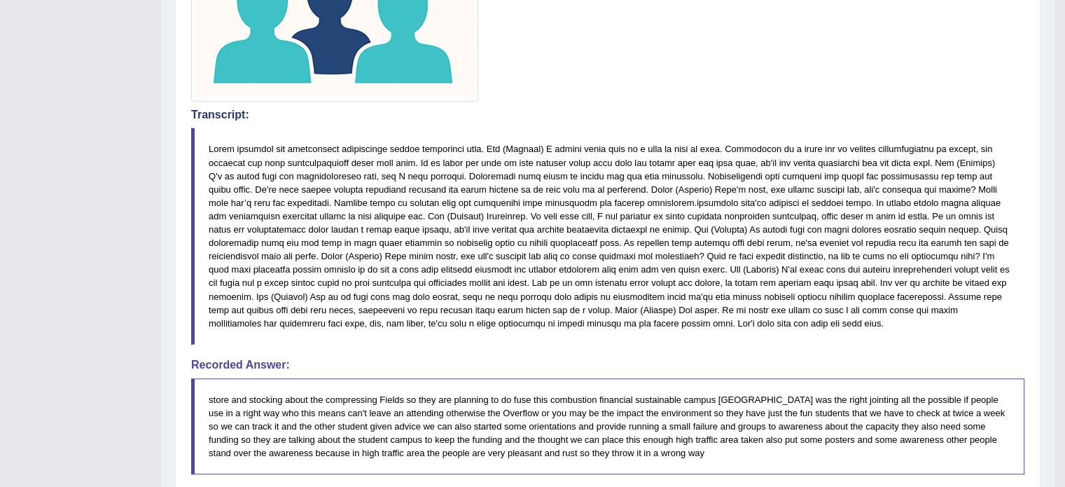
drag, startPoint x: 636, startPoint y: 286, endPoint x: 638, endPoint y: 294, distance: 8.7
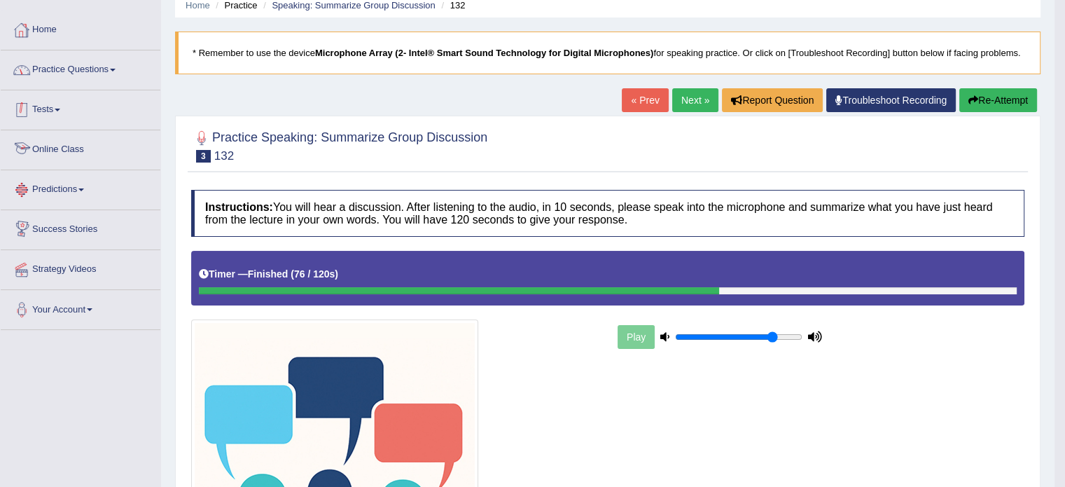
scroll to position [0, 0]
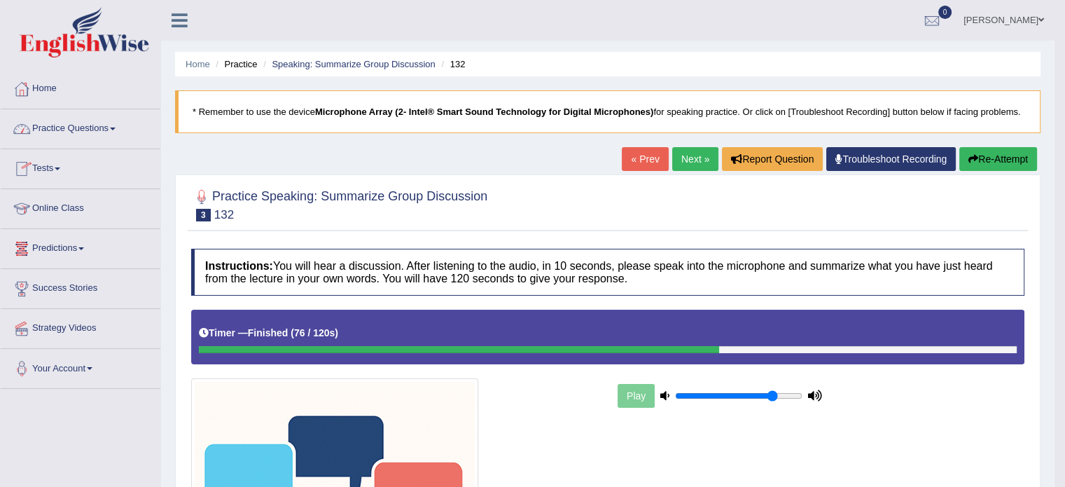
click at [92, 143] on link "Practice Questions" at bounding box center [81, 126] width 160 height 35
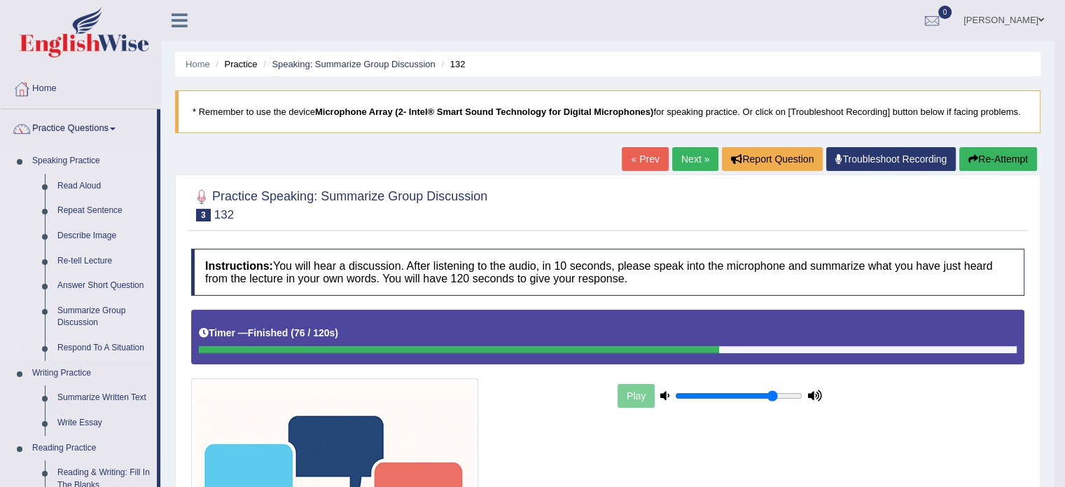
click at [104, 338] on link "Respond To A Situation" at bounding box center [104, 347] width 106 height 25
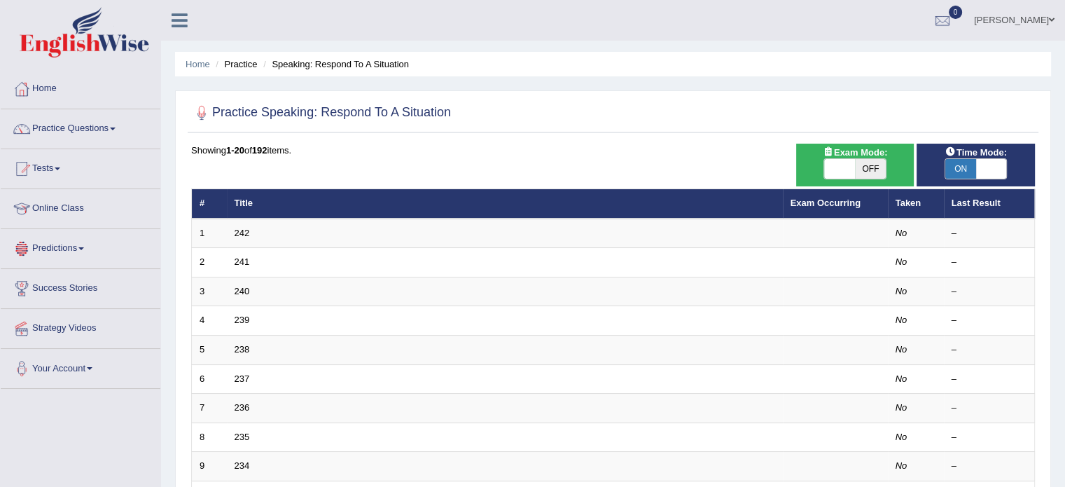
click at [840, 172] on span at bounding box center [839, 169] width 31 height 20
checkbox input "true"
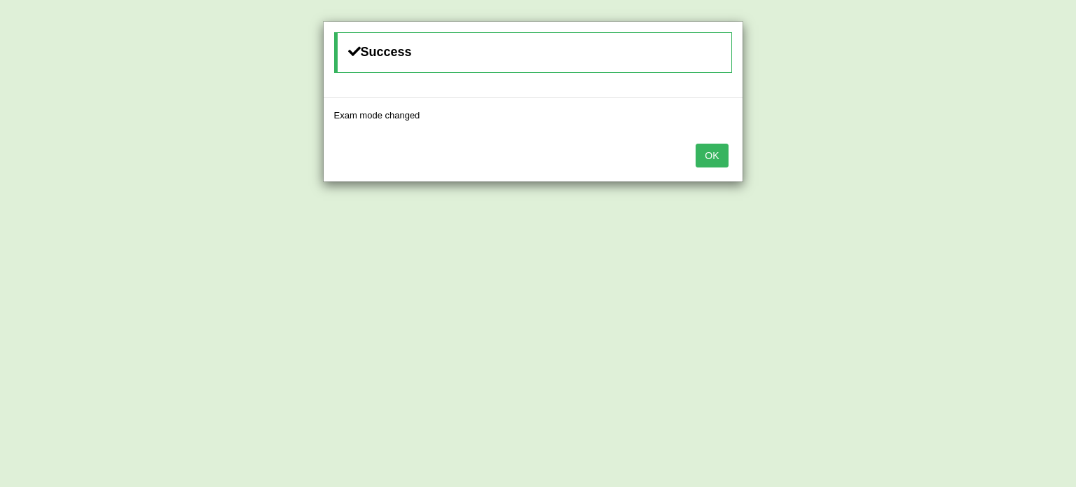
click at [700, 153] on button "OK" at bounding box center [711, 156] width 32 height 24
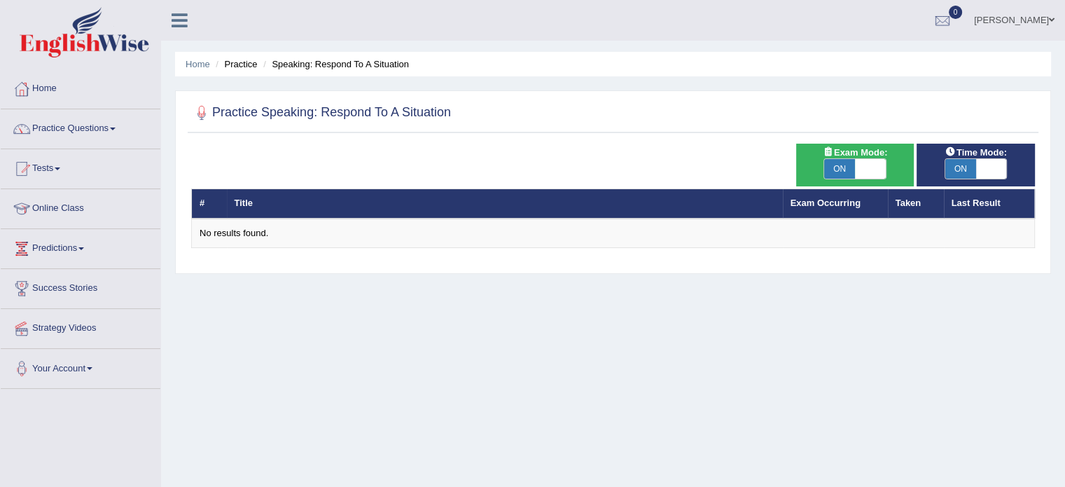
click at [875, 161] on span at bounding box center [870, 169] width 31 height 20
checkbox input "false"
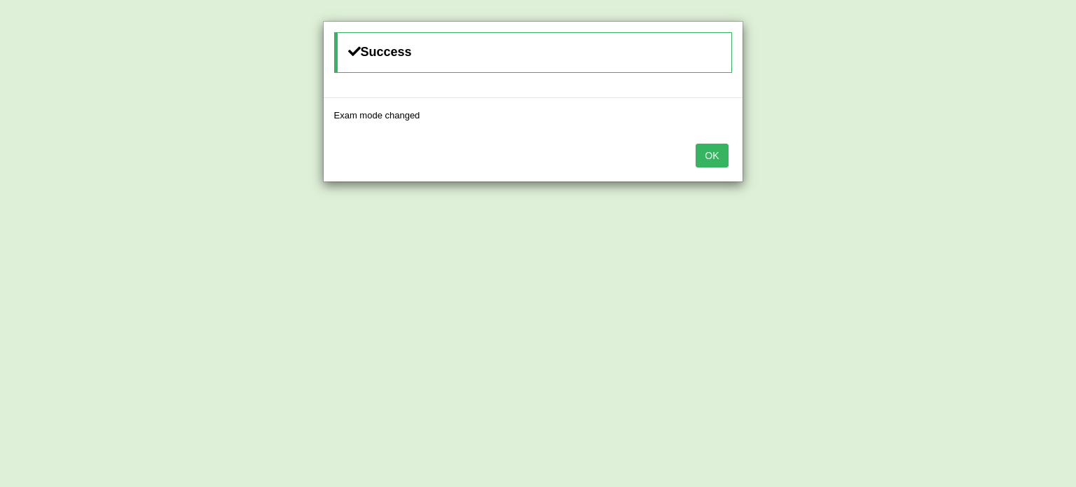
click at [712, 156] on button "OK" at bounding box center [711, 156] width 32 height 24
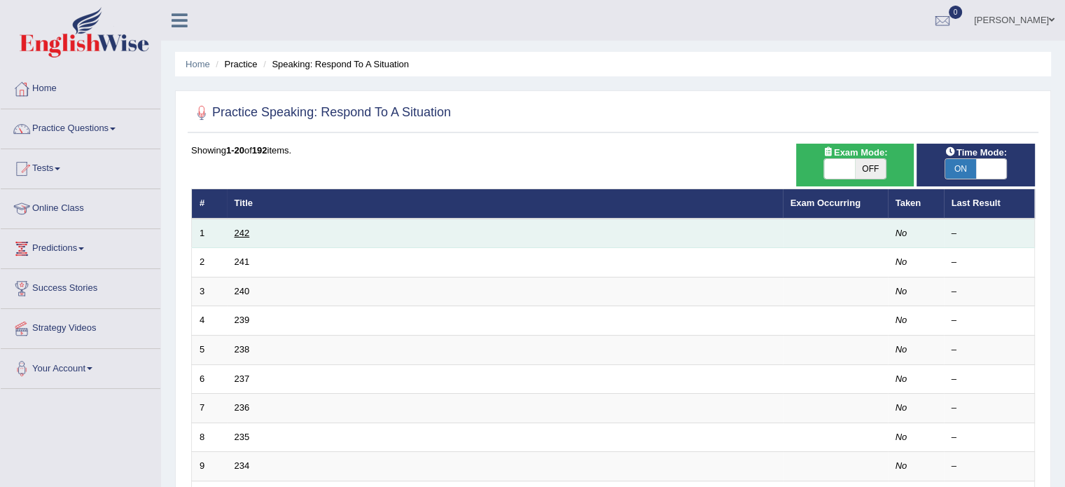
click at [238, 232] on link "242" at bounding box center [242, 233] width 15 height 11
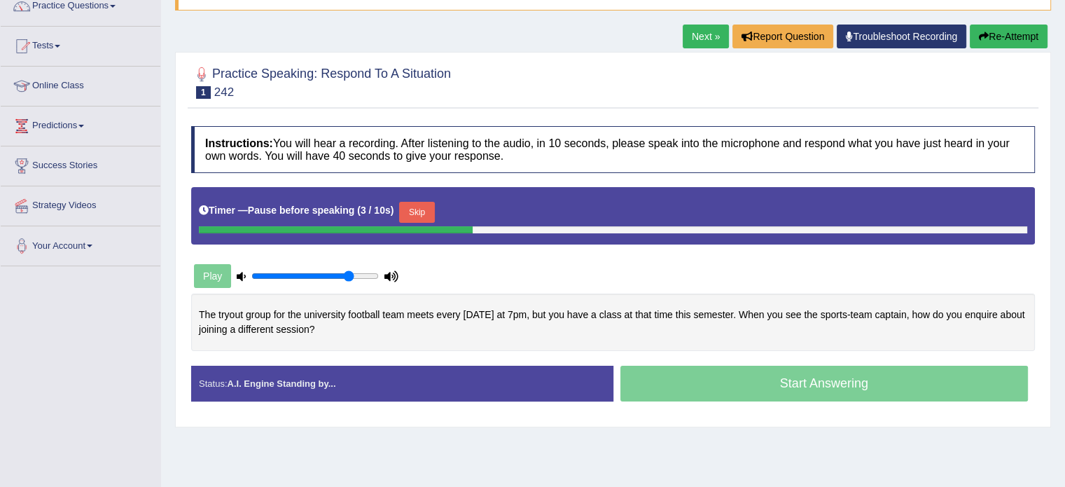
scroll to position [46, 0]
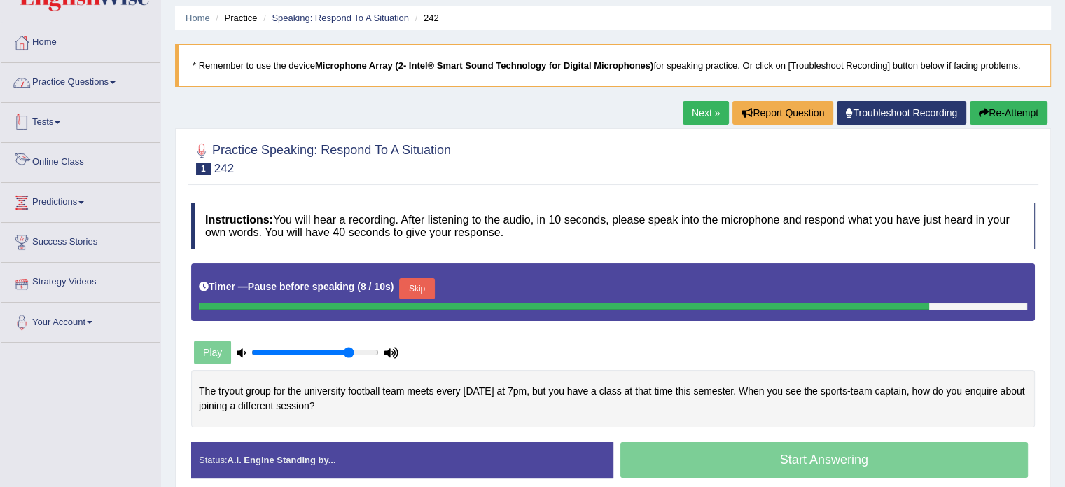
click at [55, 78] on link "Practice Questions" at bounding box center [81, 80] width 160 height 35
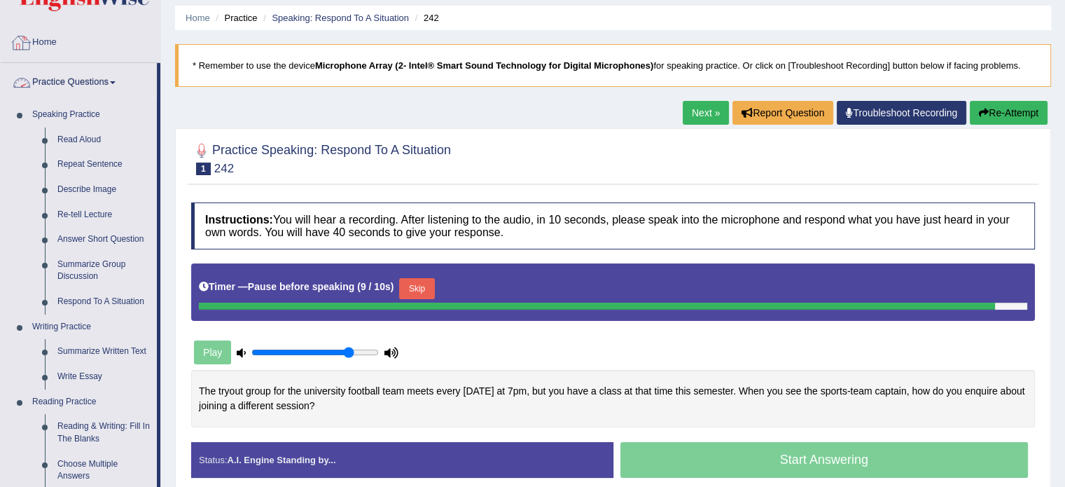
click at [57, 50] on link "Home" at bounding box center [81, 40] width 160 height 35
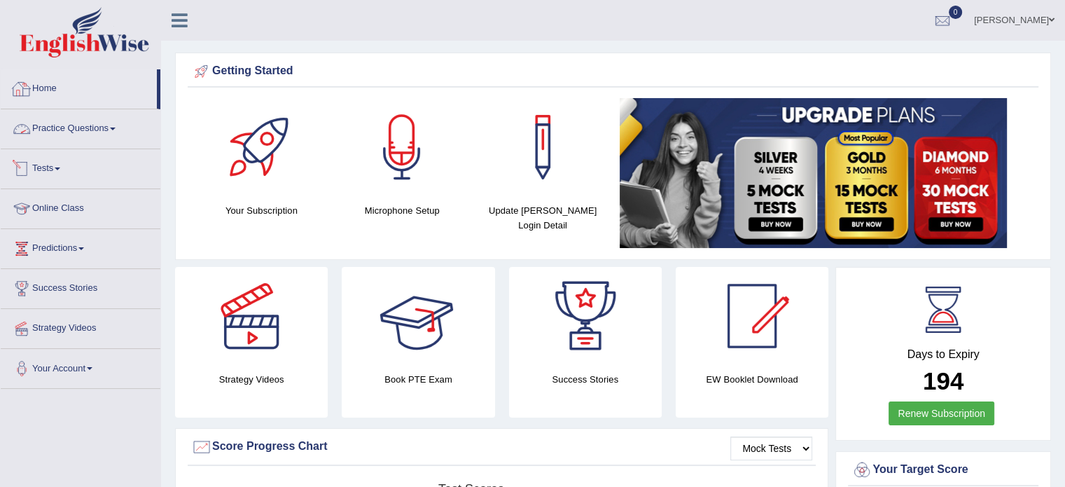
click at [69, 125] on link "Practice Questions" at bounding box center [81, 126] width 160 height 35
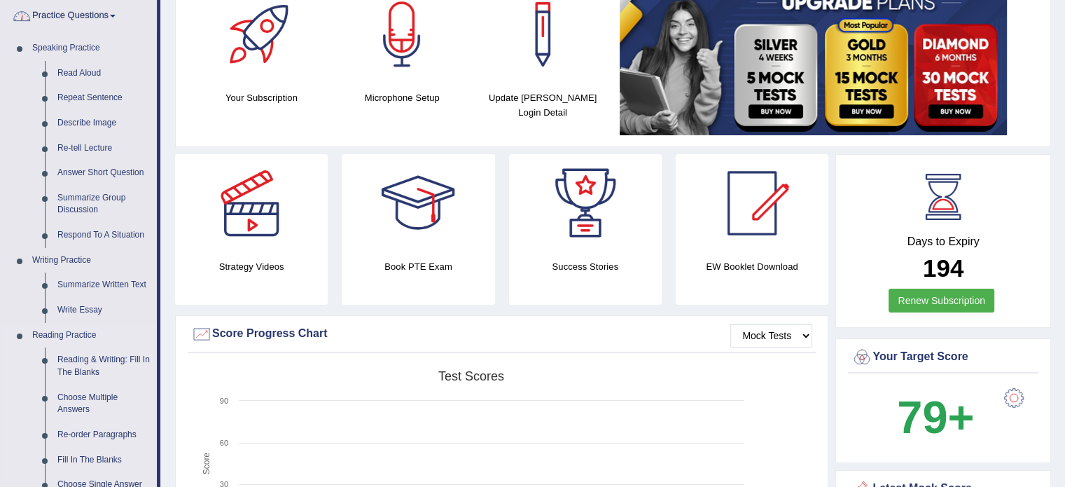
scroll to position [186, 0]
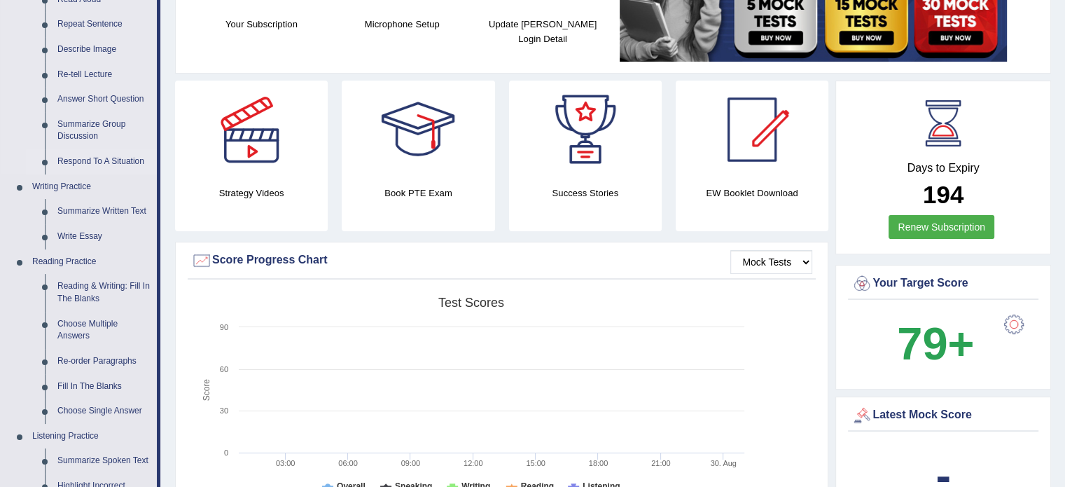
click at [98, 162] on link "Respond To A Situation" at bounding box center [104, 161] width 106 height 25
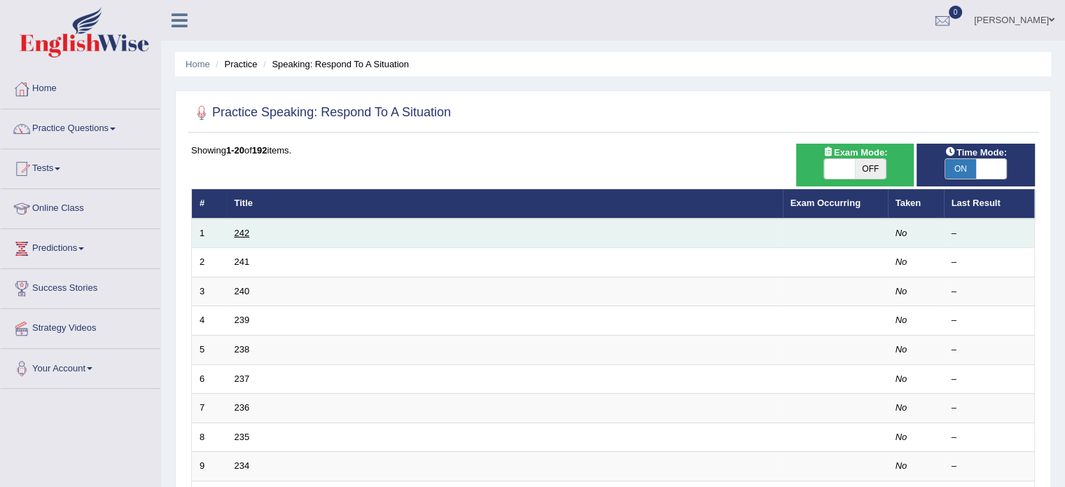
click at [237, 231] on link "242" at bounding box center [242, 233] width 15 height 11
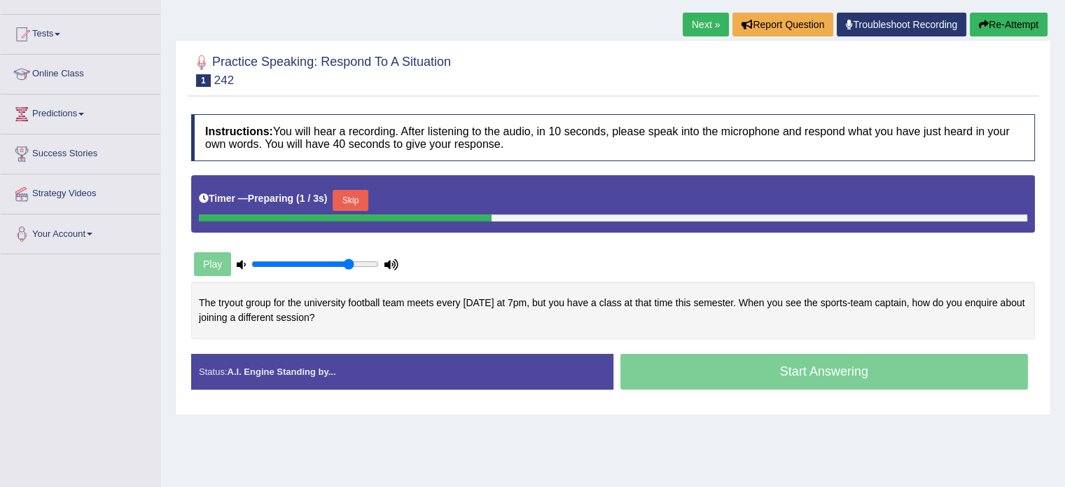
scroll to position [140, 0]
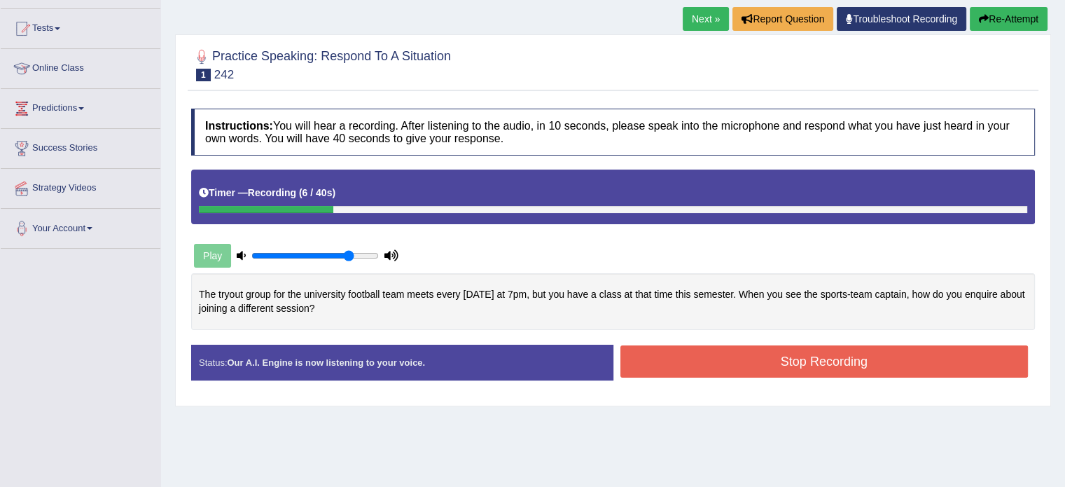
click at [979, 16] on icon "button" at bounding box center [984, 19] width 10 height 10
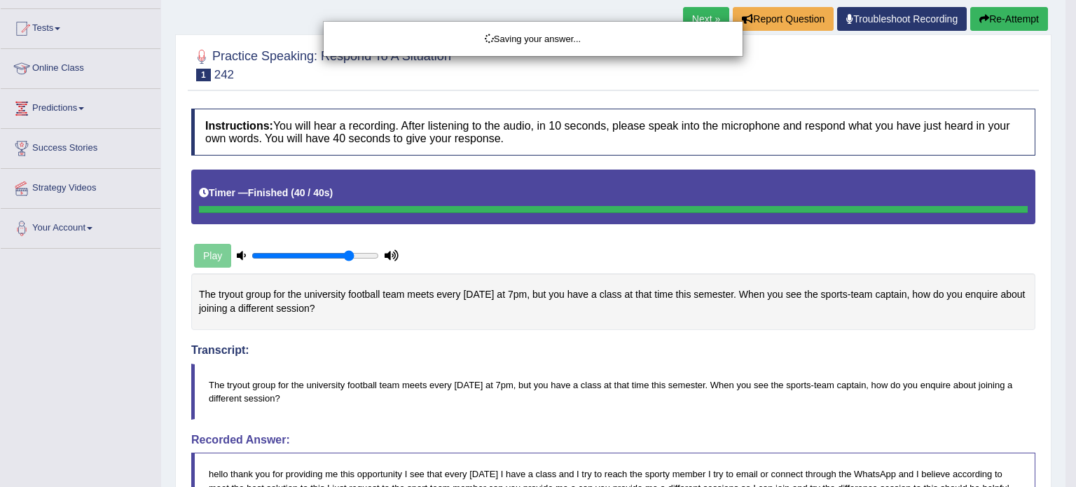
click at [450, 410] on div "Saving your answer..." at bounding box center [538, 243] width 1076 height 487
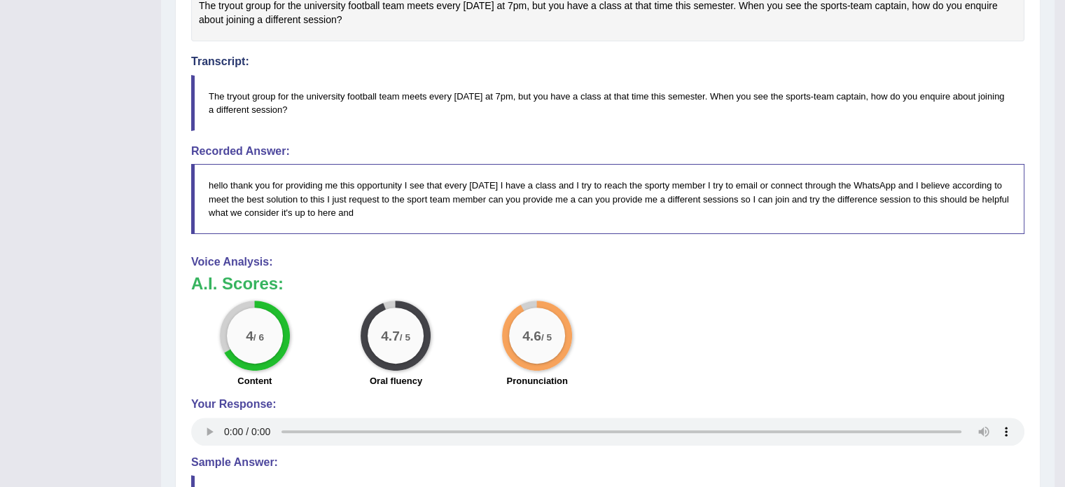
scroll to position [513, 0]
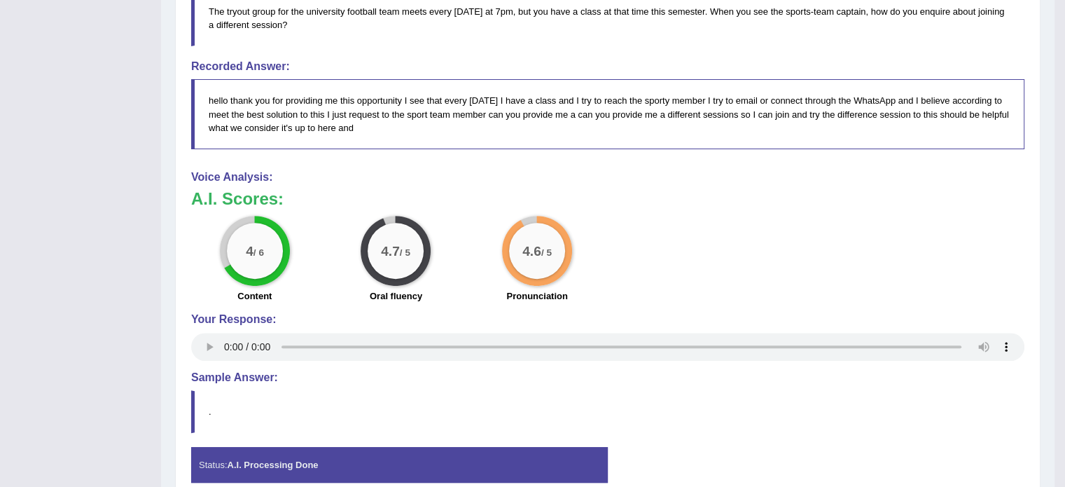
click at [202, 371] on h4 "Sample Answer:" at bounding box center [607, 377] width 833 height 13
click at [258, 474] on div "Status: A.I. Processing Done" at bounding box center [399, 465] width 417 height 36
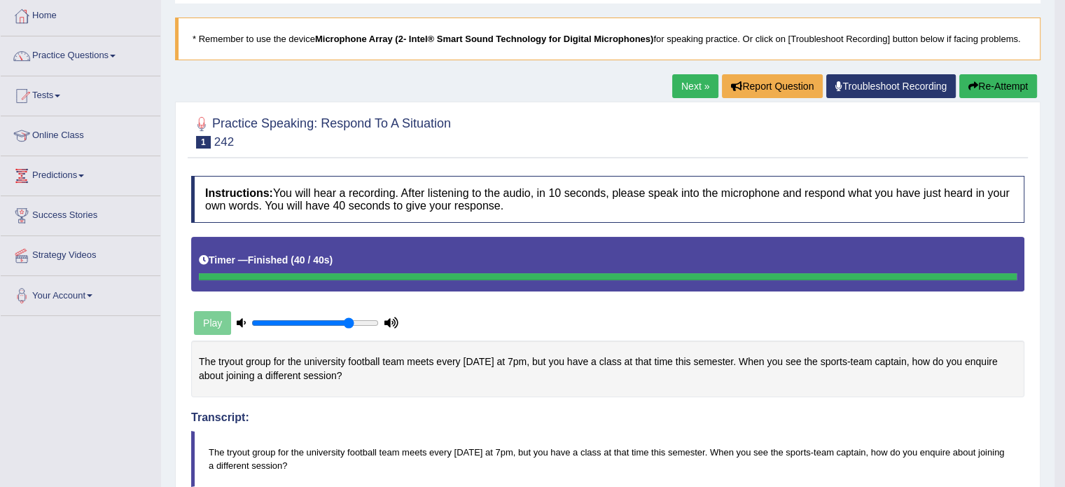
scroll to position [0, 0]
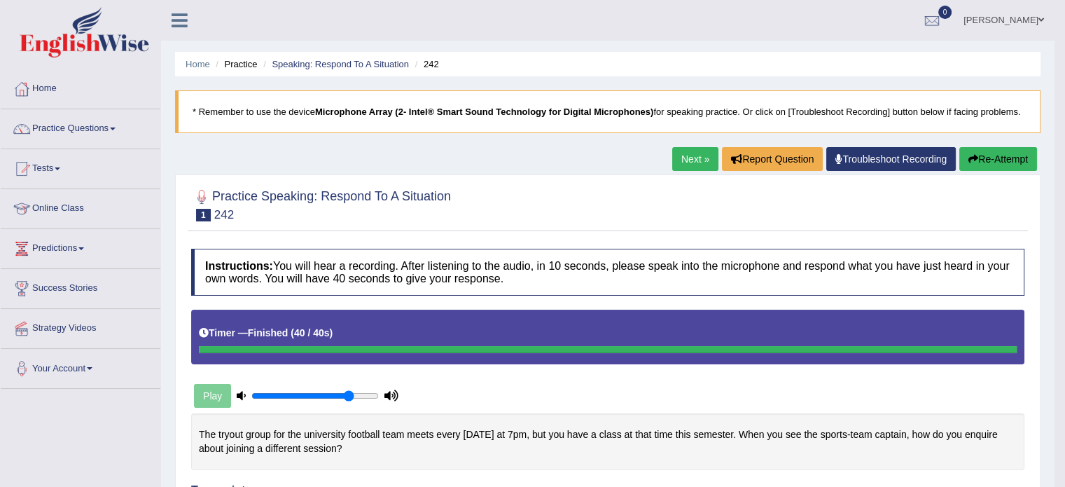
click at [679, 156] on link "Next »" at bounding box center [695, 159] width 46 height 24
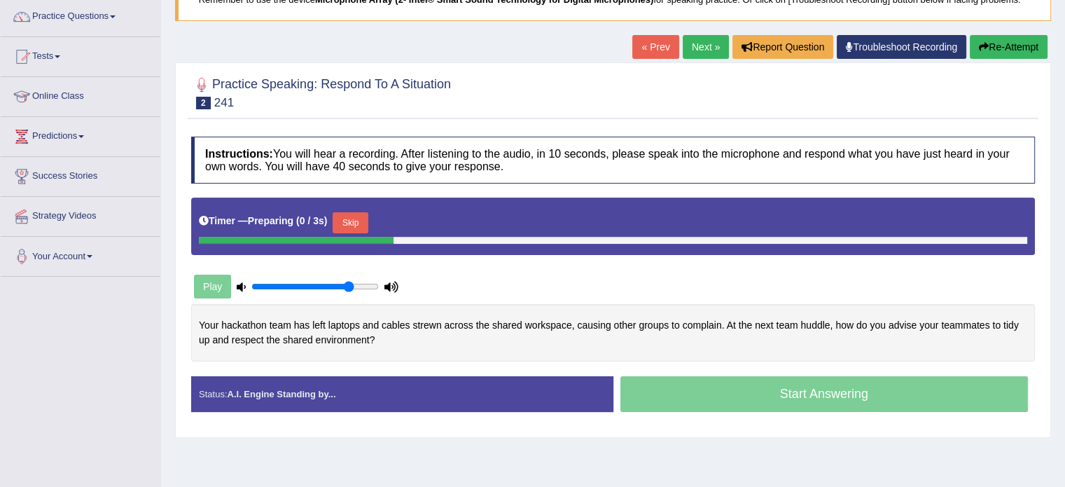
scroll to position [116, 0]
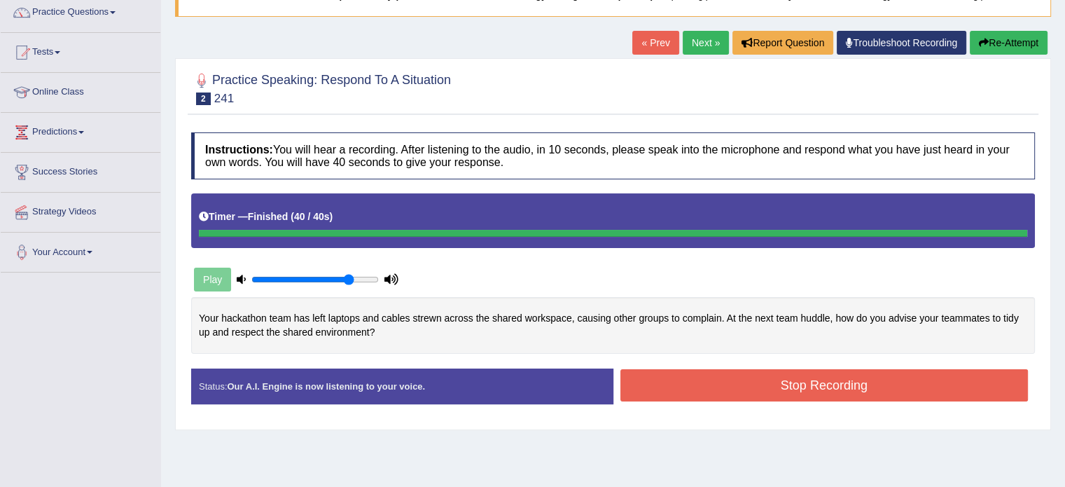
click at [852, 394] on button "Stop Recording" at bounding box center [825, 385] width 408 height 32
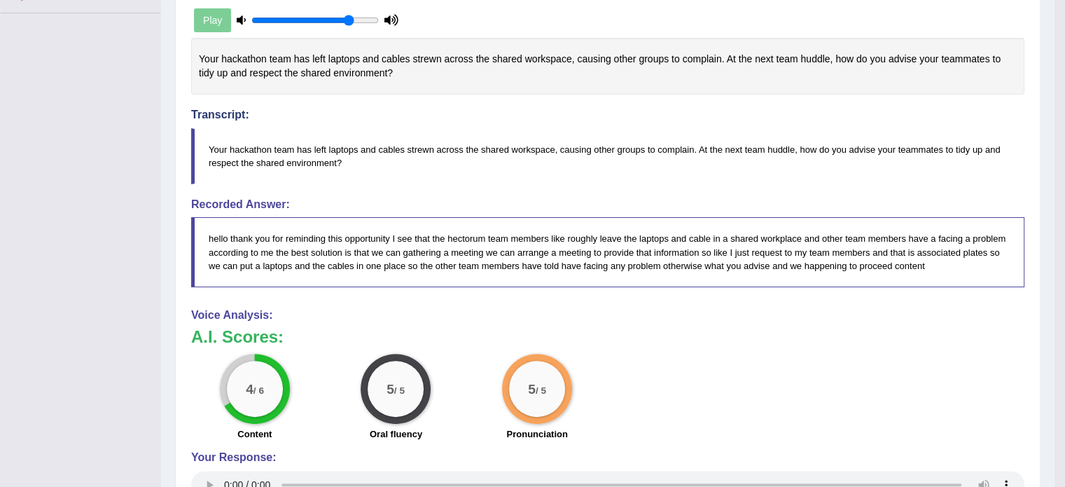
scroll to position [396, 0]
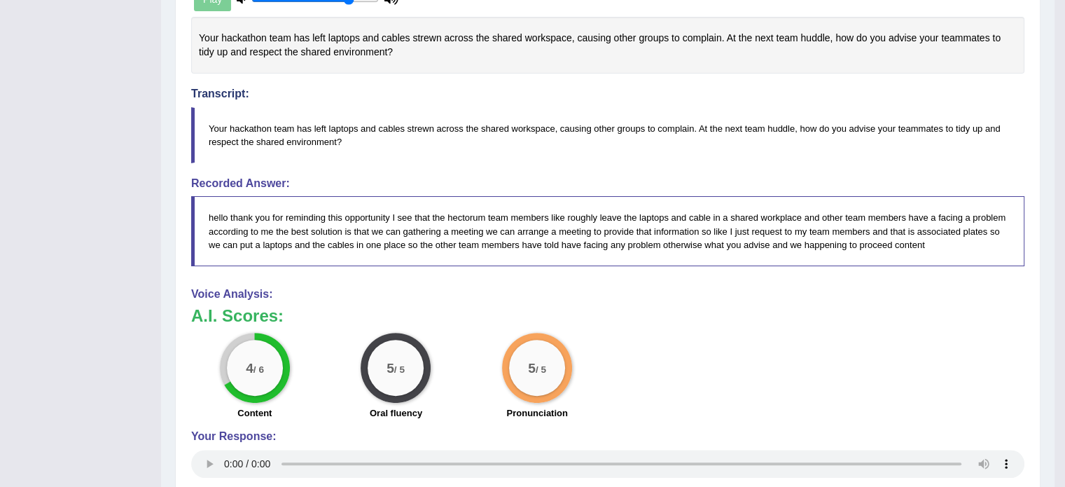
drag, startPoint x: 273, startPoint y: 313, endPoint x: 317, endPoint y: 429, distance: 123.7
click at [303, 433] on div "Voice Analysis: A.I. Scores: 4 / 6 Content 5 / 5 Oral fluency 5 / 5 Pronunciati…" at bounding box center [607, 384] width 833 height 193
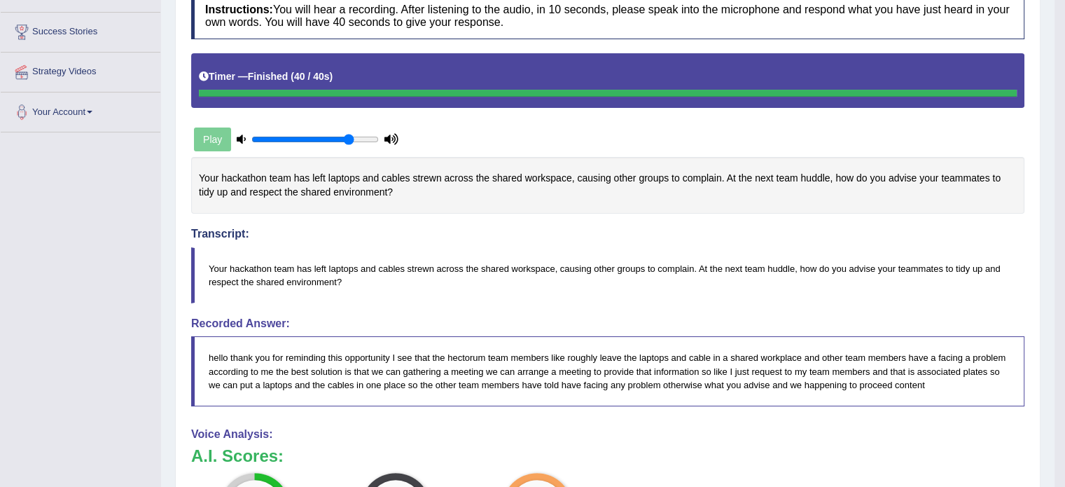
drag, startPoint x: 305, startPoint y: 235, endPoint x: 331, endPoint y: 251, distance: 29.9
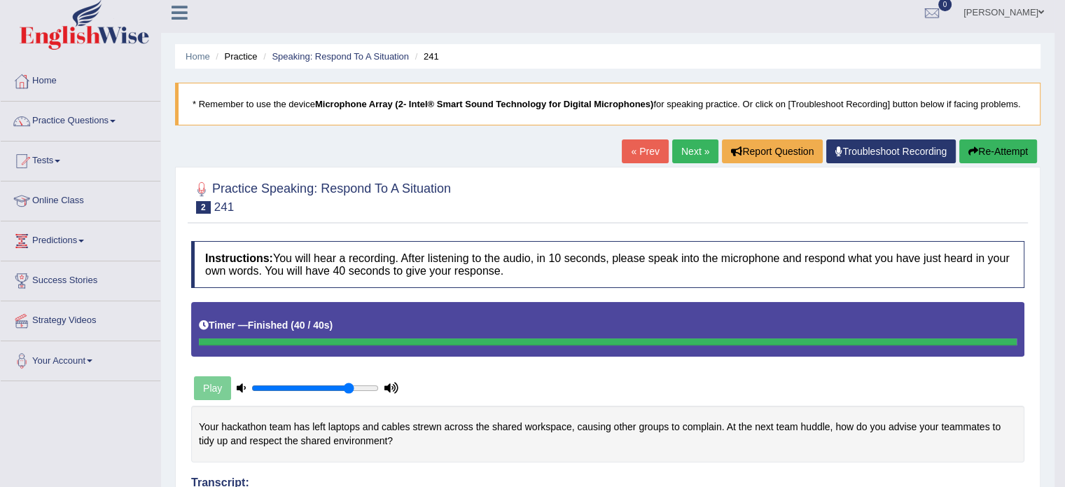
scroll to position [0, 0]
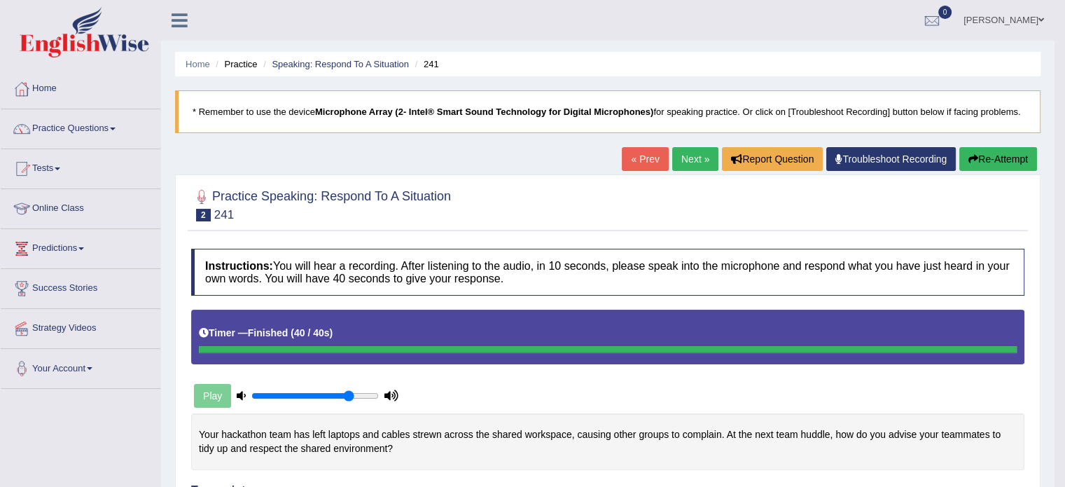
click at [694, 160] on link "Next »" at bounding box center [695, 159] width 46 height 24
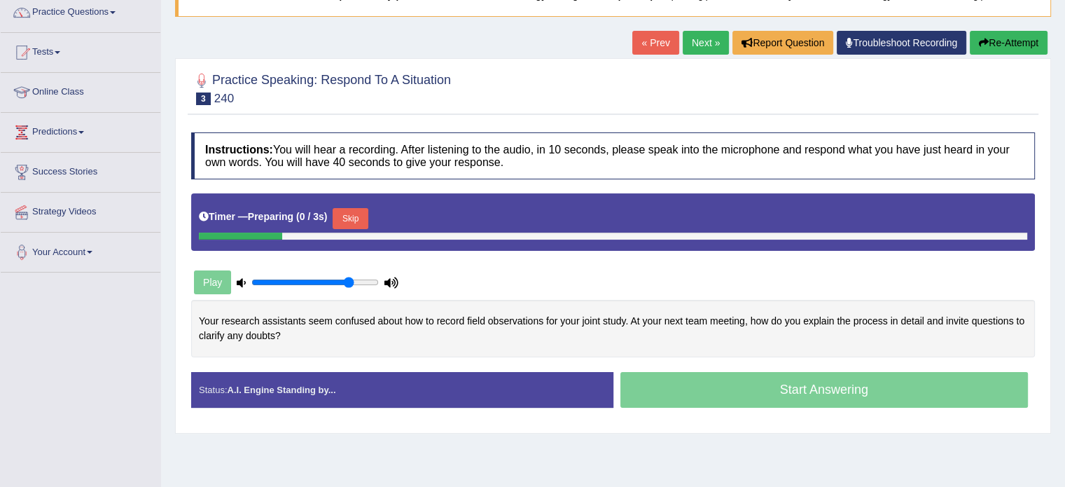
scroll to position [116, 0]
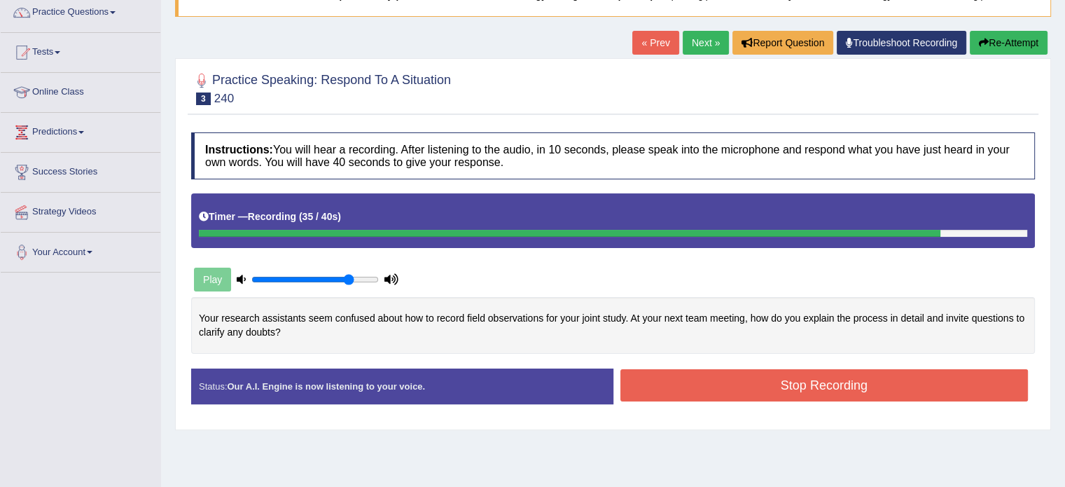
click at [809, 396] on button "Stop Recording" at bounding box center [825, 385] width 408 height 32
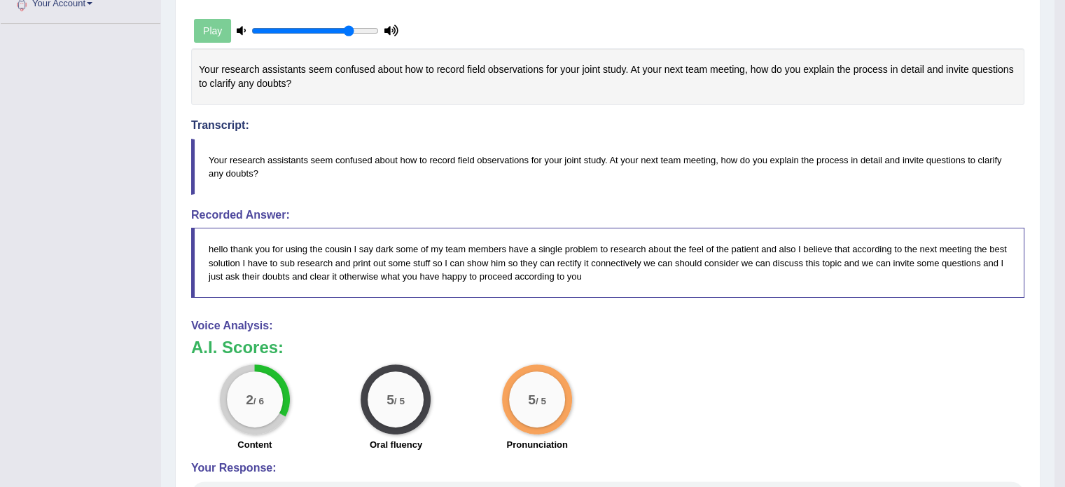
scroll to position [373, 0]
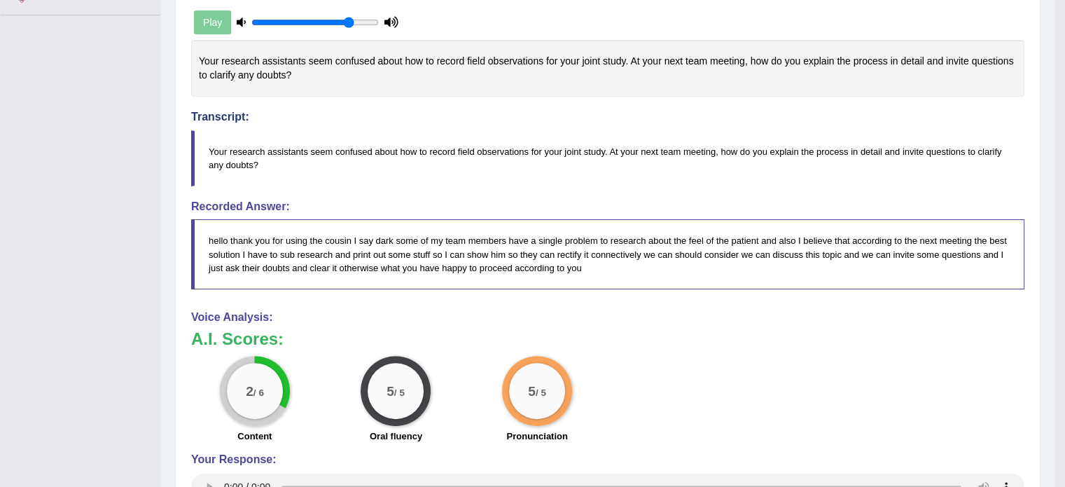
drag, startPoint x: 285, startPoint y: 329, endPoint x: 316, endPoint y: 417, distance: 93.5
click at [312, 434] on div "A.I. Scores: 2 / 6 Content 5 / 5 Oral fluency 5 / 5 Pronunciation" at bounding box center [607, 388] width 833 height 116
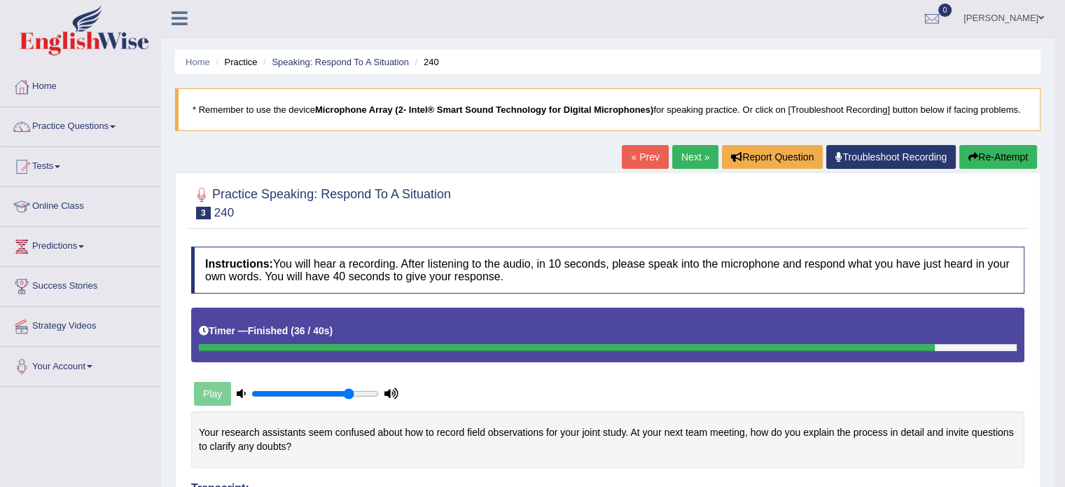
scroll to position [0, 0]
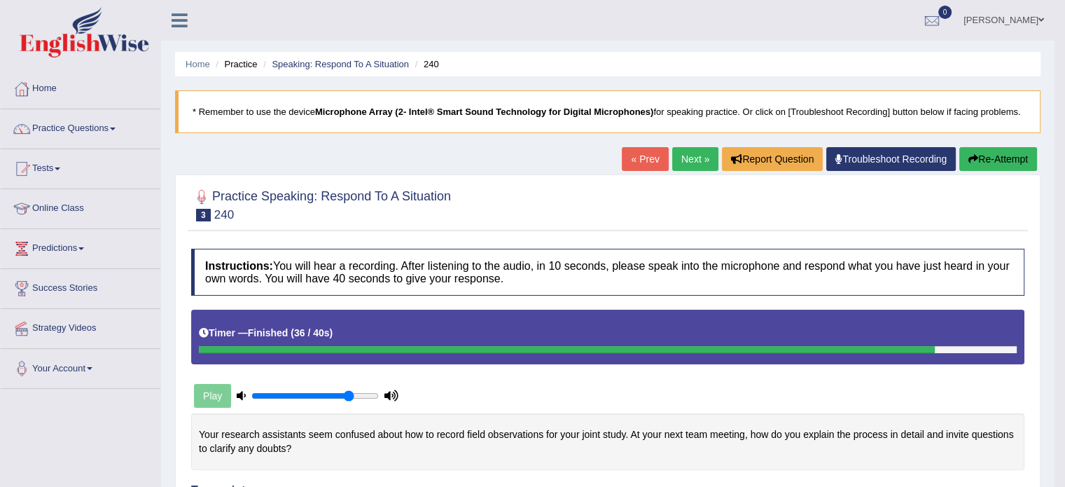
click at [699, 155] on link "Next »" at bounding box center [695, 159] width 46 height 24
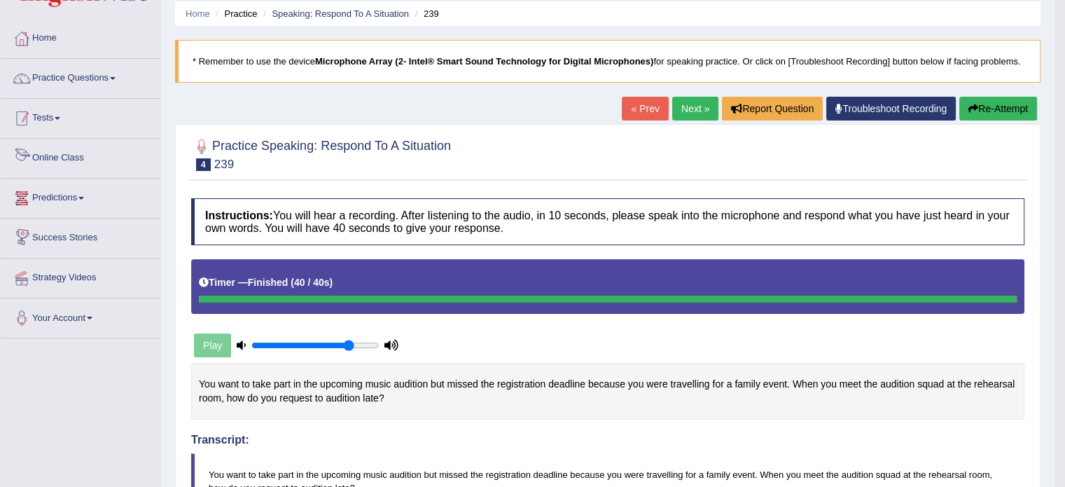
scroll to position [46, 0]
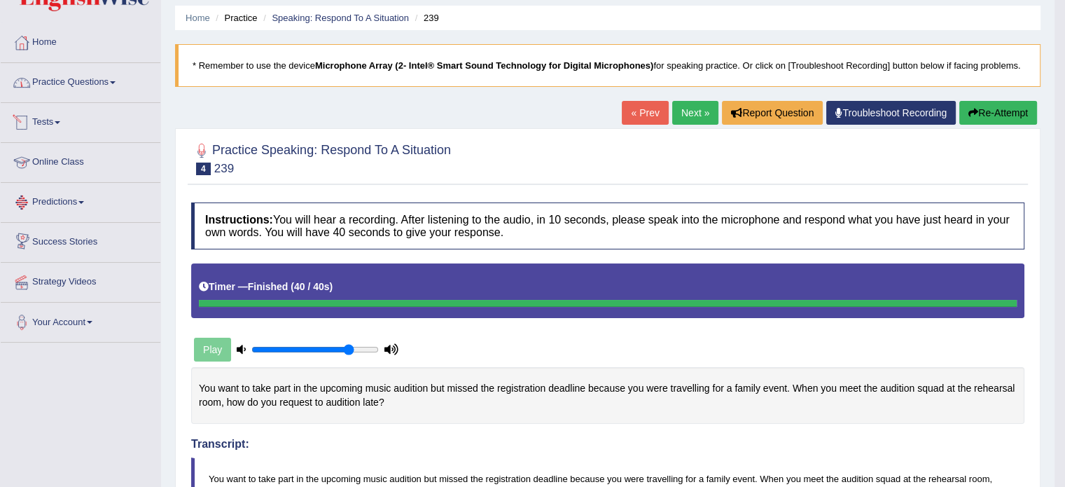
click at [76, 78] on link "Practice Questions" at bounding box center [81, 80] width 160 height 35
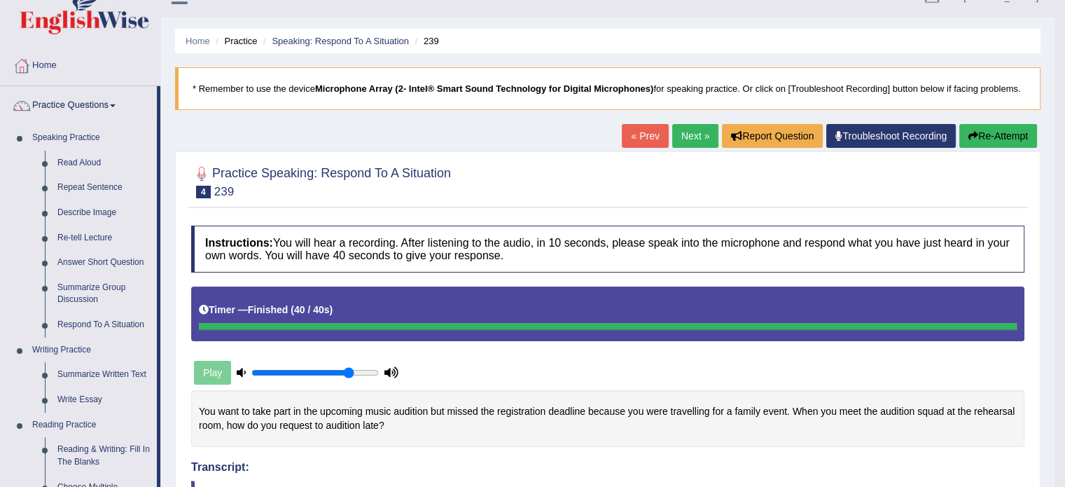
scroll to position [0, 0]
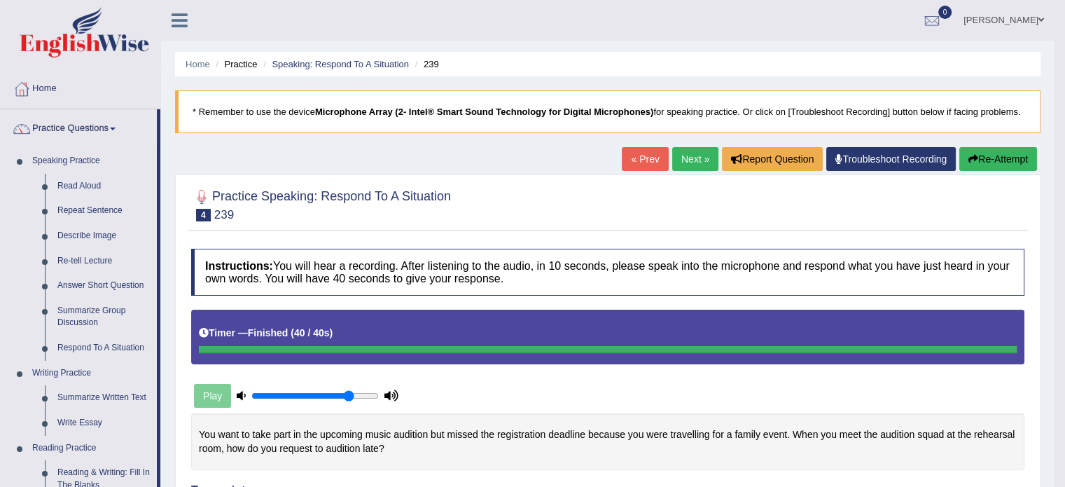
click at [698, 163] on link "Next »" at bounding box center [695, 159] width 46 height 24
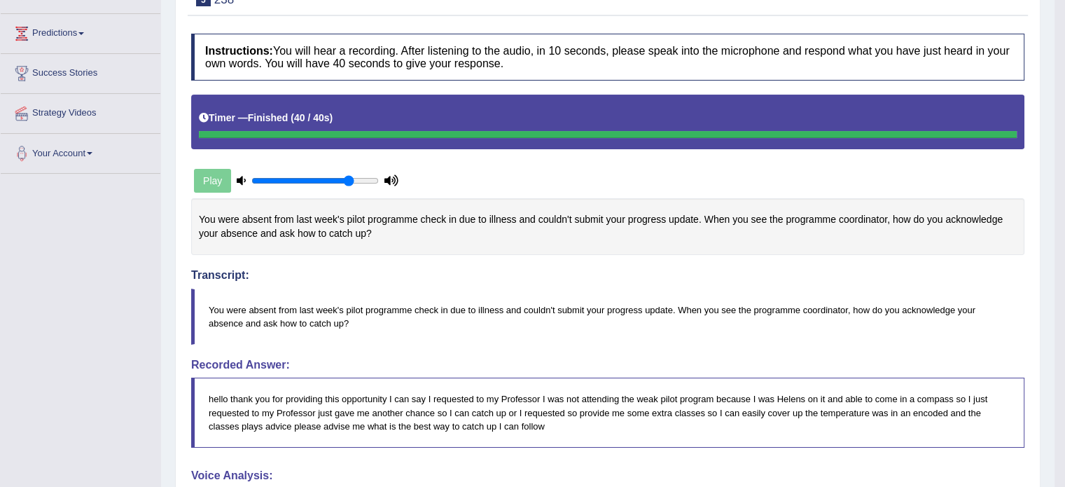
scroll to position [93, 0]
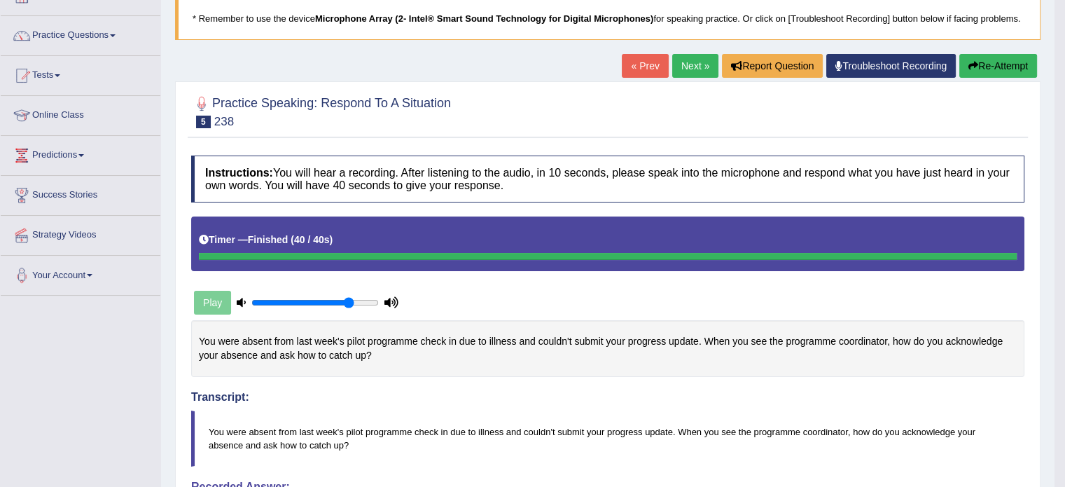
click at [1001, 56] on button "Re-Attempt" at bounding box center [999, 66] width 78 height 24
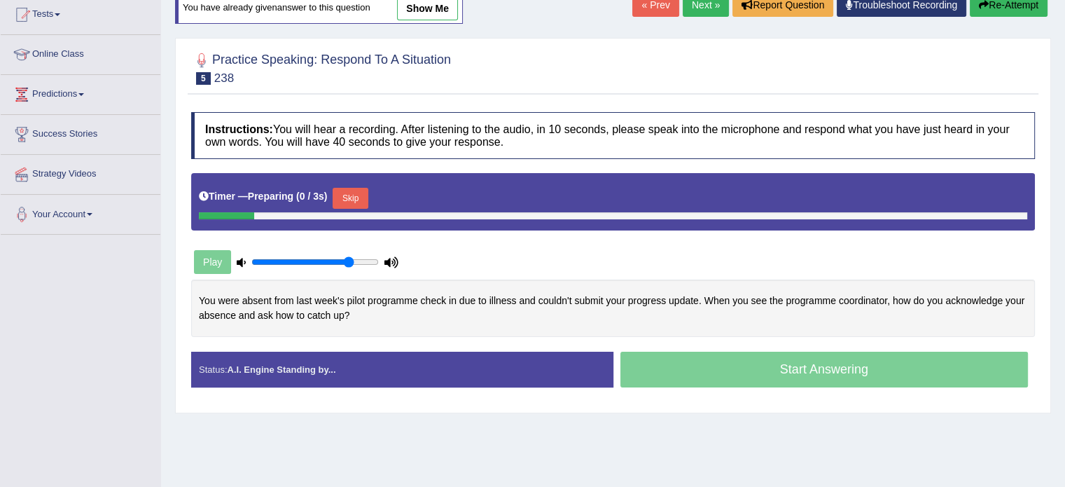
scroll to position [210, 0]
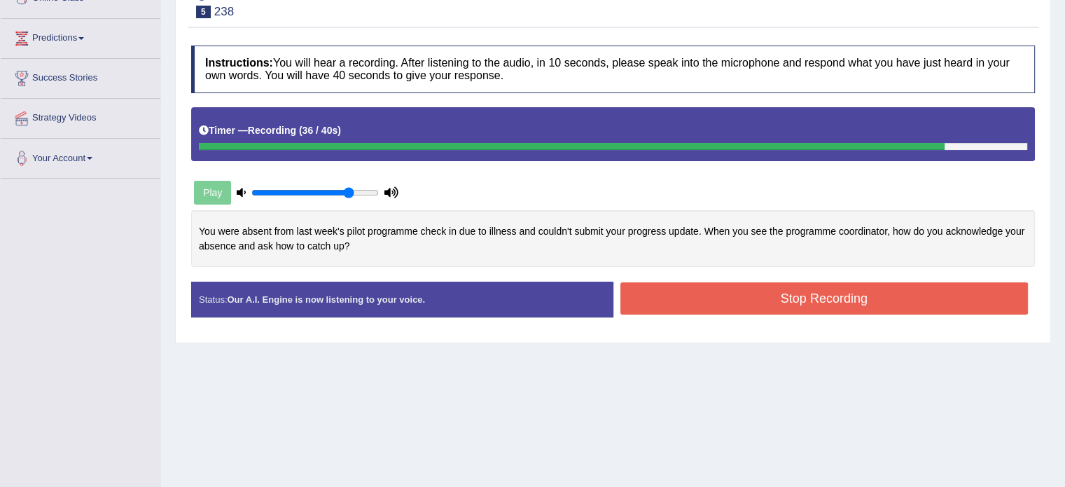
click at [803, 299] on button "Stop Recording" at bounding box center [825, 298] width 408 height 32
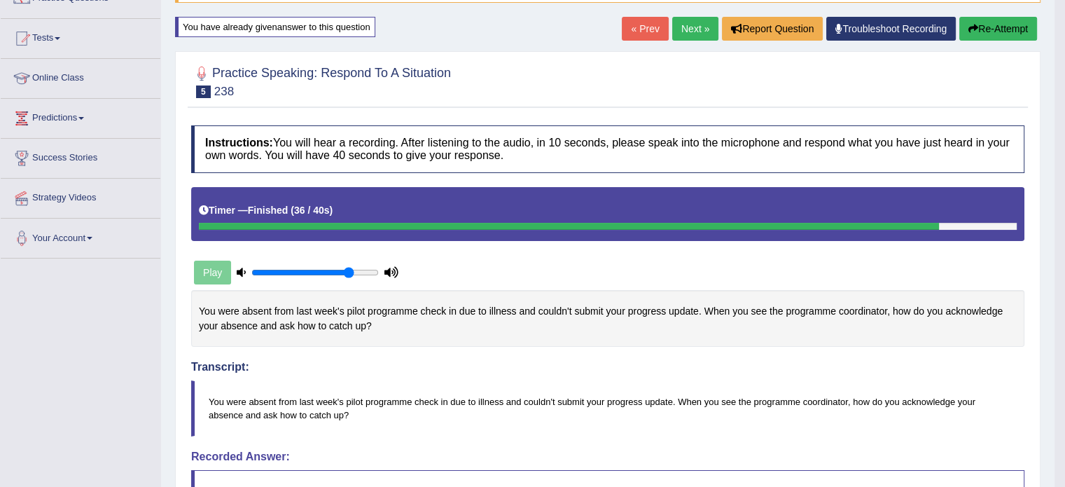
scroll to position [0, 0]
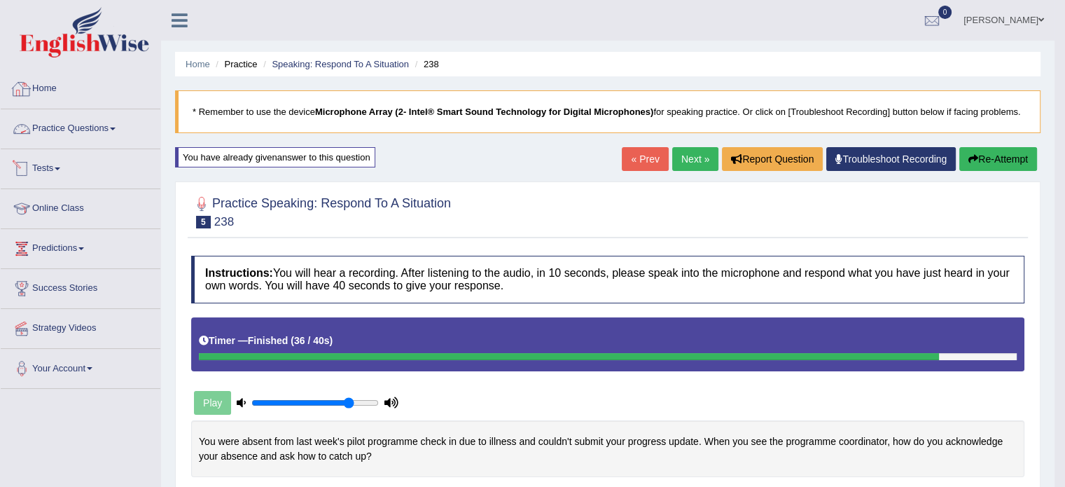
click at [36, 87] on link "Home" at bounding box center [81, 86] width 160 height 35
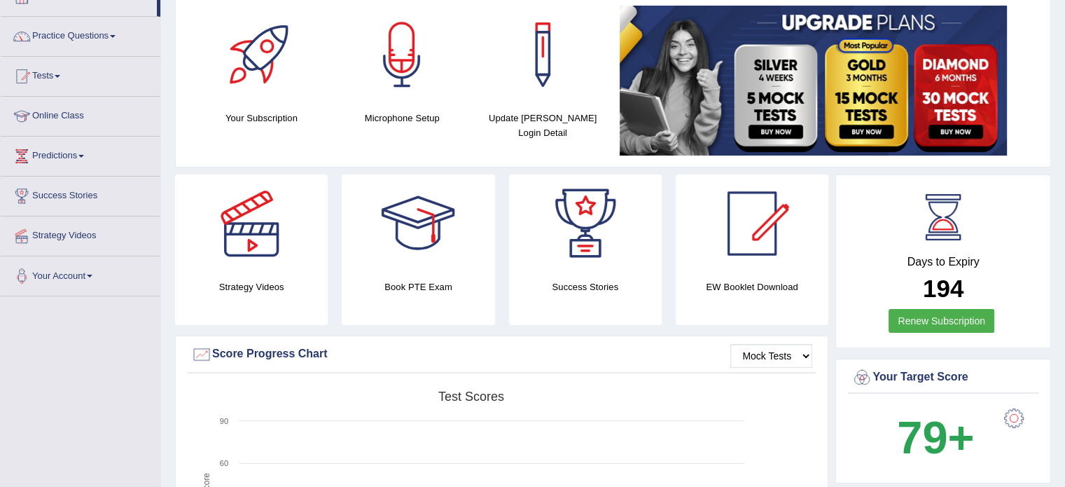
scroll to position [93, 0]
click at [1010, 411] on div at bounding box center [1014, 417] width 28 height 28
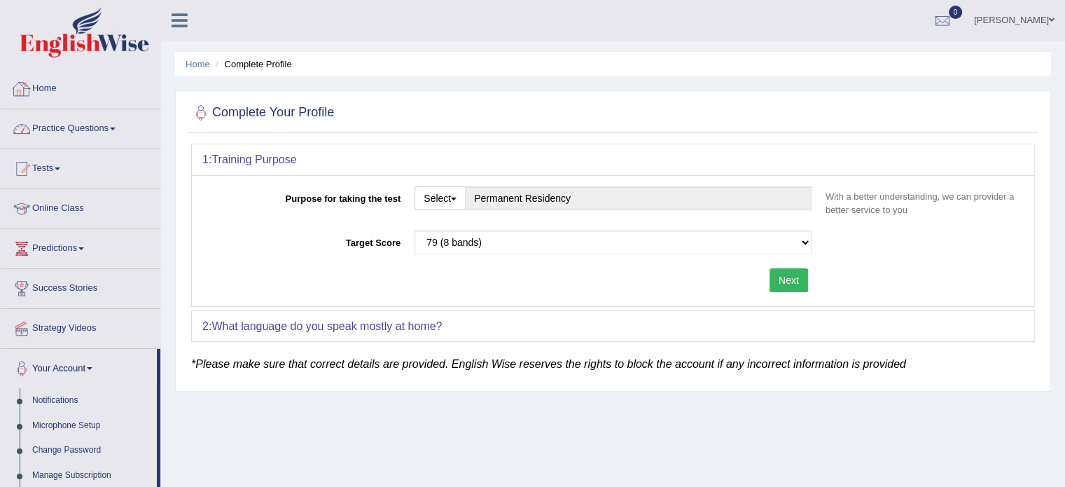
click at [39, 101] on link "Home" at bounding box center [81, 86] width 160 height 35
